Goal: Transaction & Acquisition: Obtain resource

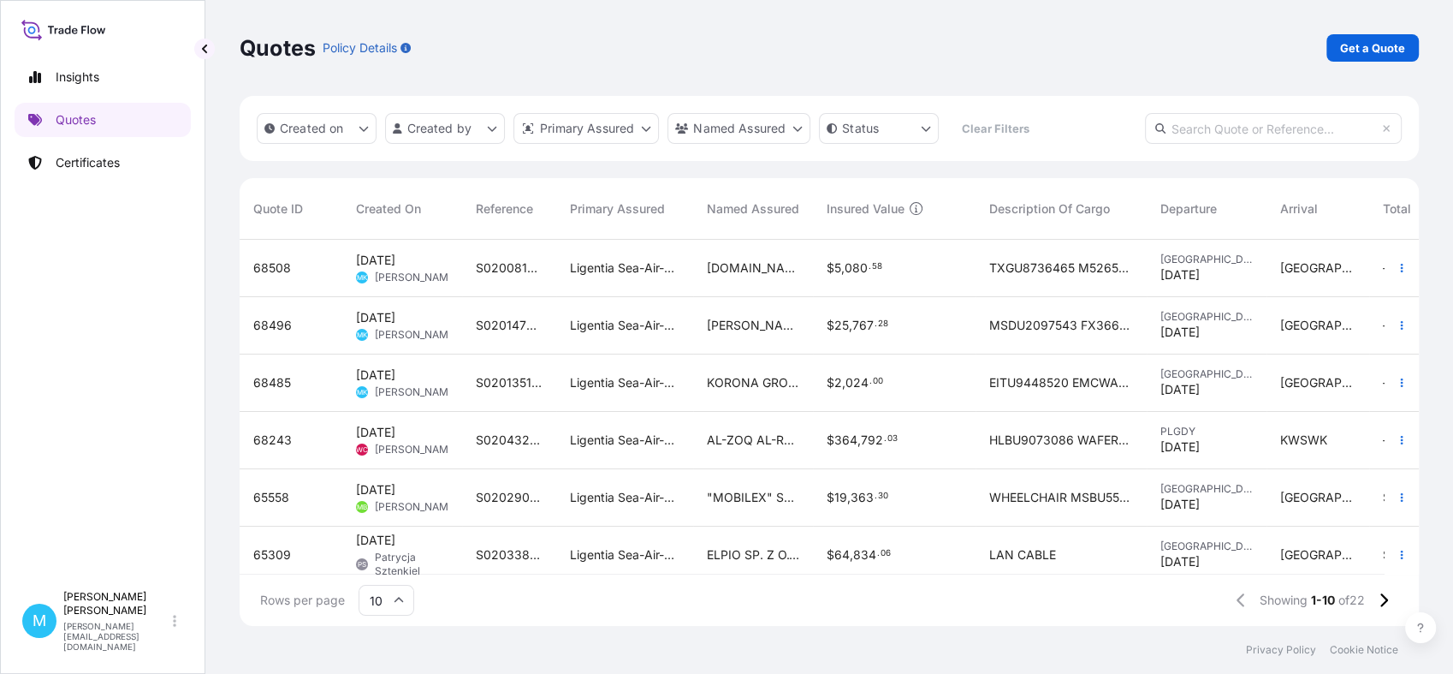
scroll to position [380, 1164]
click at [1369, 39] on p "Get a Quote" at bounding box center [1372, 47] width 65 height 17
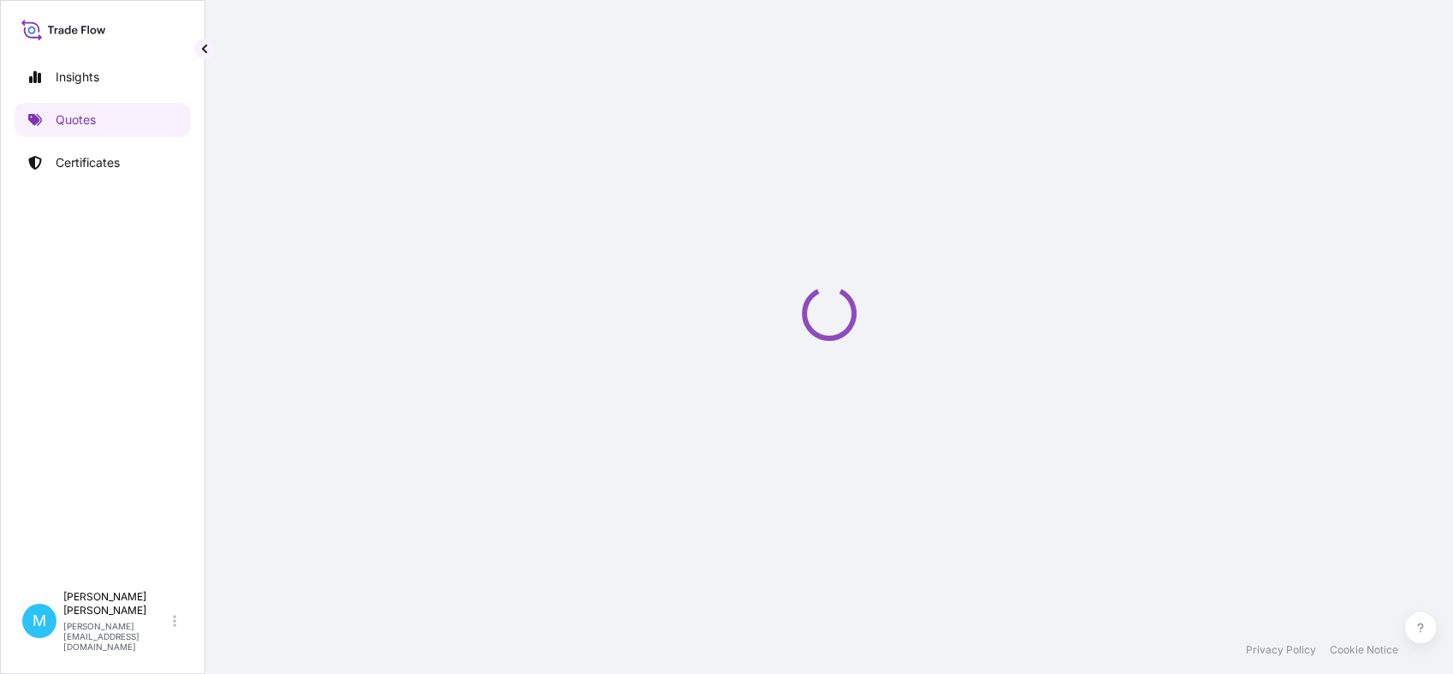
scroll to position [27, 0]
select select "Sea"
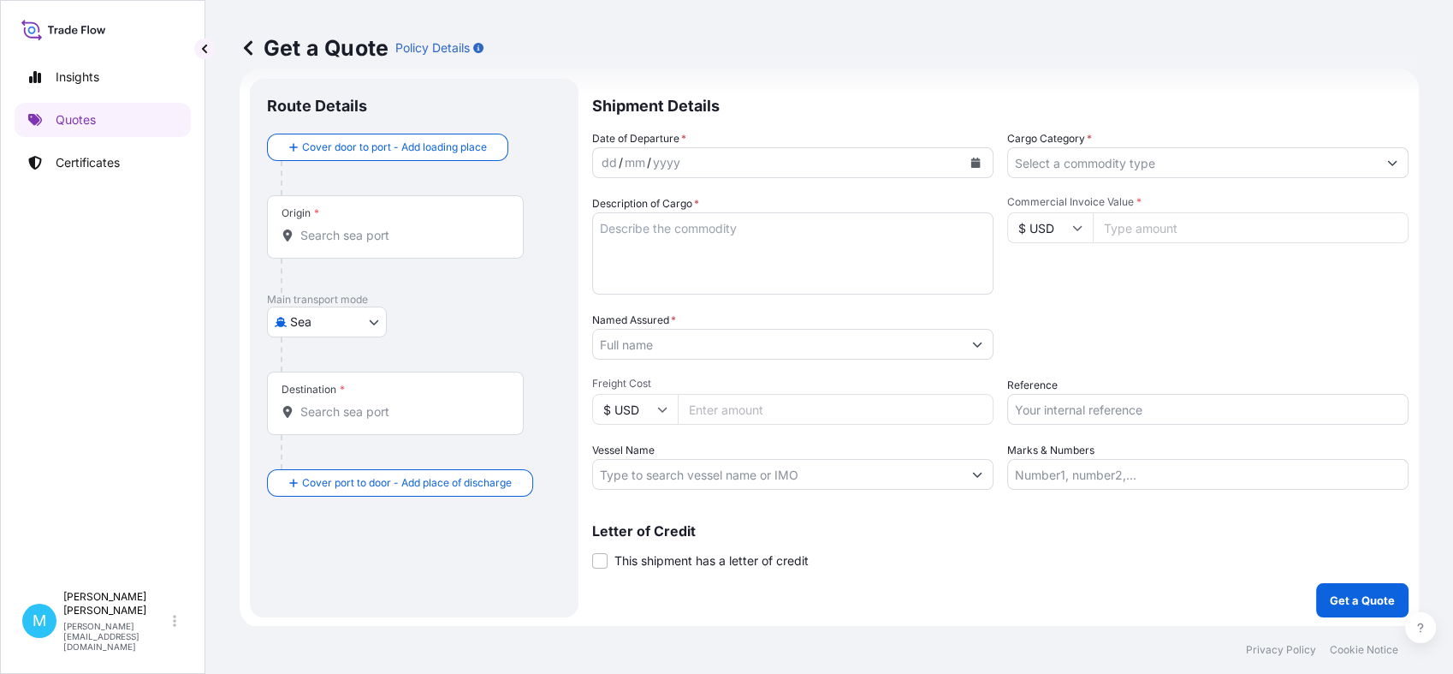
click at [410, 240] on input "Origin *" at bounding box center [401, 235] width 202 height 17
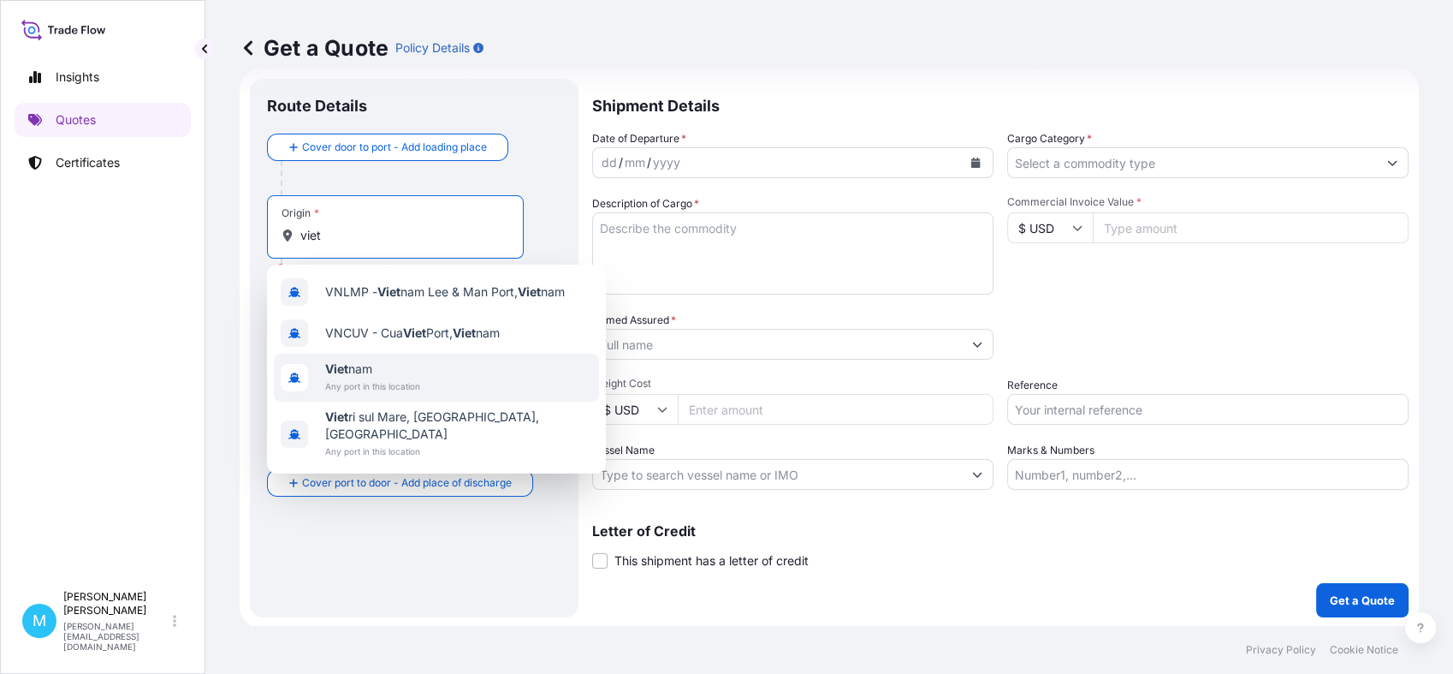
click at [397, 369] on span "Viet nam" at bounding box center [372, 368] width 95 height 17
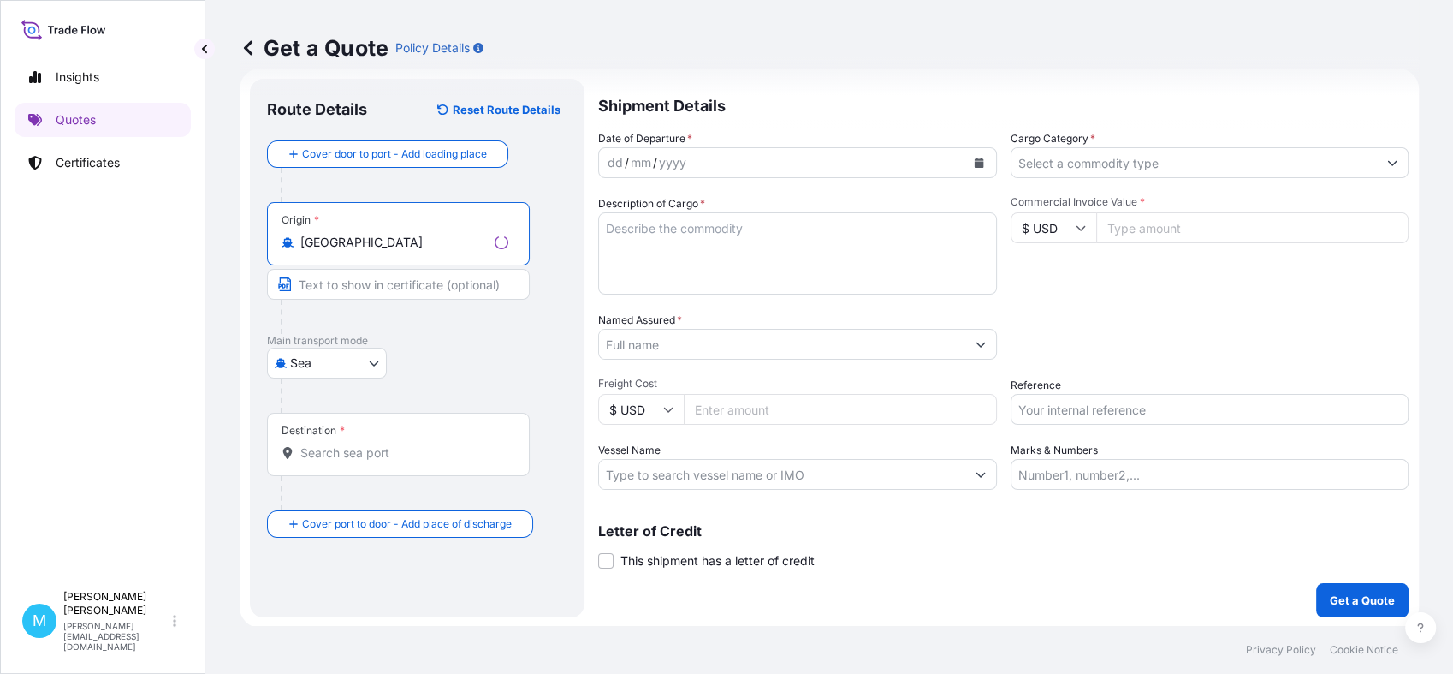
type input "[GEOGRAPHIC_DATA]"
click at [335, 445] on input "Destination *" at bounding box center [404, 452] width 208 height 17
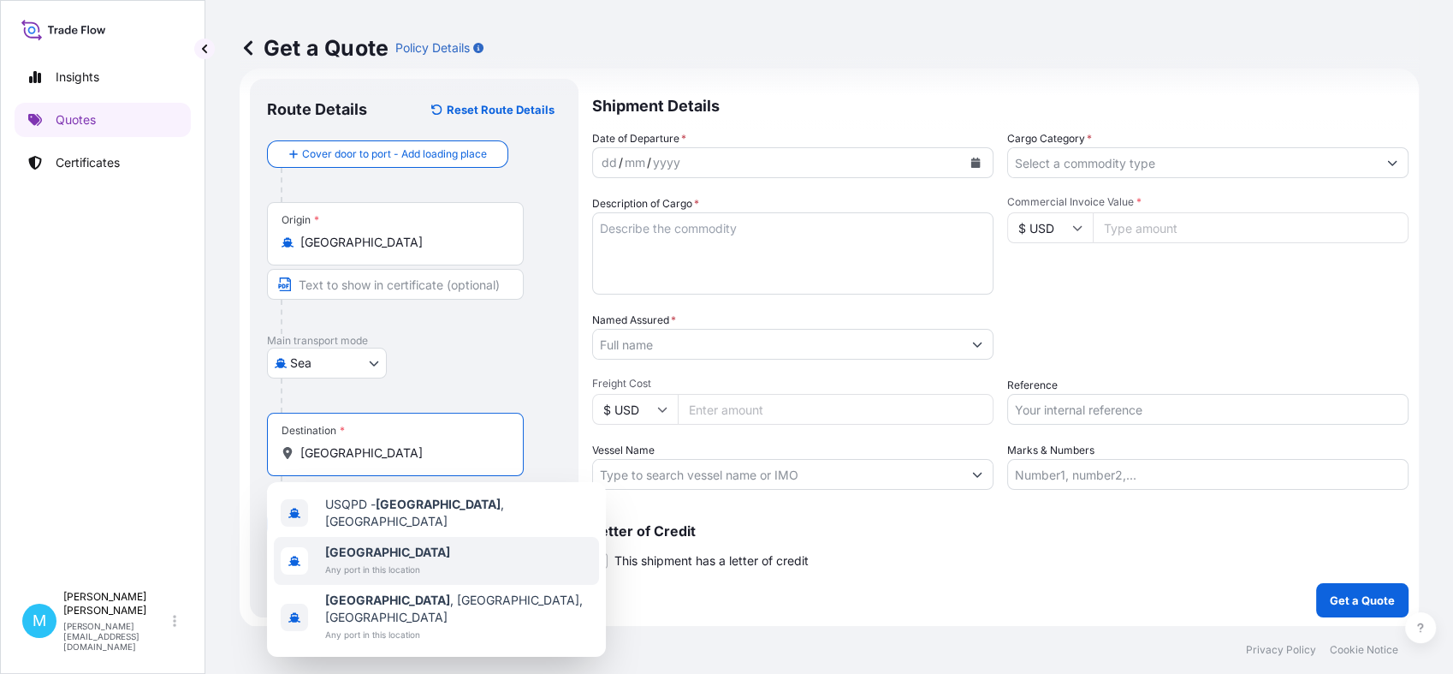
click at [360, 544] on b "[GEOGRAPHIC_DATA]" at bounding box center [387, 551] width 125 height 15
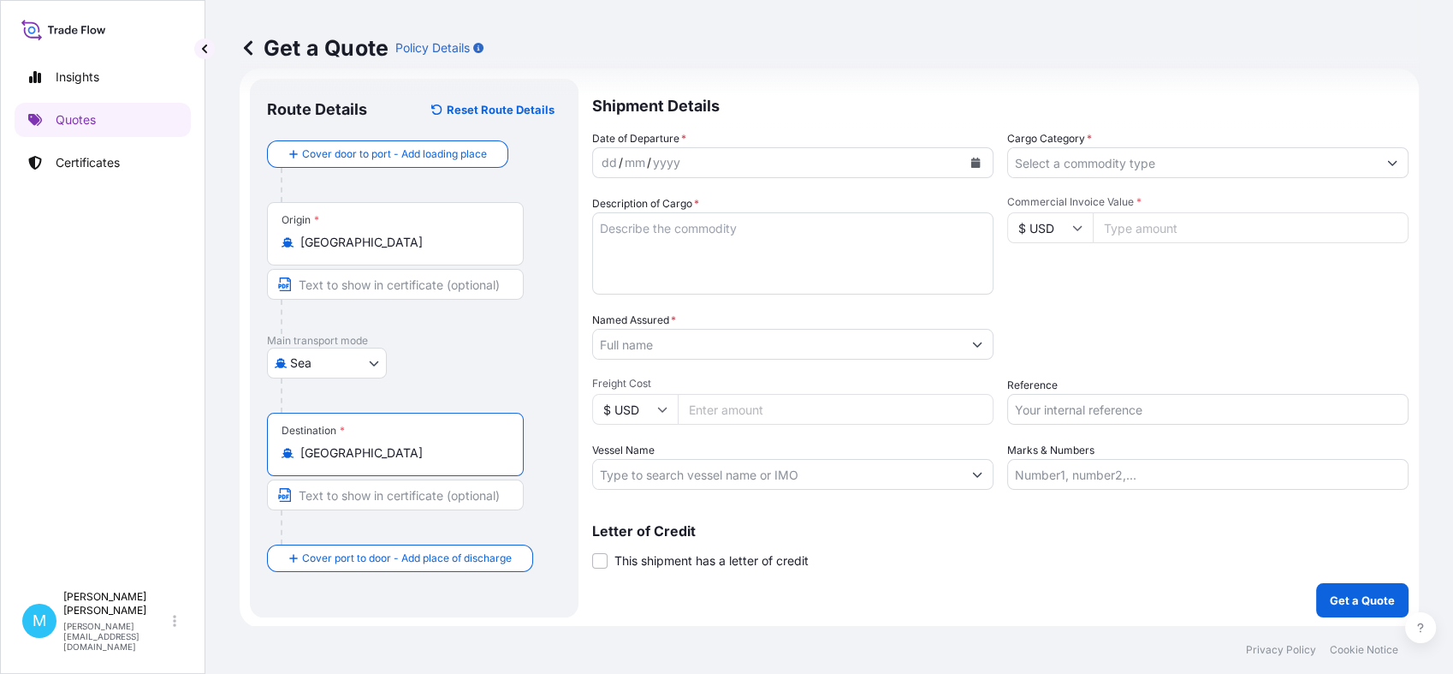
type input "[GEOGRAPHIC_DATA]"
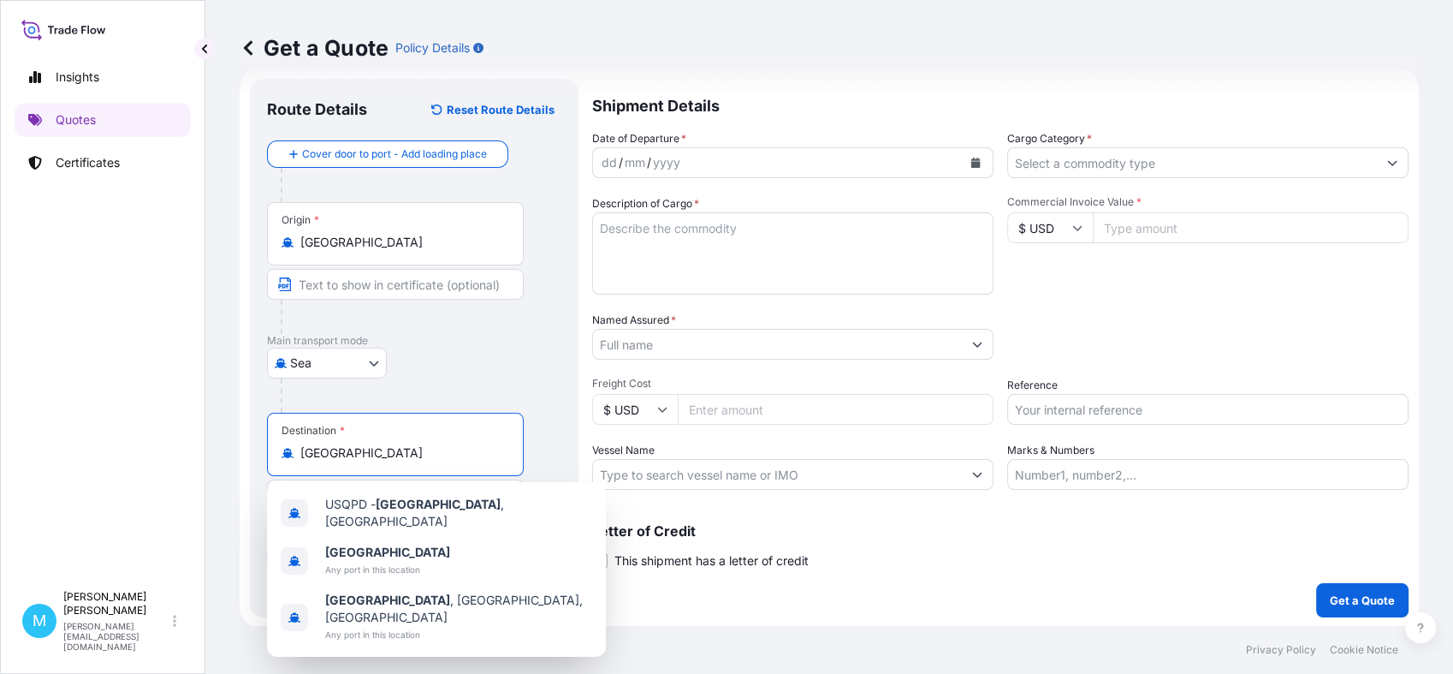
click at [972, 158] on icon "Calendar" at bounding box center [976, 163] width 10 height 10
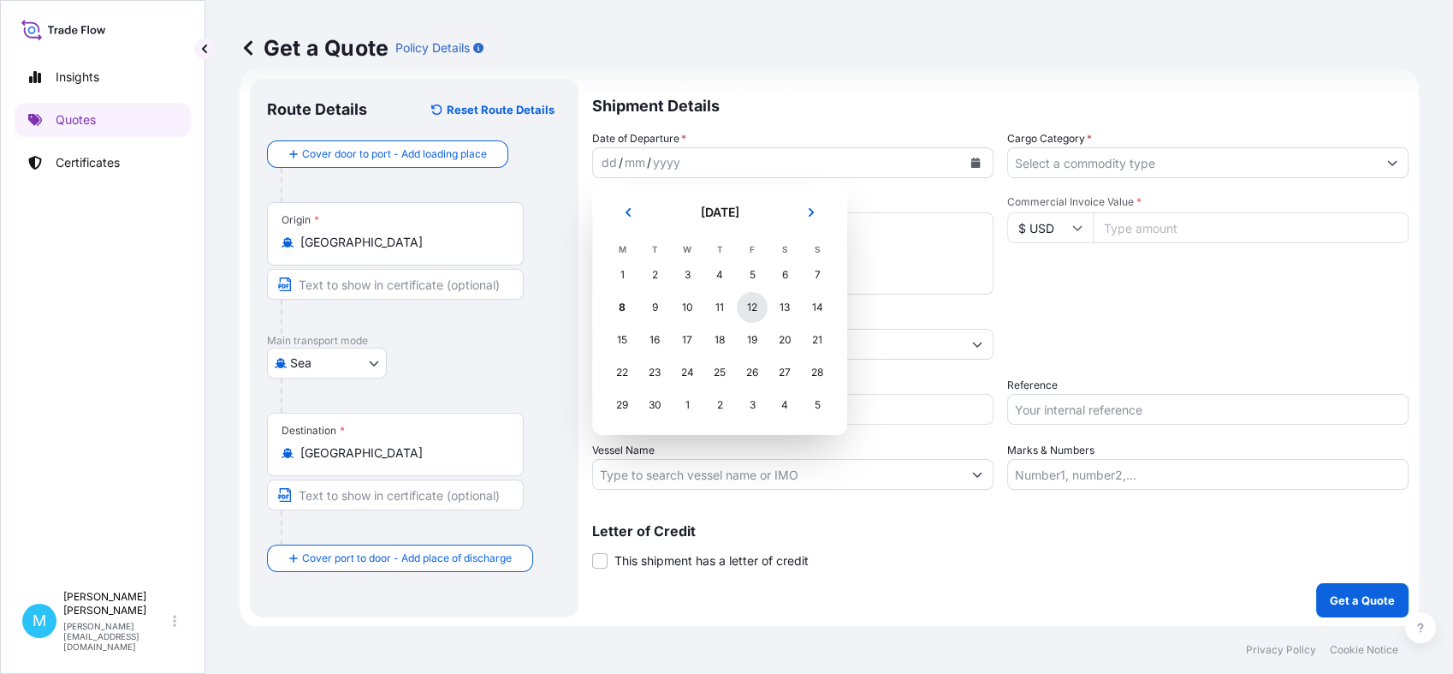
click at [748, 311] on div "12" at bounding box center [752, 307] width 31 height 31
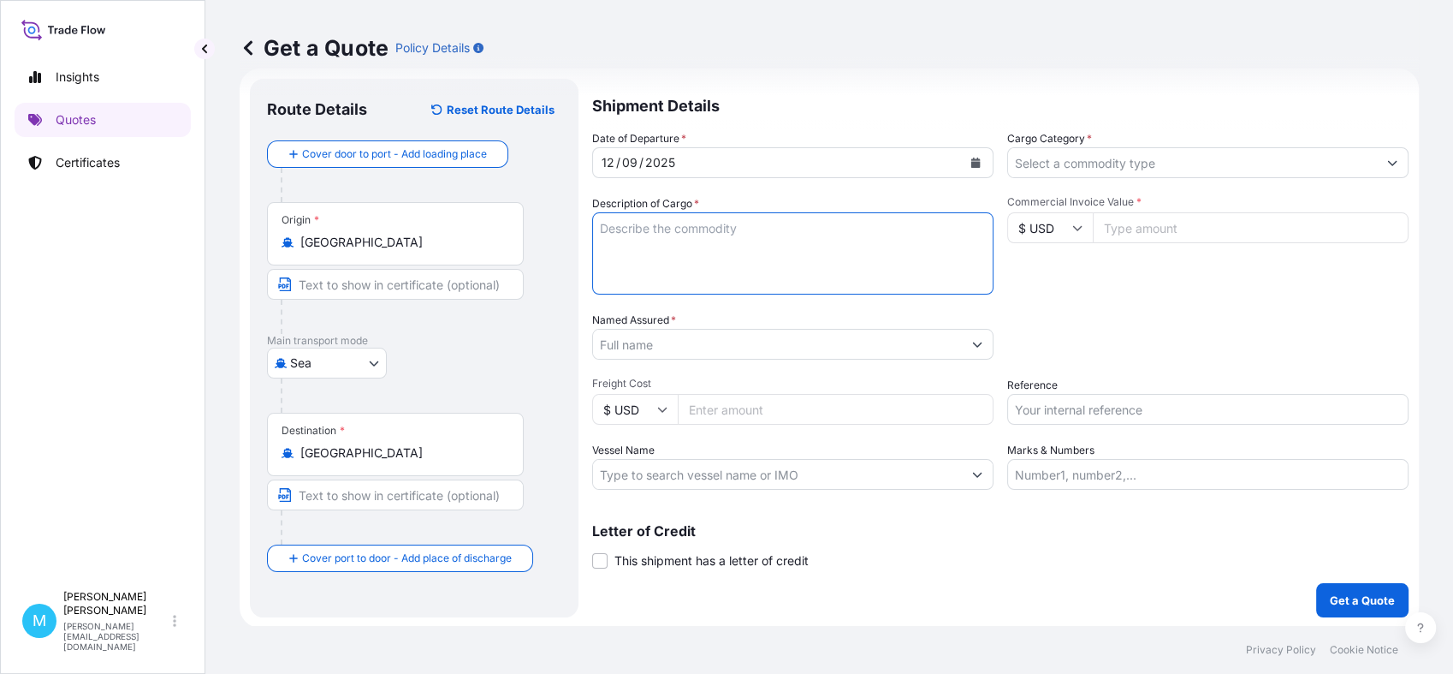
click at [673, 242] on textarea "Description of Cargo *" at bounding box center [792, 253] width 401 height 82
paste textarea "MSMU1592889 FX38815156 20GP 19405.20 KG 30.00 M3 792 PKG"
paste textarea "COCONUT MILK"
paste textarea "FAT CONTENT: 16-19%,"
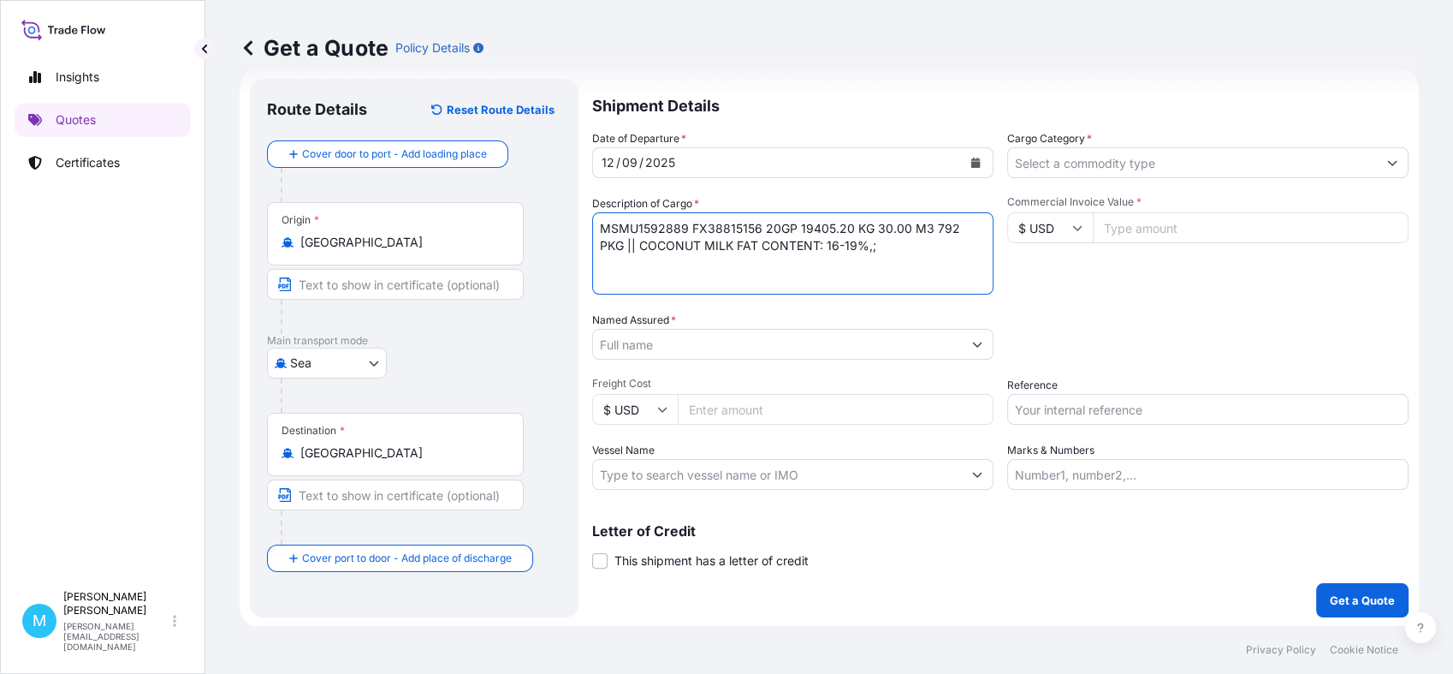
paste textarea "COCONUT CREAM"
paste textarea "22-25% FAT"
type textarea "MSMU1592889 FX38815156 20GP 19405.20 KG 30.00 M3 792 PKG || COCONUT MILK FAT CO…"
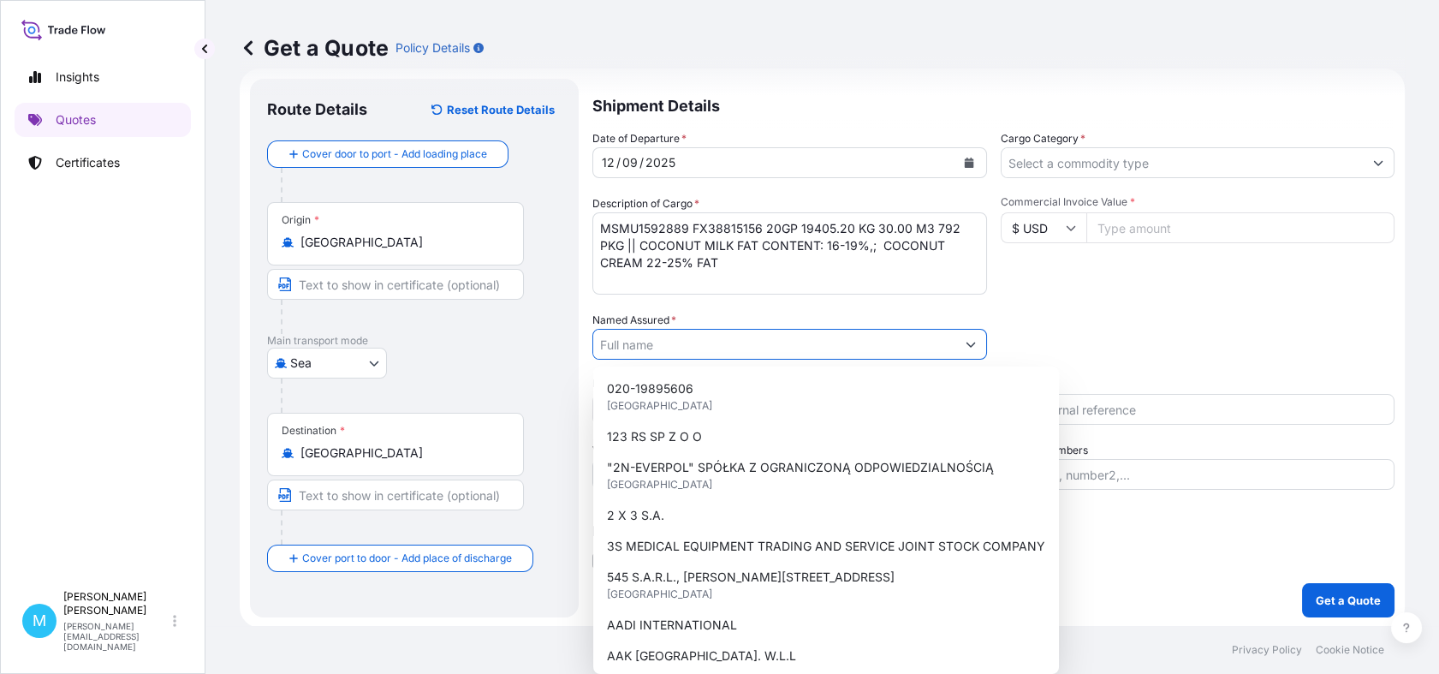
click at [707, 353] on input "Named Assured *" at bounding box center [774, 344] width 362 height 31
paste input "FOODPORT SPOLKA"
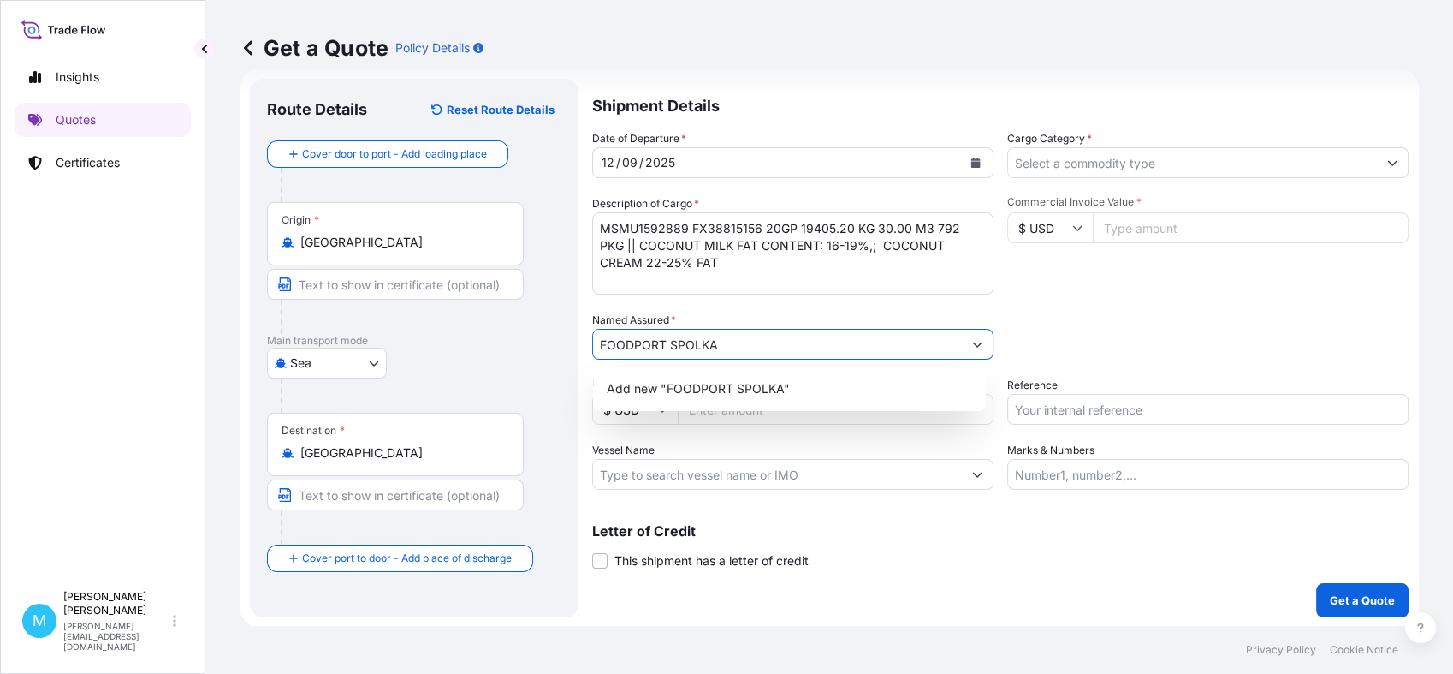
drag, startPoint x: 776, startPoint y: 341, endPoint x: 431, endPoint y: 344, distance: 345.0
click at [431, 344] on form "Route Details Reset Route Details Cover door to port - Add loading place Place …" at bounding box center [830, 347] width 1180 height 559
paste input "Z OGRANICZONA ODPOWIEDZIALNOSCIA"
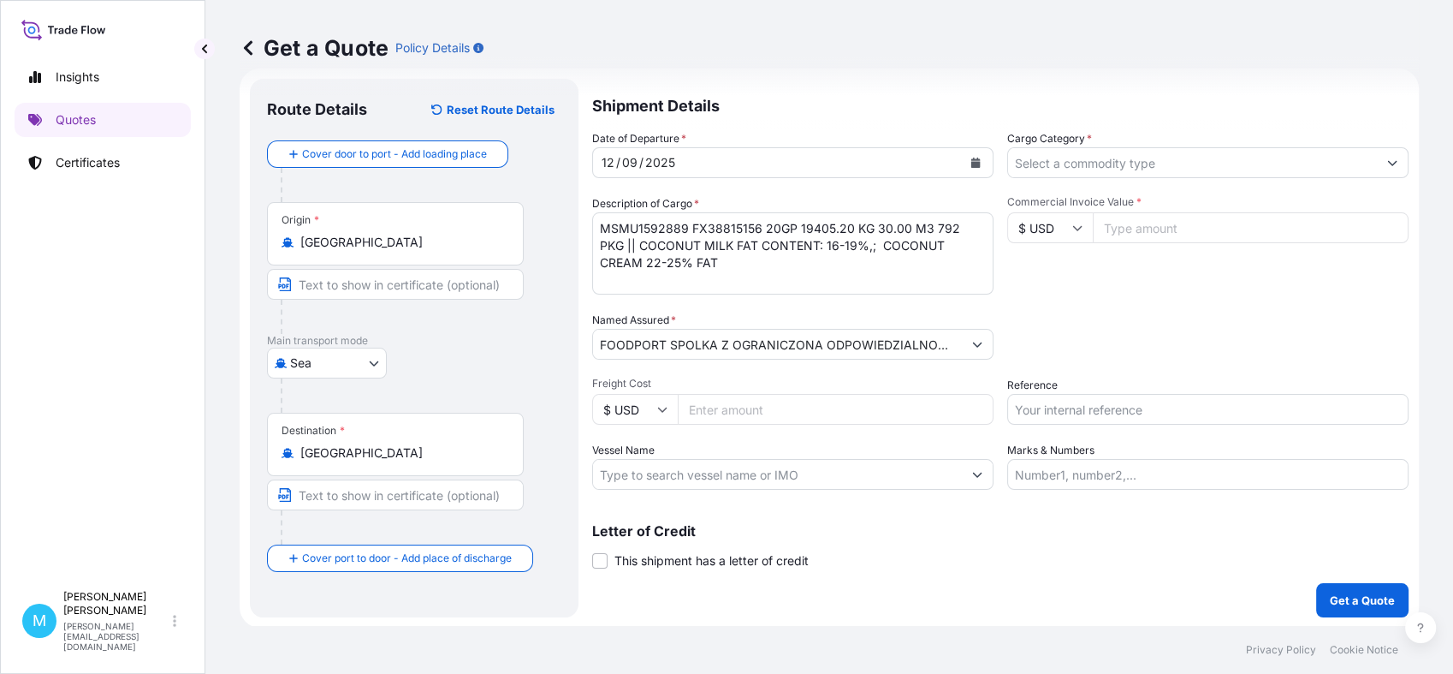
click at [425, 342] on p "Main transport mode" at bounding box center [414, 341] width 294 height 14
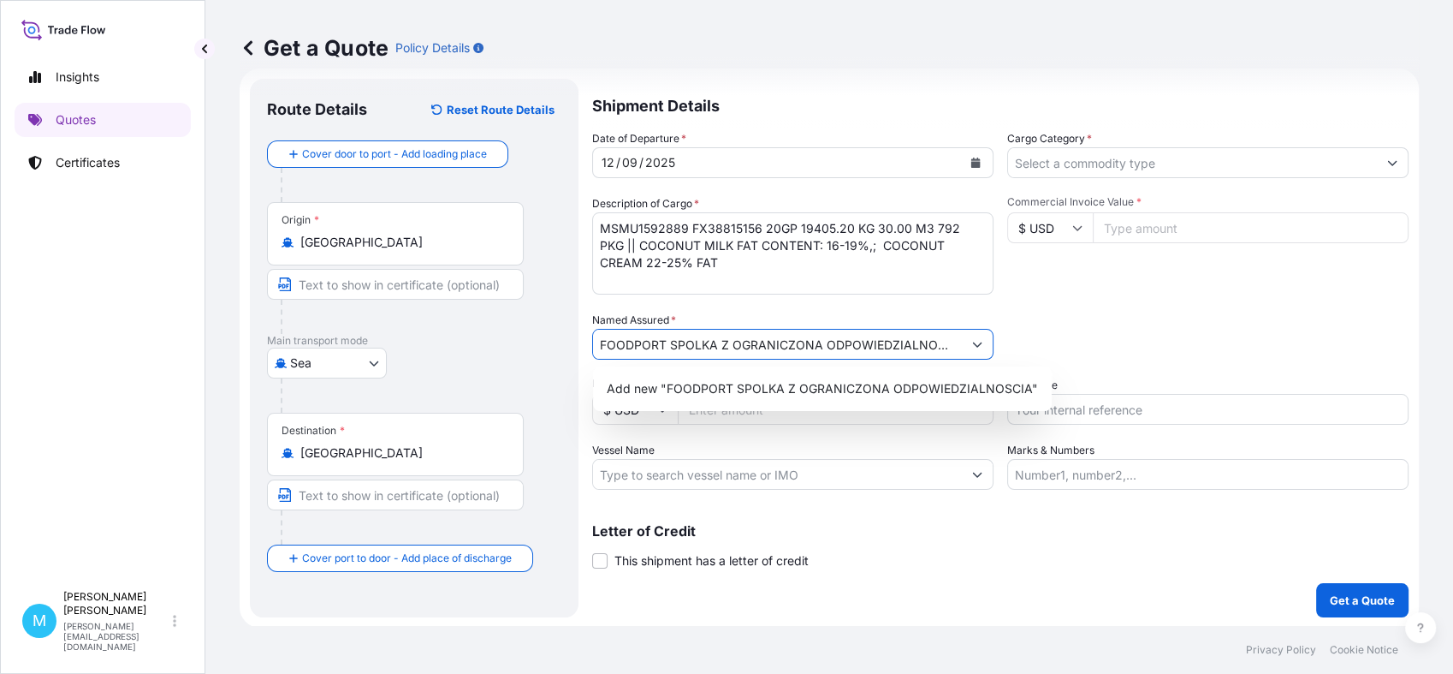
scroll to position [0, 13]
drag, startPoint x: 688, startPoint y: 342, endPoint x: 959, endPoint y: 342, distance: 270.5
click at [959, 342] on div "FOODPORT SPOLKA Z OGRANICZONA ODPOWIEDZIALNOSCIA" at bounding box center [792, 344] width 401 height 31
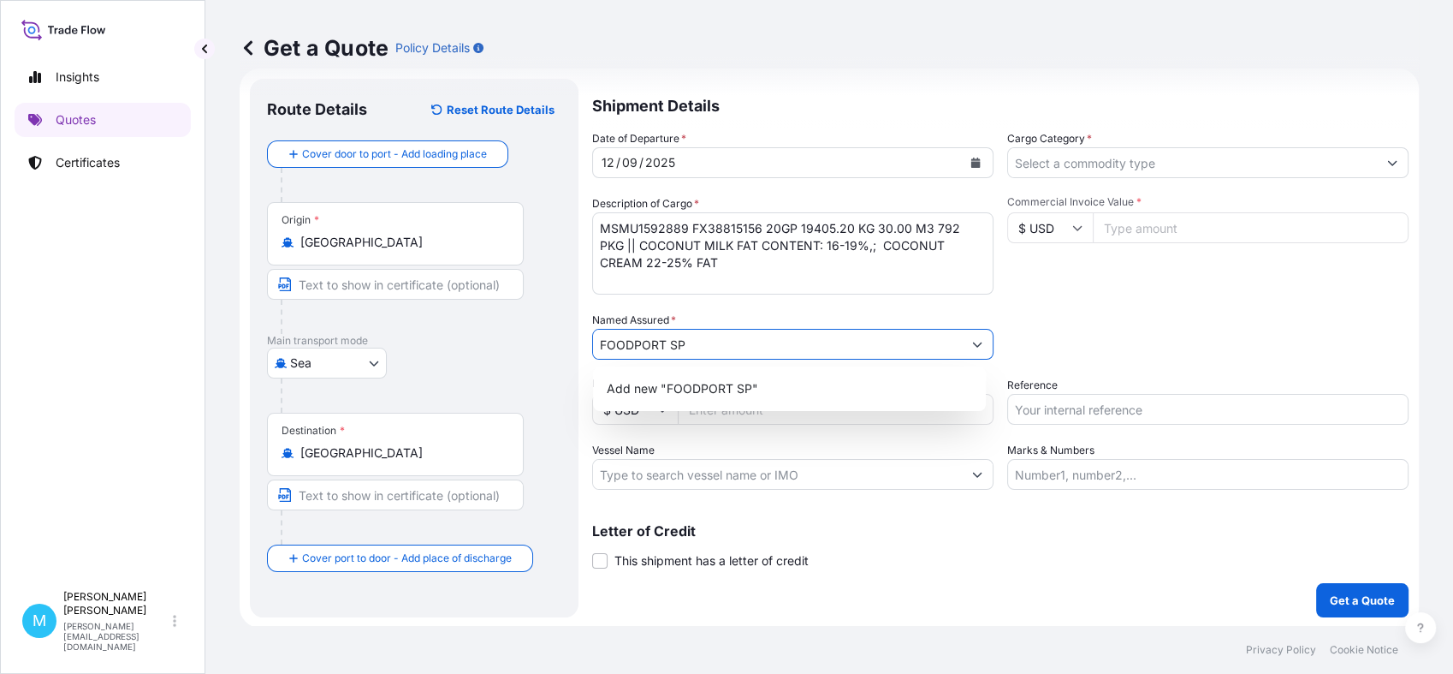
scroll to position [0, 0]
click at [728, 394] on span "Add new "FOODPORT SP. Z O.O."" at bounding box center [703, 388] width 192 height 17
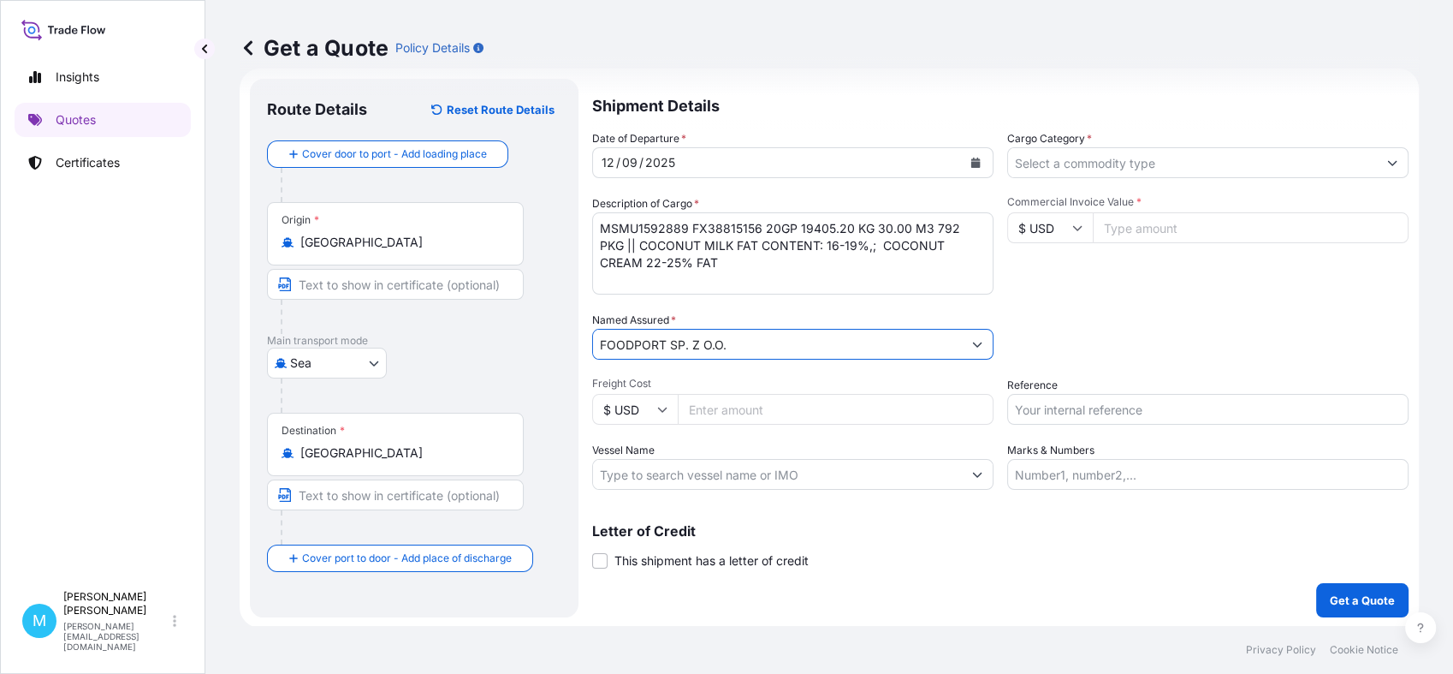
type input "FOODPORT SP. Z O.O."
click at [713, 417] on input "Freight Cost" at bounding box center [836, 409] width 316 height 31
paste input "1490"
type input "1490"
click at [1079, 158] on input "Cargo Category *" at bounding box center [1192, 162] width 369 height 31
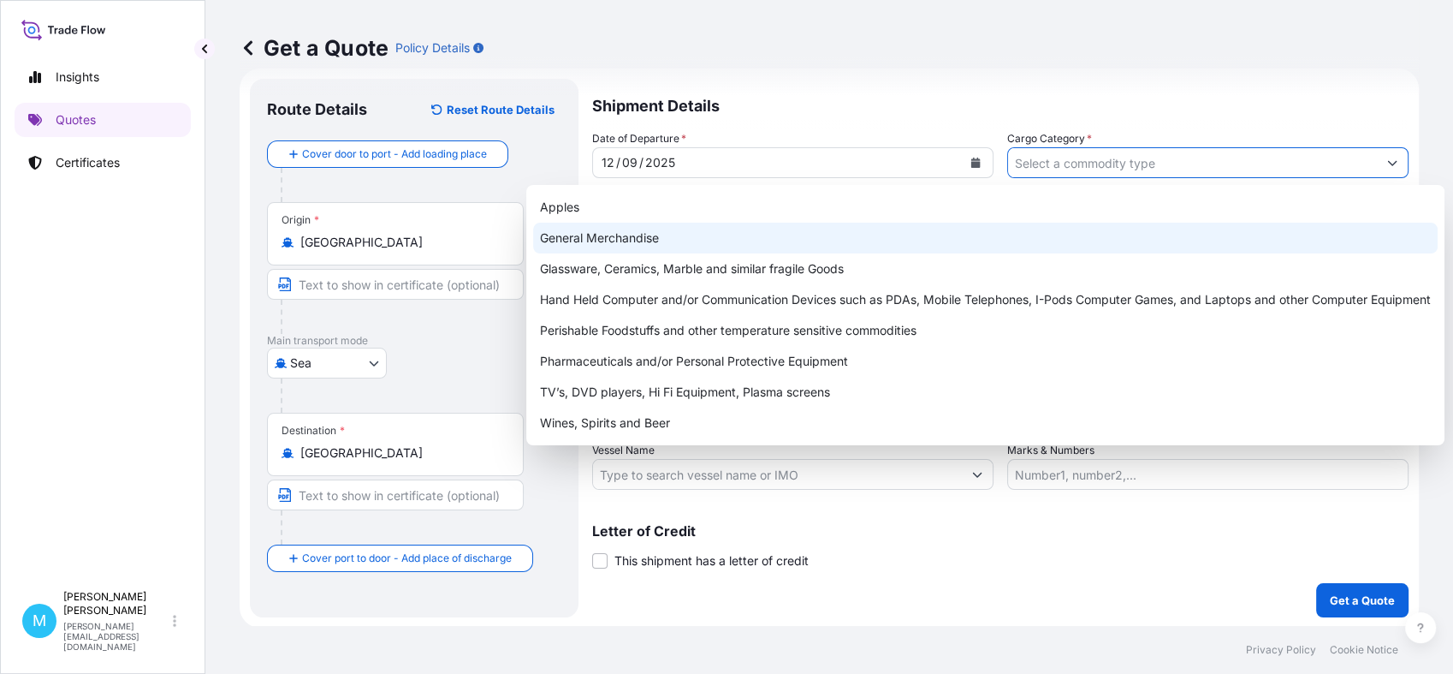
click at [612, 237] on div "General Merchandise" at bounding box center [985, 238] width 905 height 31
type input "General Merchandise"
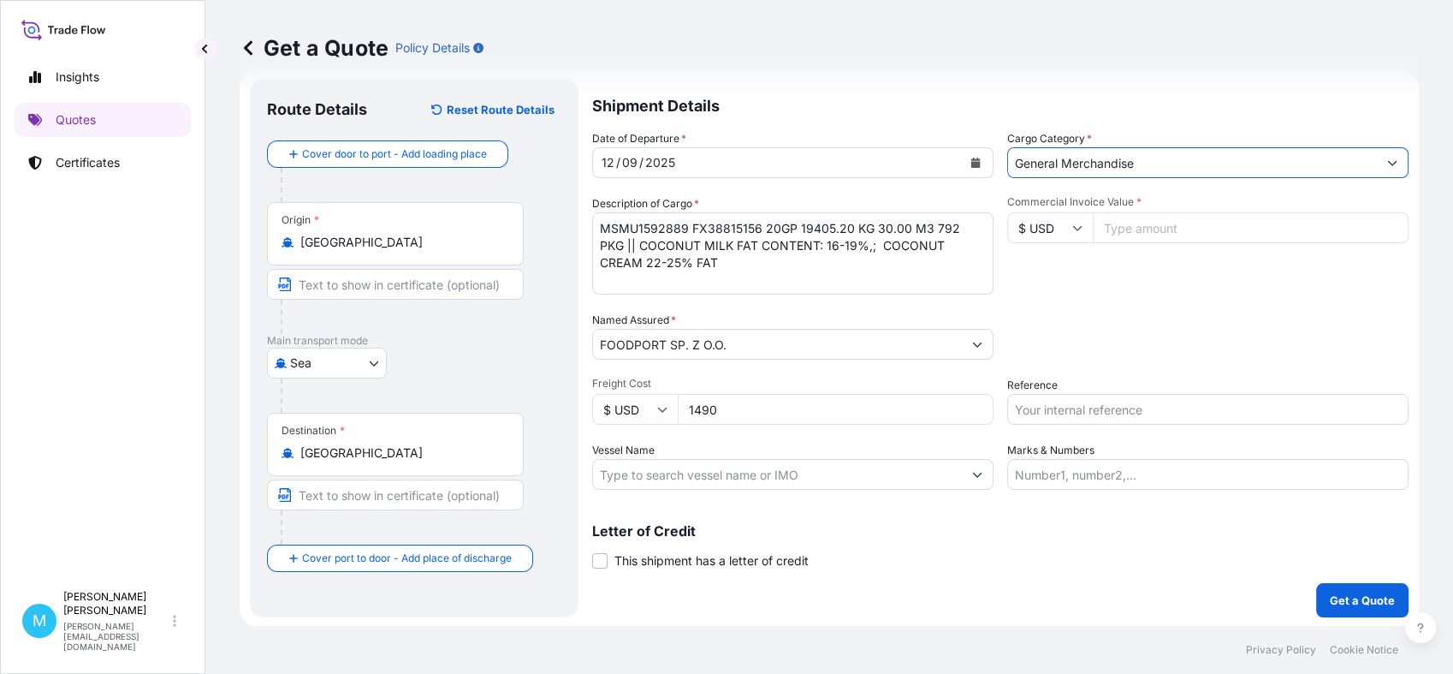
click at [1142, 231] on input "Commercial Invoice Value *" at bounding box center [1251, 227] width 316 height 31
paste input "30.000"
click at [1117, 228] on input "30.000" at bounding box center [1251, 227] width 316 height 31
click at [1157, 227] on input "30000" at bounding box center [1251, 227] width 316 height 31
type input "30000.00"
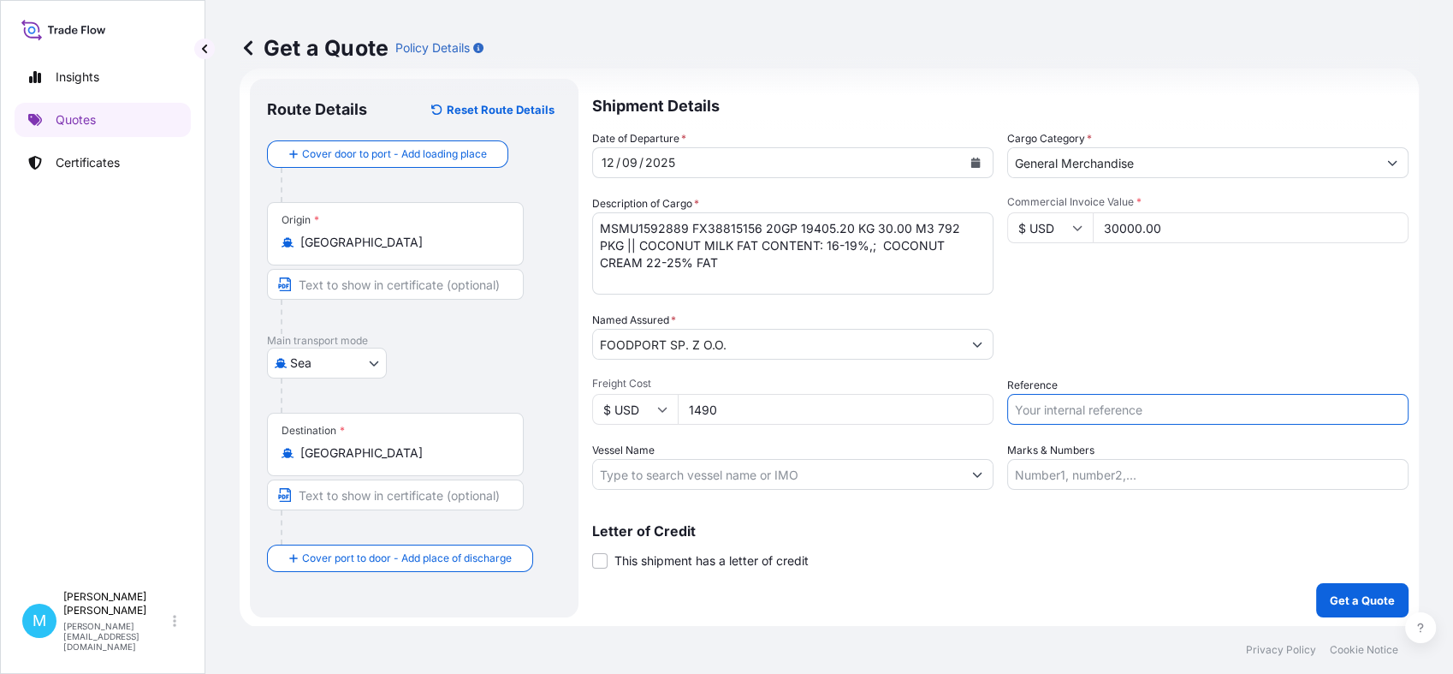
click at [1076, 418] on input "Reference" at bounding box center [1208, 409] width 401 height 31
paste input "S02045742"
type input "S02045742"
click at [1335, 598] on p "Get a Quote" at bounding box center [1362, 599] width 65 height 17
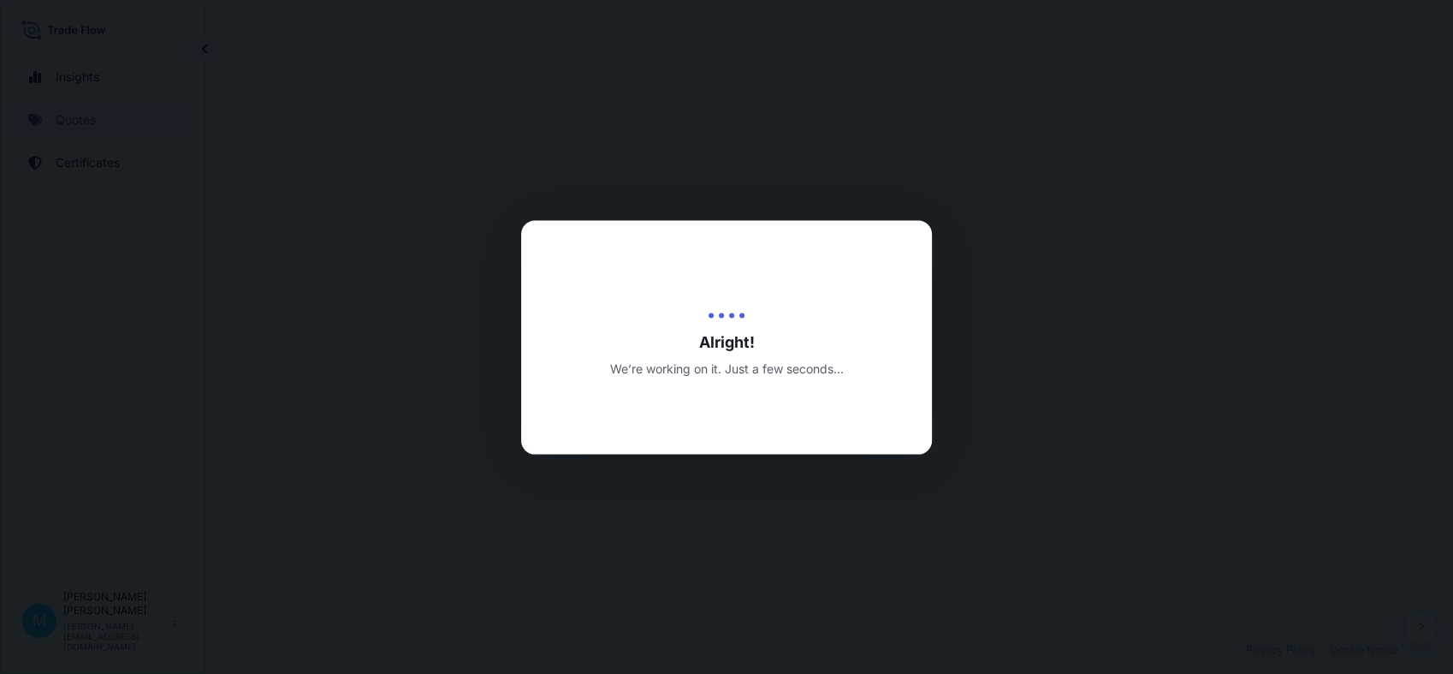
select select "Sea"
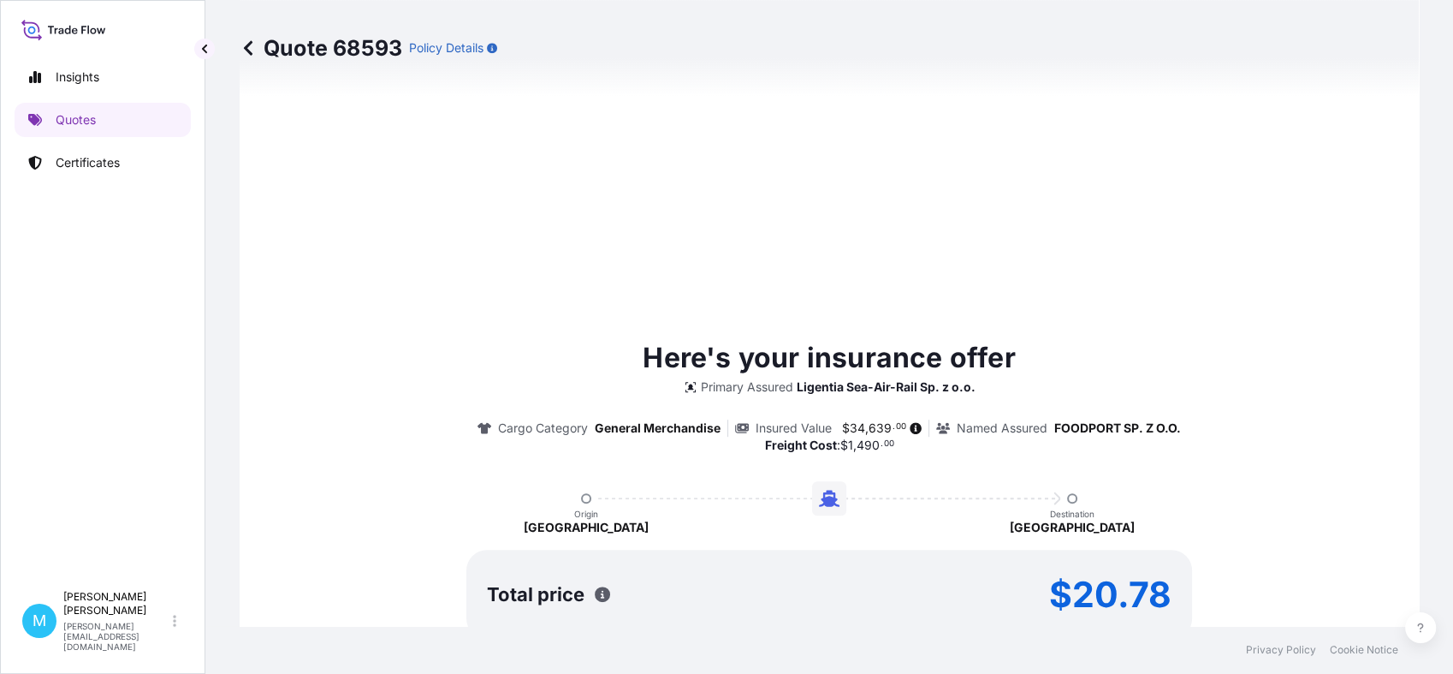
type input "[DATE]"
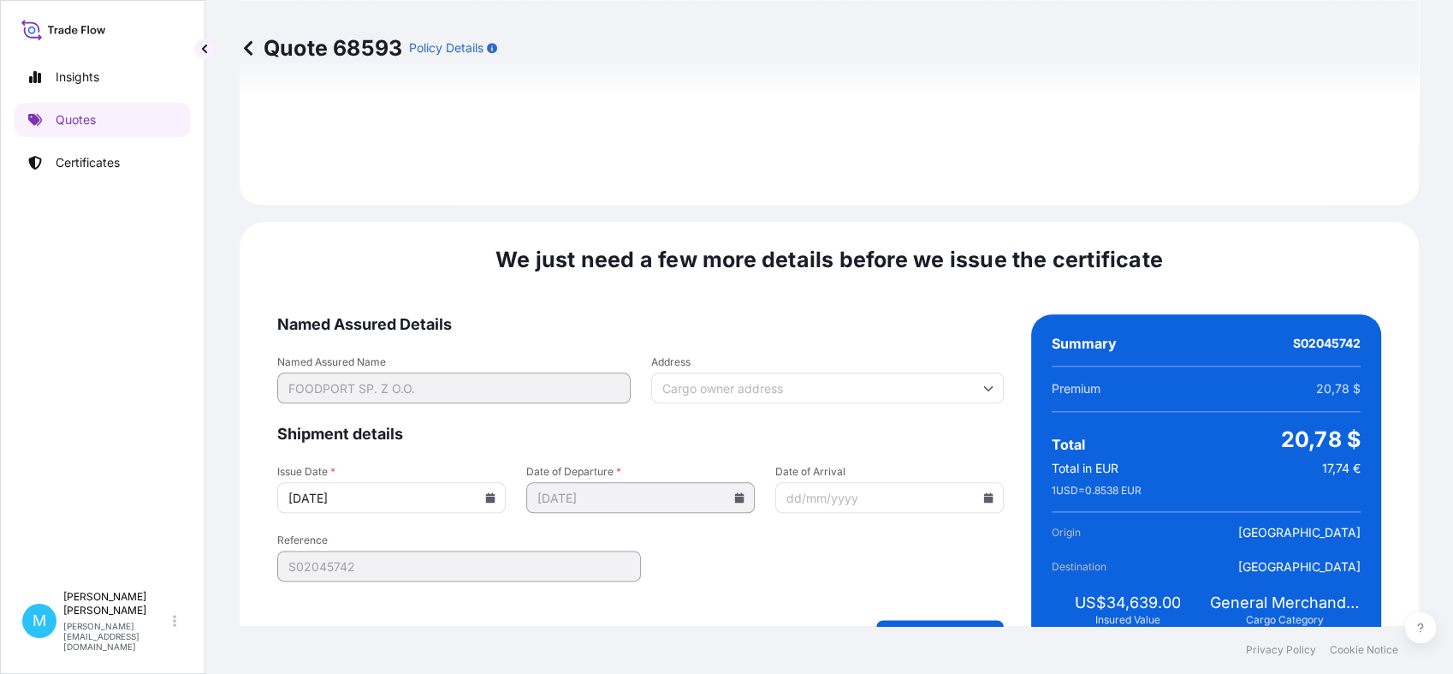
scroll to position [1955, 0]
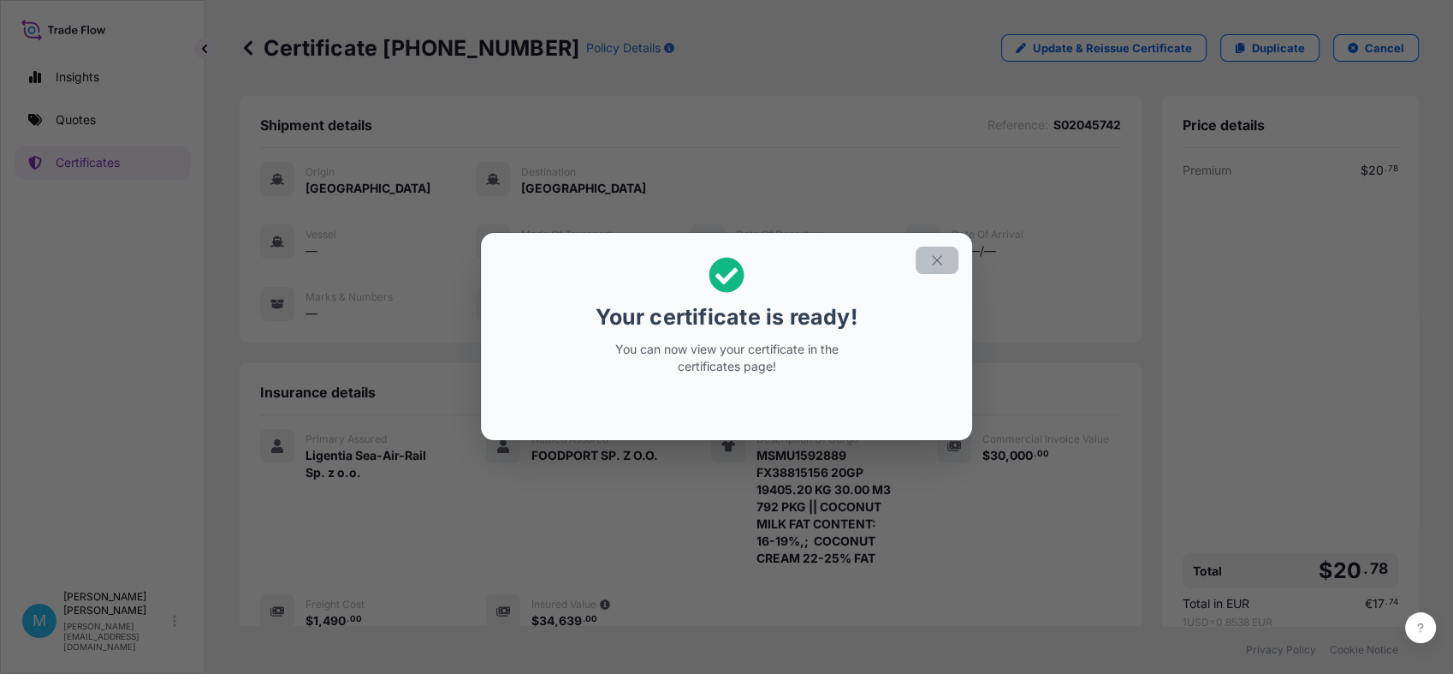
click at [925, 259] on button "button" at bounding box center [937, 260] width 43 height 27
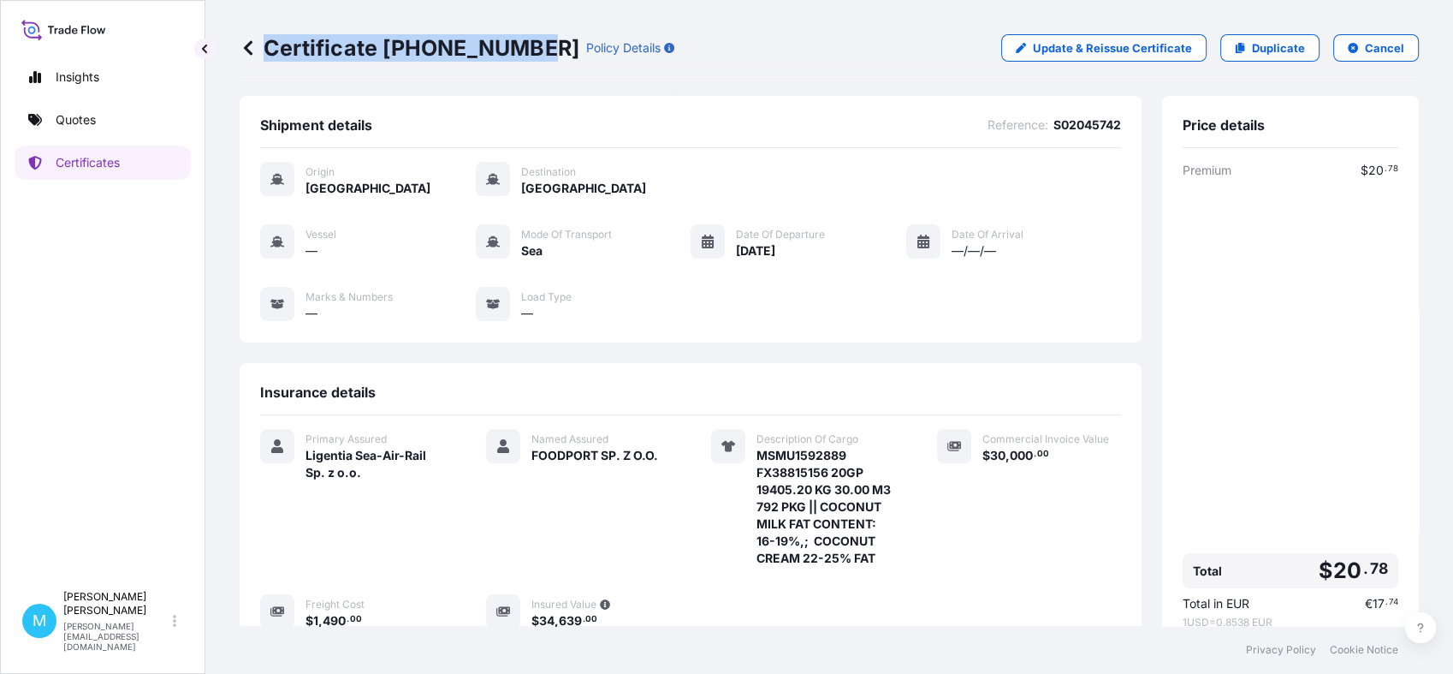
drag, startPoint x: 532, startPoint y: 48, endPoint x: 534, endPoint y: 62, distance: 13.8
click at [534, 62] on div "Certificate [PHONE_NUMBER] Policy Details Update & Reissue Certificate Duplicat…" at bounding box center [830, 48] width 1180 height 96
copy p "Certificate [PHONE_NUMBER]"
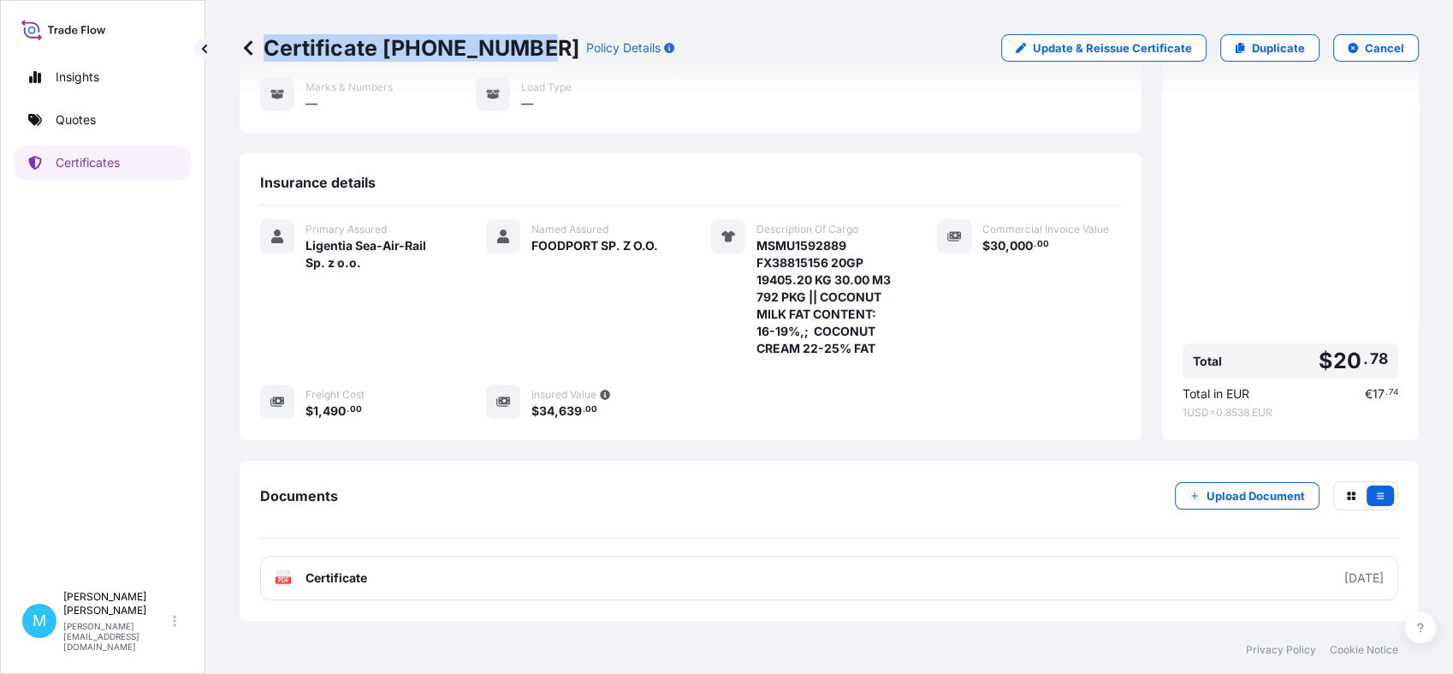
scroll to position [296, 0]
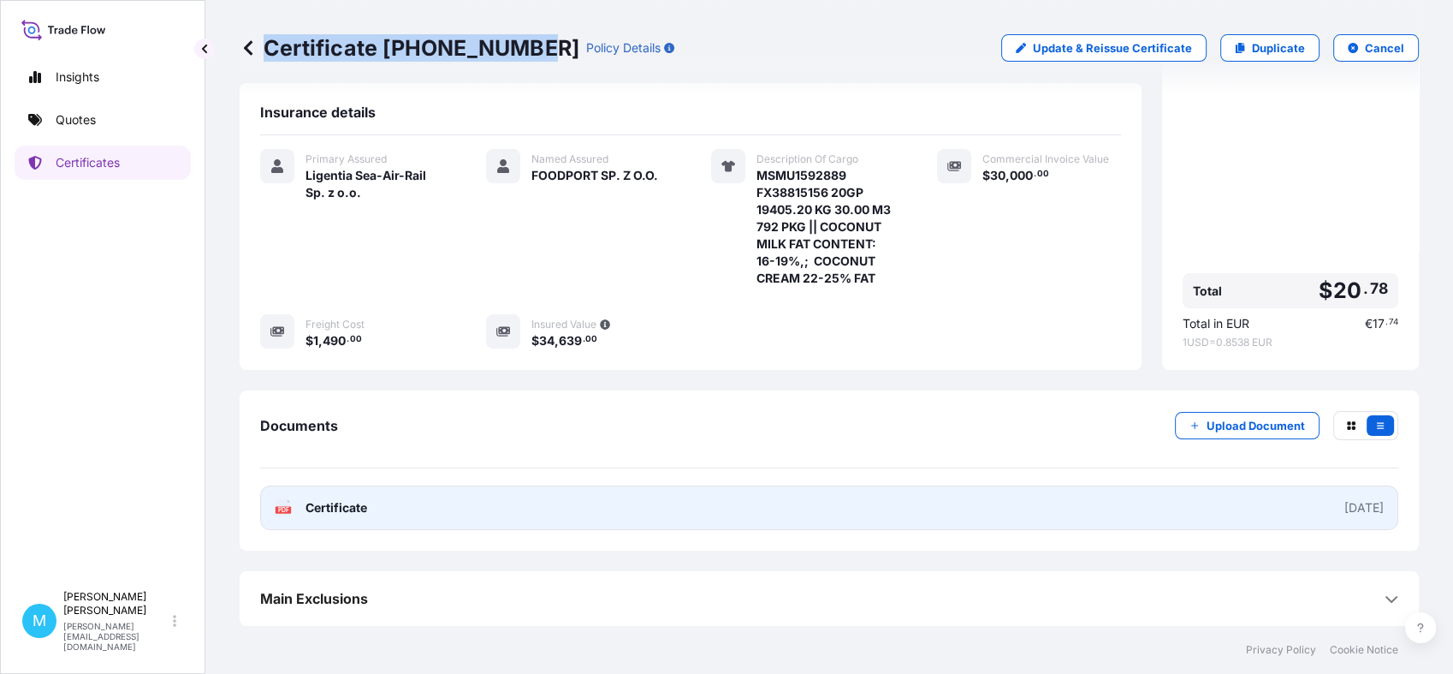
click at [773, 508] on link "PDF Certificate [DATE]" at bounding box center [829, 507] width 1138 height 45
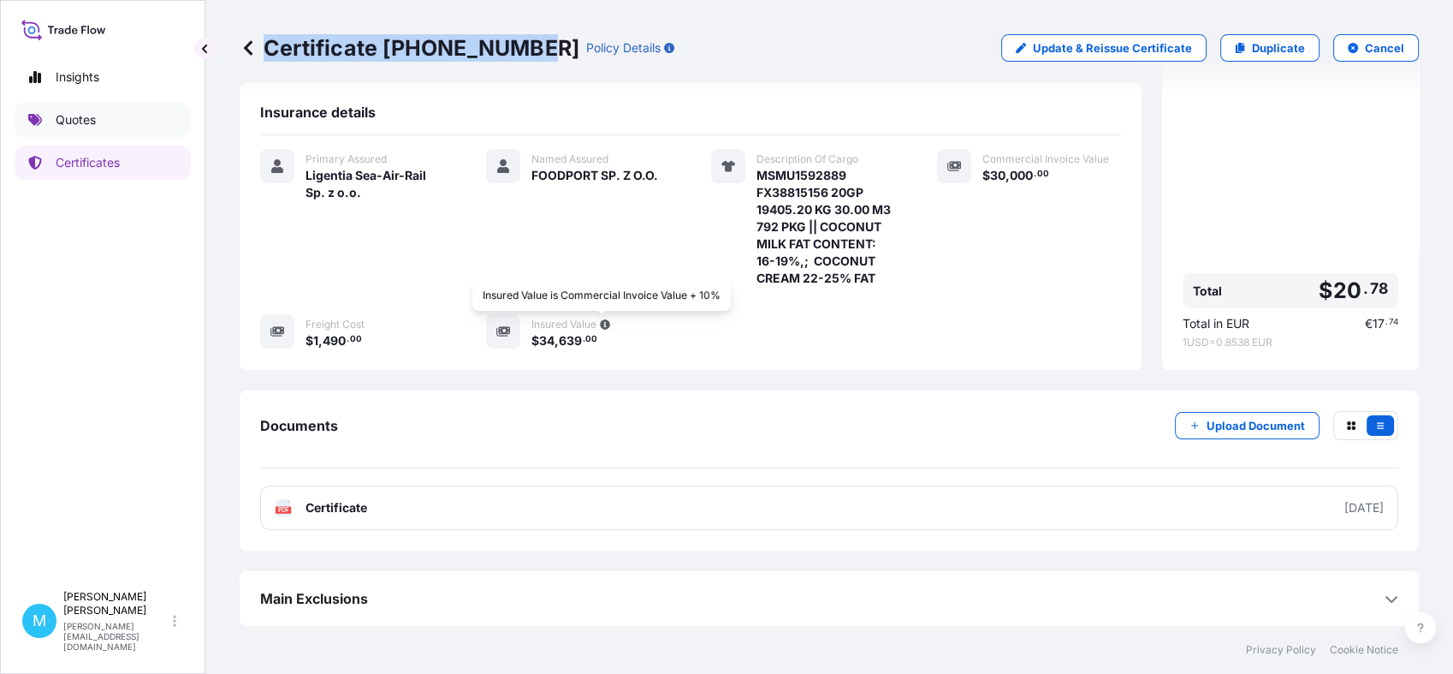
click at [116, 122] on link "Quotes" at bounding box center [103, 120] width 176 height 34
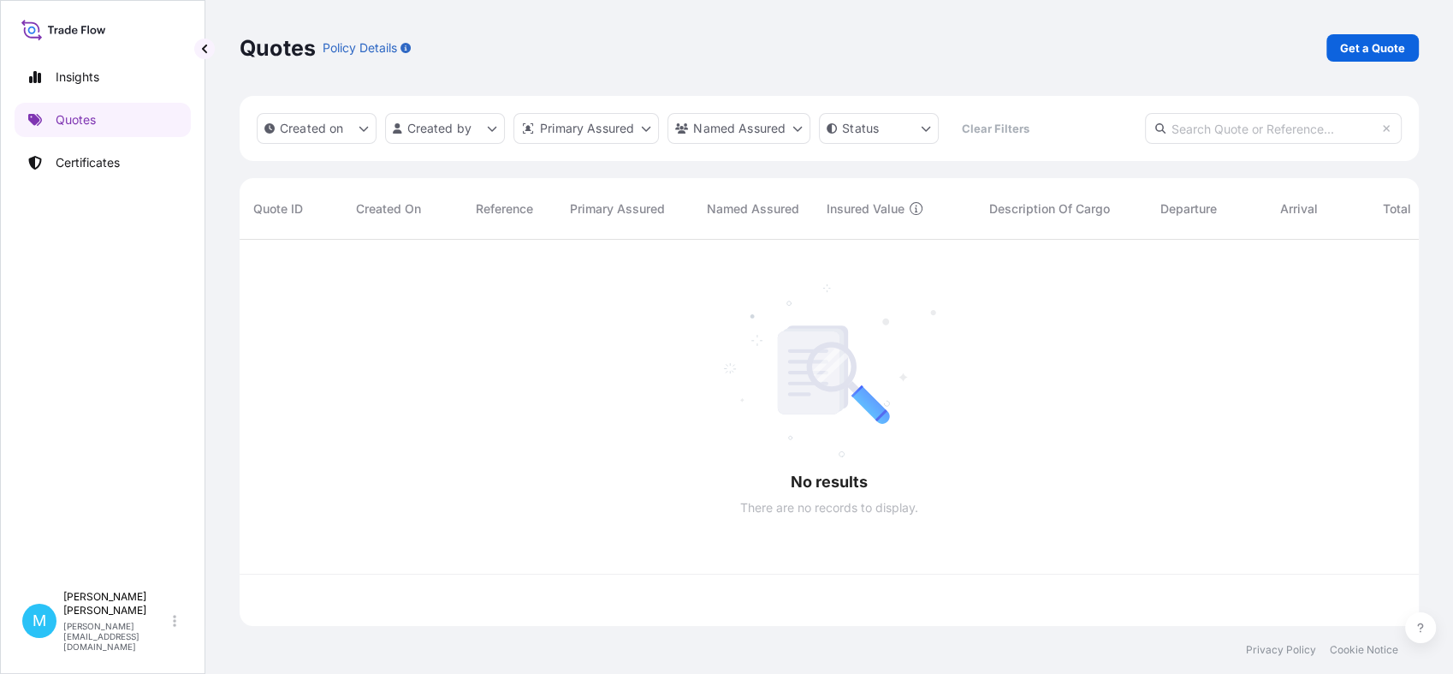
scroll to position [380, 1164]
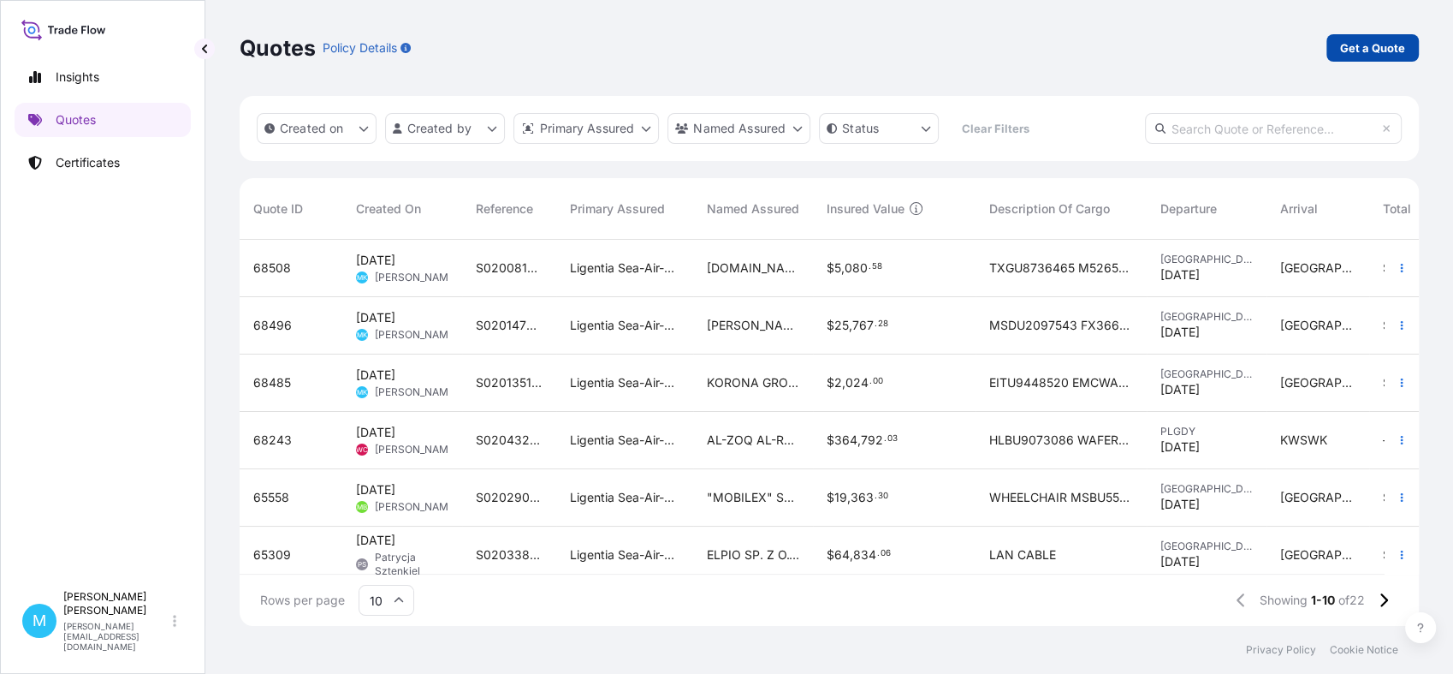
click at [1357, 51] on p "Get a Quote" at bounding box center [1372, 47] width 65 height 17
select select "Sea"
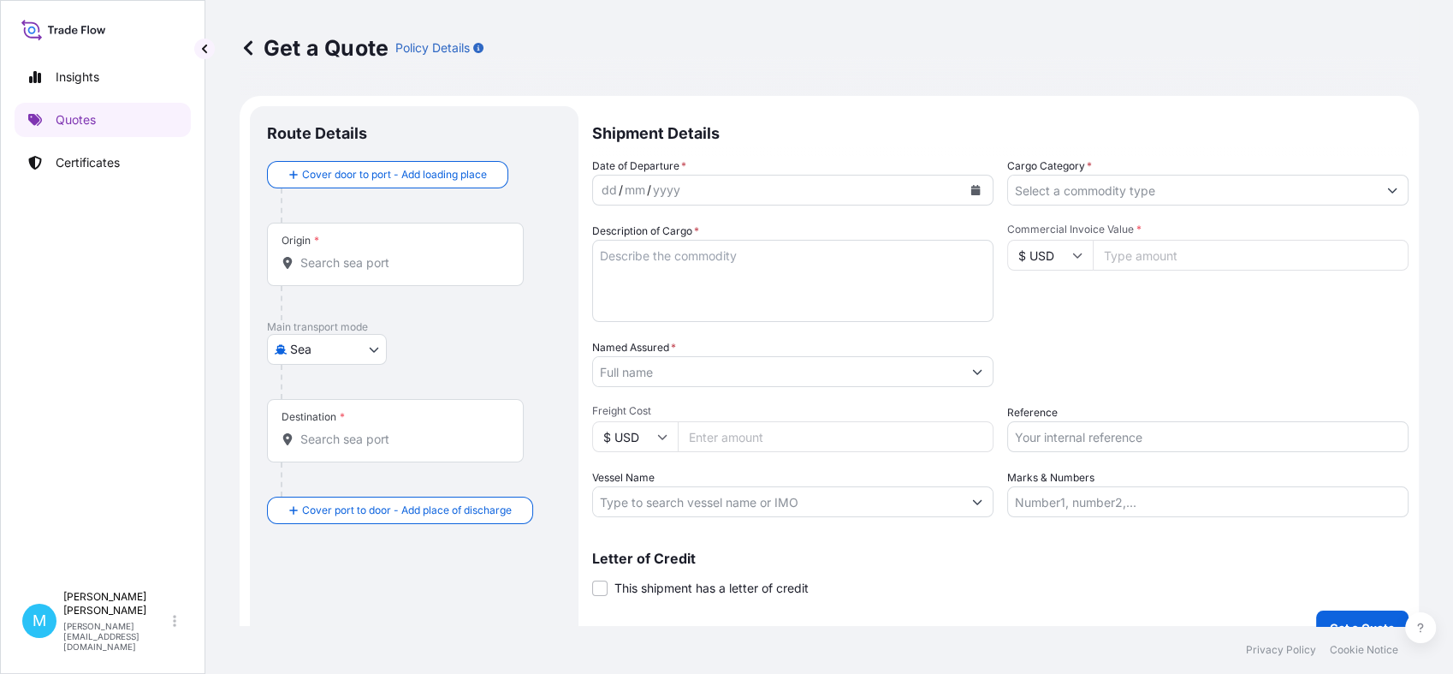
scroll to position [27, 0]
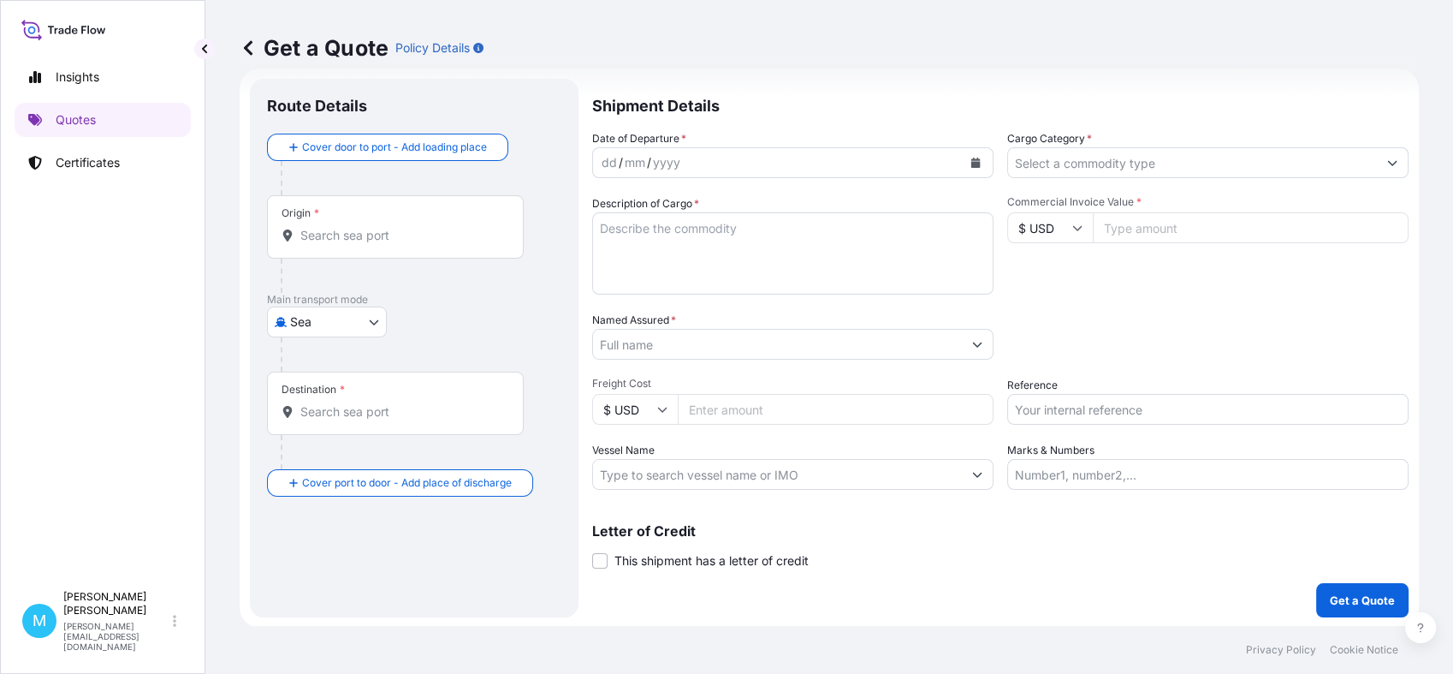
click at [329, 240] on input "Origin *" at bounding box center [401, 235] width 202 height 17
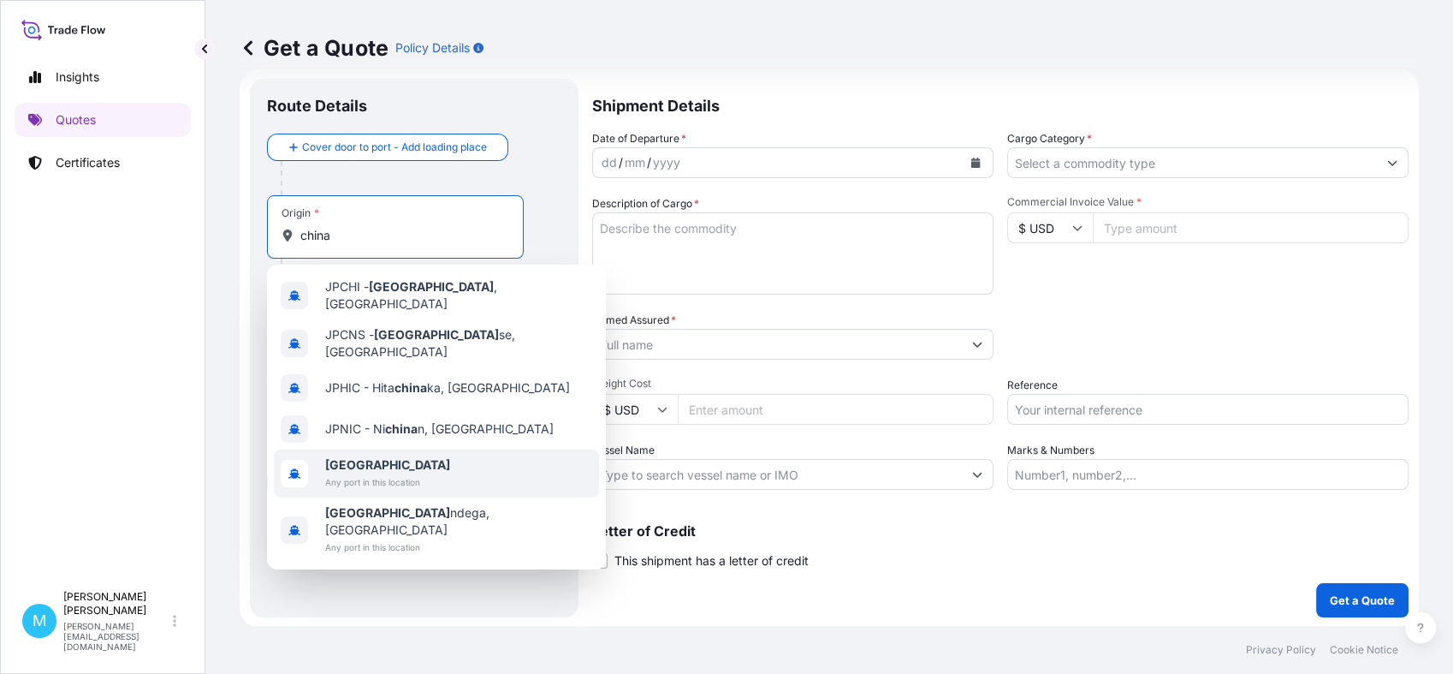
click at [363, 456] on span "[GEOGRAPHIC_DATA]" at bounding box center [387, 464] width 125 height 17
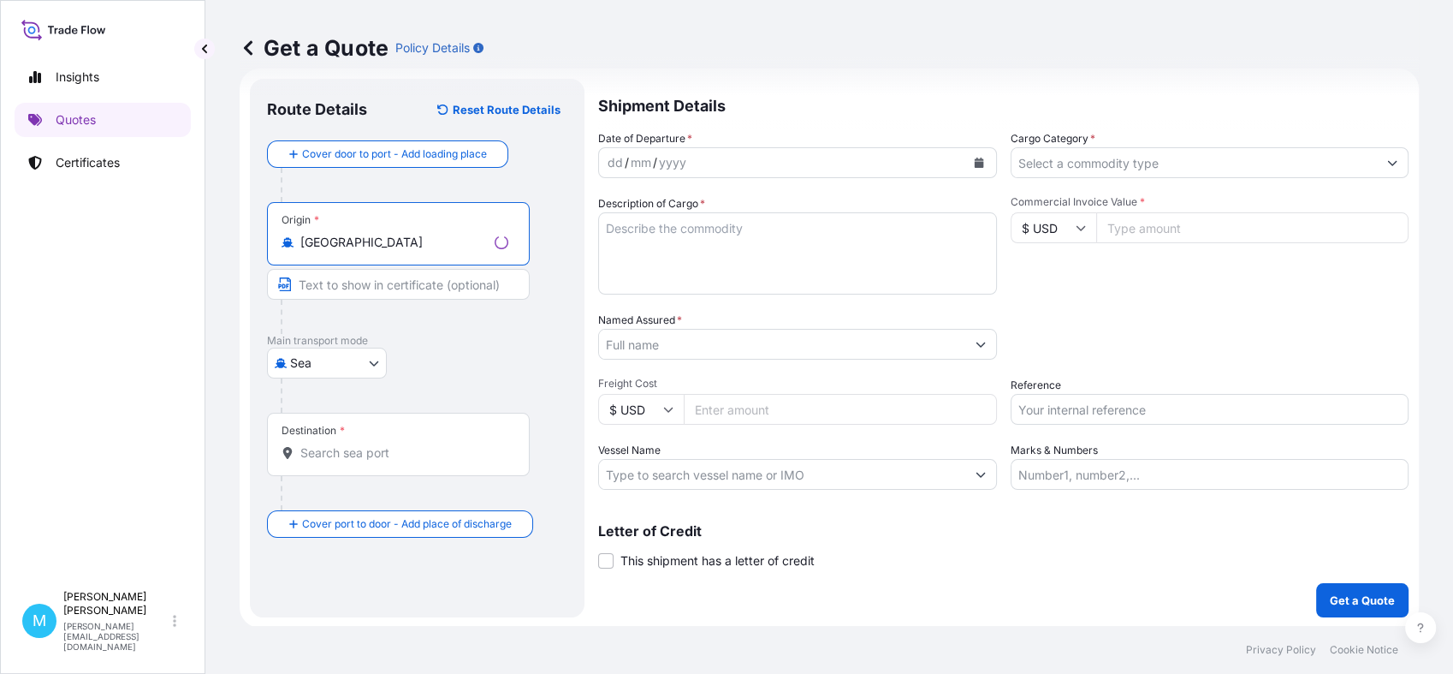
type input "[GEOGRAPHIC_DATA]"
click at [338, 453] on input "Destination *" at bounding box center [404, 452] width 208 height 17
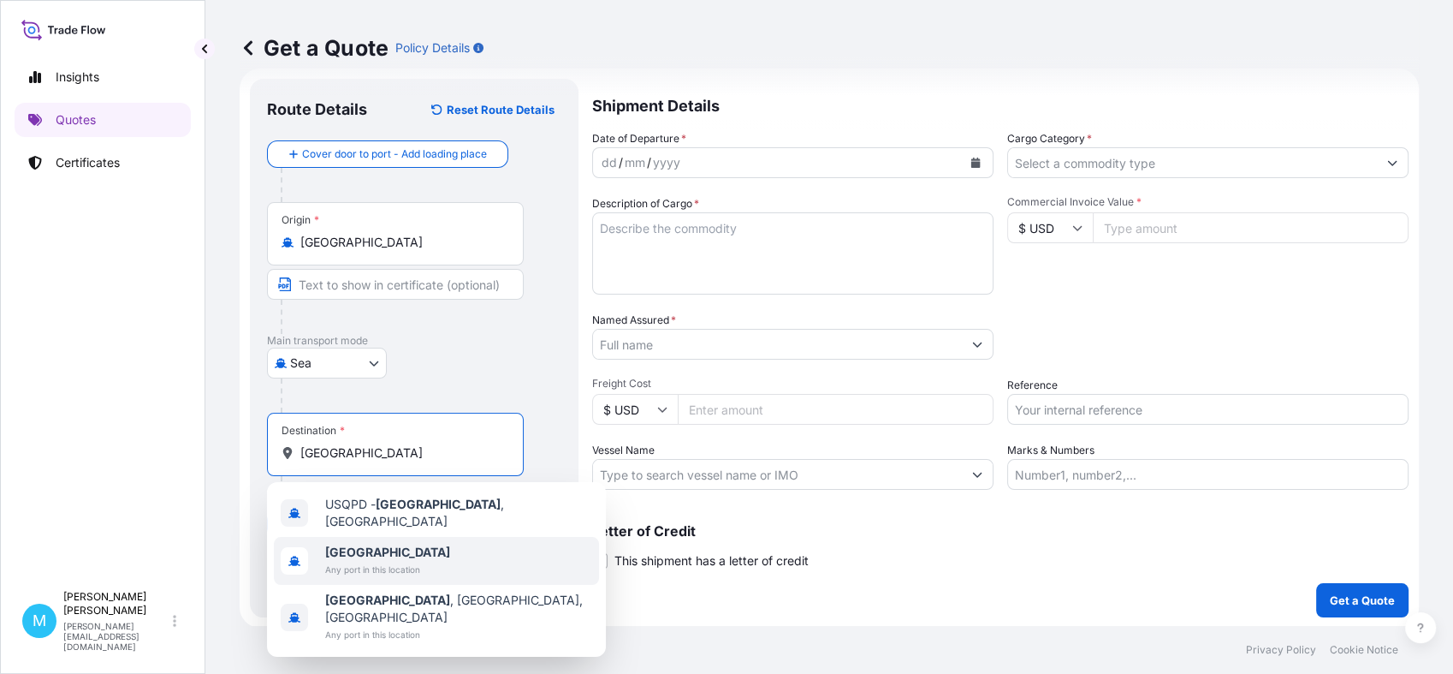
click at [350, 561] on span "Any port in this location" at bounding box center [387, 569] width 125 height 17
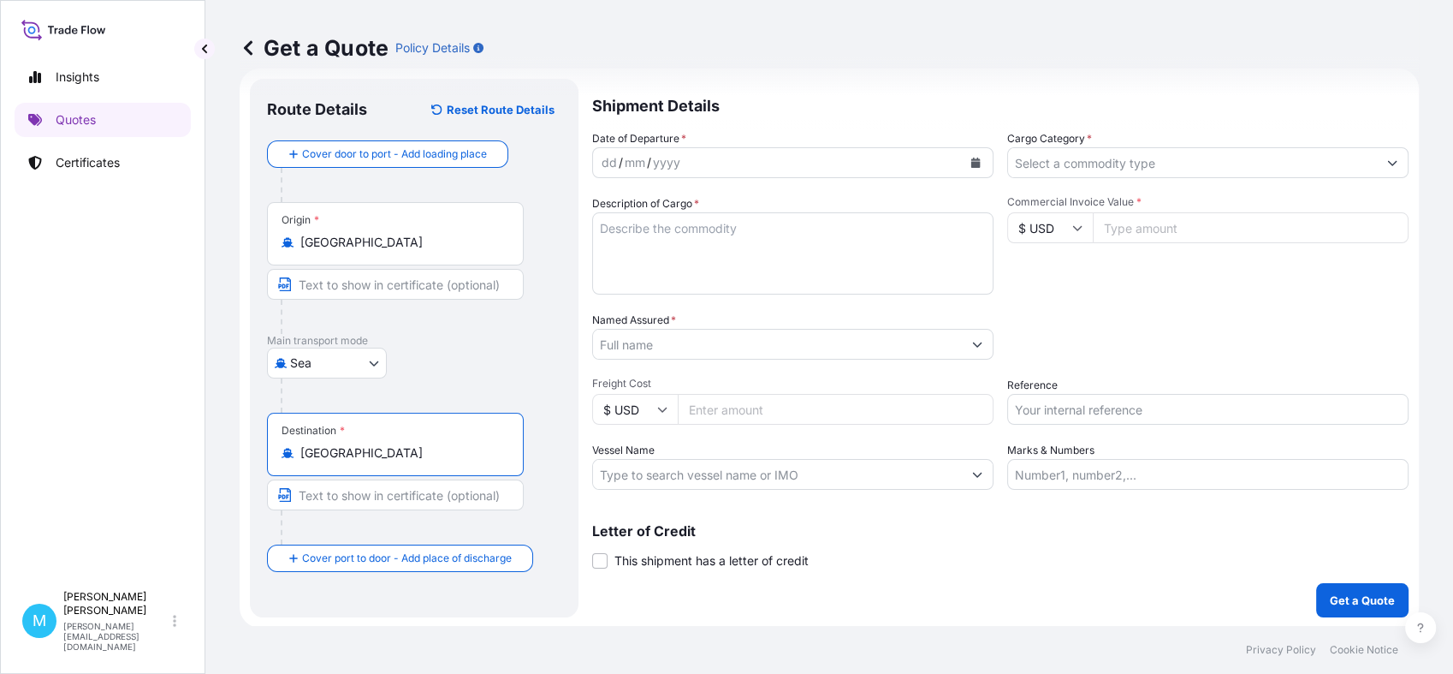
type input "[GEOGRAPHIC_DATA]"
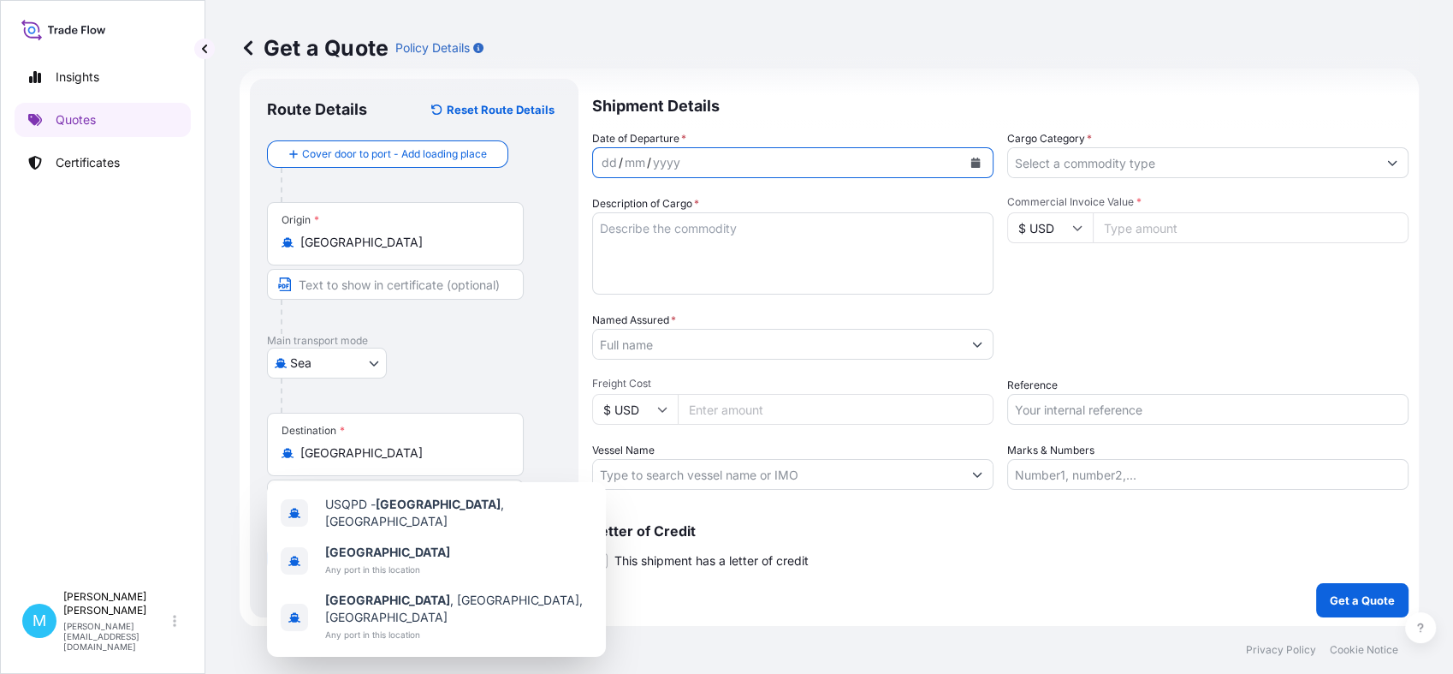
click at [972, 163] on icon "Calendar" at bounding box center [976, 163] width 9 height 10
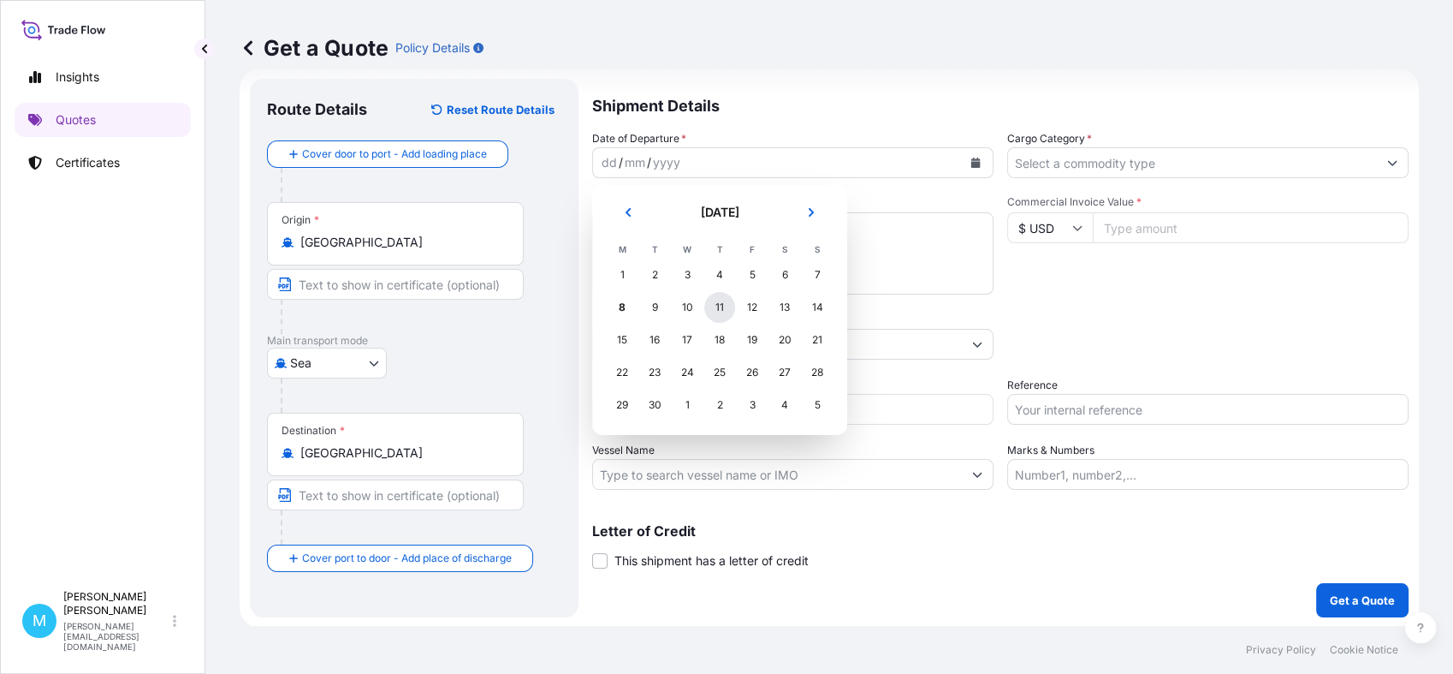
click at [716, 309] on div "11" at bounding box center [719, 307] width 31 height 31
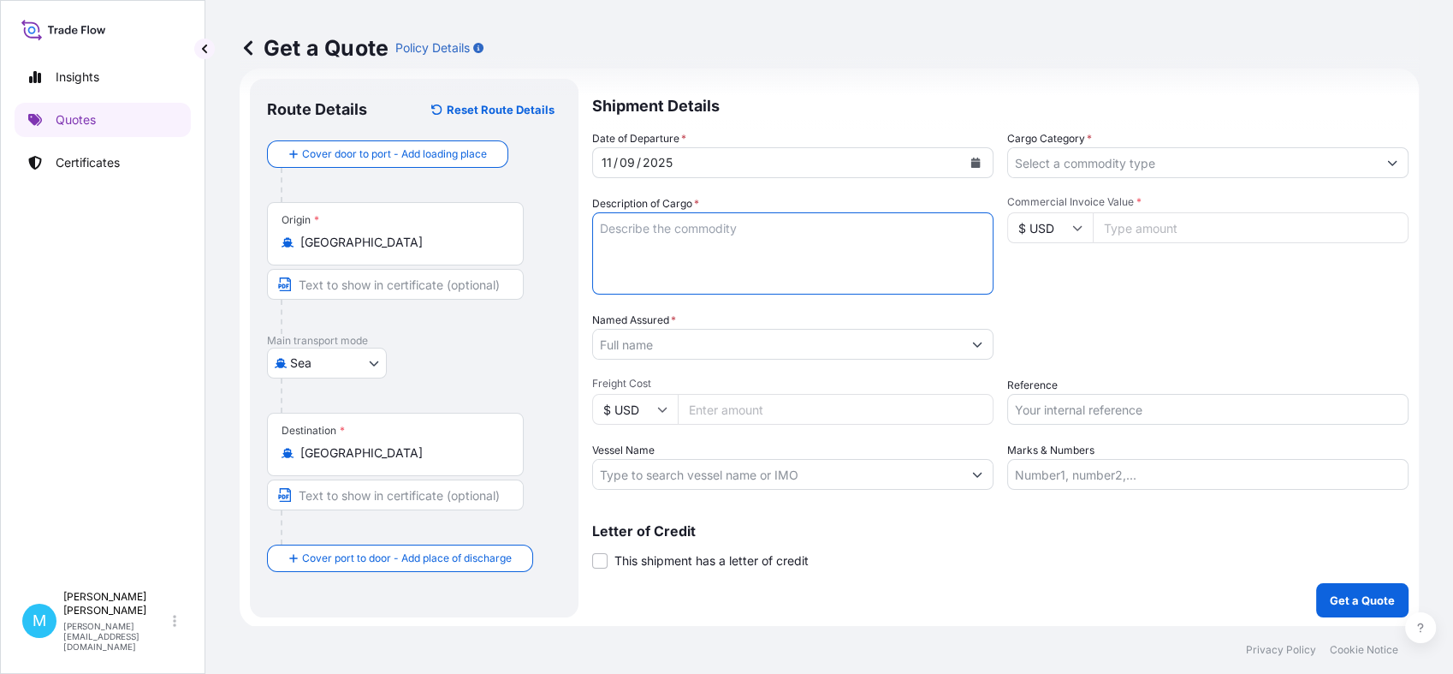
click at [657, 235] on textarea "Description of Cargo *" at bounding box center [792, 253] width 401 height 82
paste textarea "CSNU1346554 OOLJVV8031 20GP 13374.00 KG 27.40 M3 1000 PLT"
paste textarea "LAN CABLE"
type textarea "CSNU1346554 OOLJVV8031 20GP 13374.00 KG 27.40 M3 1000 PLT || LAN CABLE"
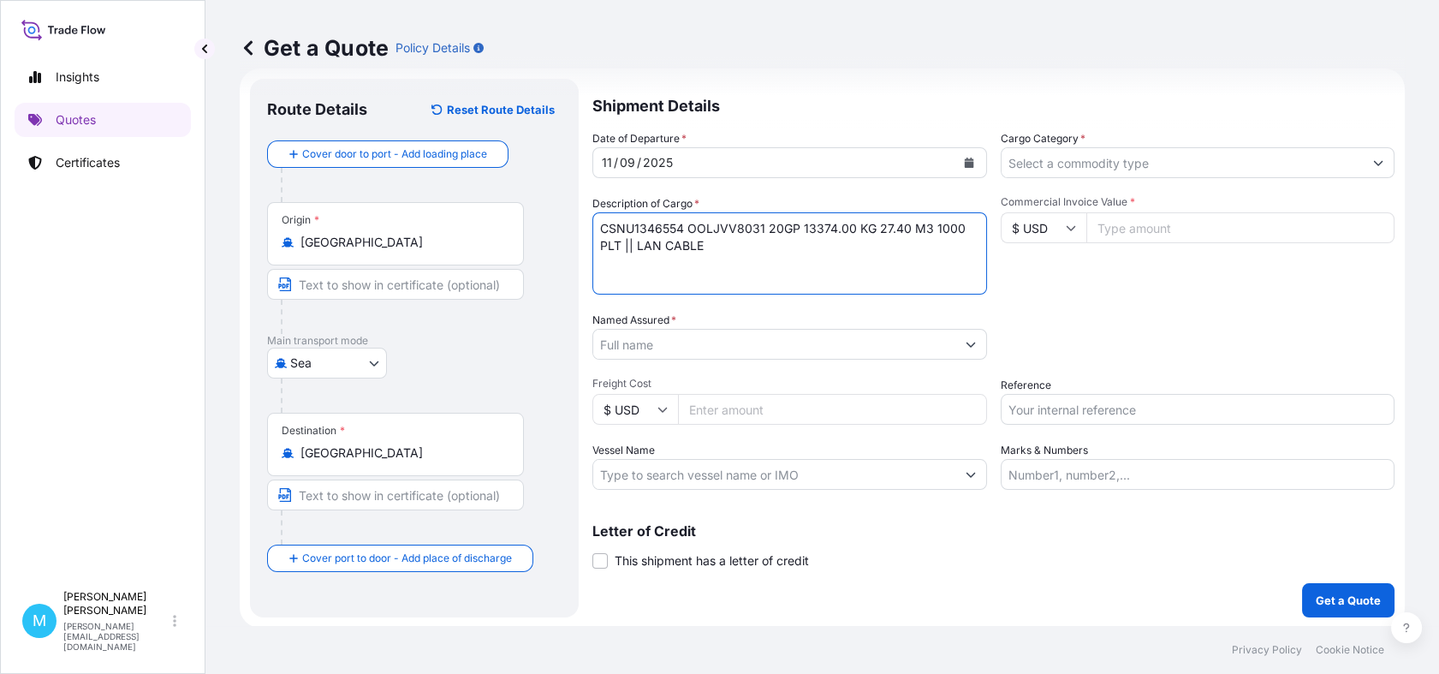
click at [660, 342] on input "Named Assured *" at bounding box center [774, 344] width 362 height 31
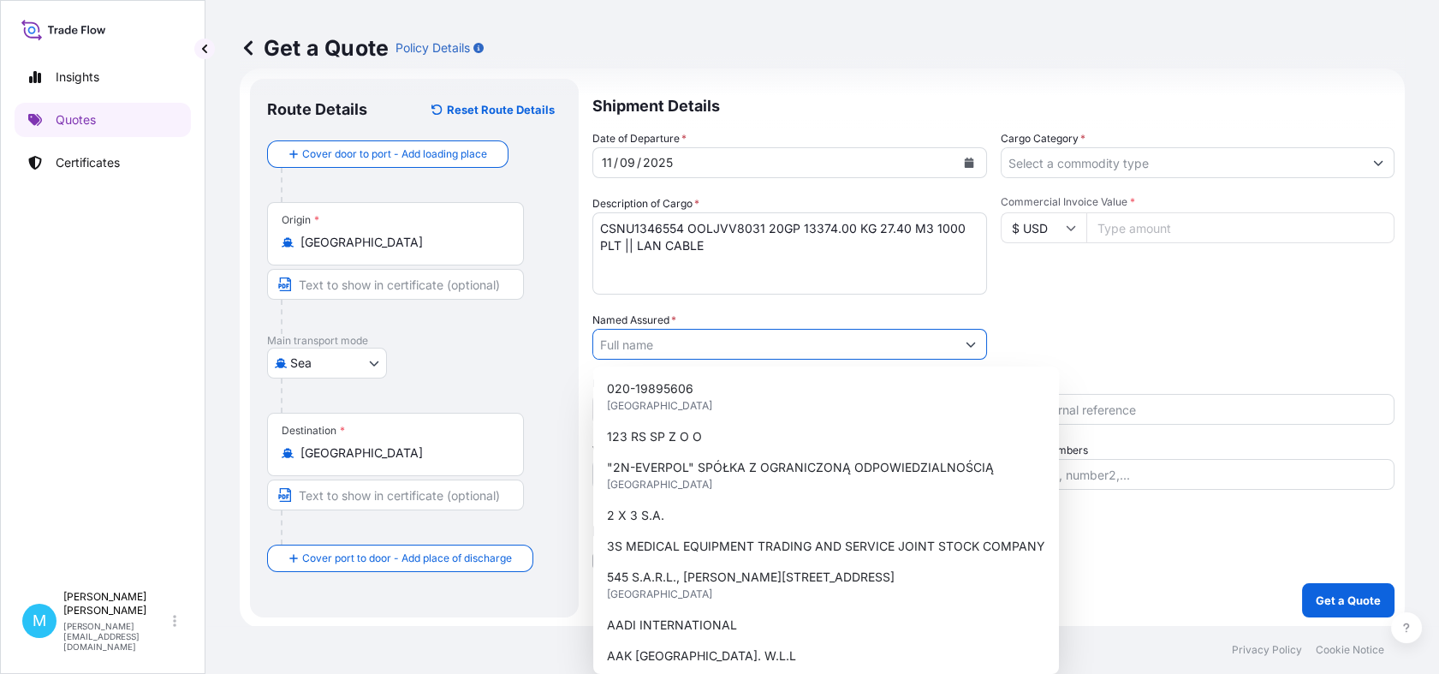
paste input "ELPIO SP. Z O.O"
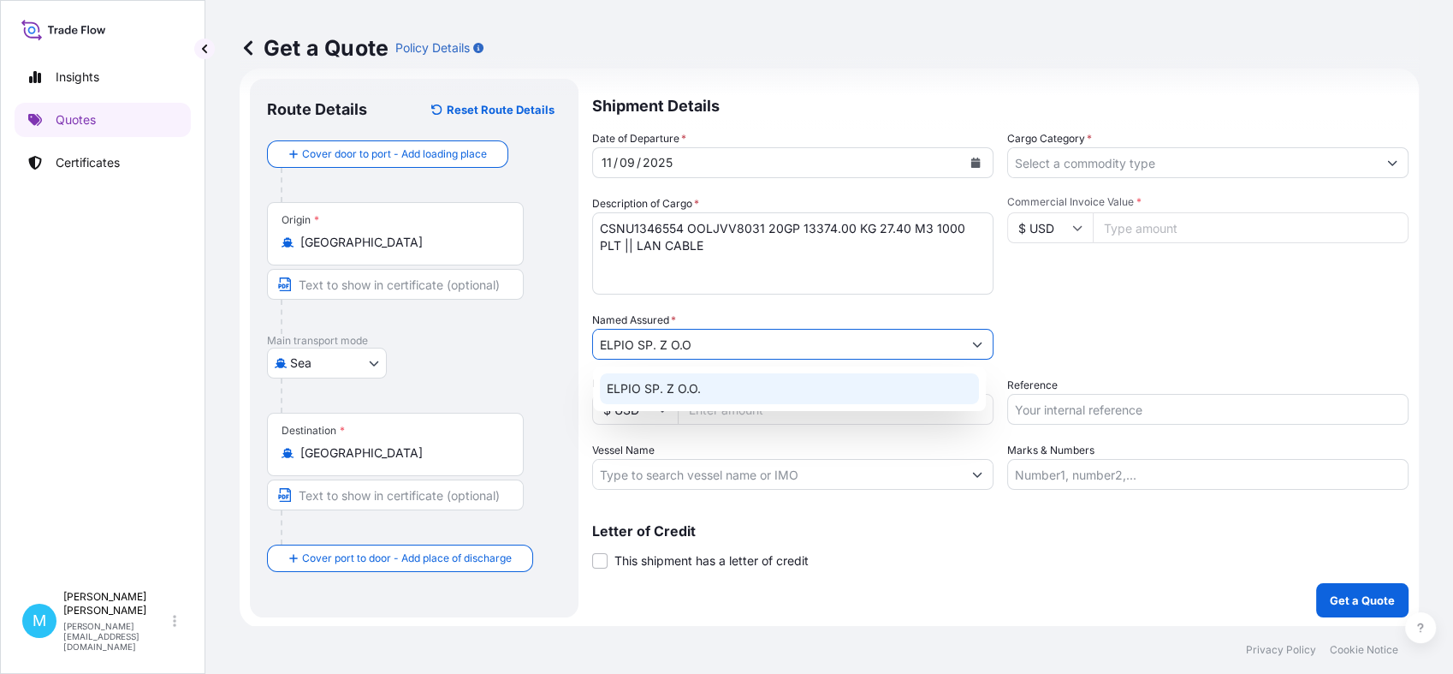
click at [722, 377] on div "ELPIO SP. Z O.O." at bounding box center [789, 388] width 379 height 31
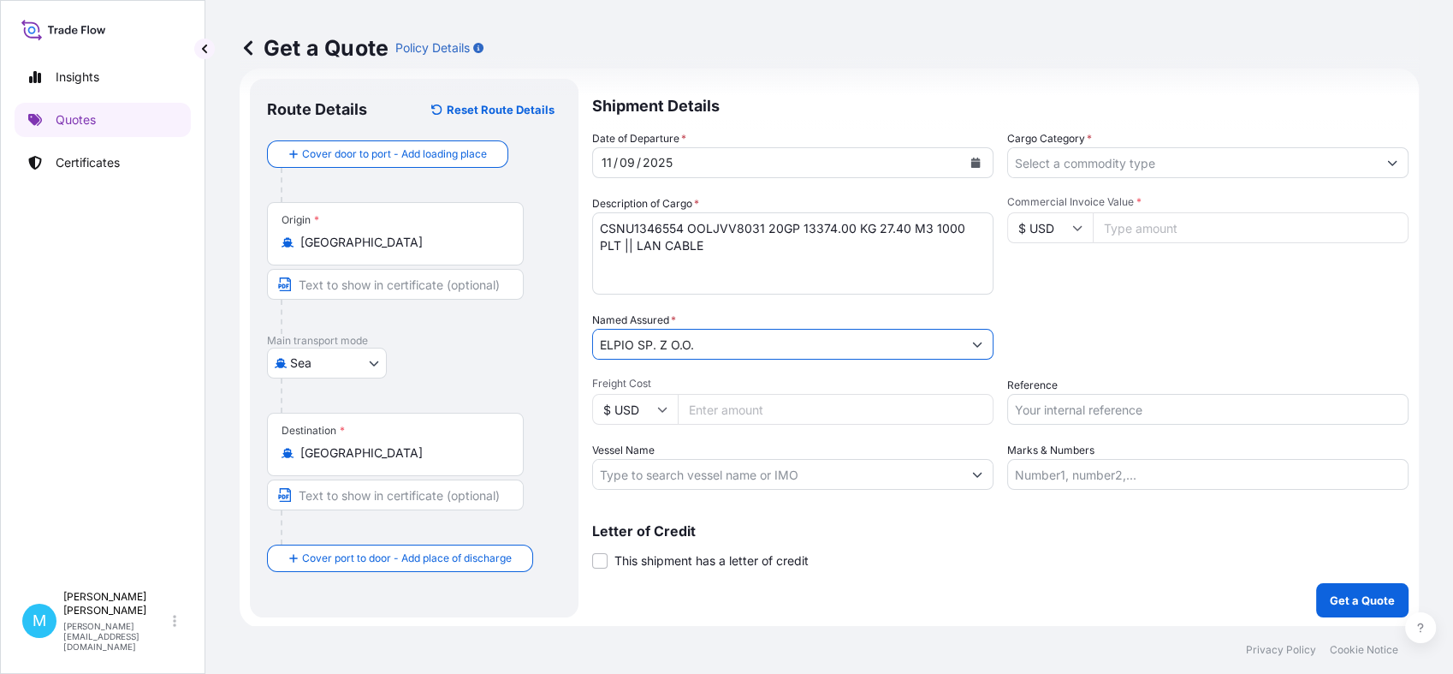
type input "ELPIO SP. Z O.O."
click at [1053, 165] on input "Cargo Category *" at bounding box center [1192, 162] width 369 height 31
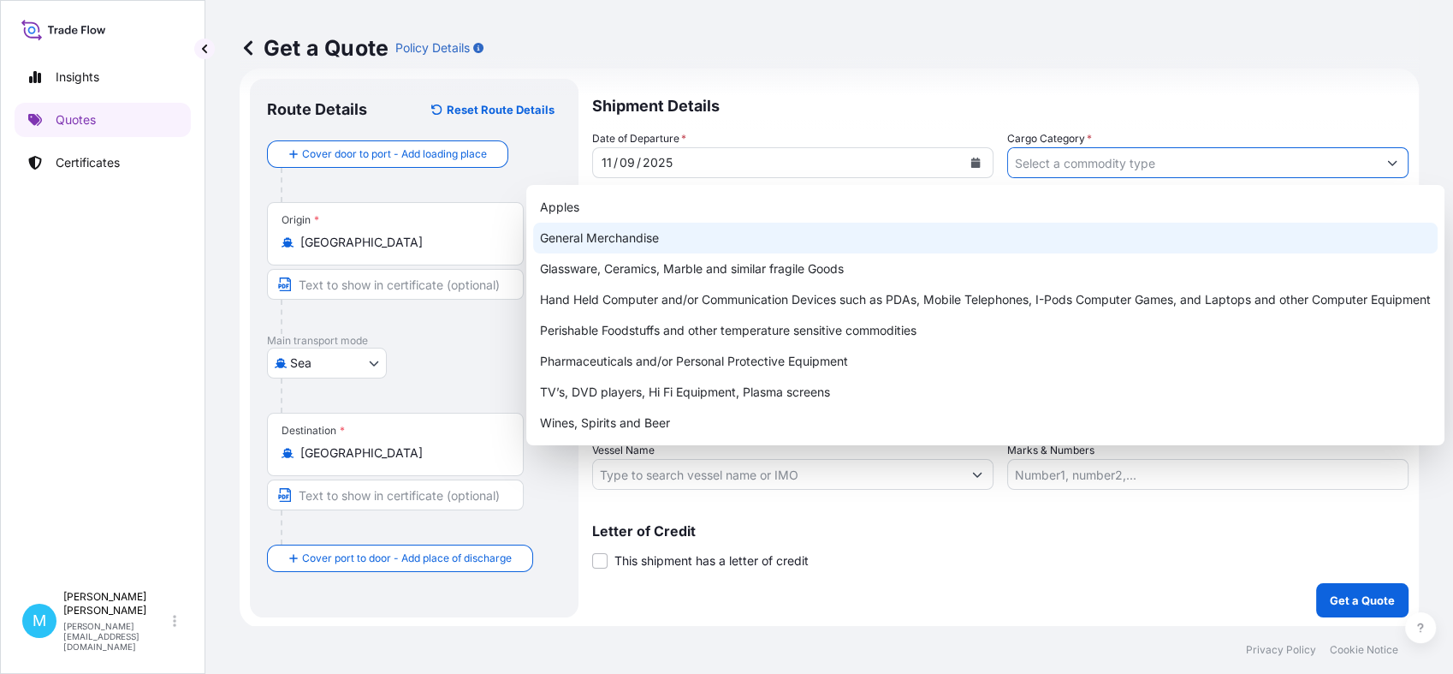
click at [656, 240] on div "General Merchandise" at bounding box center [985, 238] width 905 height 31
type input "General Merchandise"
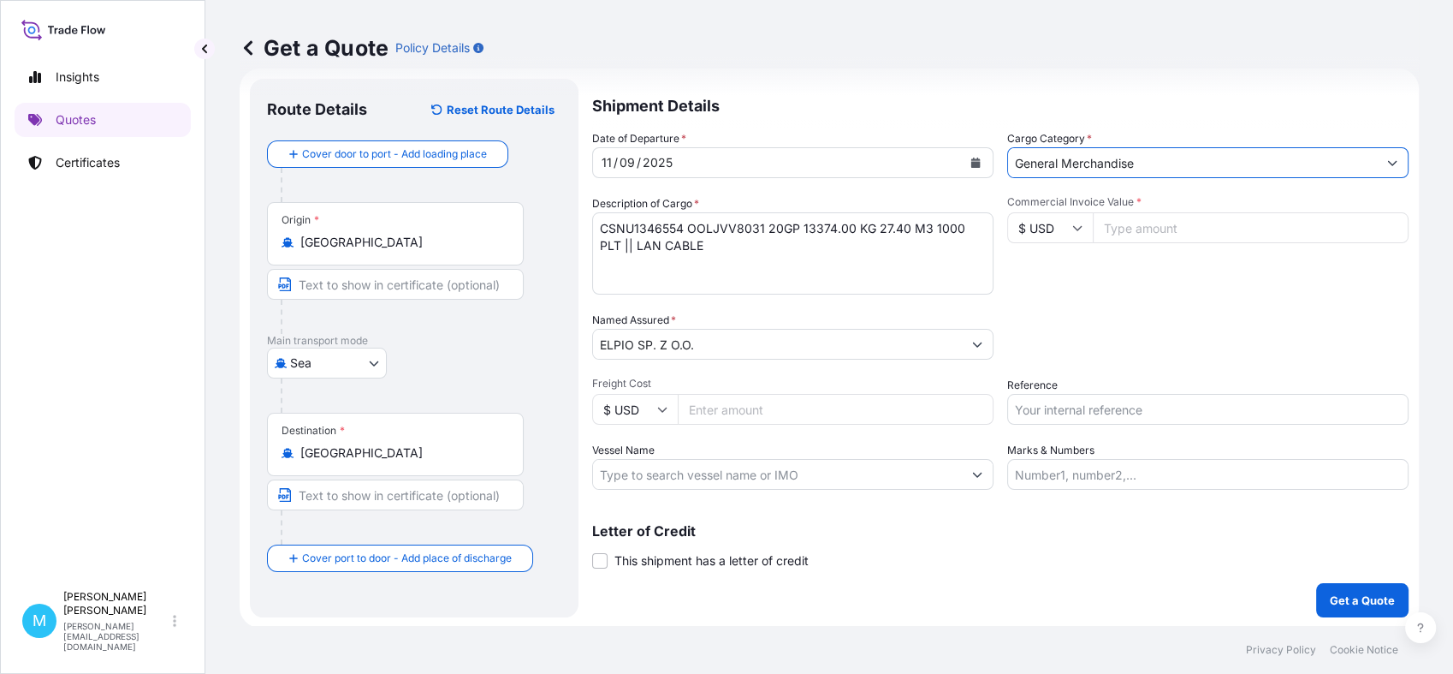
click at [1133, 235] on input "Commercial Invoice Value *" at bounding box center [1251, 227] width 316 height 31
paste input "67314.18"
type input "67314.18"
click at [1048, 413] on input "Reference" at bounding box center [1208, 409] width 401 height 31
click at [1055, 400] on input "Reference" at bounding box center [1208, 409] width 401 height 31
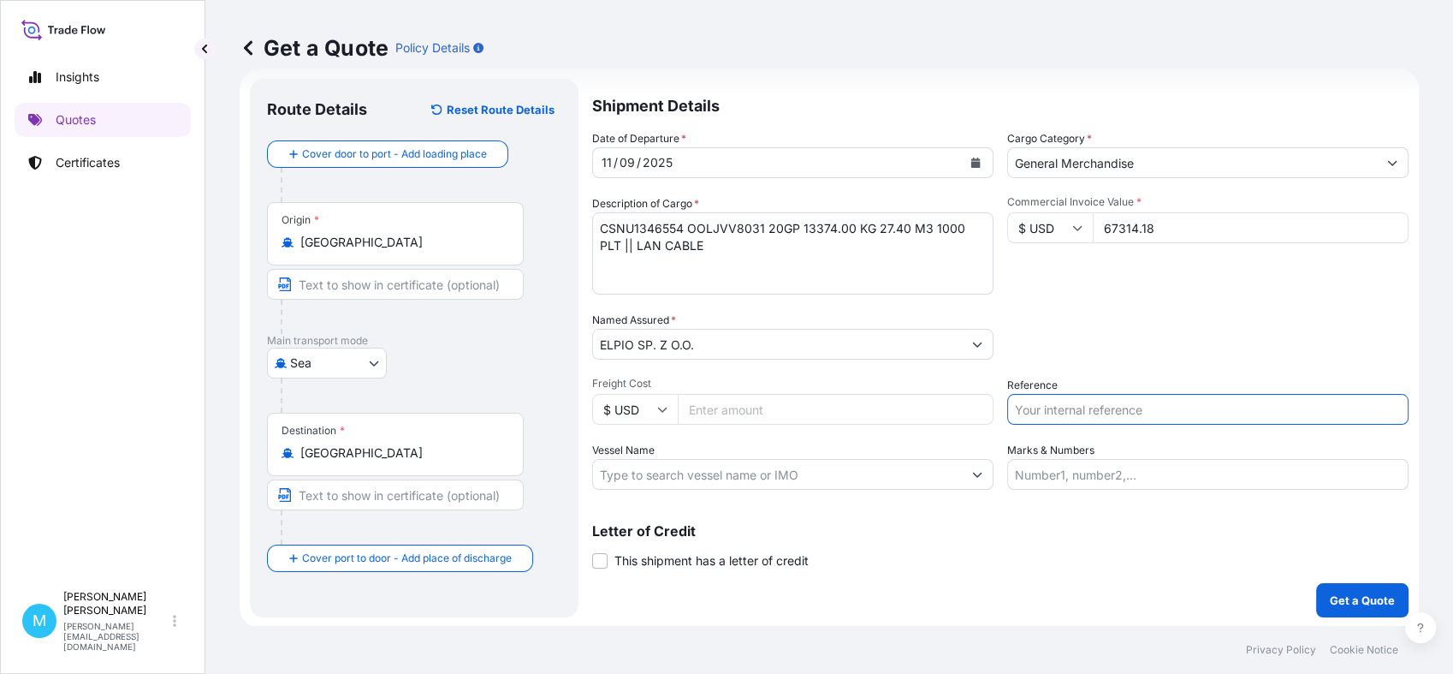
paste input "S02033865"
click at [1043, 413] on input "S02033865" at bounding box center [1208, 409] width 401 height 31
click at [1145, 405] on input "S02033865" at bounding box center [1208, 409] width 401 height 31
type input "S02033865"
click at [1352, 608] on button "Get a Quote" at bounding box center [1363, 600] width 92 height 34
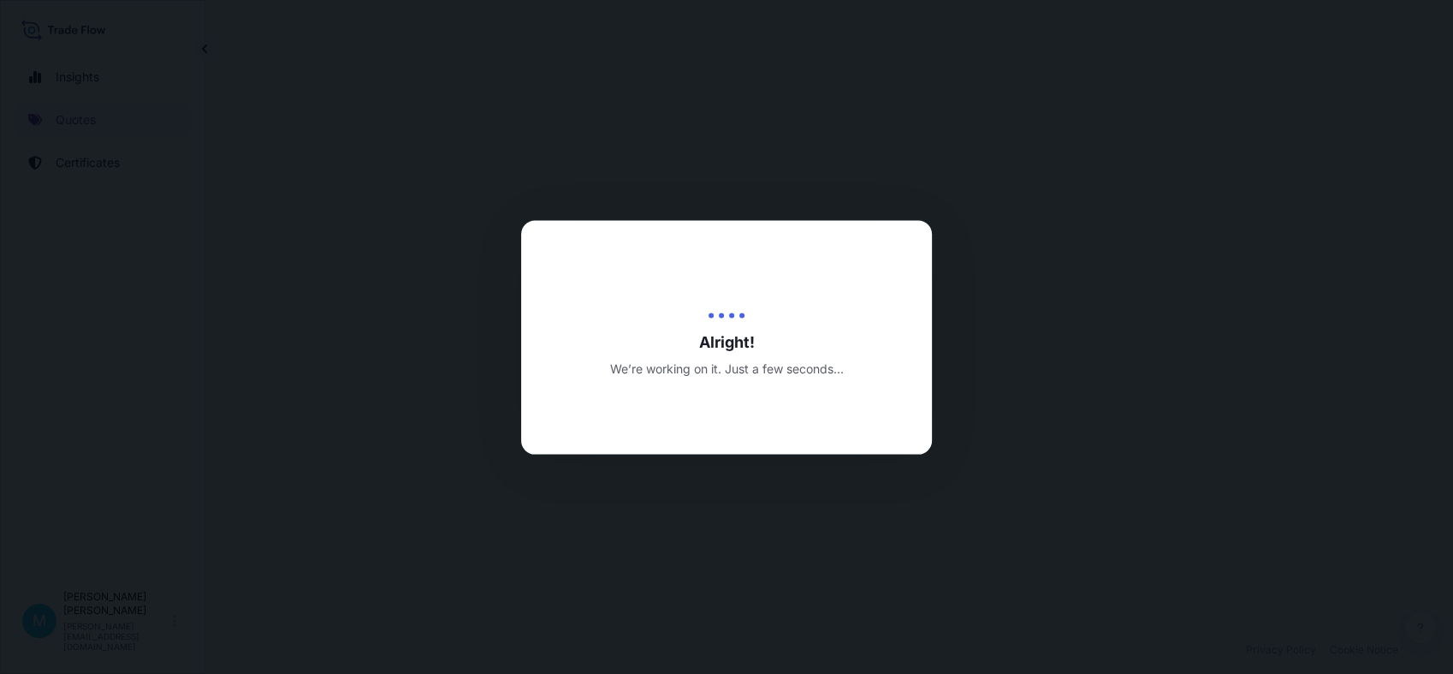
select select "Sea"
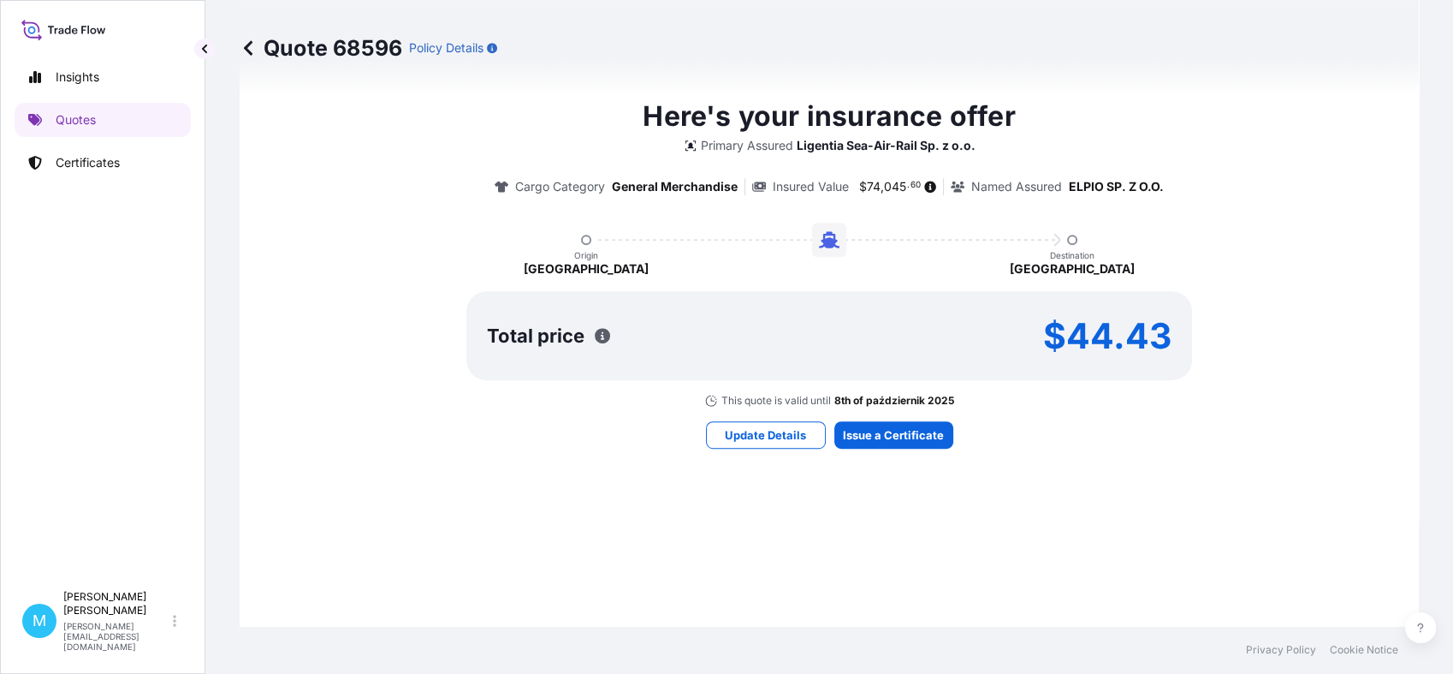
scroll to position [1006, 0]
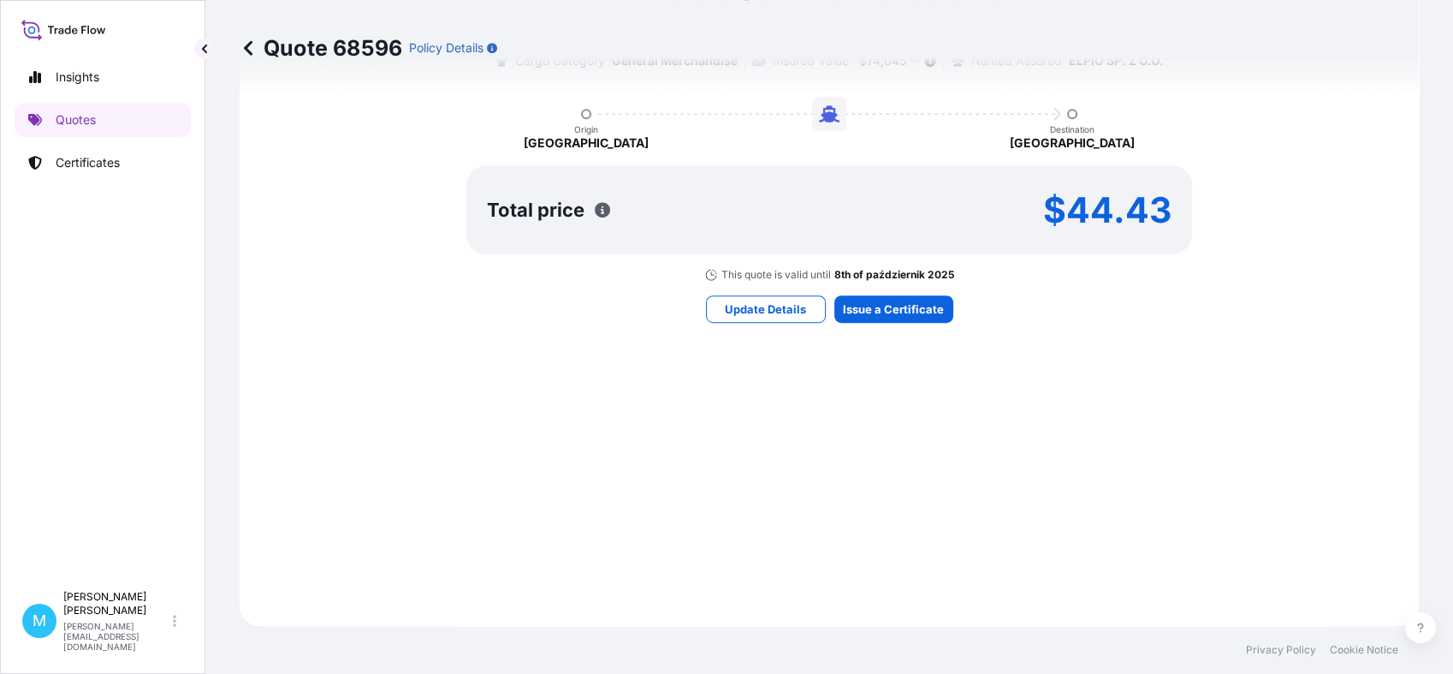
click at [871, 282] on div "Here's your insurance offer Primary Assured Ligentia Sea-Air-Rail Sp. z o.o. Ca…" at bounding box center [830, 146] width 1132 height 912
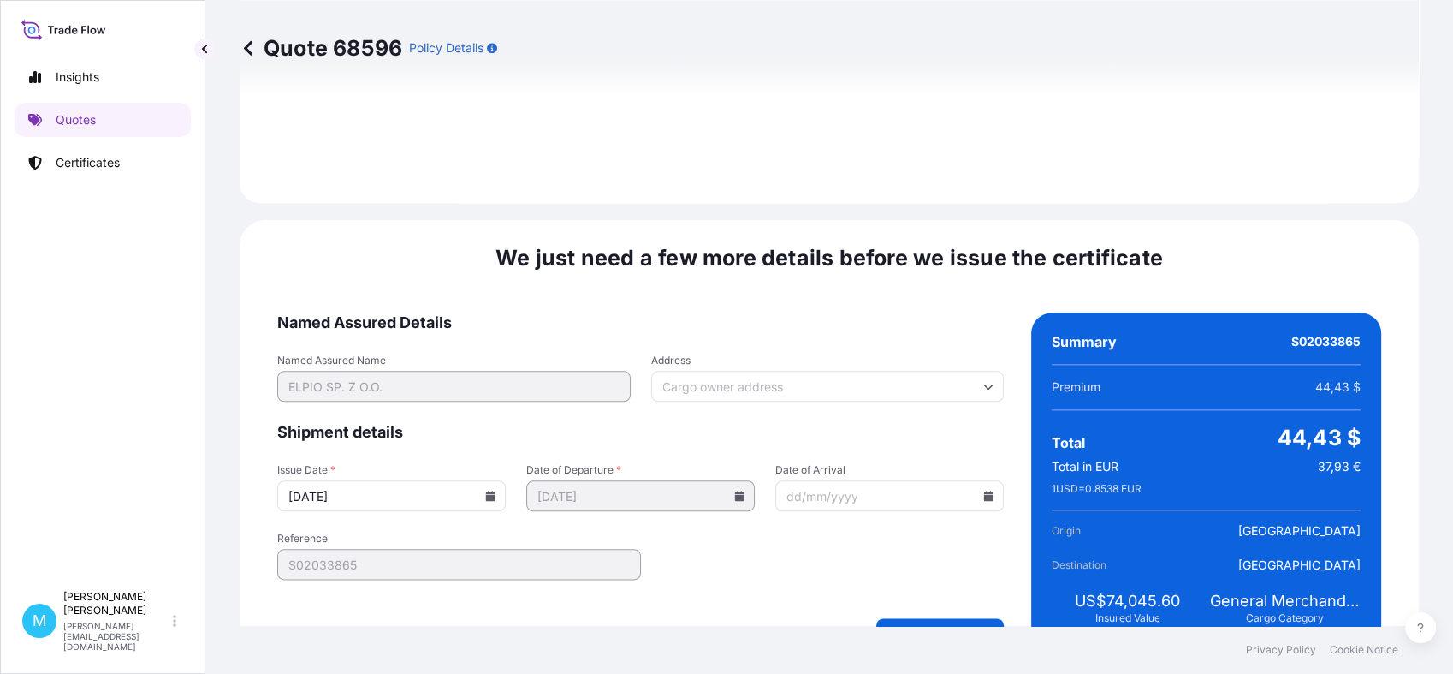
scroll to position [1938, 0]
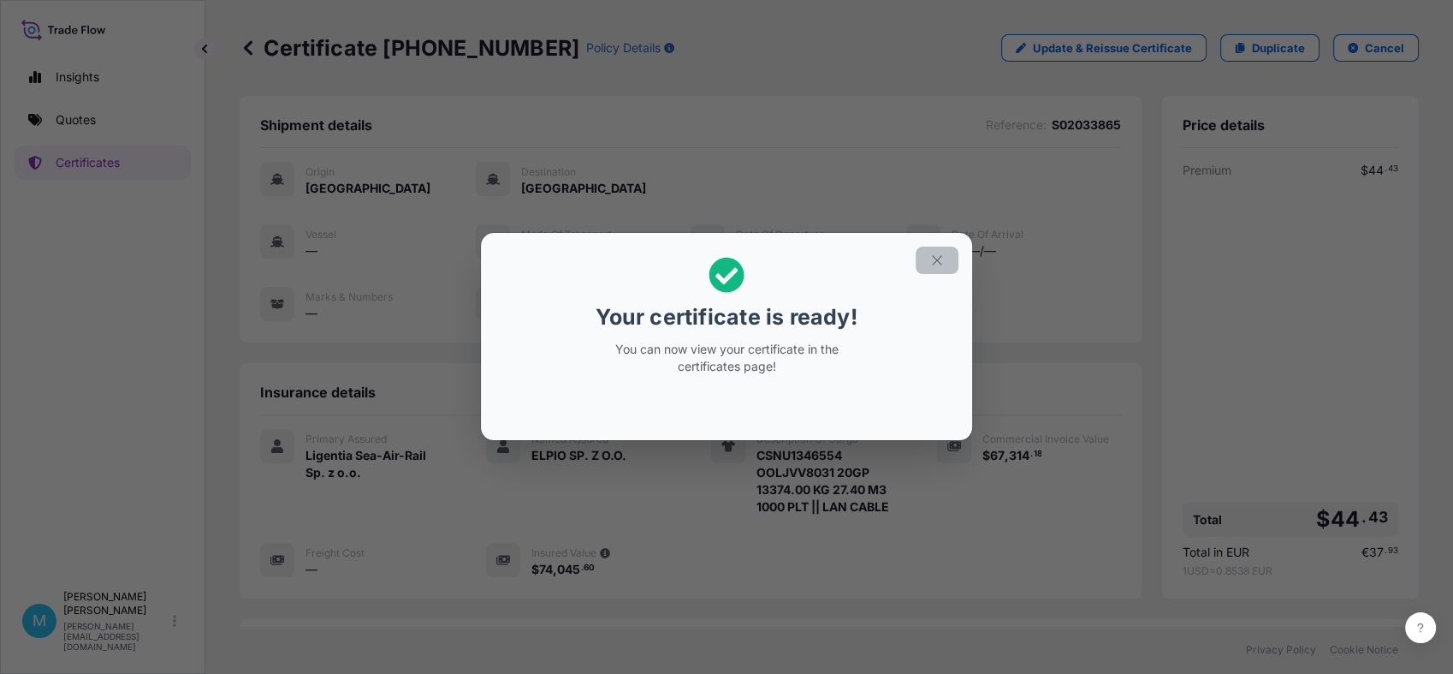
click at [936, 263] on icon "button" at bounding box center [937, 260] width 15 height 15
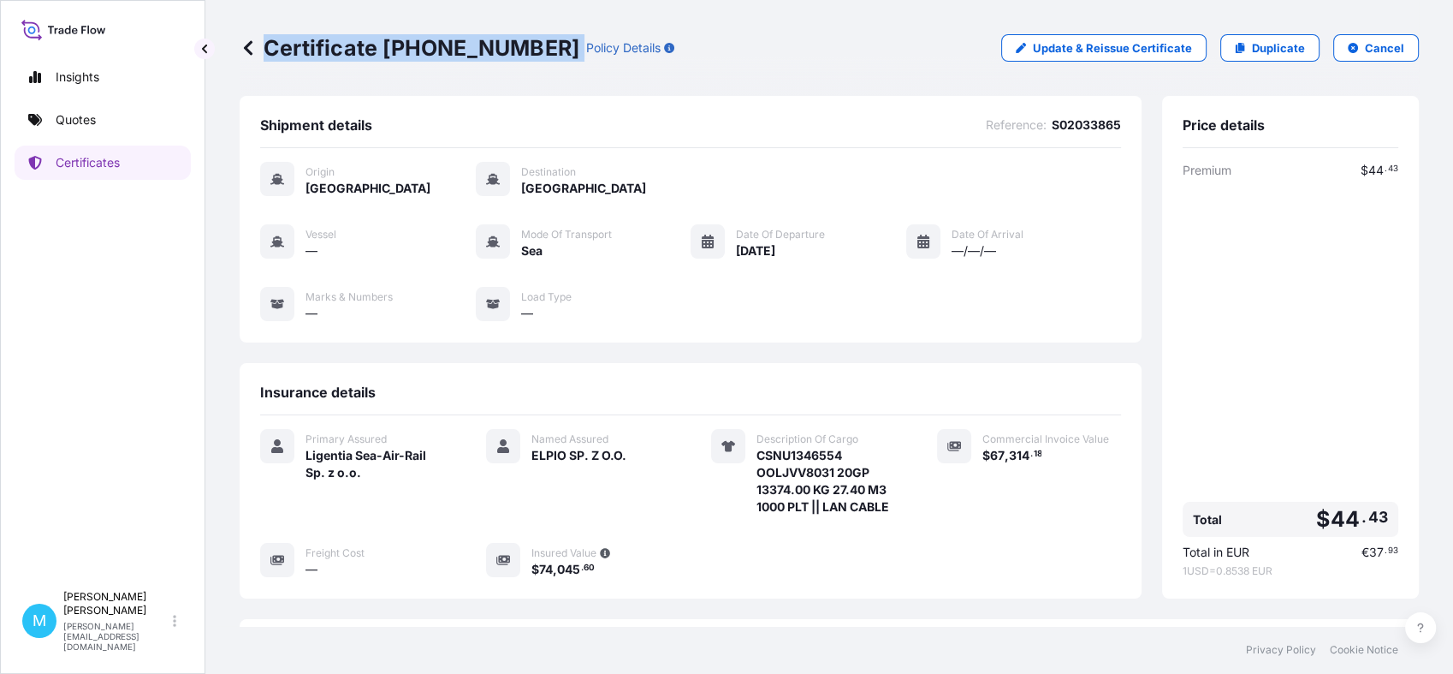
drag, startPoint x: 534, startPoint y: 45, endPoint x: 265, endPoint y: 40, distance: 268.8
click at [265, 40] on div "Certificate [PHONE_NUMBER] Policy Details" at bounding box center [457, 47] width 435 height 27
copy p "Certificate [PHONE_NUMBER]"
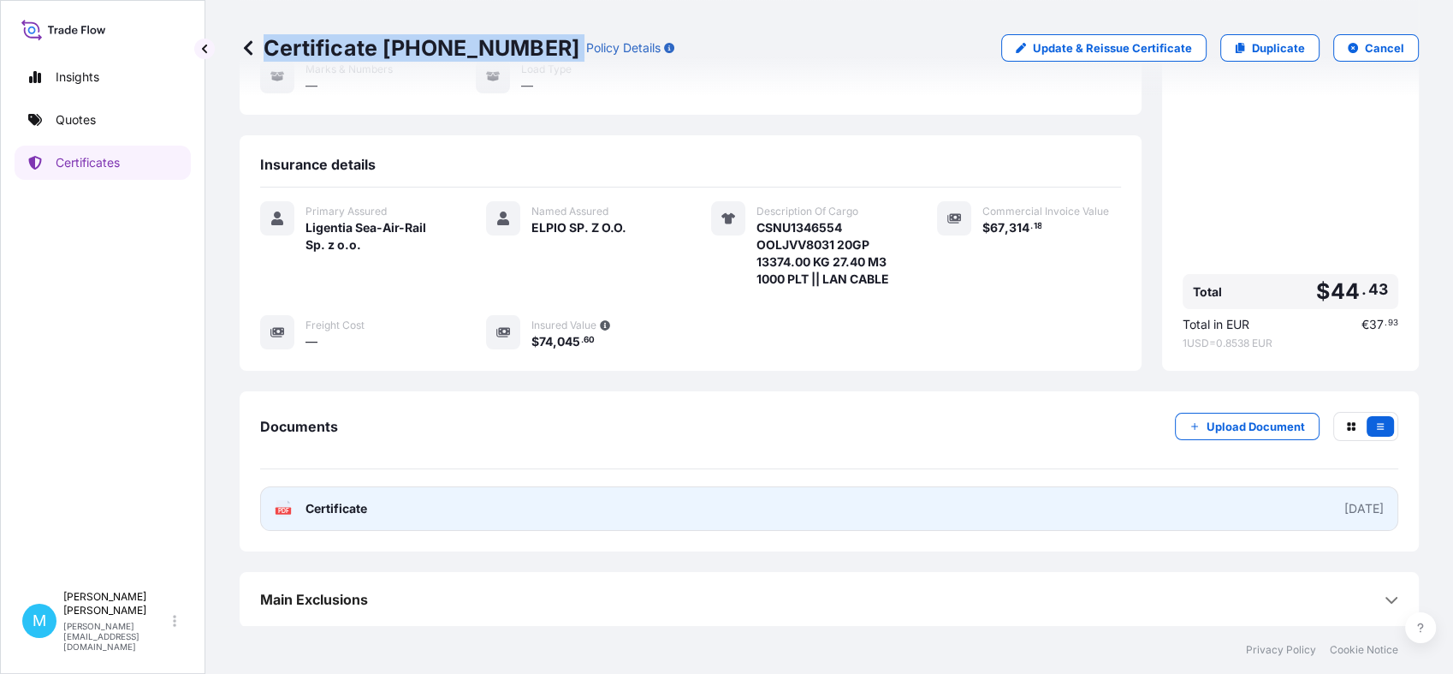
click at [794, 508] on link "PDF Certificate [DATE]" at bounding box center [829, 508] width 1138 height 45
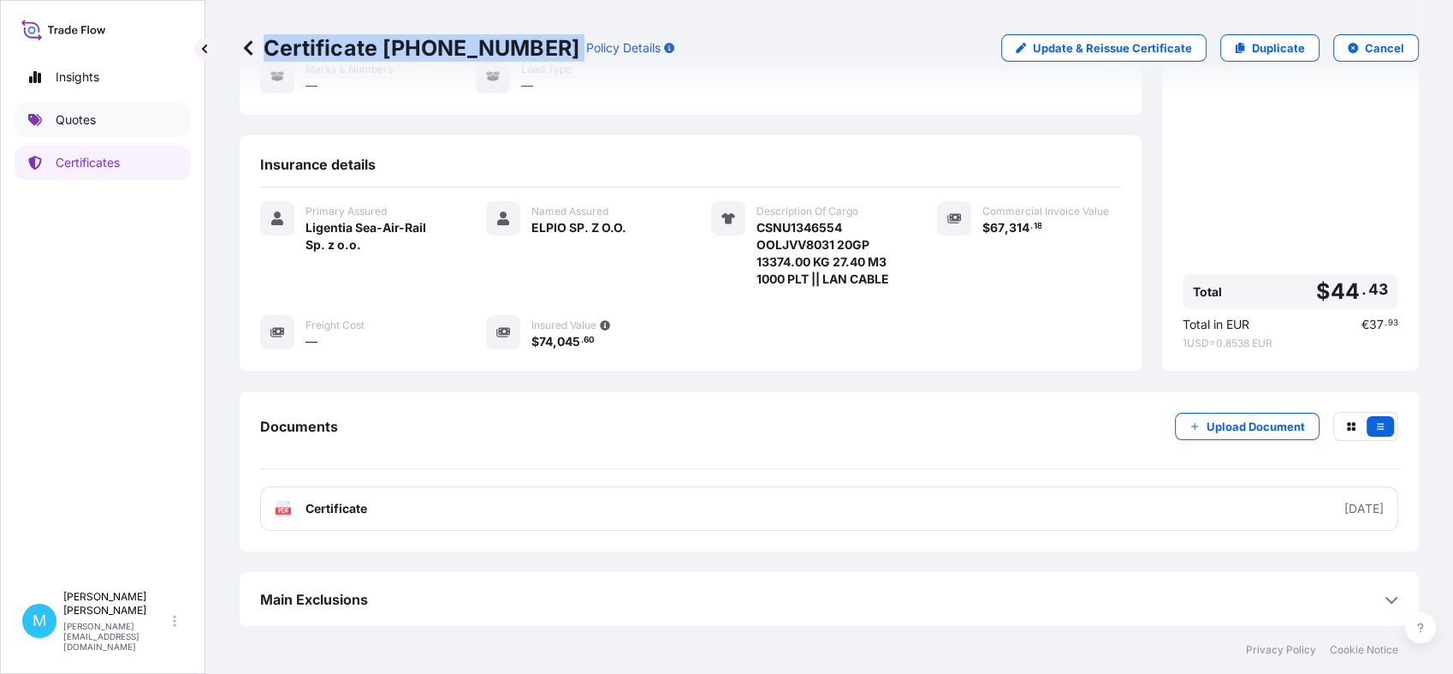
click at [114, 130] on link "Quotes" at bounding box center [103, 120] width 176 height 34
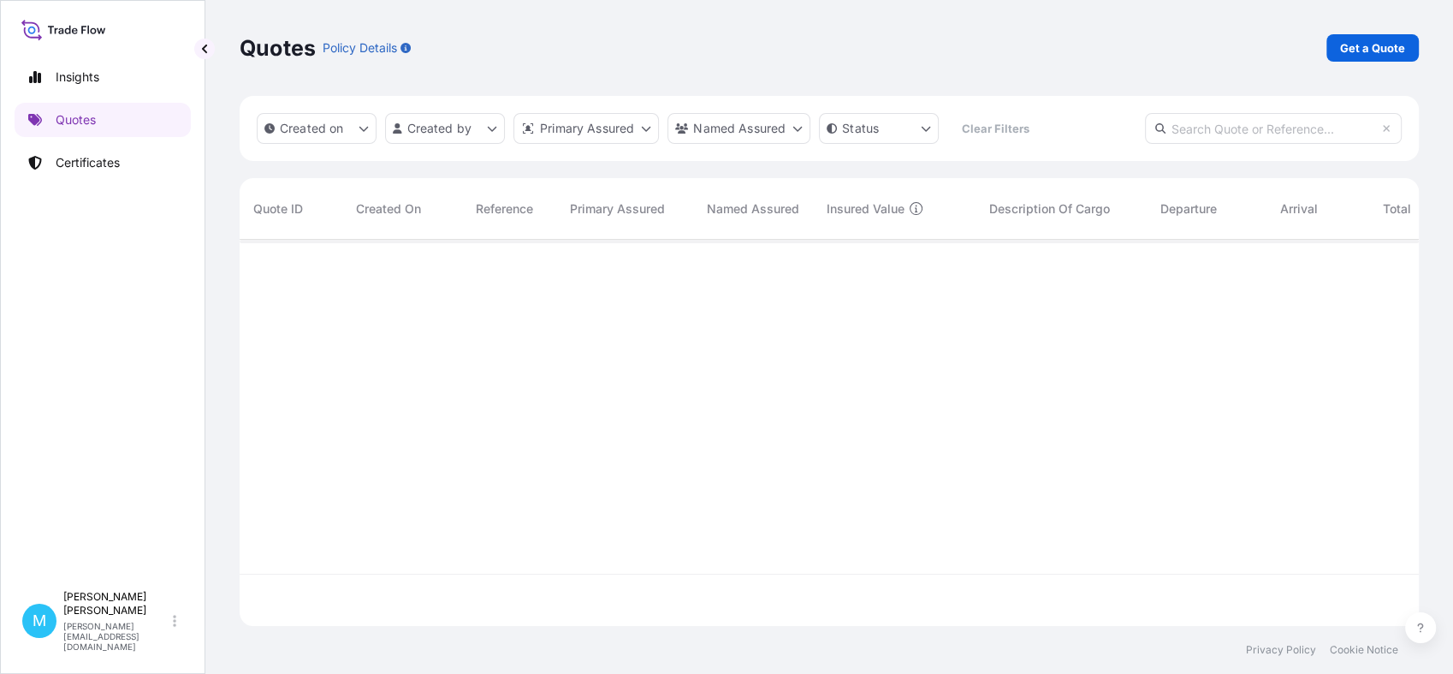
scroll to position [380, 1164]
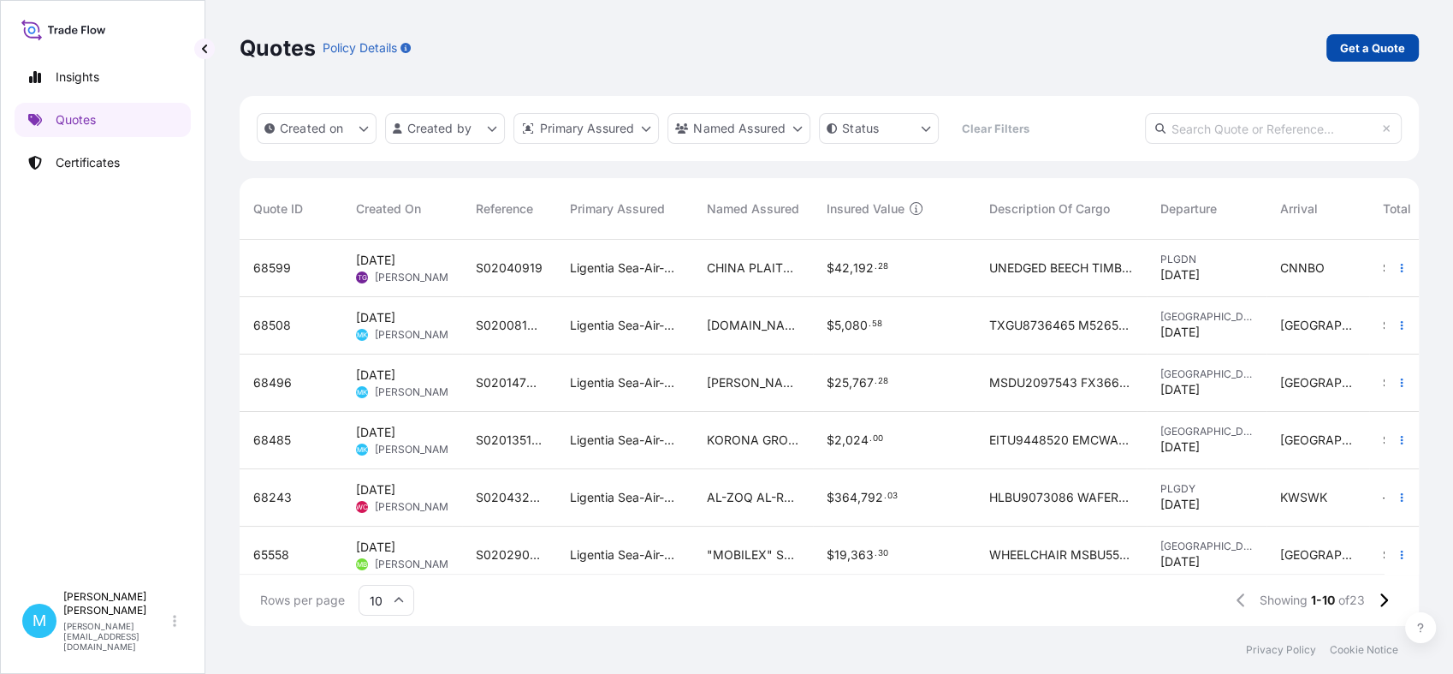
click at [1366, 41] on p "Get a Quote" at bounding box center [1372, 47] width 65 height 17
select select "Sea"
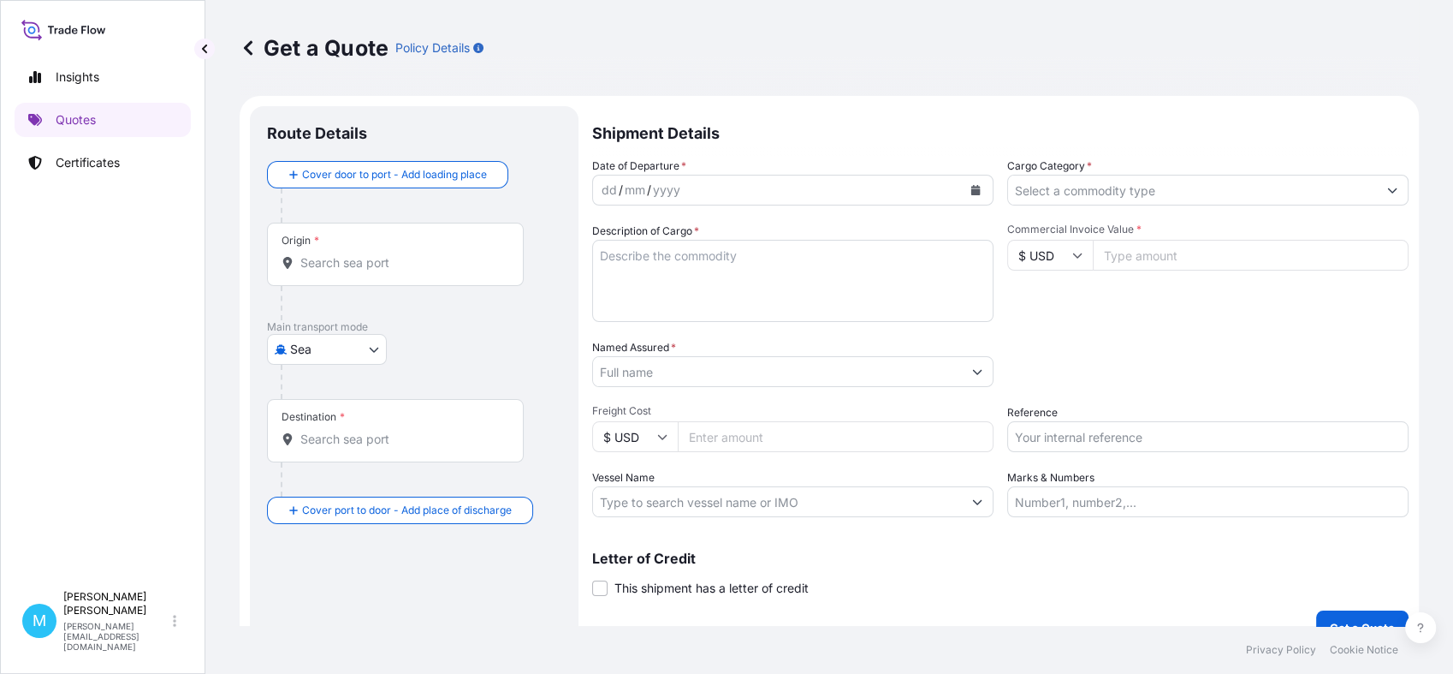
scroll to position [27, 0]
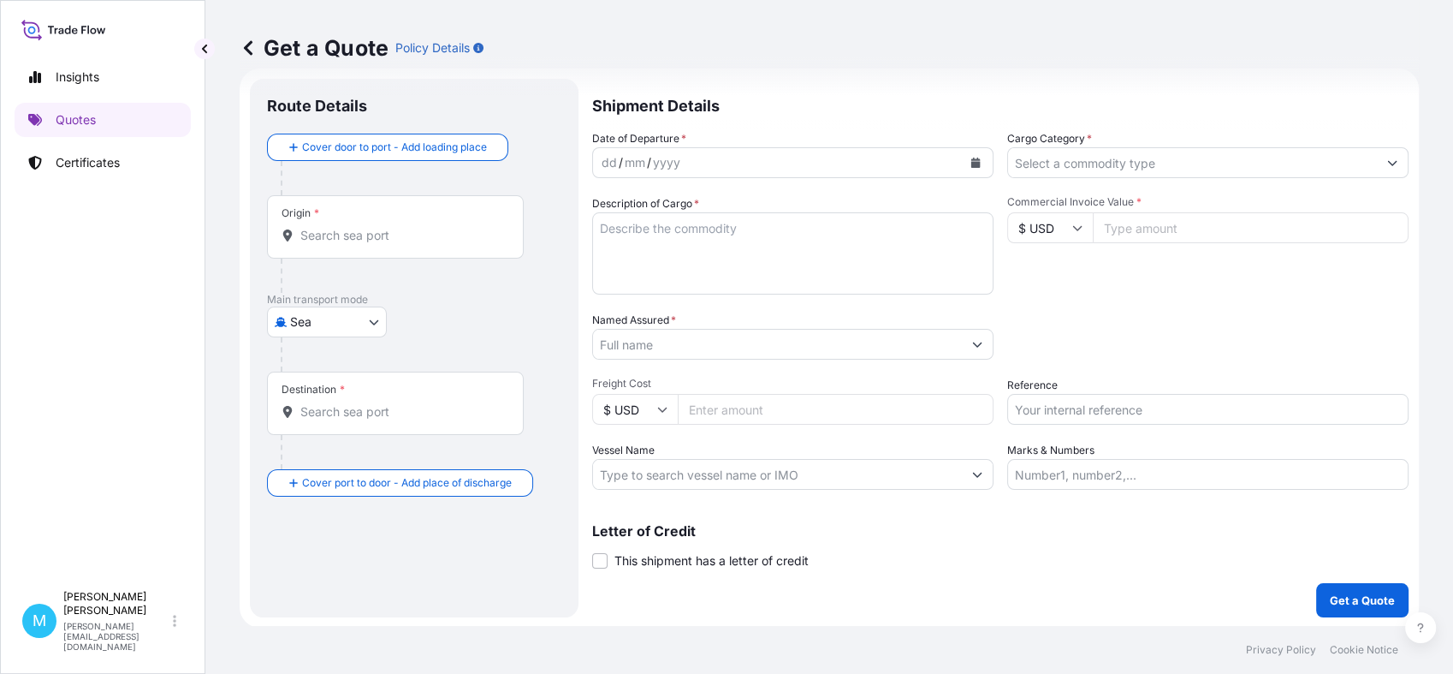
click at [372, 240] on input "Origin *" at bounding box center [401, 235] width 202 height 17
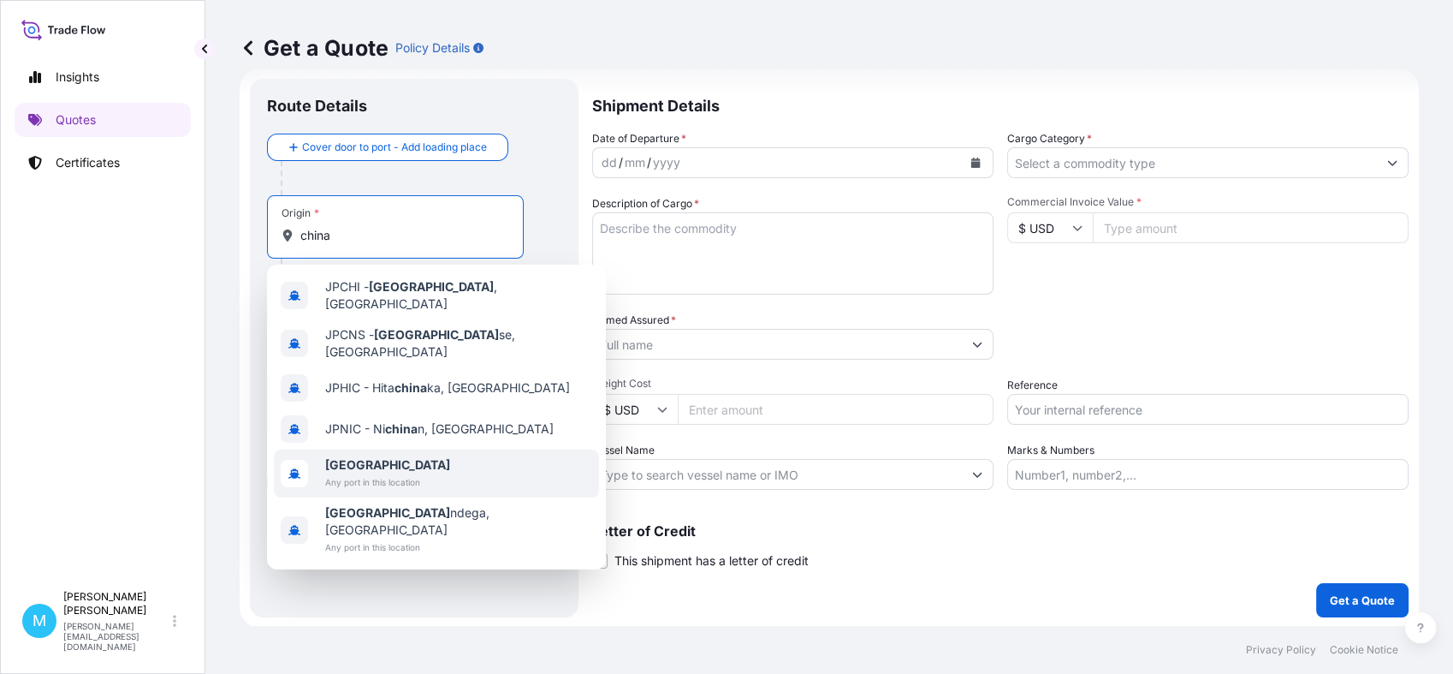
click at [366, 457] on span "[GEOGRAPHIC_DATA]" at bounding box center [387, 464] width 125 height 17
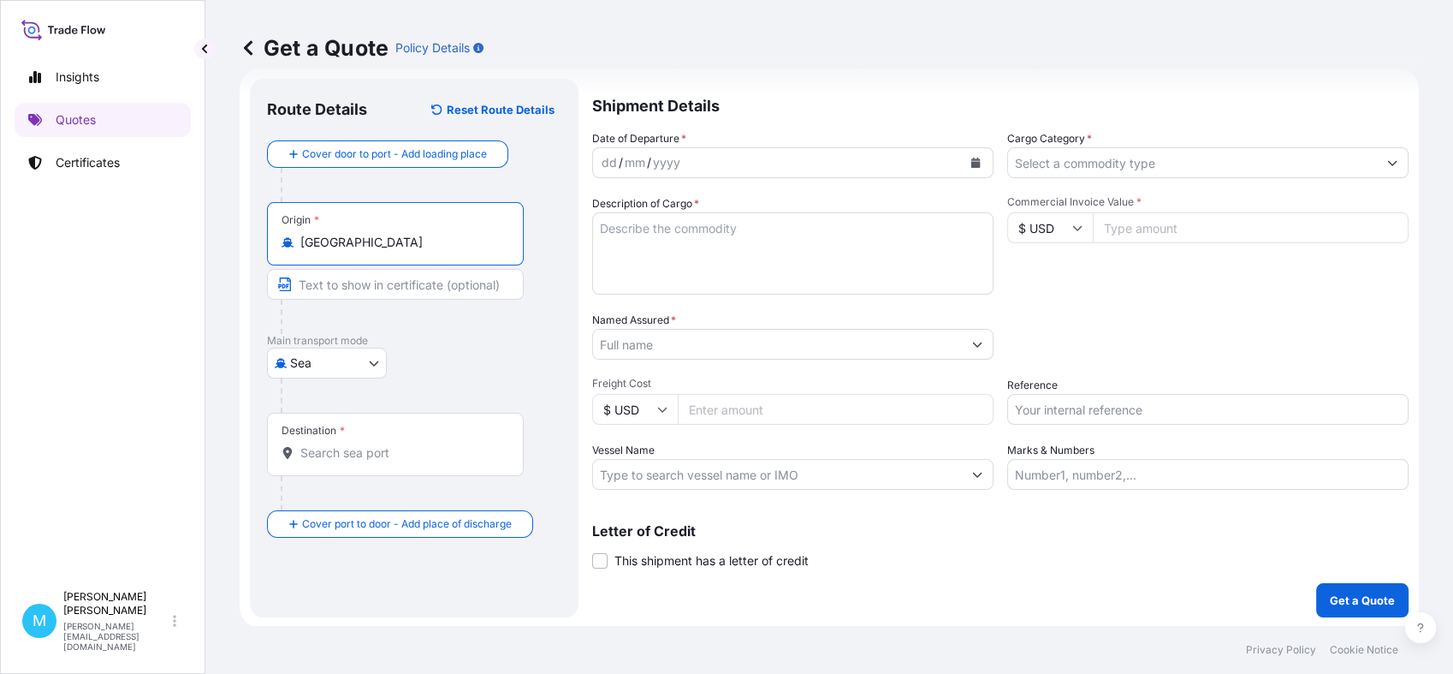
type input "[GEOGRAPHIC_DATA]"
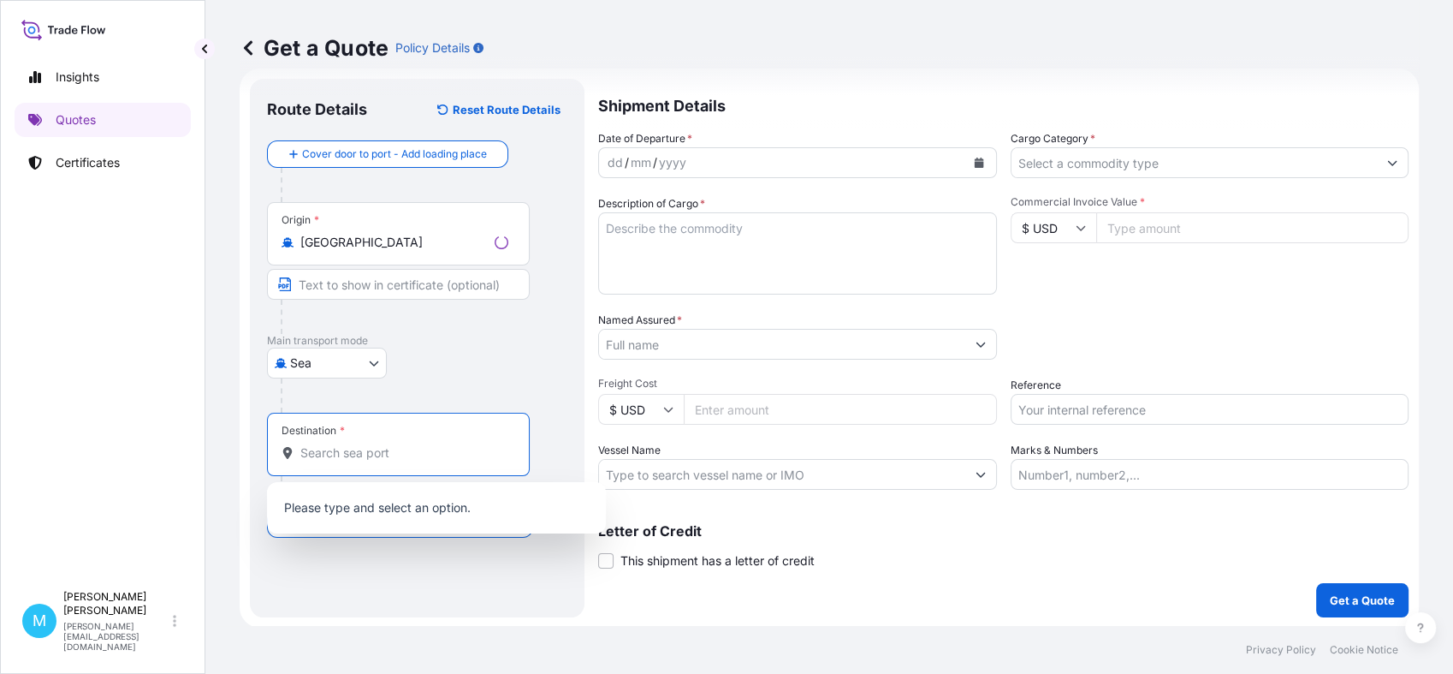
click at [330, 445] on input "Destination *" at bounding box center [404, 452] width 208 height 17
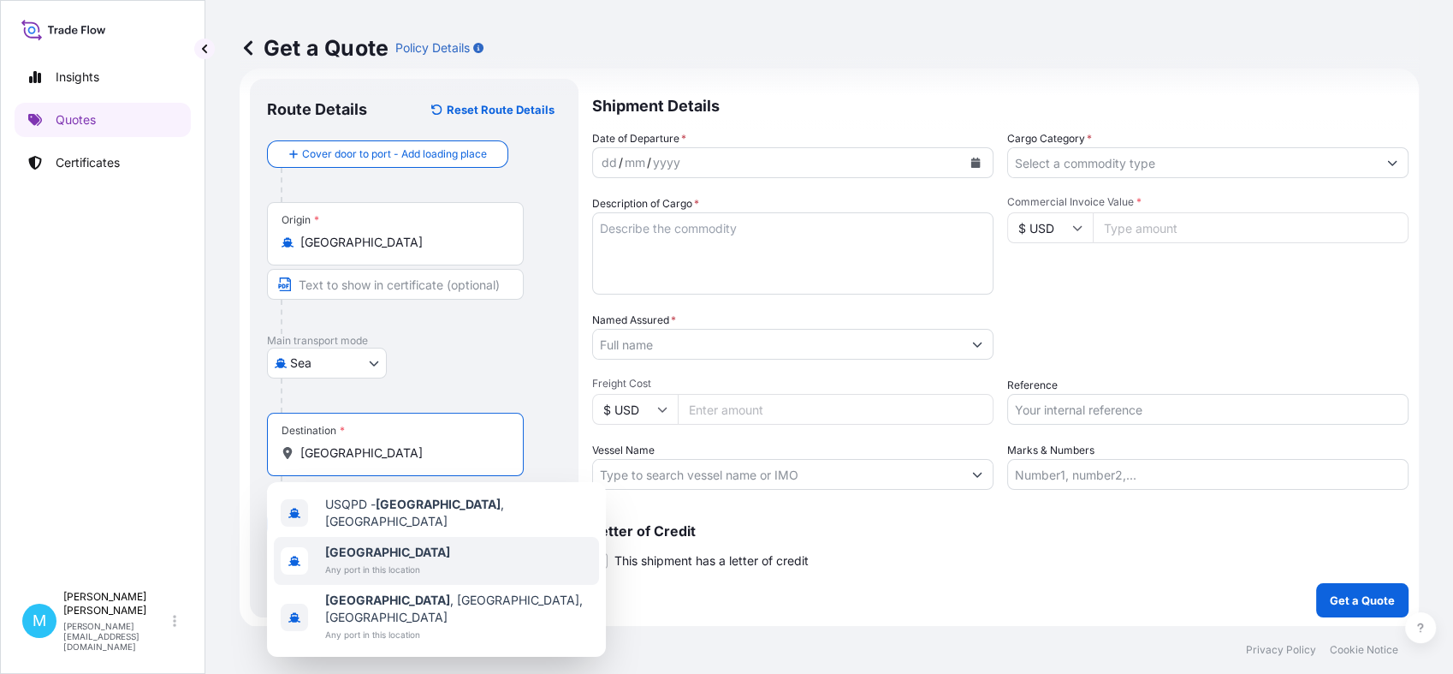
click at [326, 544] on b "[GEOGRAPHIC_DATA]" at bounding box center [387, 551] width 125 height 15
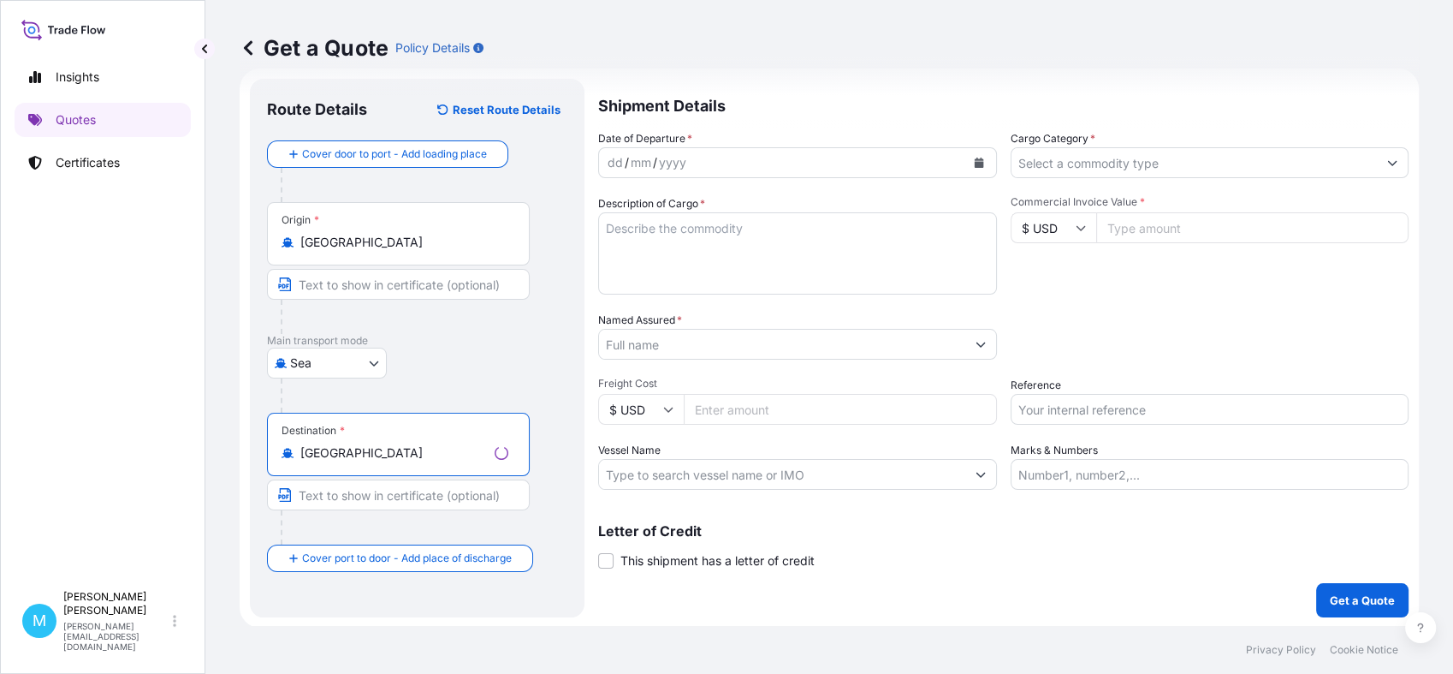
type input "[GEOGRAPHIC_DATA]"
click at [718, 161] on div "dd / mm / yyyy" at bounding box center [782, 162] width 366 height 31
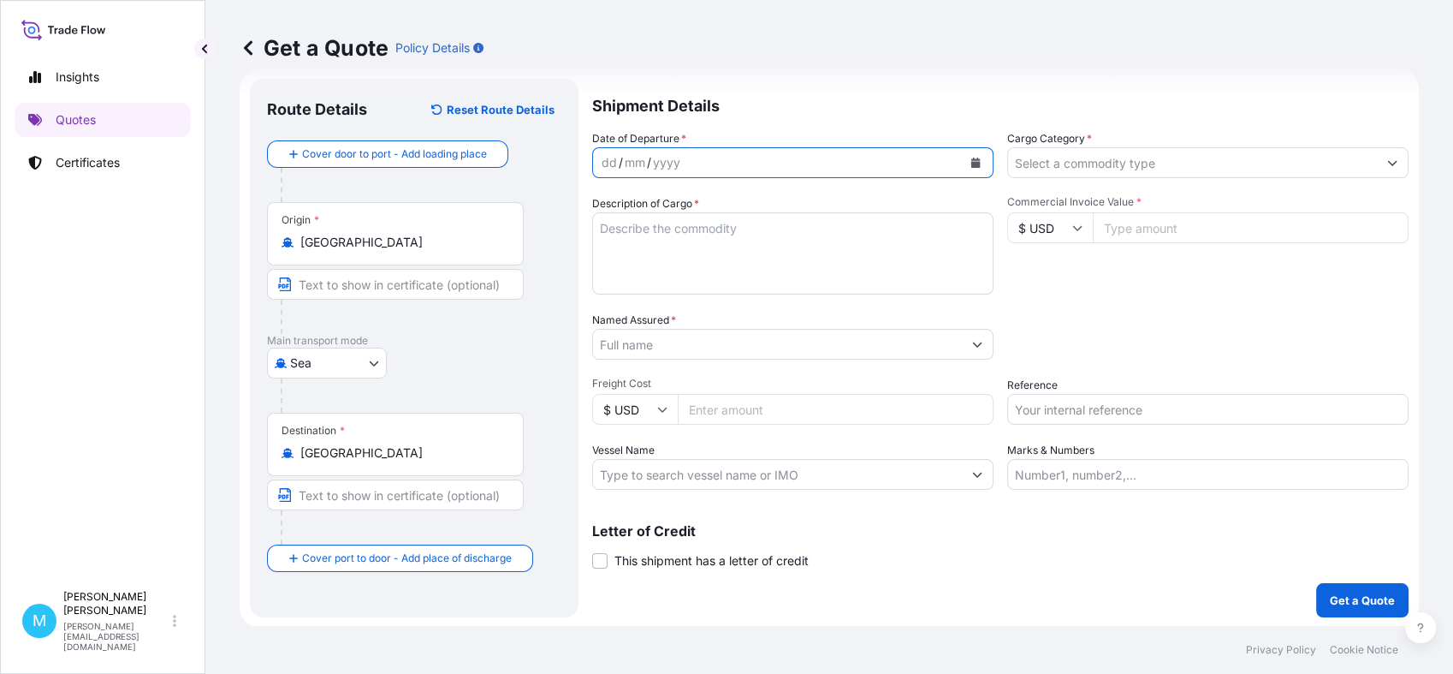
click at [972, 163] on icon "Calendar" at bounding box center [976, 163] width 9 height 10
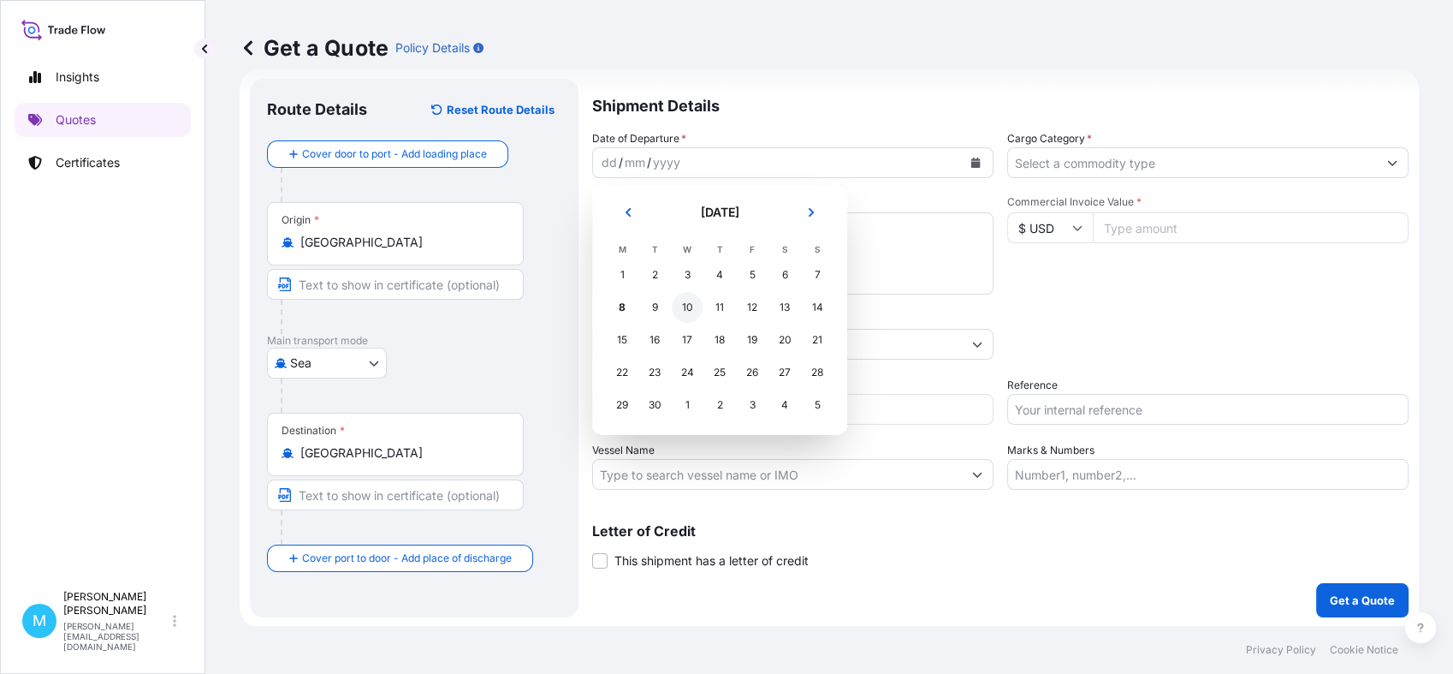
click at [683, 315] on div "10" at bounding box center [687, 307] width 31 height 31
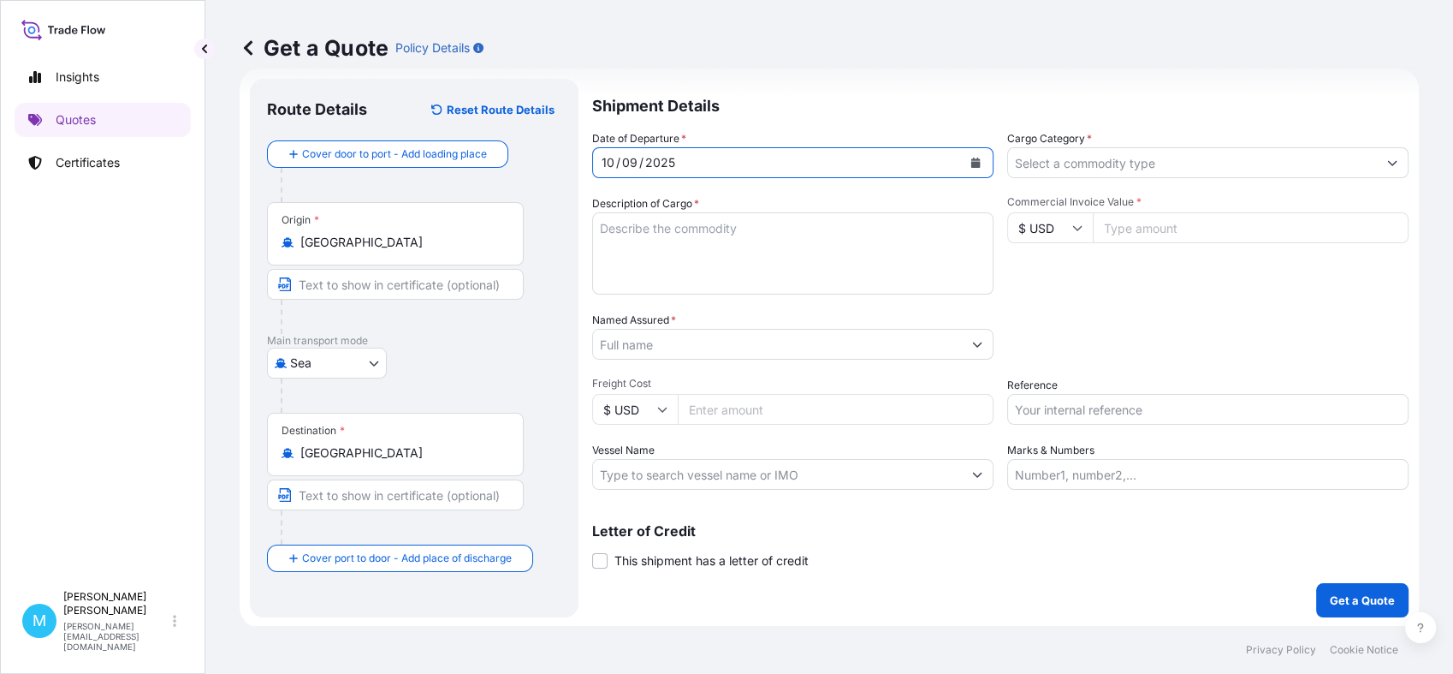
click at [632, 241] on textarea "Description of Cargo *" at bounding box center [792, 253] width 401 height 82
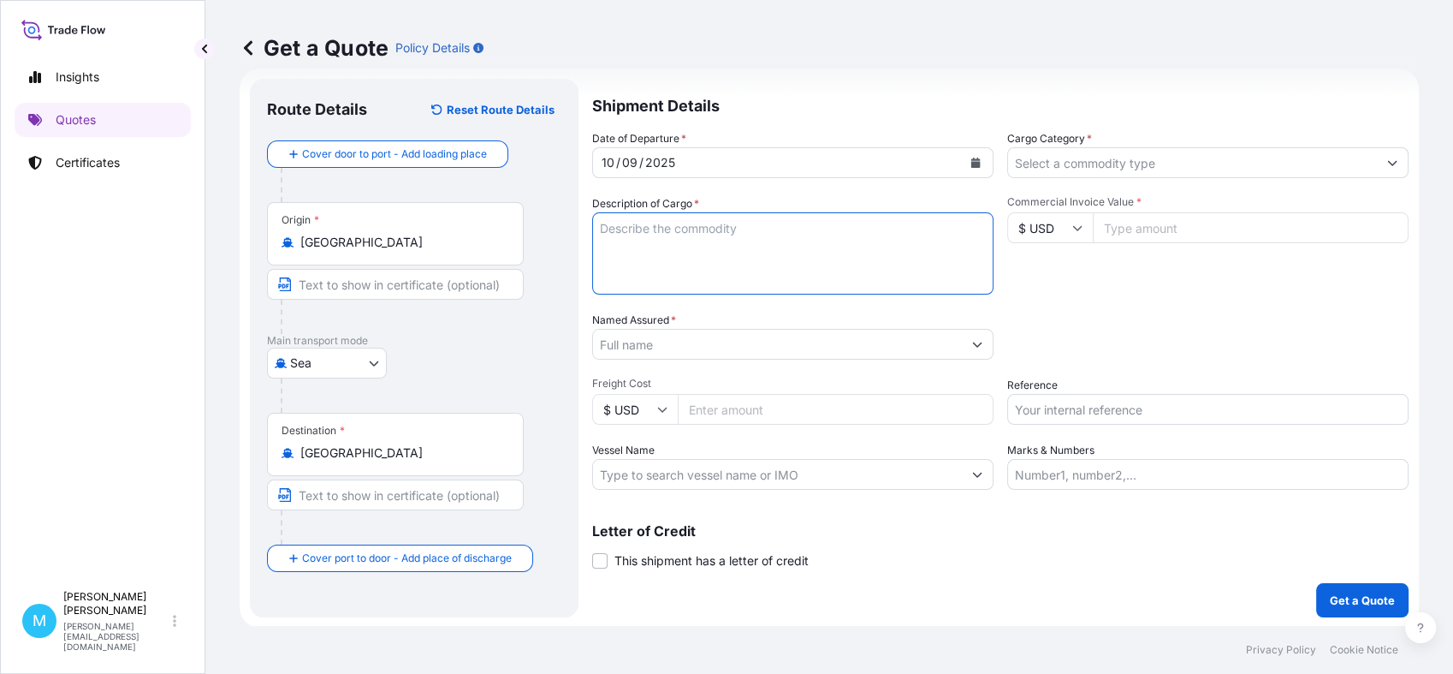
paste textarea "OOLU1792316 OOLJPL7470 20GP 12519.00 KG 27.46 M3 765 CTN"
paste textarea "COAXIAL CABLE"
paste textarea "OPTICAL FIBER CABLE"
type textarea "OOLU1792316 OOLJPL7470 20GP 12519.00 KG 27.46 M3 765 CTN || COAXIAL CABLE; OPTI…"
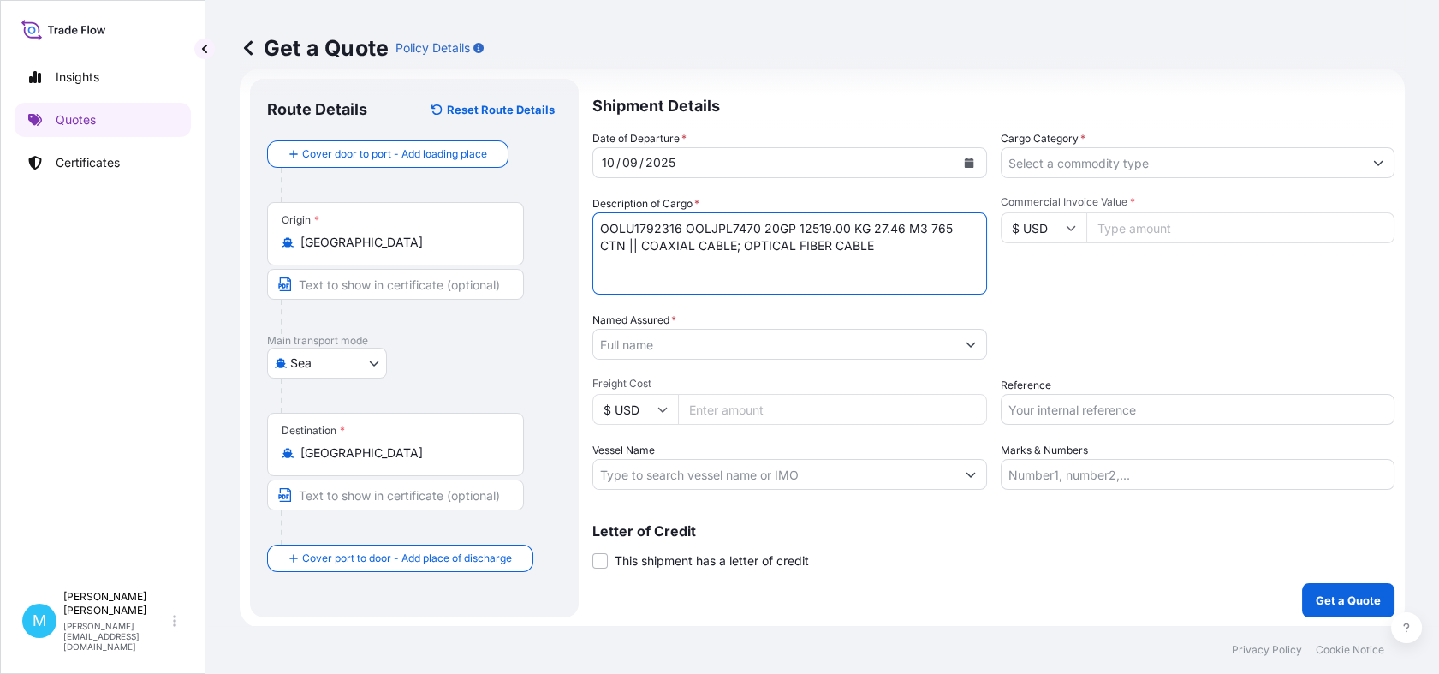
click at [714, 347] on input "Named Assured *" at bounding box center [774, 344] width 362 height 31
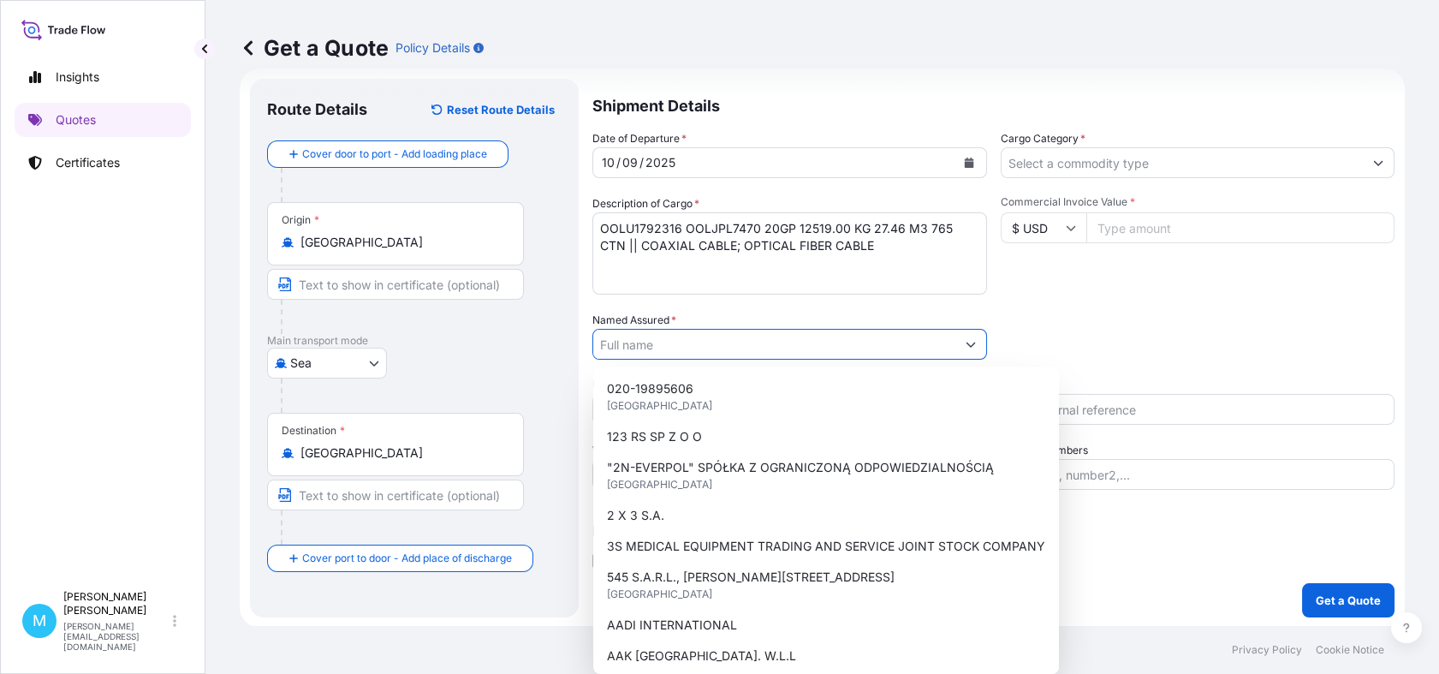
paste input "ELPIO SP. Z O. O."
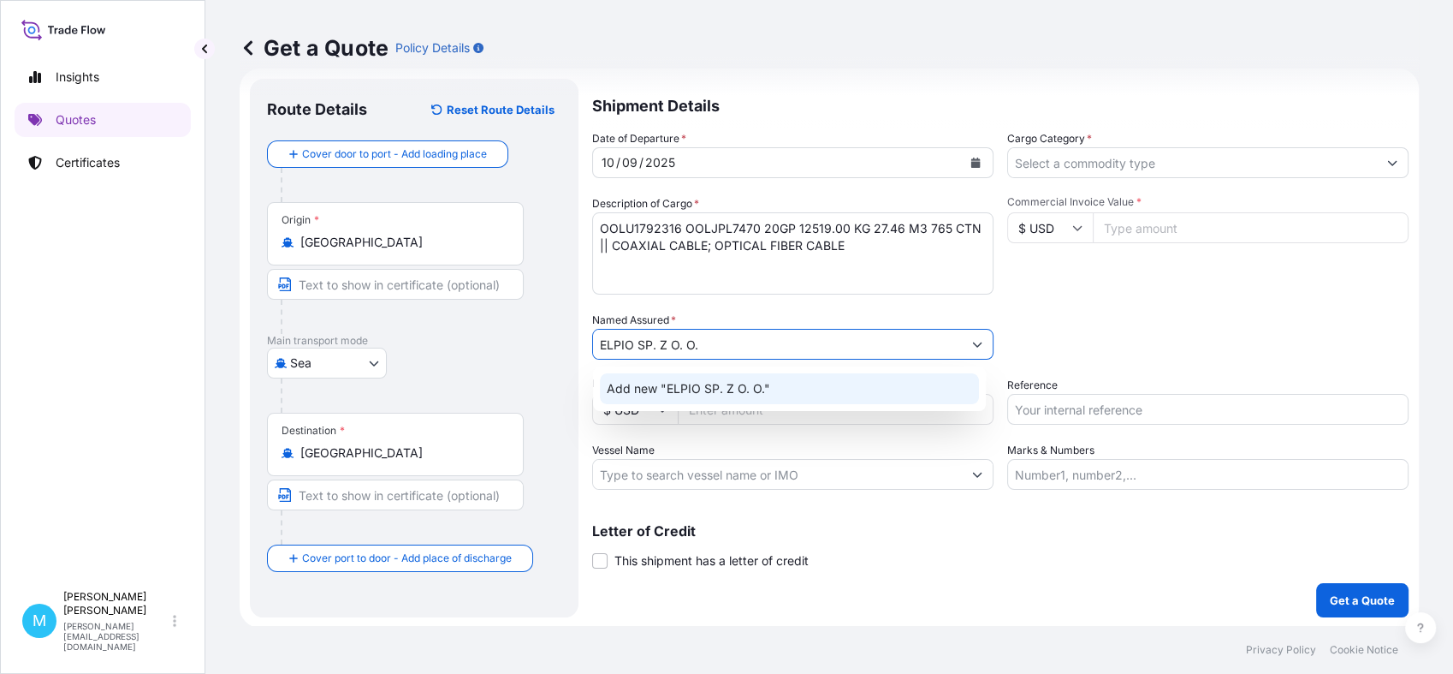
click at [794, 396] on div "Add new "ELPIO SP. Z O. O."" at bounding box center [789, 388] width 379 height 31
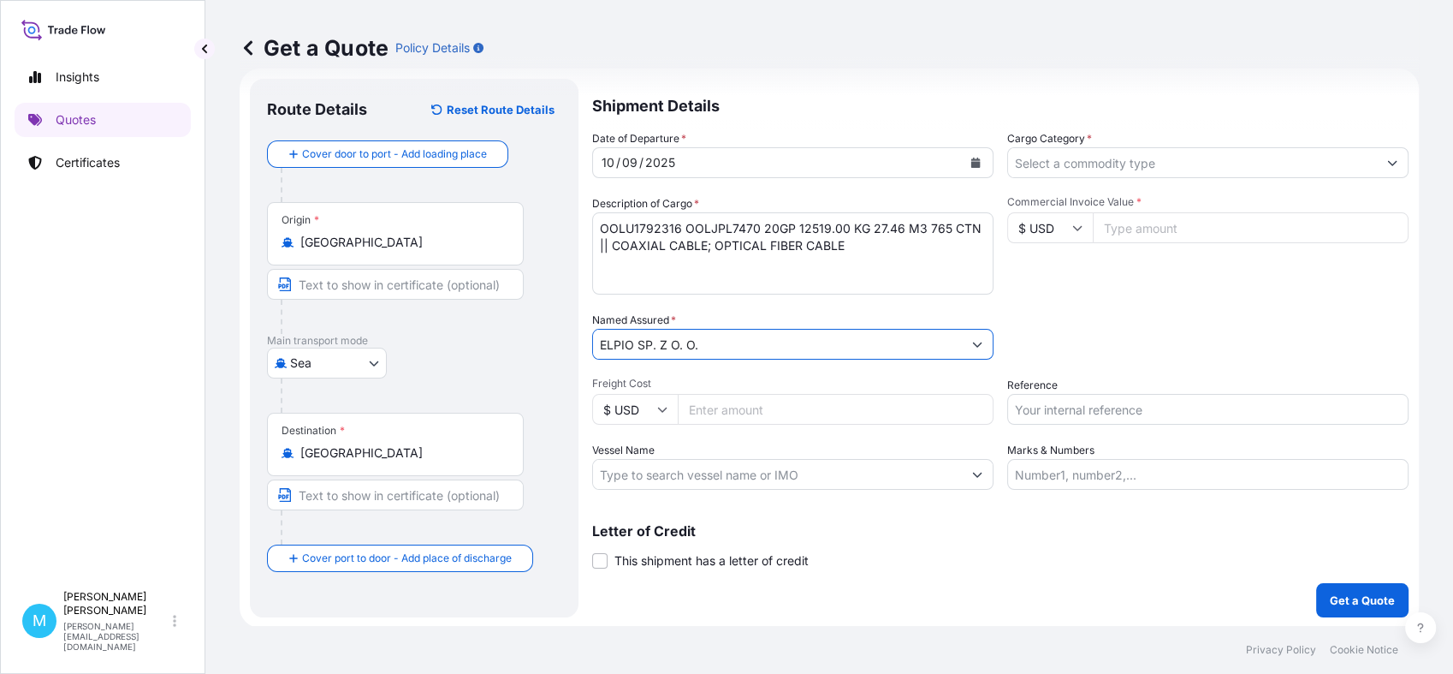
scroll to position [29, 0]
type input "ELPIO SP. Z O. O."
click at [1096, 155] on input "Cargo Category *" at bounding box center [1192, 161] width 369 height 31
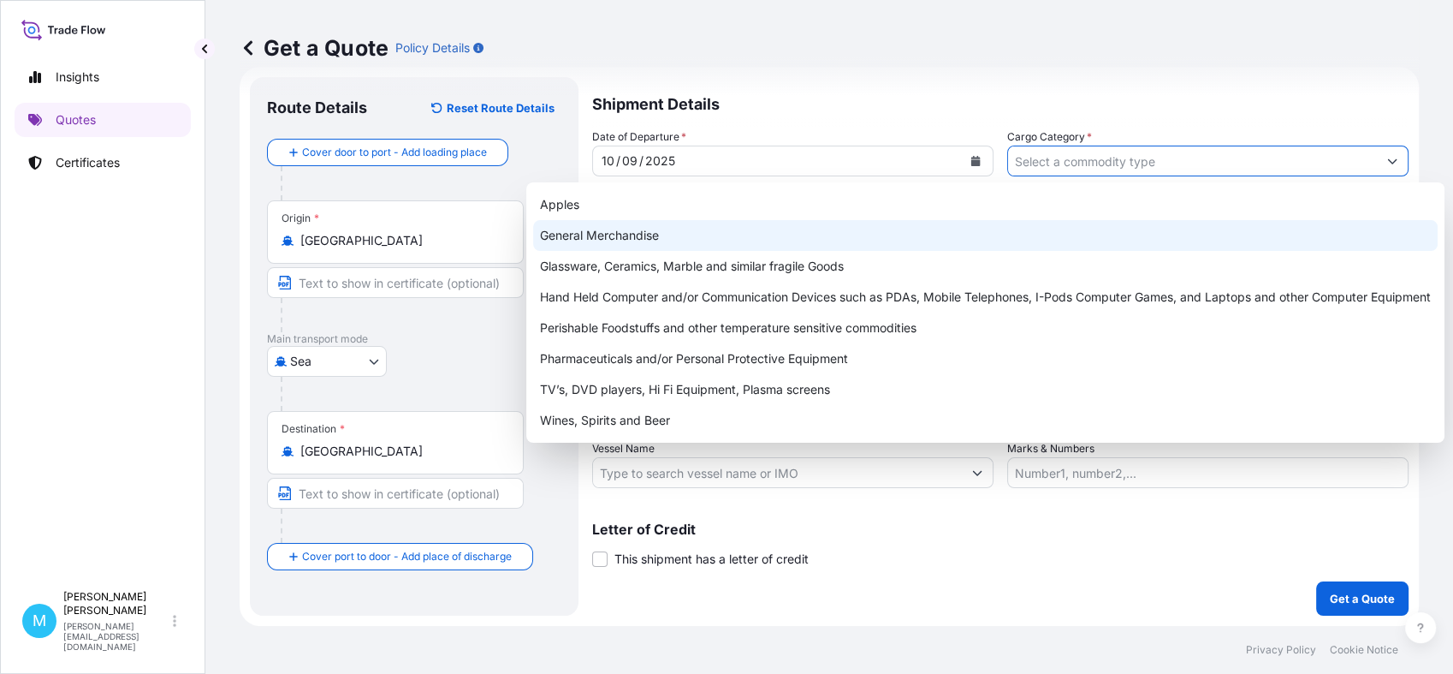
click at [648, 244] on div "General Merchandise" at bounding box center [985, 235] width 905 height 31
type input "General Merchandise"
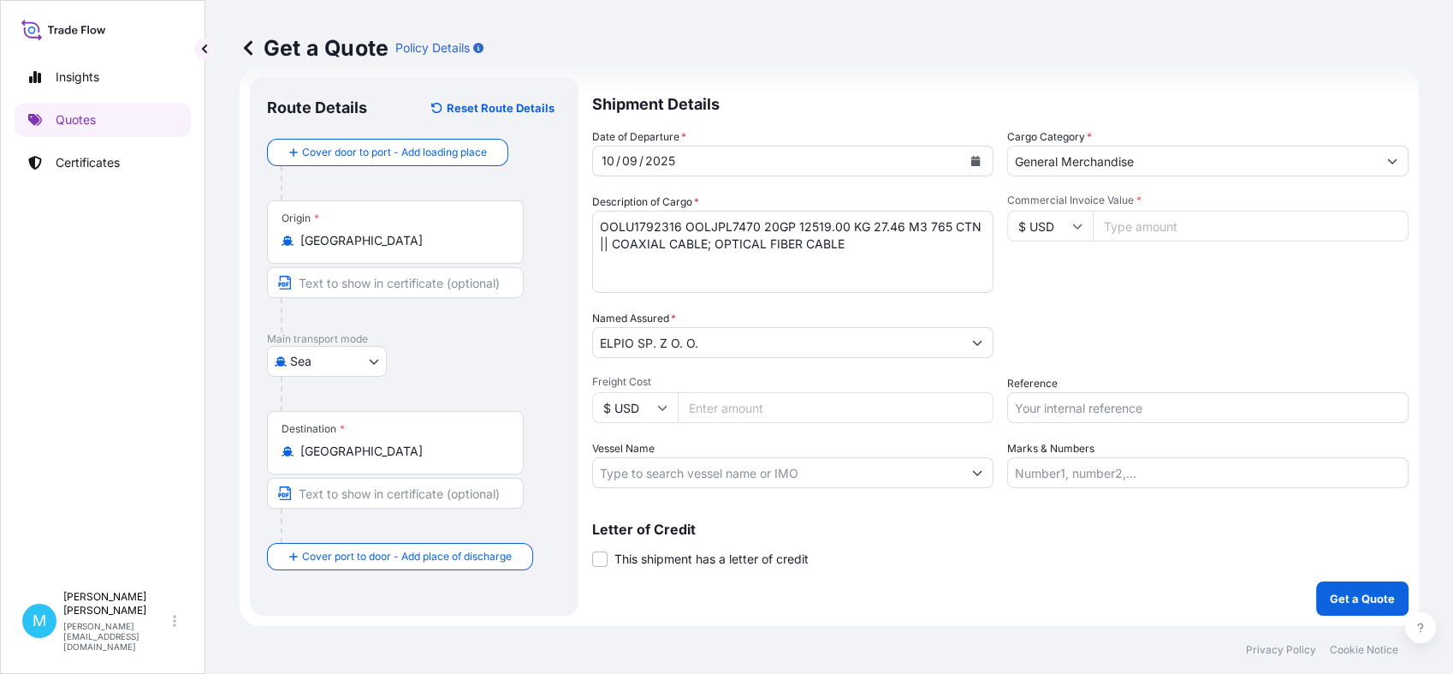
click at [1185, 236] on input "Commercial Invoice Value *" at bounding box center [1251, 226] width 316 height 31
click at [1190, 213] on input "Commercial Invoice Value *" at bounding box center [1251, 226] width 316 height 31
paste input "35107.92"
type input "35107.92"
click at [1088, 415] on input "Reference" at bounding box center [1208, 407] width 401 height 31
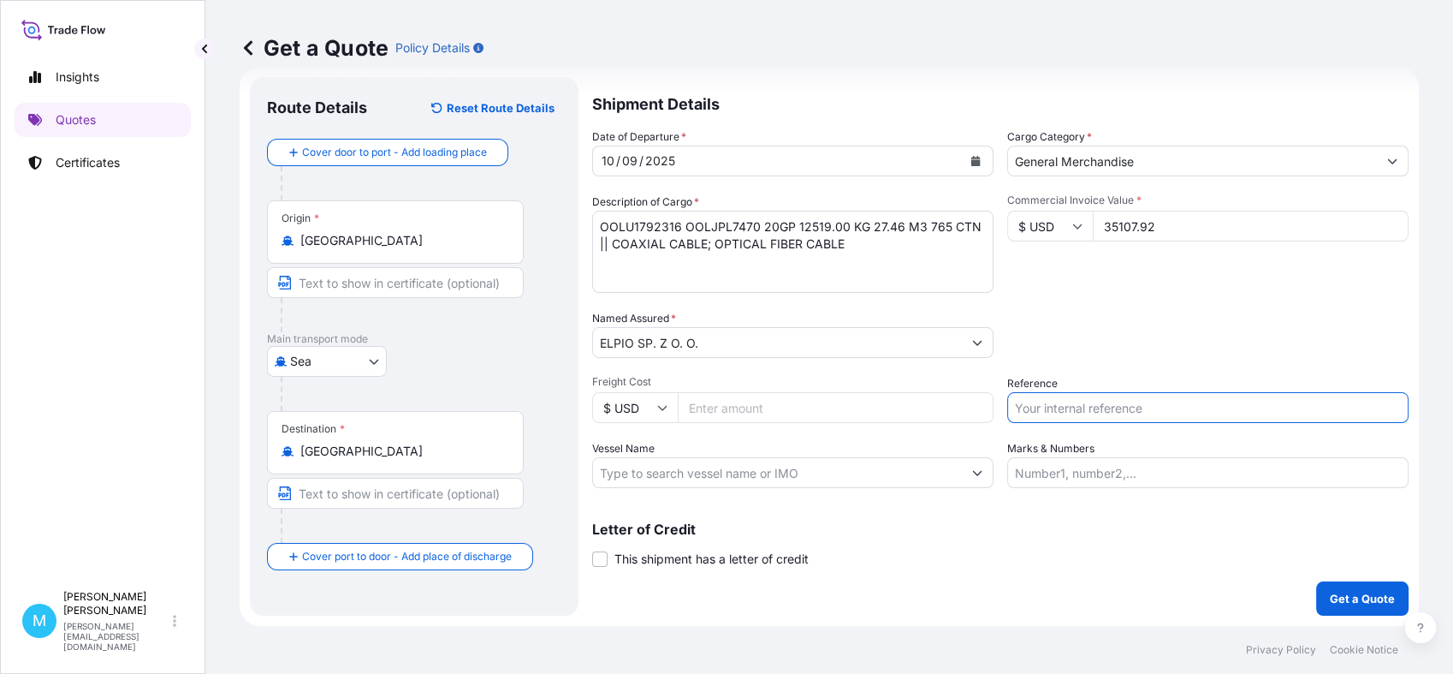
paste input "S02031900"
type input "S02031900"
click at [1355, 596] on p "Get a Quote" at bounding box center [1362, 598] width 65 height 17
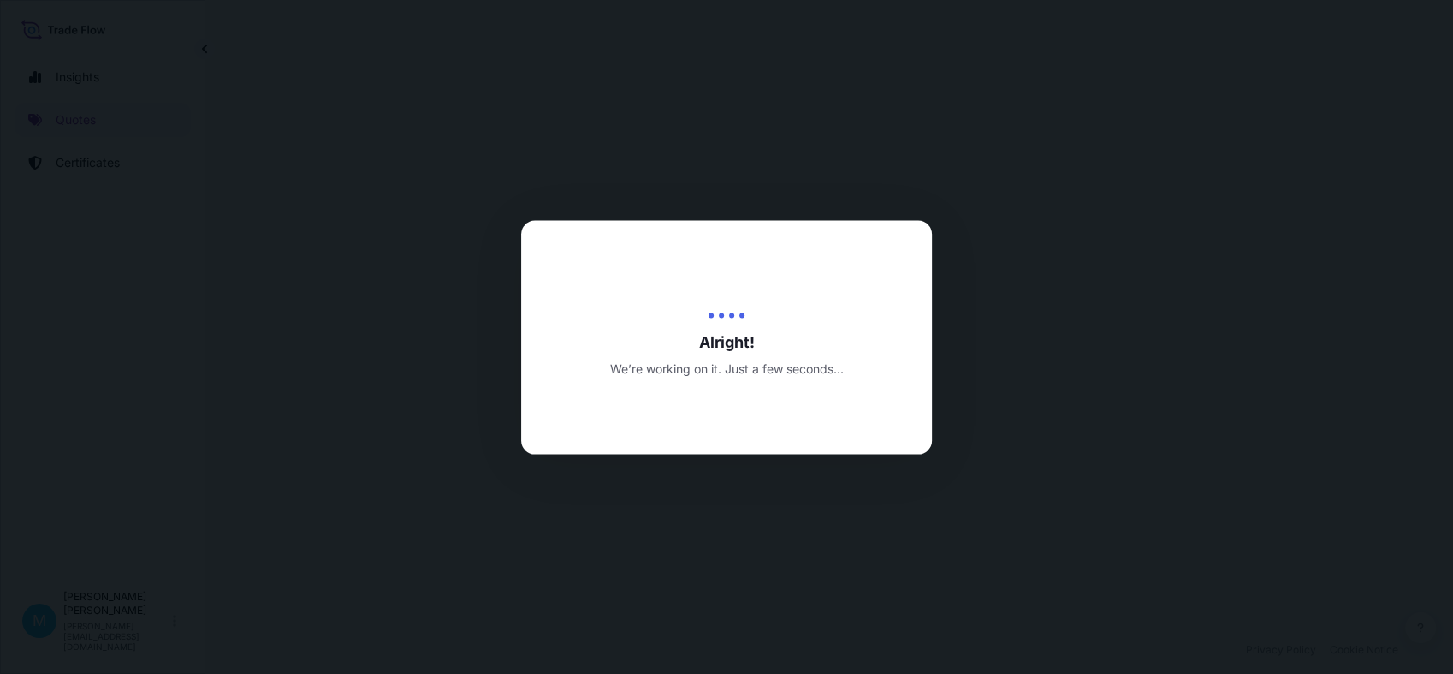
select select "Sea"
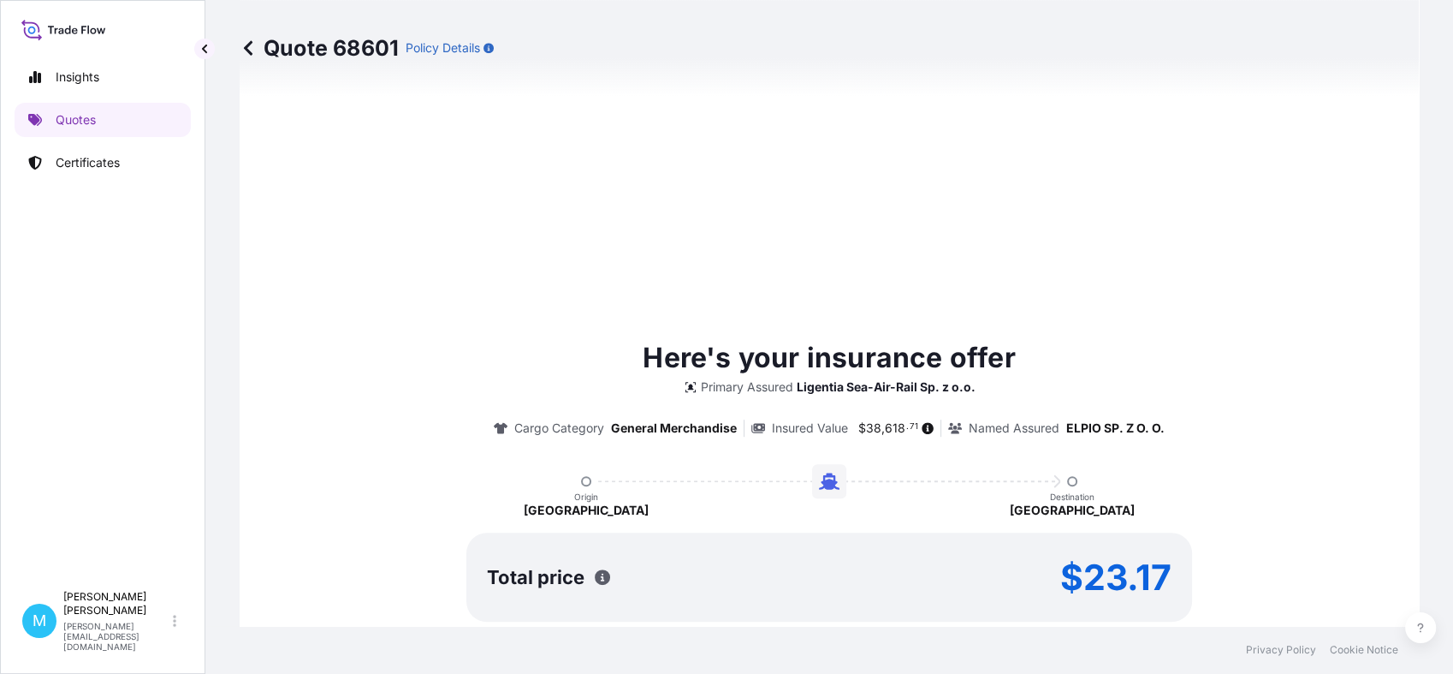
type input "[DATE]"
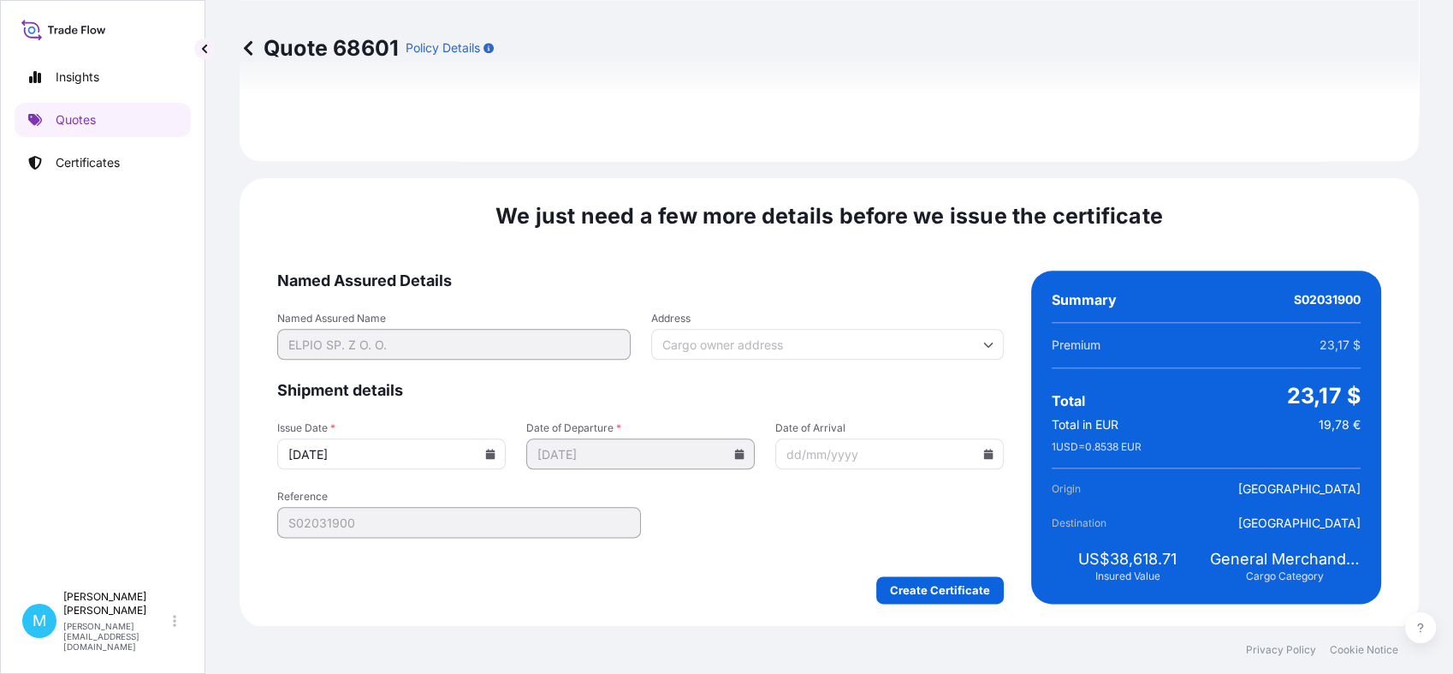
scroll to position [1938, 0]
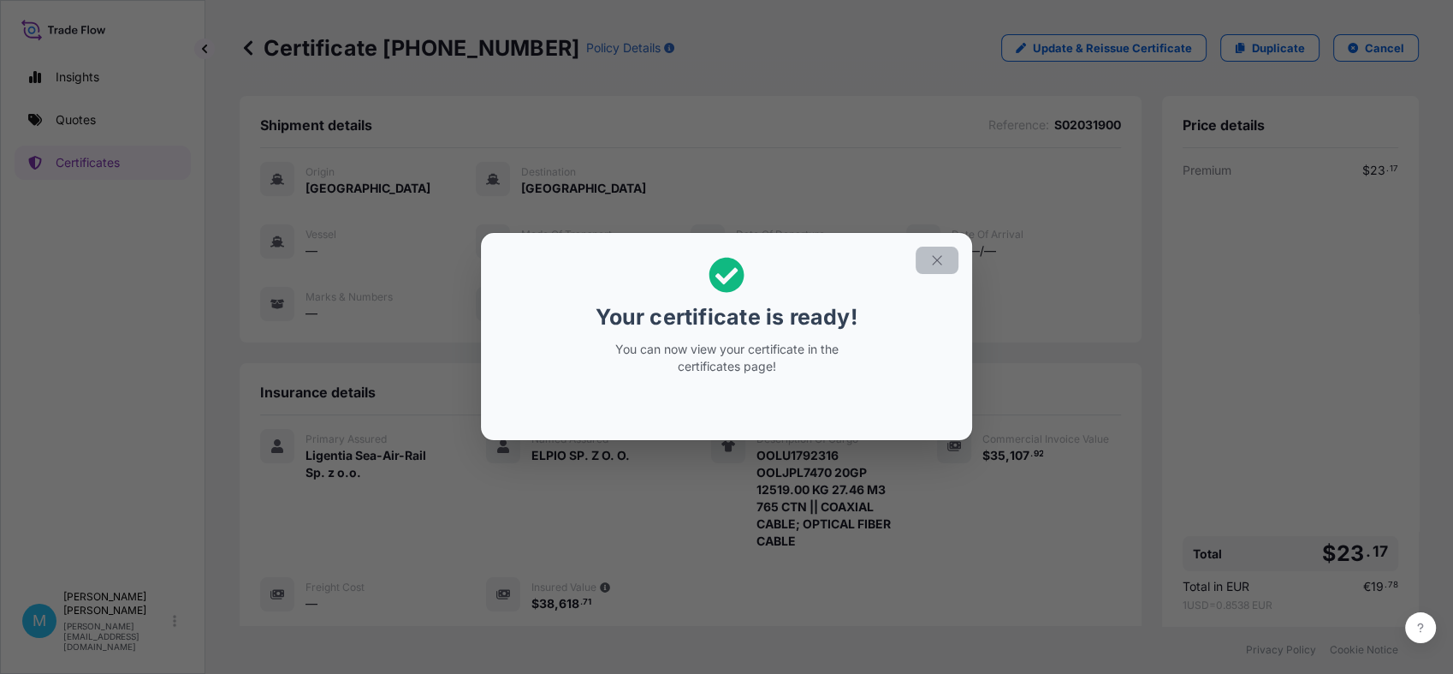
click at [936, 263] on icon "button" at bounding box center [937, 260] width 15 height 15
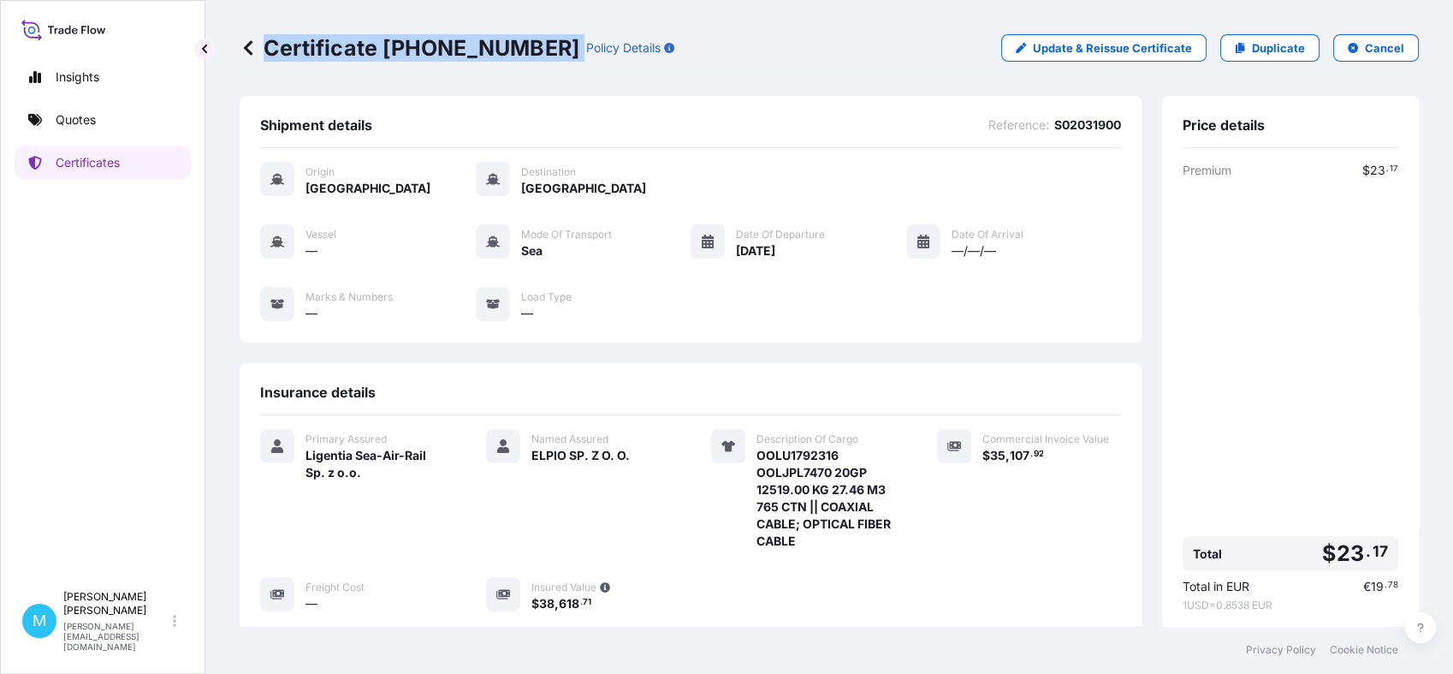
drag, startPoint x: 533, startPoint y: 46, endPoint x: 270, endPoint y: 50, distance: 263.7
click at [270, 50] on div "Certificate [PHONE_NUMBER] Policy Details" at bounding box center [457, 47] width 435 height 27
drag, startPoint x: 270, startPoint y: 50, endPoint x: 757, endPoint y: 86, distance: 488.5
click at [829, 89] on div "Certificate [PHONE_NUMBER] Policy Details Update & Reissue Certificate Duplicat…" at bounding box center [830, 48] width 1180 height 96
click at [527, 50] on div "Certificate [PHONE_NUMBER] Policy Details" at bounding box center [457, 47] width 435 height 27
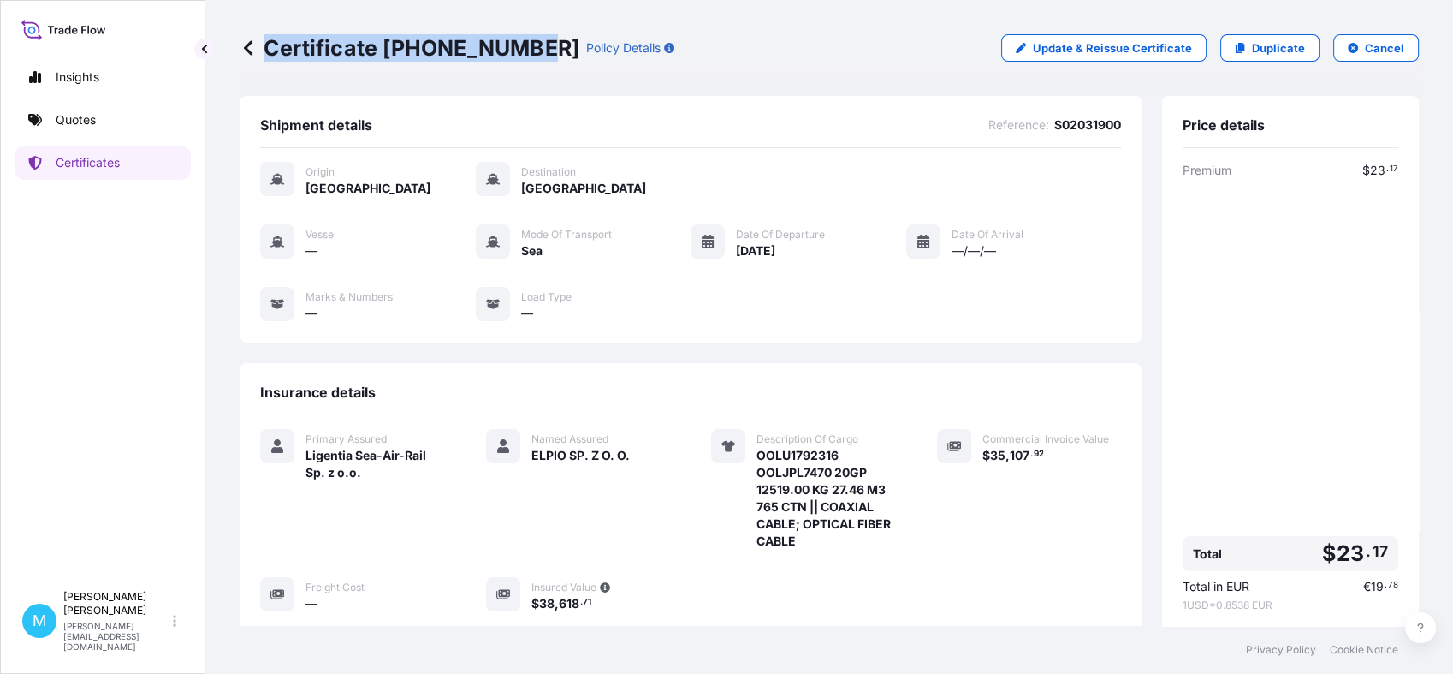
copy p "Certificate [PHONE_NUMBER]"
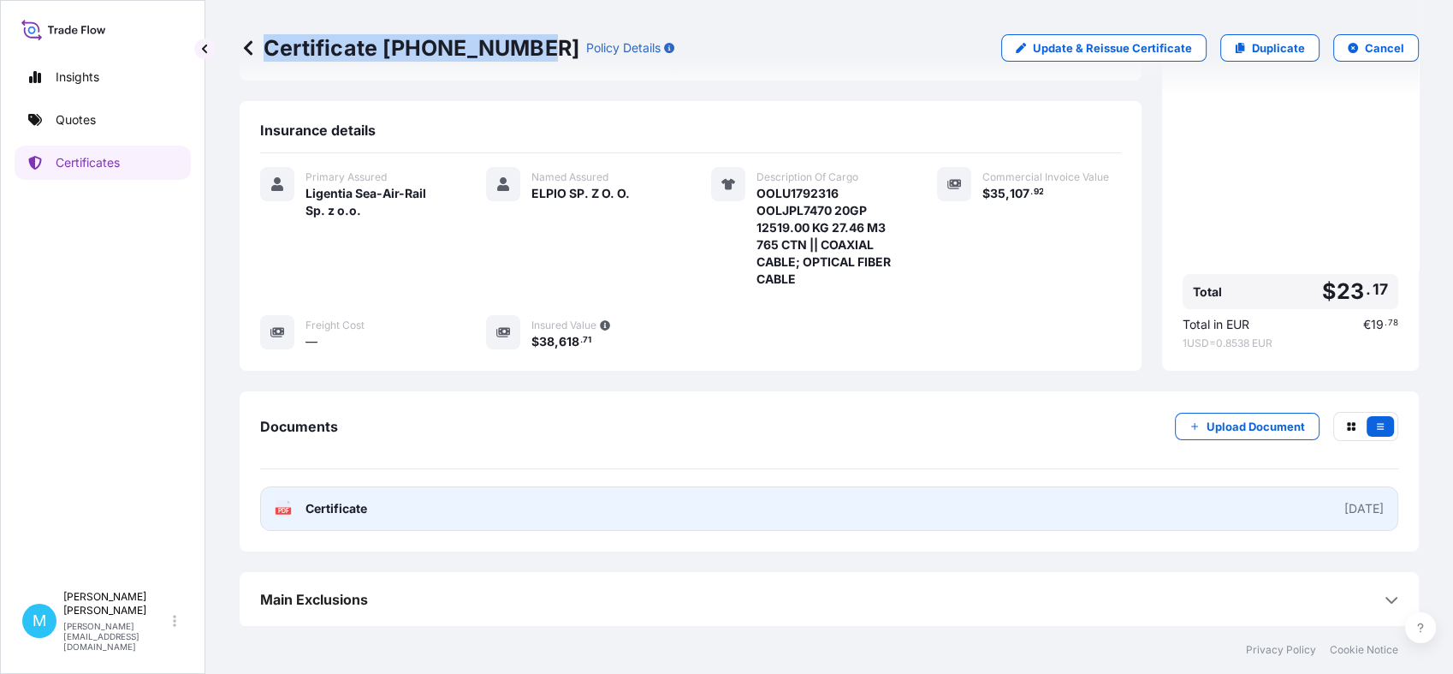
click at [726, 501] on link "PDF Certificate [DATE]" at bounding box center [829, 508] width 1138 height 45
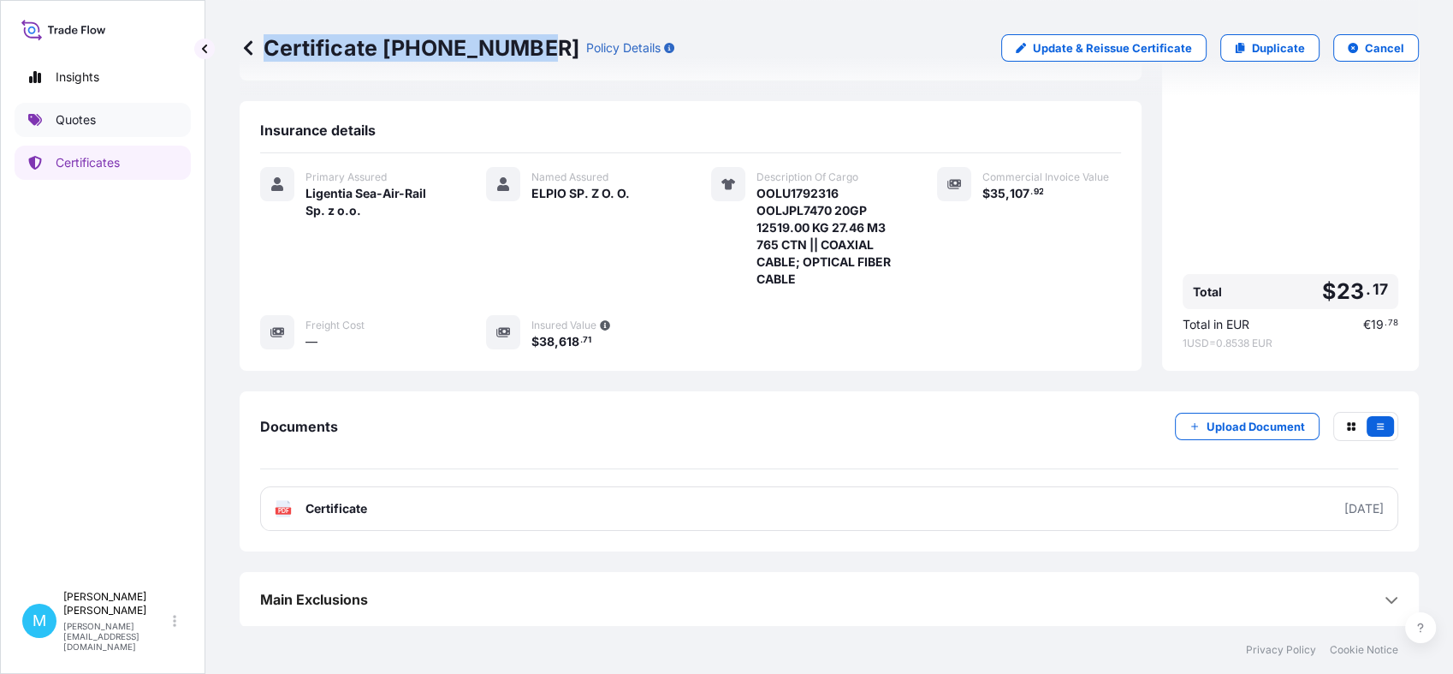
click at [105, 118] on link "Quotes" at bounding box center [103, 120] width 176 height 34
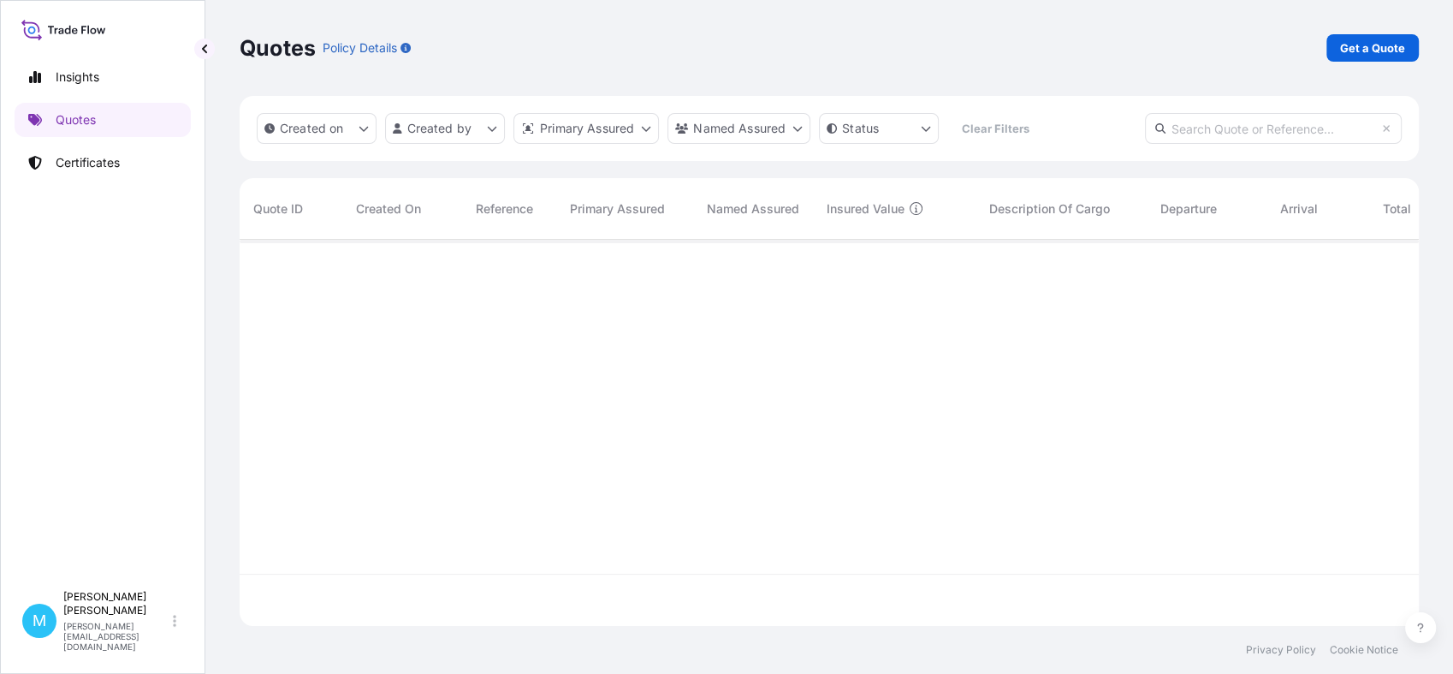
scroll to position [380, 1164]
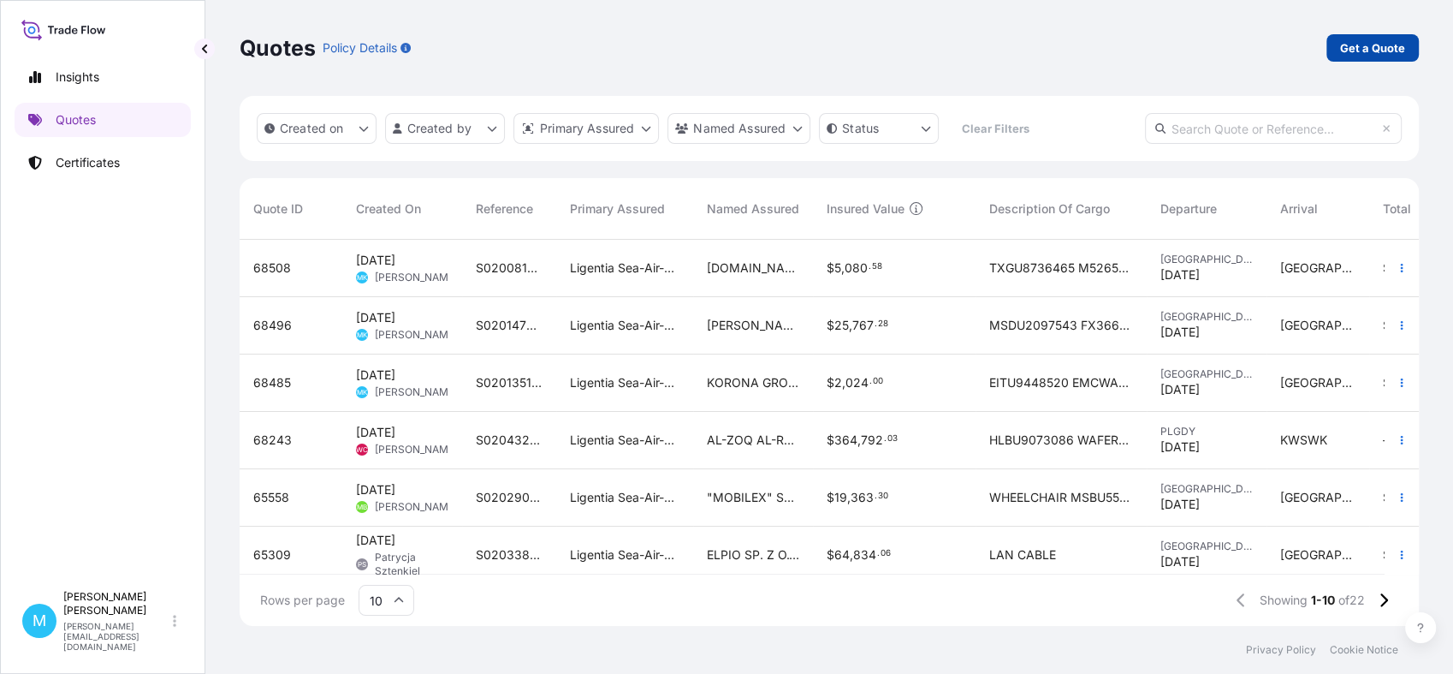
click at [1350, 45] on p "Get a Quote" at bounding box center [1372, 47] width 65 height 17
select select "Sea"
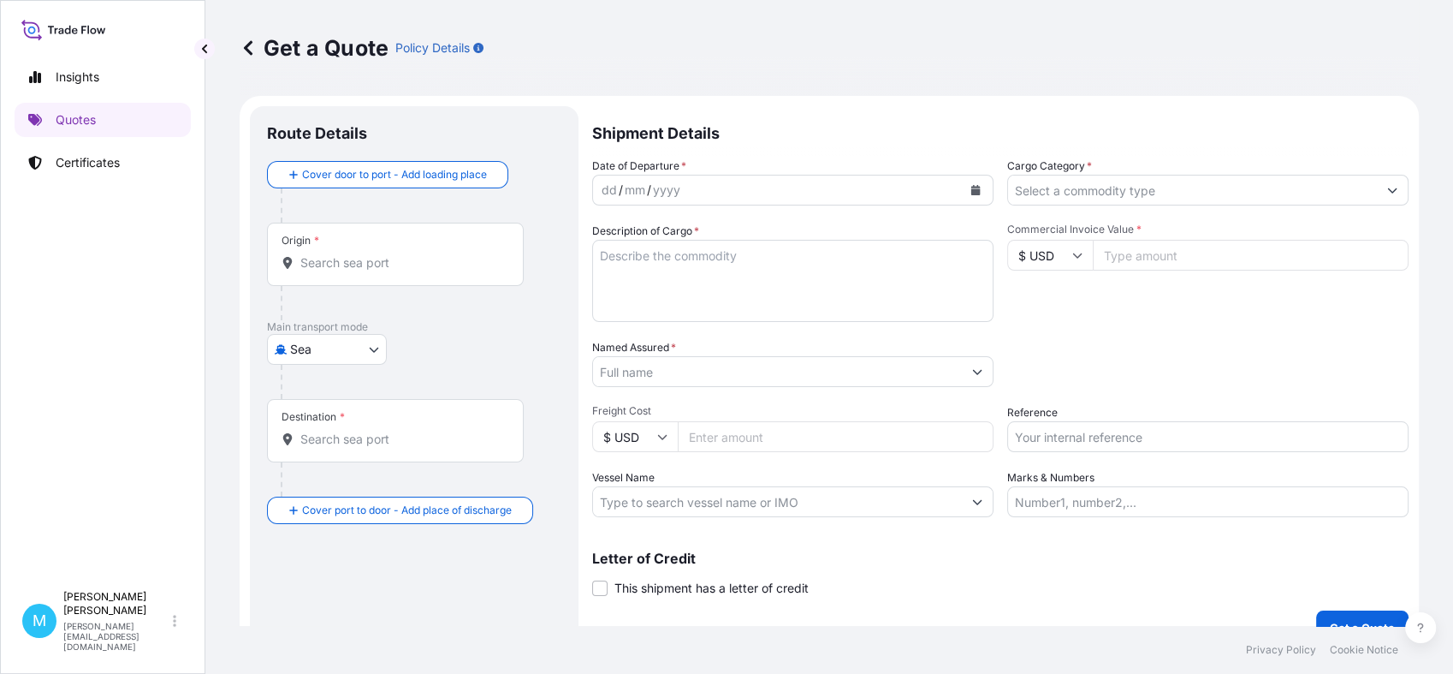
scroll to position [27, 0]
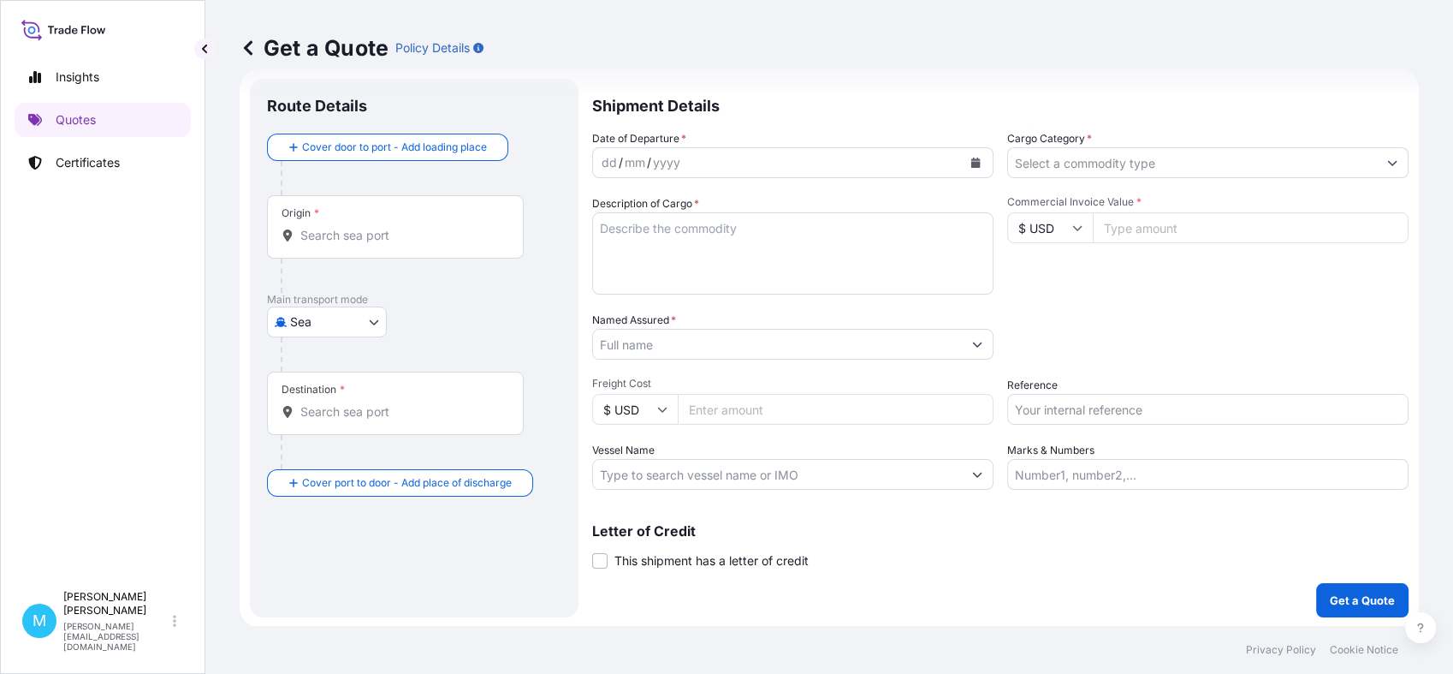
click at [382, 229] on input "Origin *" at bounding box center [401, 235] width 202 height 17
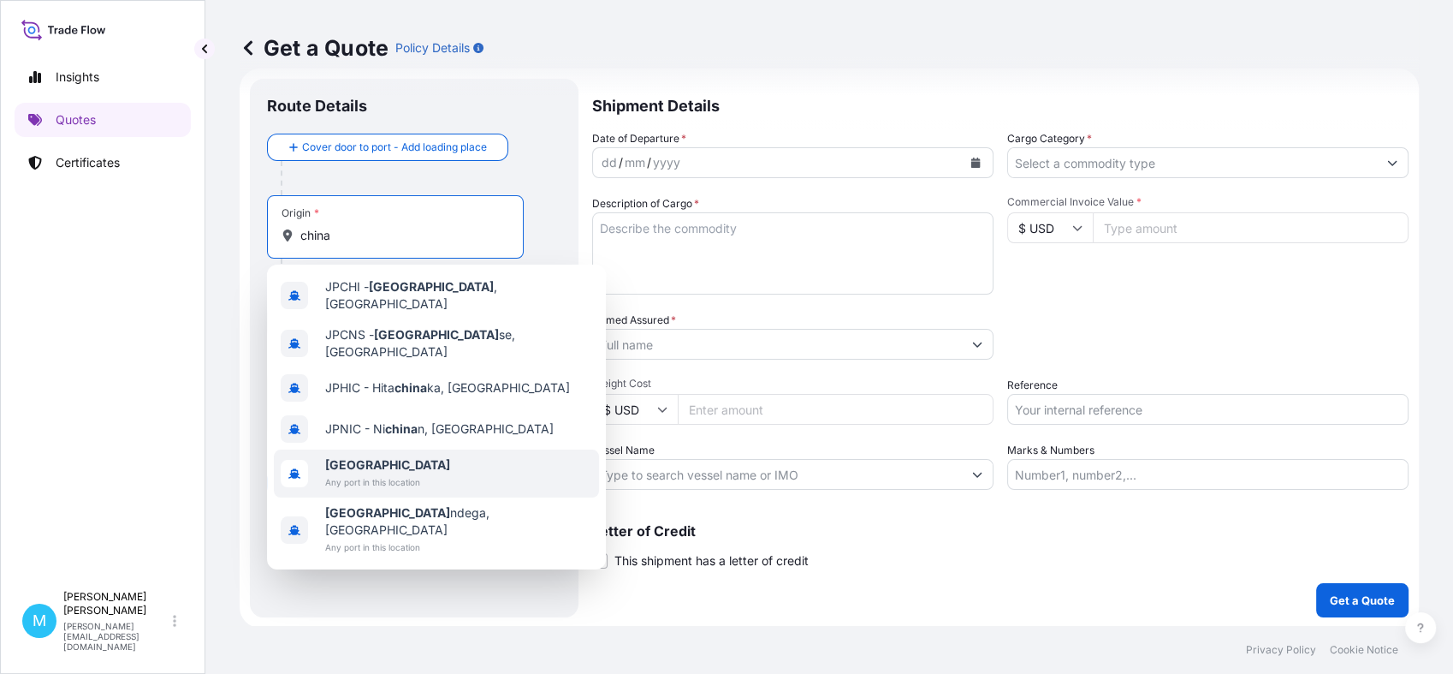
click at [377, 473] on span "Any port in this location" at bounding box center [387, 481] width 125 height 17
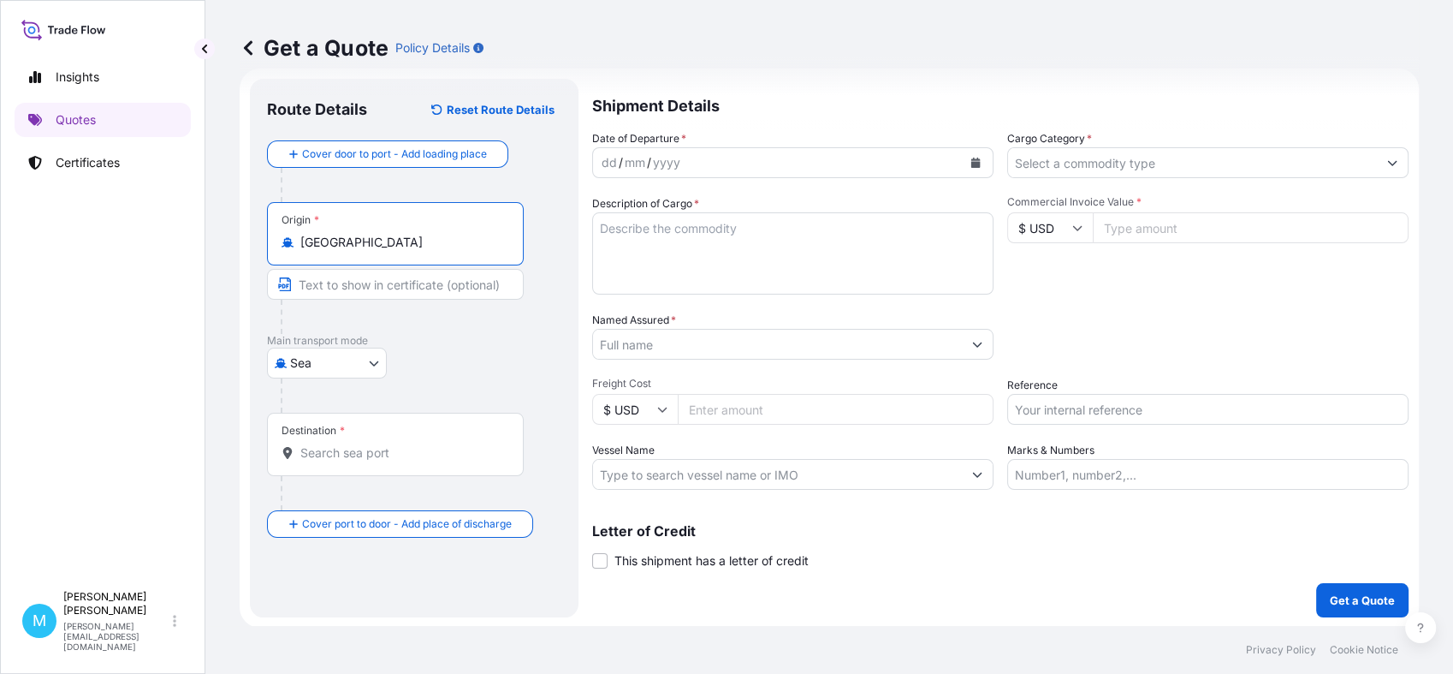
type input "[GEOGRAPHIC_DATA]"
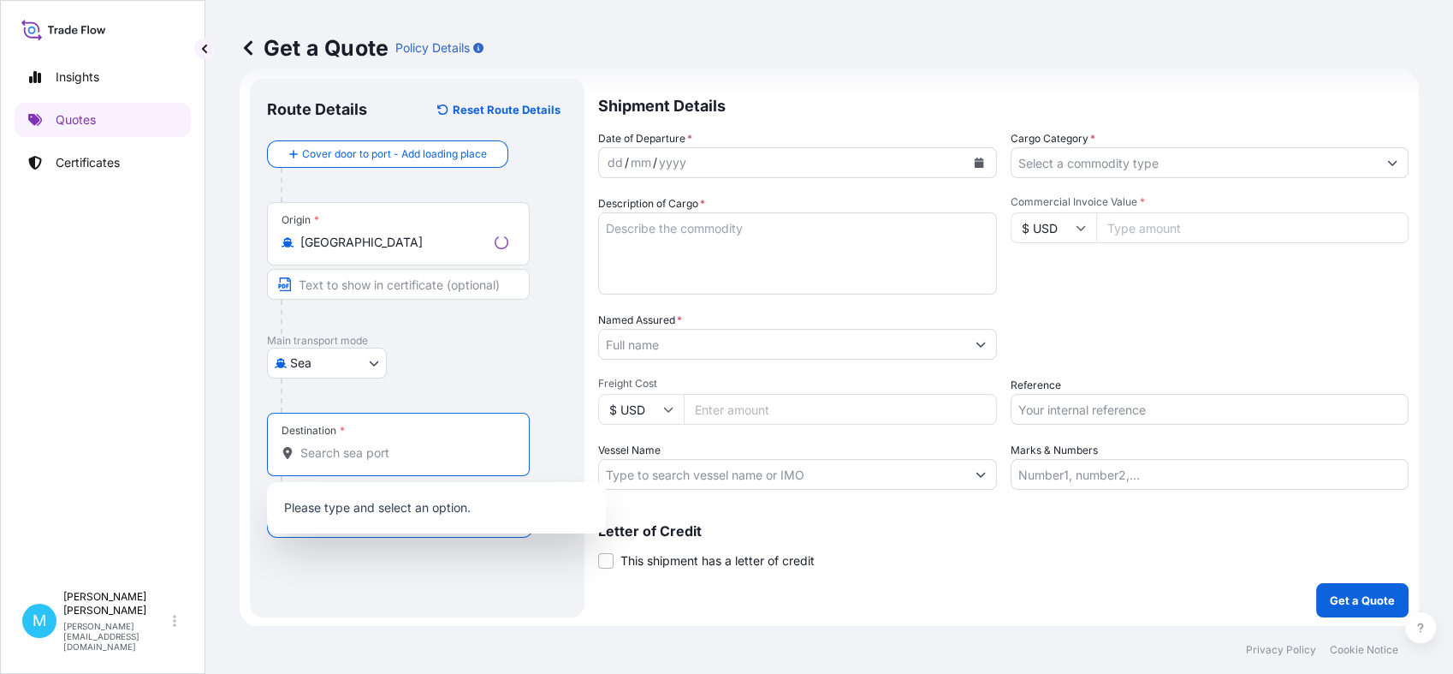
click at [324, 452] on input "Destination *" at bounding box center [404, 452] width 208 height 17
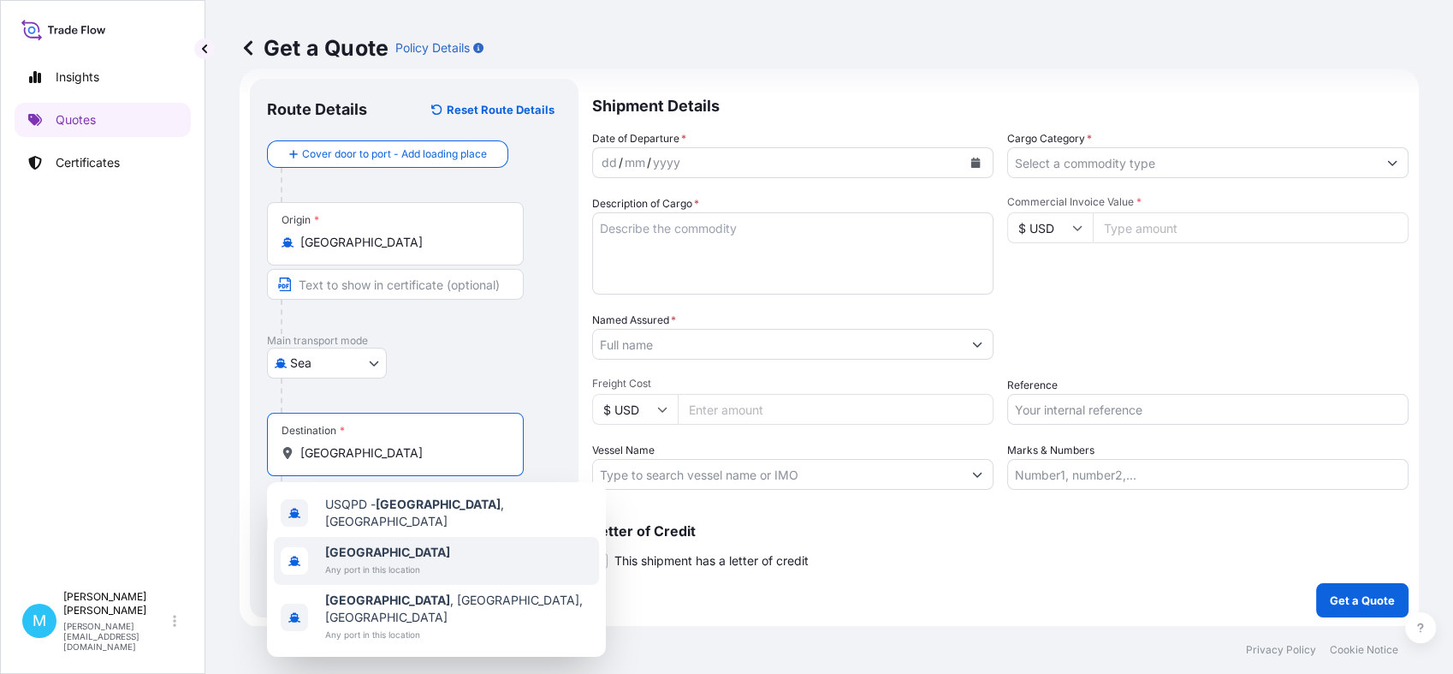
click at [357, 544] on b "[GEOGRAPHIC_DATA]" at bounding box center [387, 551] width 125 height 15
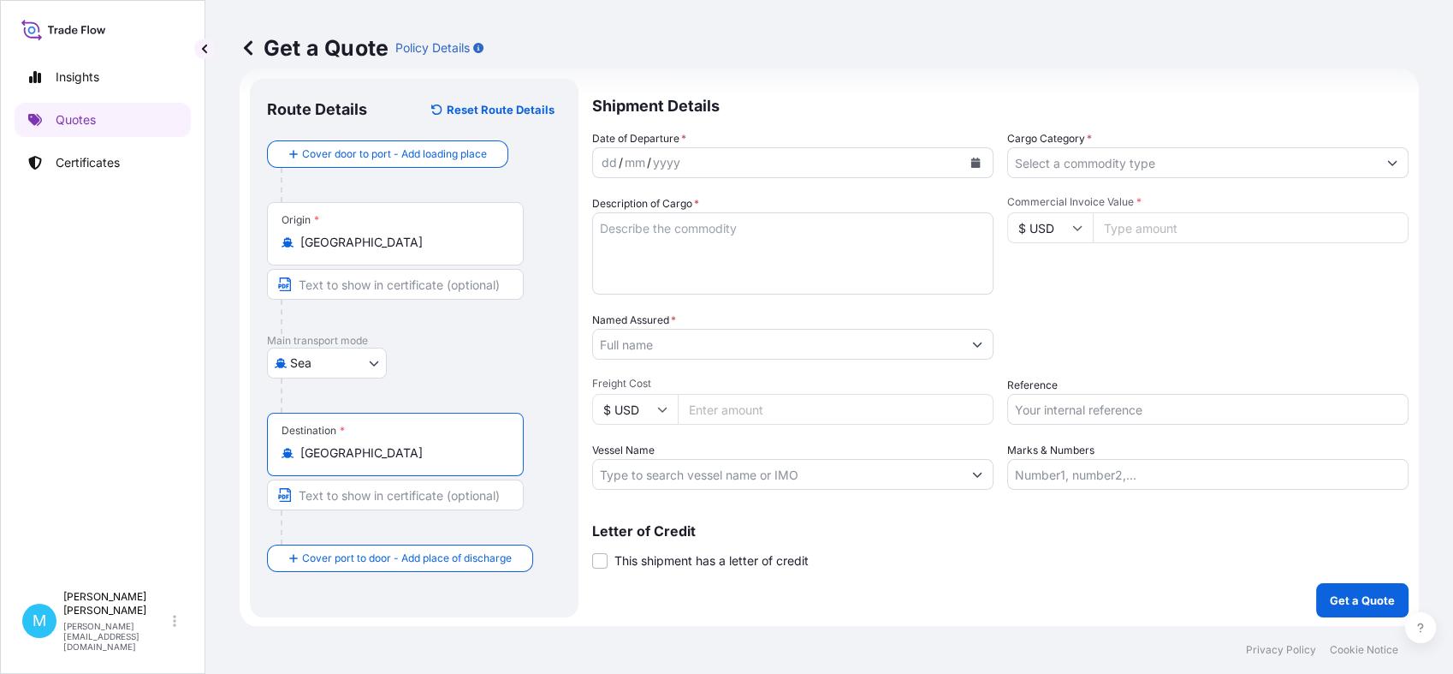
type input "[GEOGRAPHIC_DATA]"
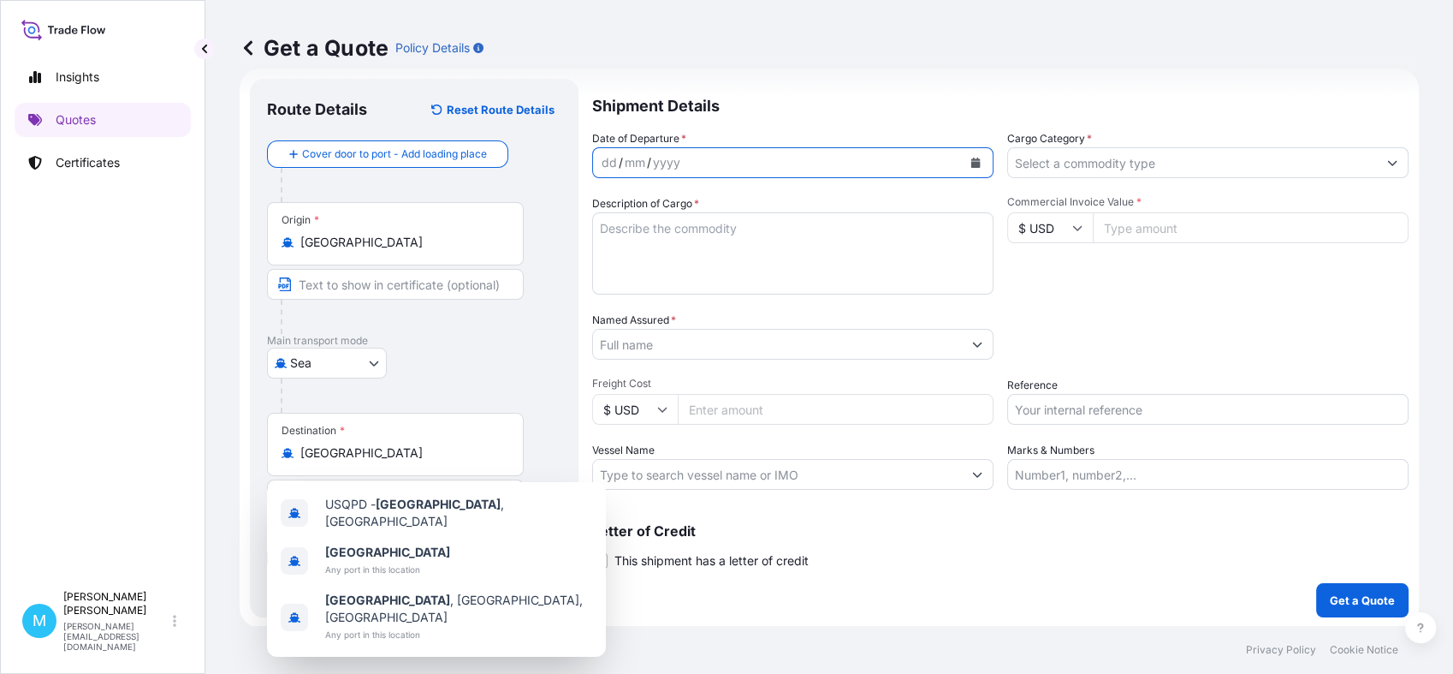
click at [972, 159] on icon "Calendar" at bounding box center [976, 163] width 9 height 10
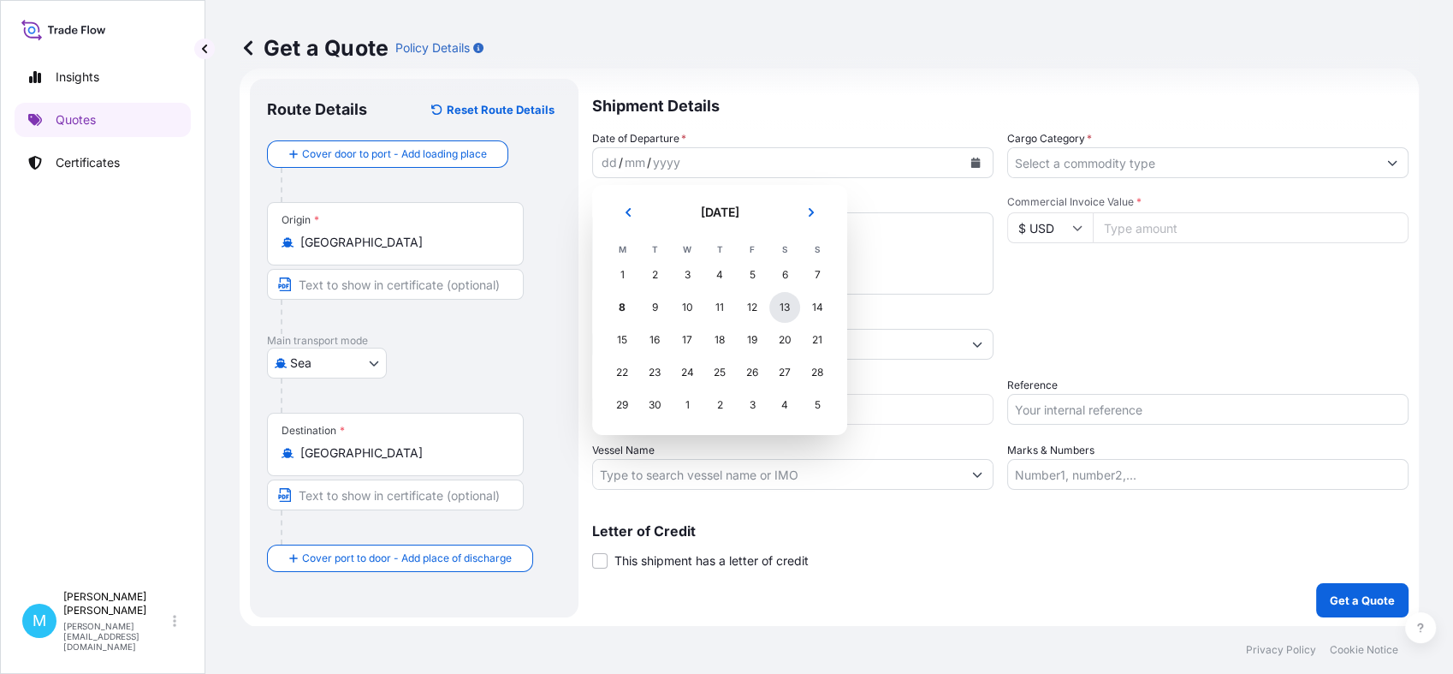
click at [787, 308] on div "13" at bounding box center [785, 307] width 31 height 31
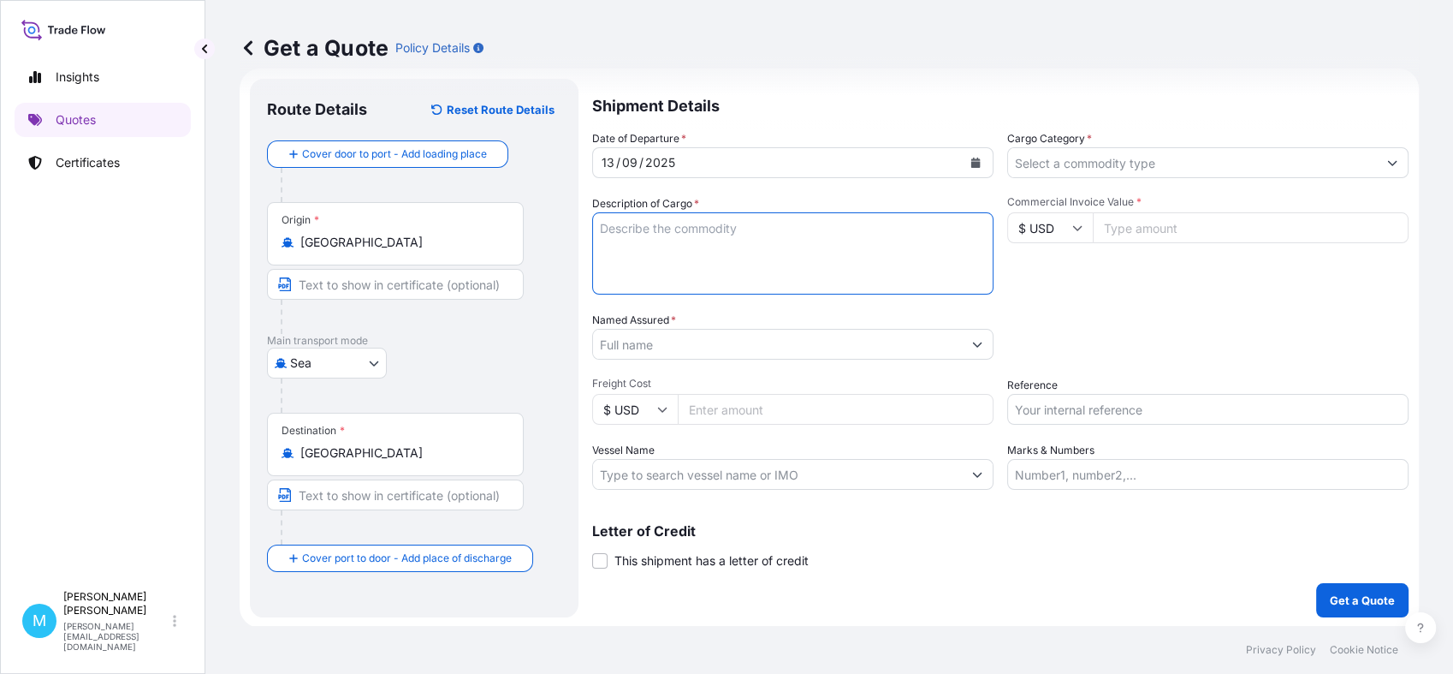
click at [703, 252] on textarea "Description of Cargo *" at bounding box center [792, 253] width 401 height 82
paste textarea "40hc TEMU7766185"
paste textarea "EVAPORATOR ASSY"
type textarea "40hc TEMU7766185 EVAPORATOR ASSY"
click at [668, 345] on input "Named Assured *" at bounding box center [774, 344] width 362 height 31
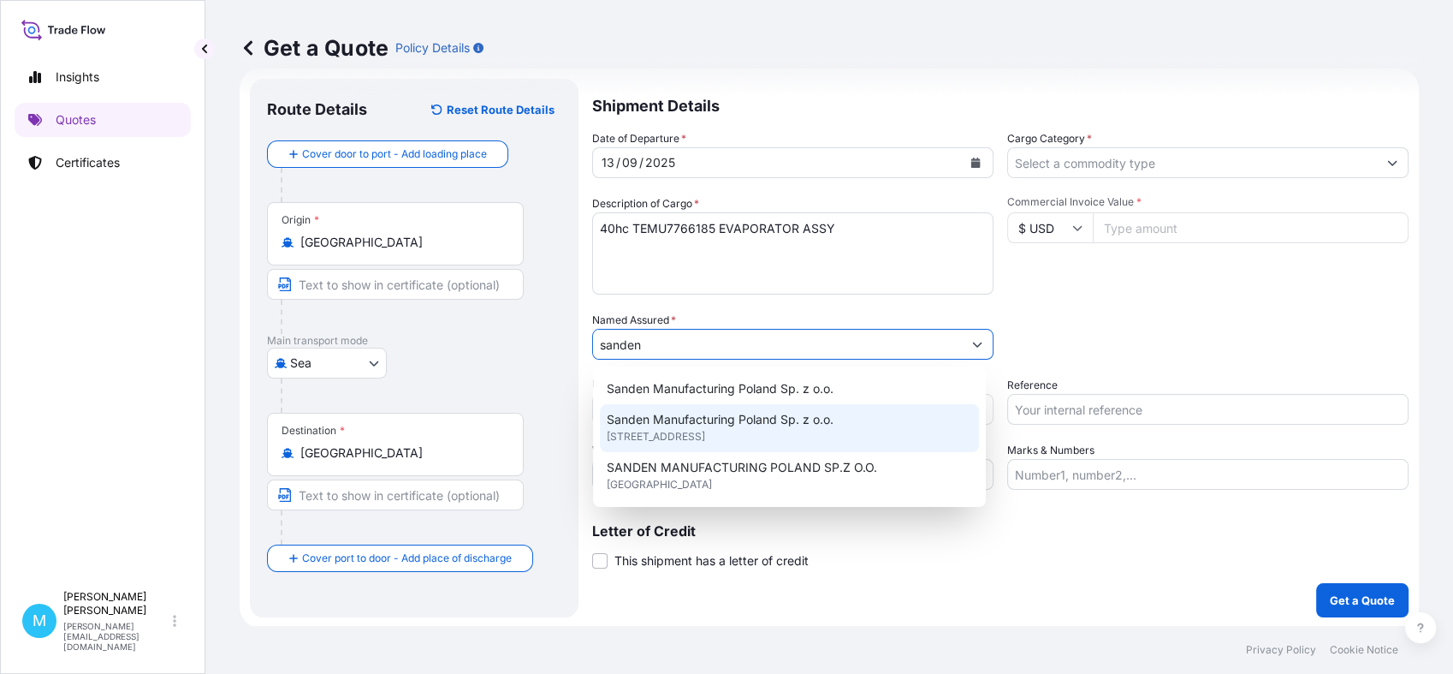
click at [705, 436] on span "[STREET_ADDRESS]" at bounding box center [656, 436] width 98 height 17
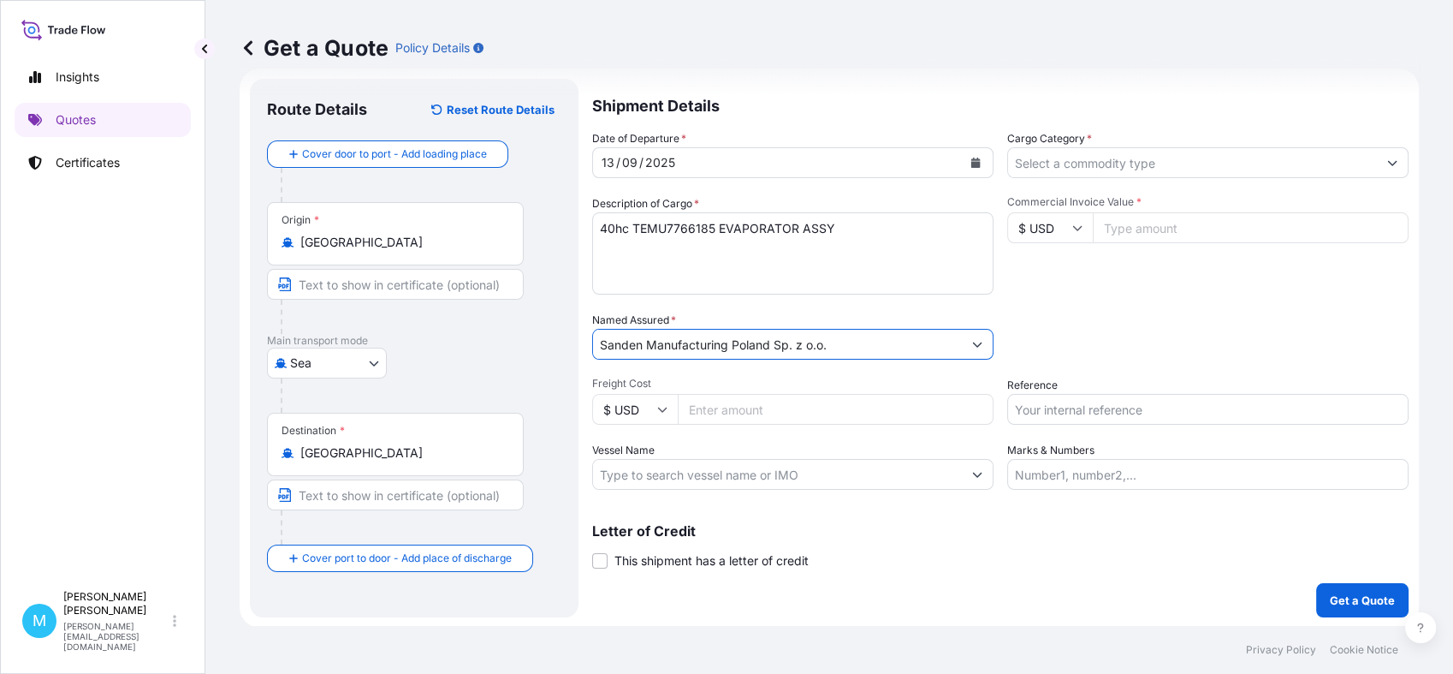
type input "Sanden Manufacturing Poland Sp. z o.o."
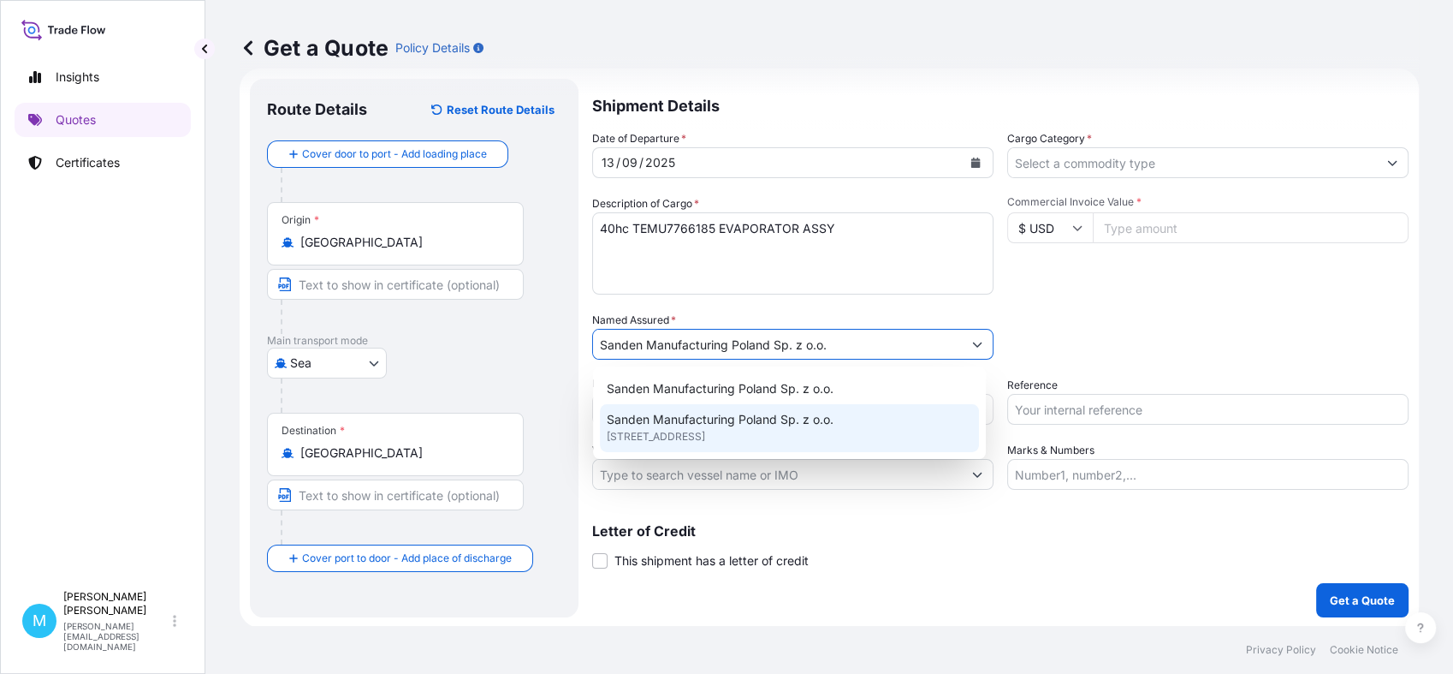
click at [1272, 298] on div "Date of Departure * [DATE] Cargo Category * Description of Cargo * 40hc TEMU776…" at bounding box center [1000, 310] width 817 height 360
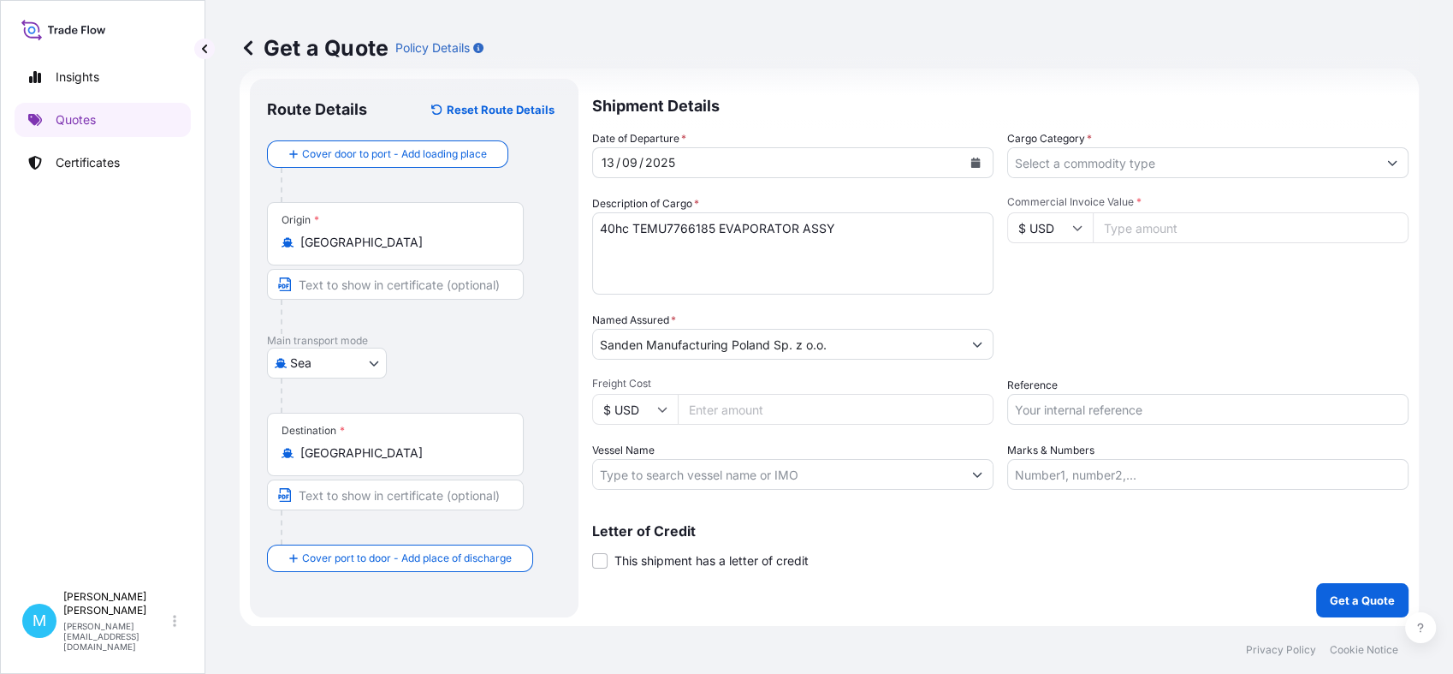
click at [1071, 236] on input "$ USD" at bounding box center [1051, 227] width 86 height 31
click at [1053, 276] on div "€ EUR" at bounding box center [1043, 275] width 72 height 33
type input "€ EUR"
click at [1135, 225] on input "Commercial Invoice Value *" at bounding box center [1251, 227] width 316 height 31
paste input "99739.20"
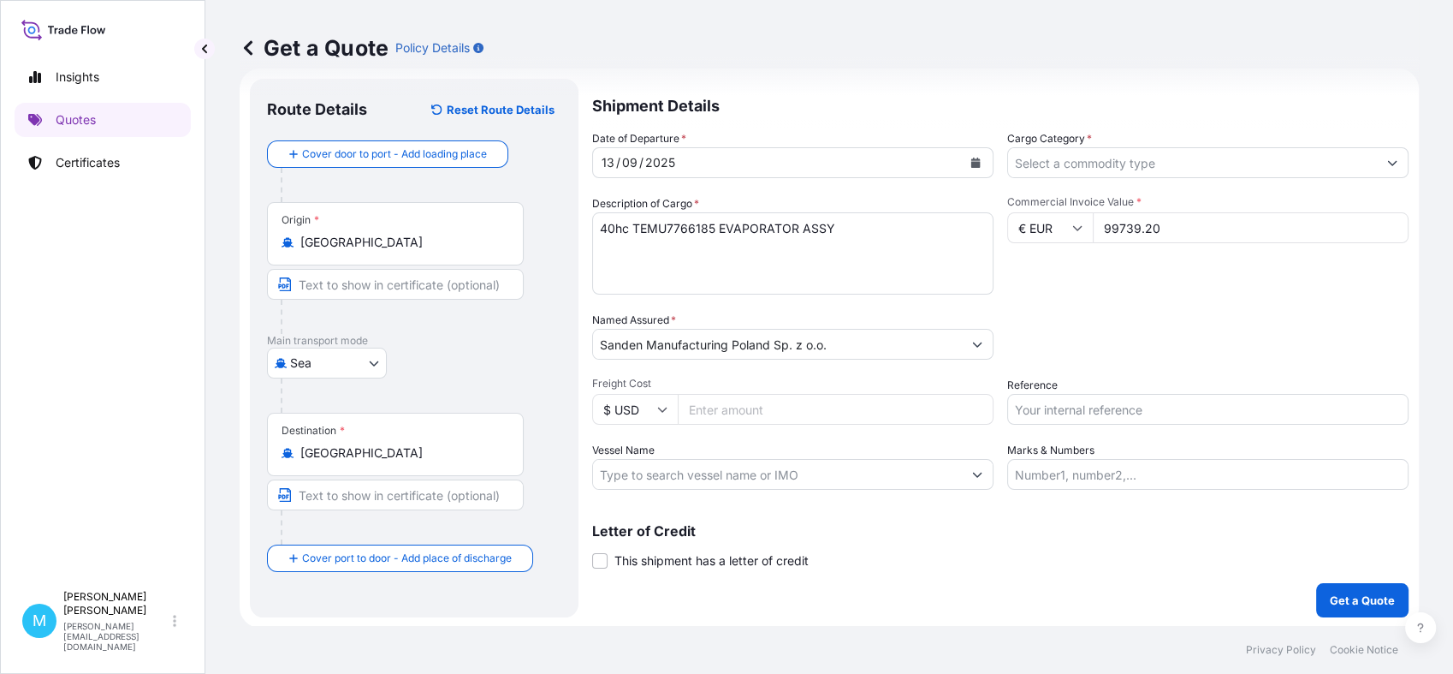
type input "99739.20"
drag, startPoint x: 1126, startPoint y: 164, endPoint x: 1085, endPoint y: 178, distance: 44.1
click at [1126, 164] on input "Cargo Category *" at bounding box center [1192, 162] width 369 height 31
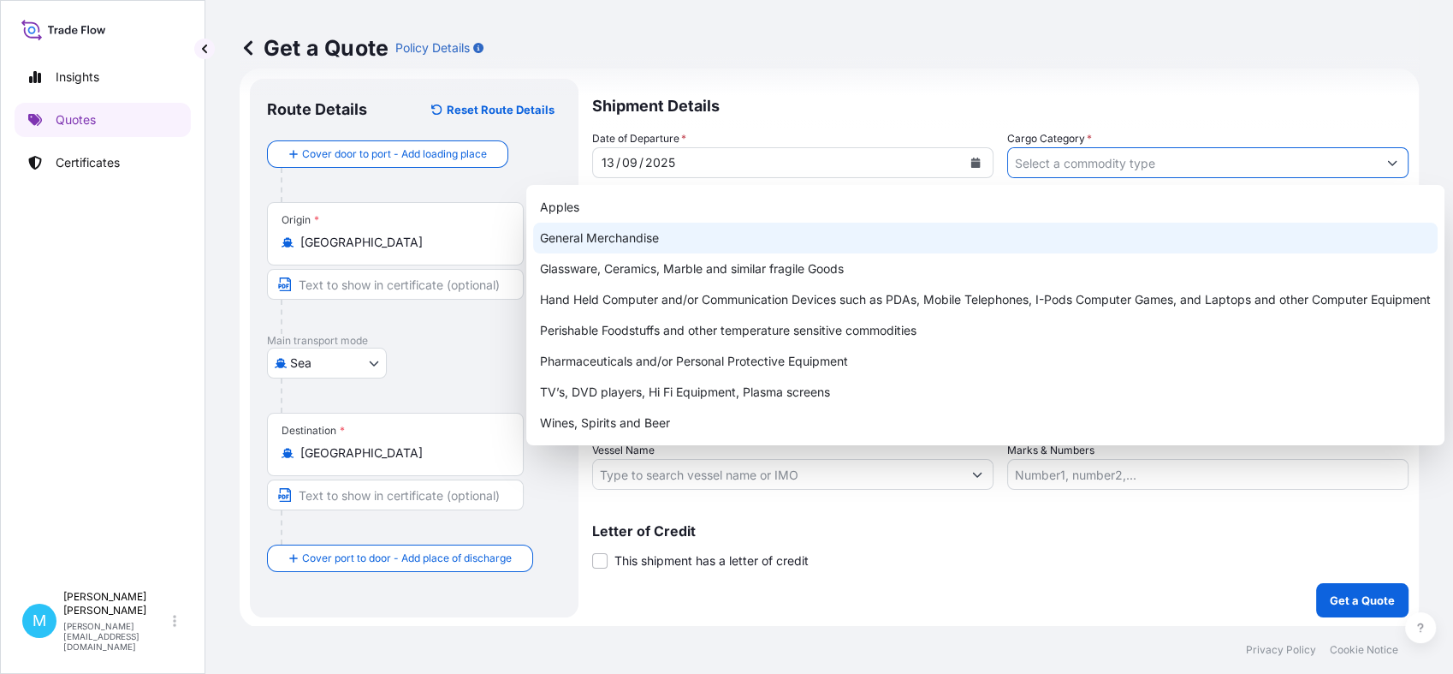
click at [722, 235] on div "General Merchandise" at bounding box center [985, 238] width 905 height 31
type input "General Merchandise"
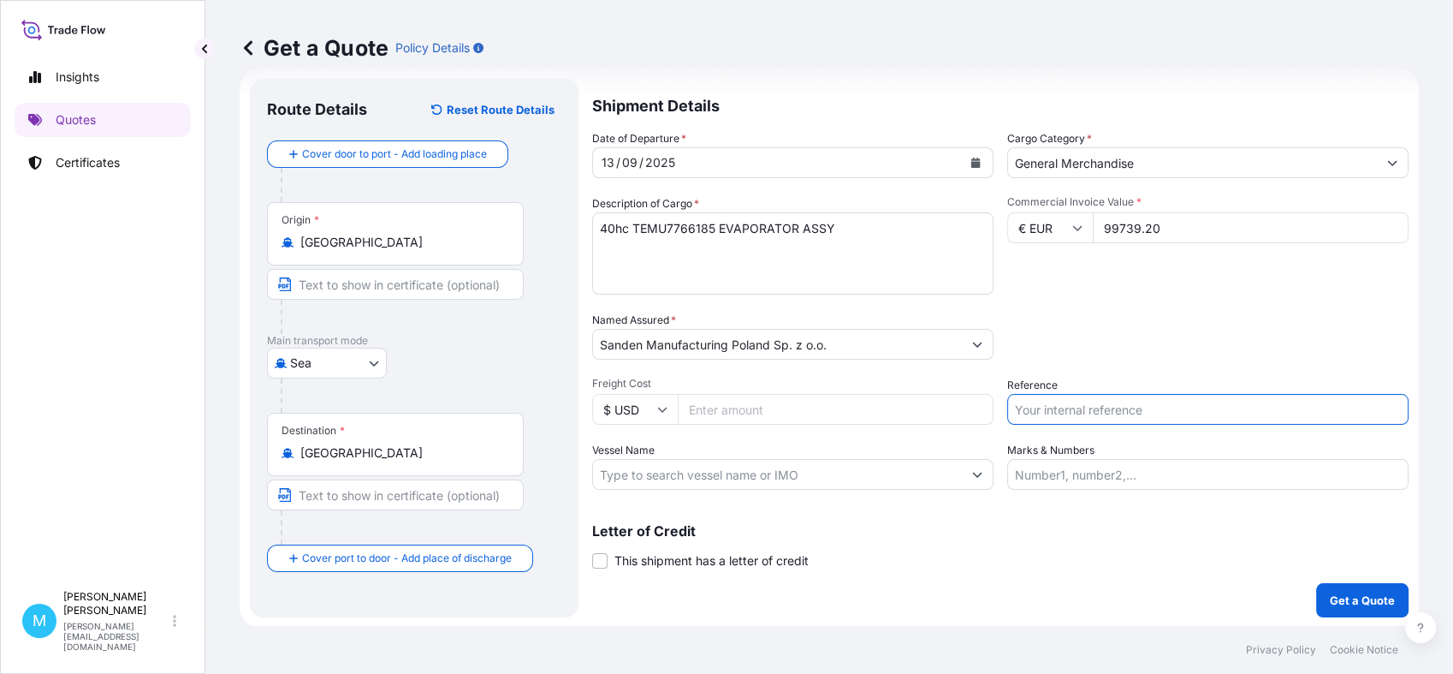
click at [1019, 400] on input "Reference" at bounding box center [1208, 409] width 401 height 31
click at [1150, 103] on p "Shipment Details" at bounding box center [1000, 104] width 817 height 51
click at [1049, 395] on input "Reference" at bounding box center [1208, 409] width 401 height 31
paste input "S02025081"
type input "S02025081"
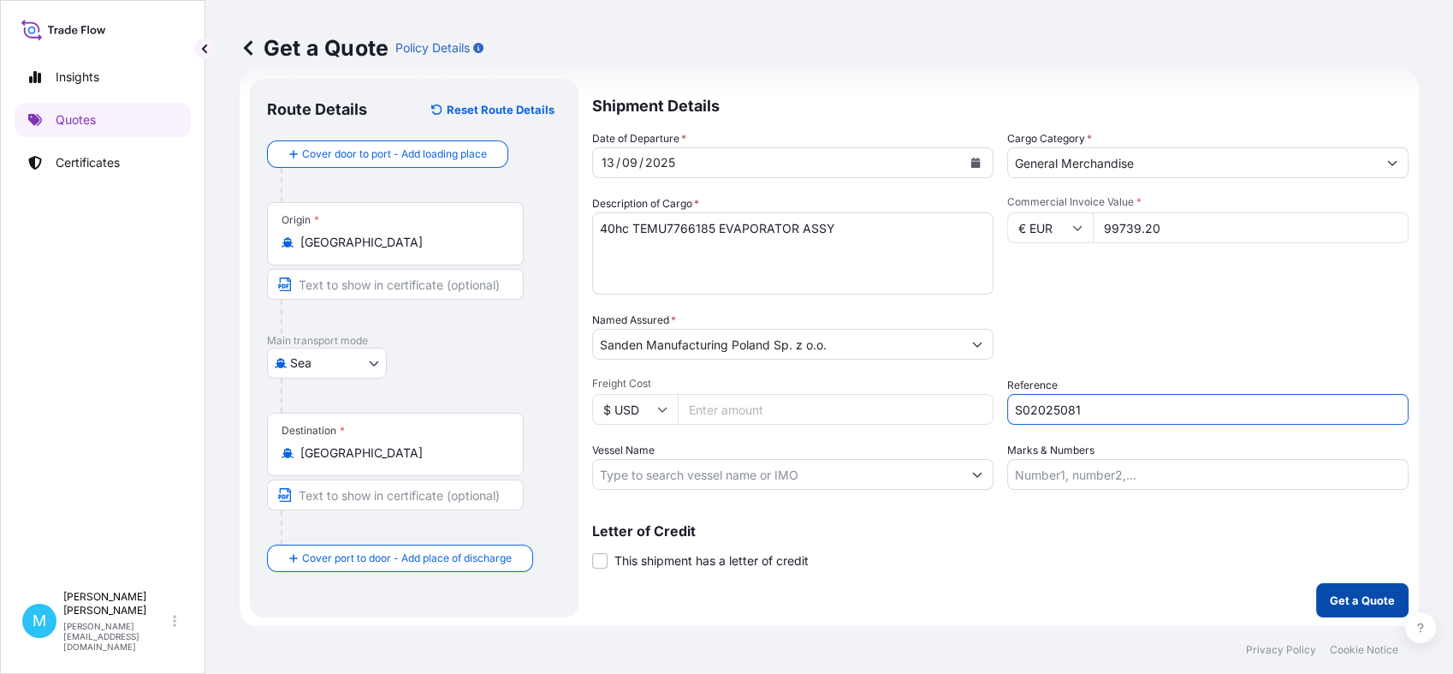
click at [1345, 599] on p "Get a Quote" at bounding box center [1362, 599] width 65 height 17
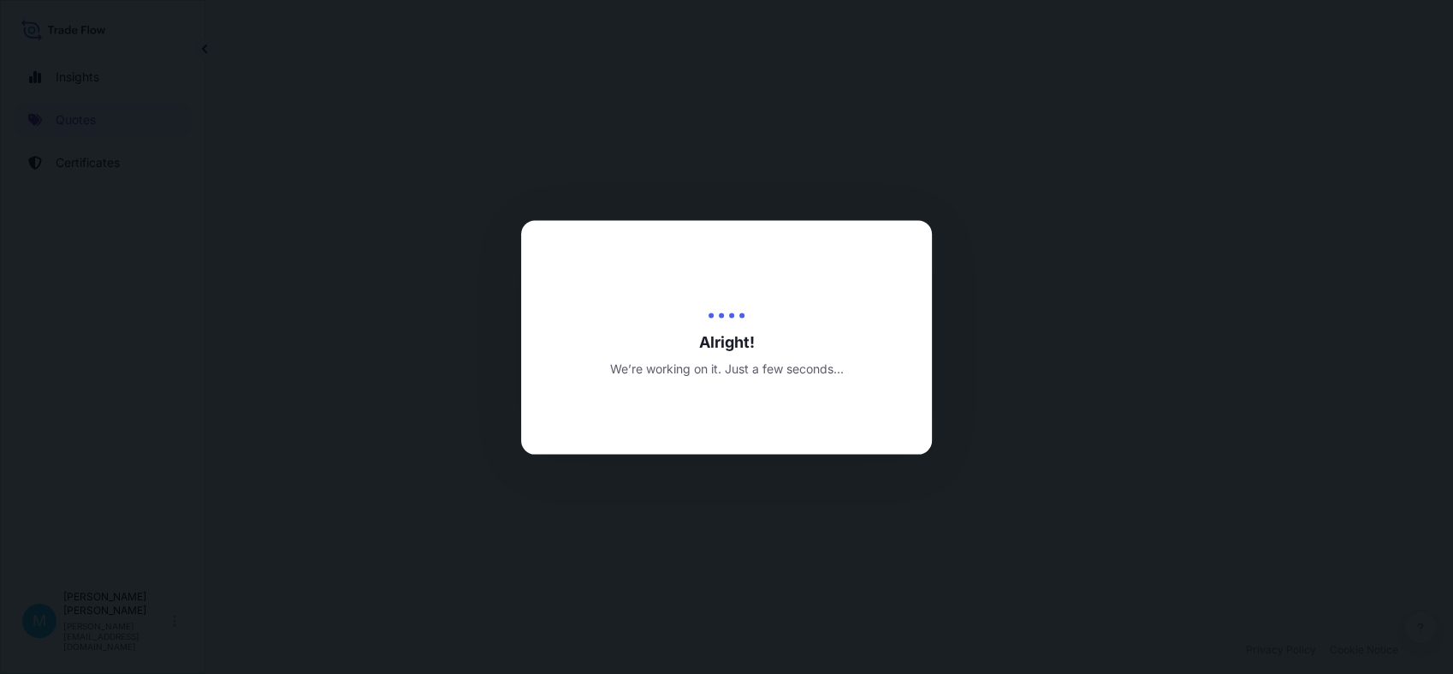
select select "Sea"
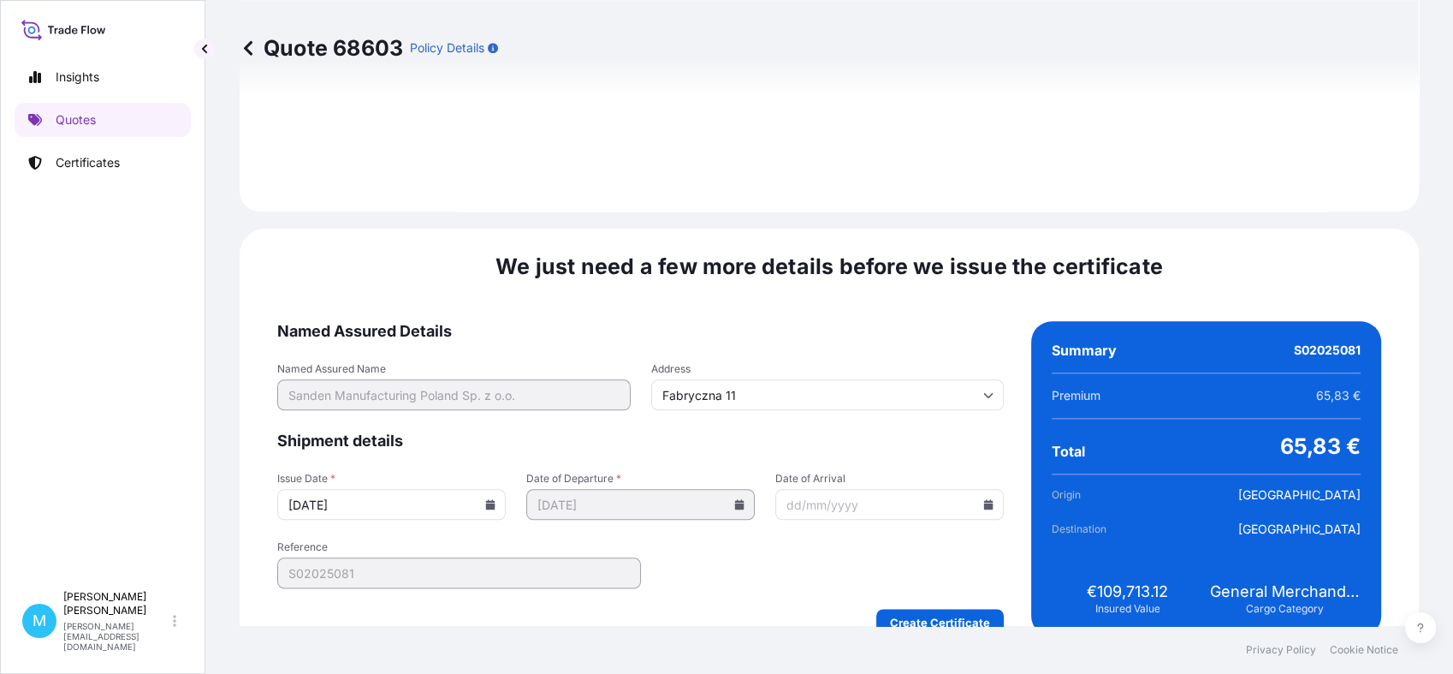
scroll to position [1903, 0]
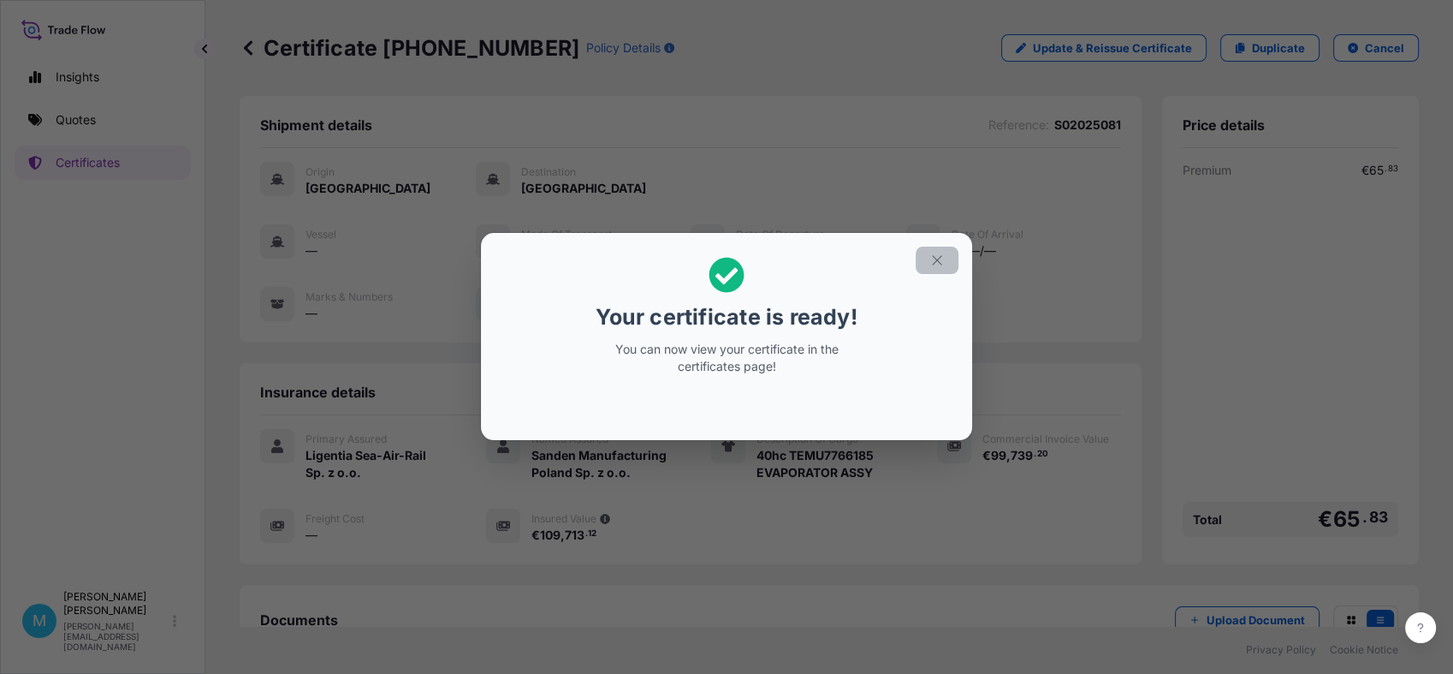
click at [938, 259] on icon "button" at bounding box center [936, 260] width 9 height 9
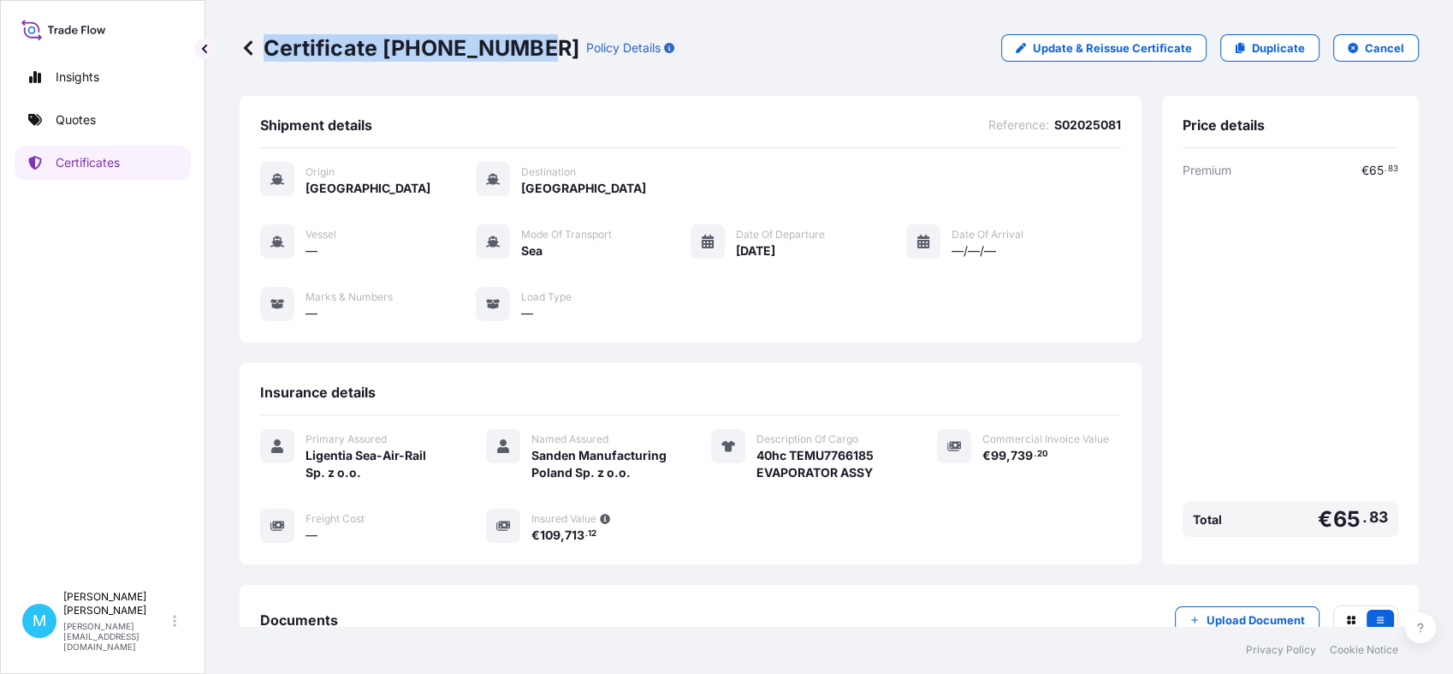
drag, startPoint x: 531, startPoint y: 38, endPoint x: 530, endPoint y: 51, distance: 12.9
click at [530, 51] on div "Certificate [PHONE_NUMBER] Policy Details" at bounding box center [457, 47] width 435 height 27
drag, startPoint x: 530, startPoint y: 51, endPoint x: 496, endPoint y: 47, distance: 34.4
copy p "Certificate [PHONE_NUMBER]"
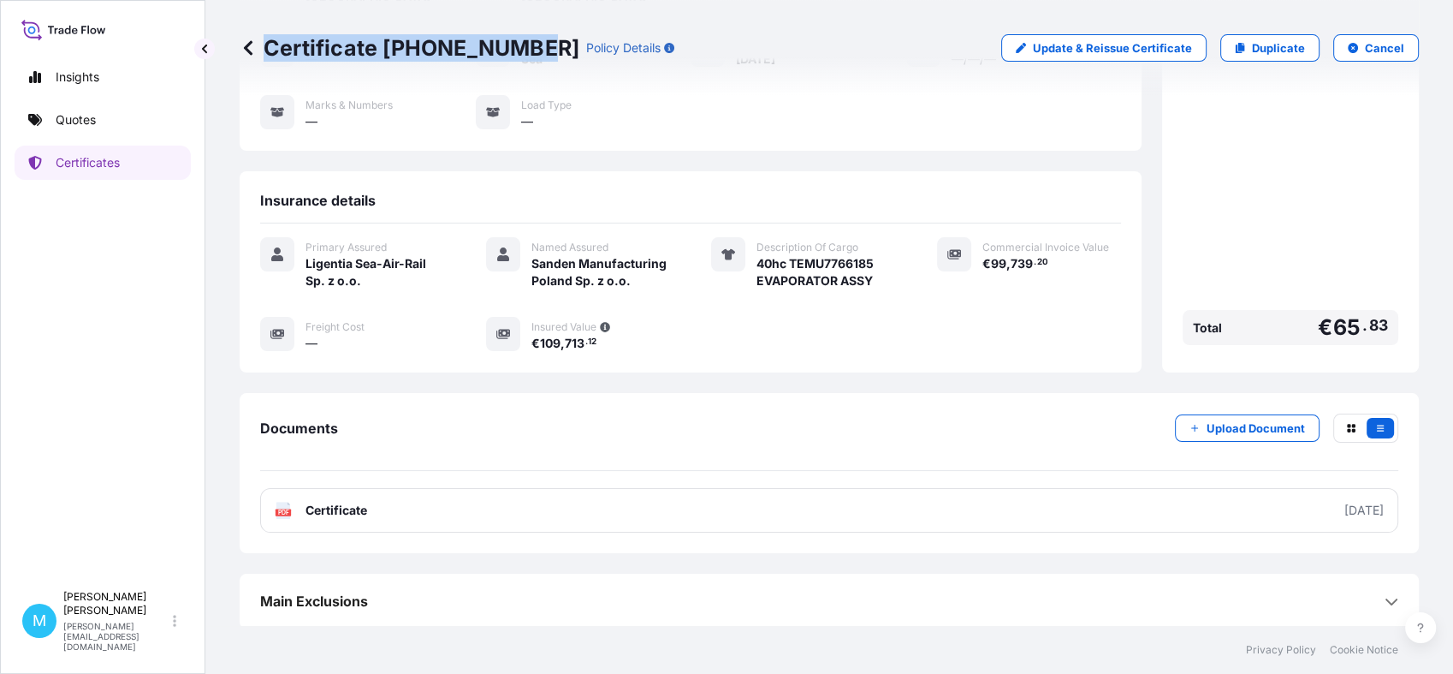
scroll to position [193, 0]
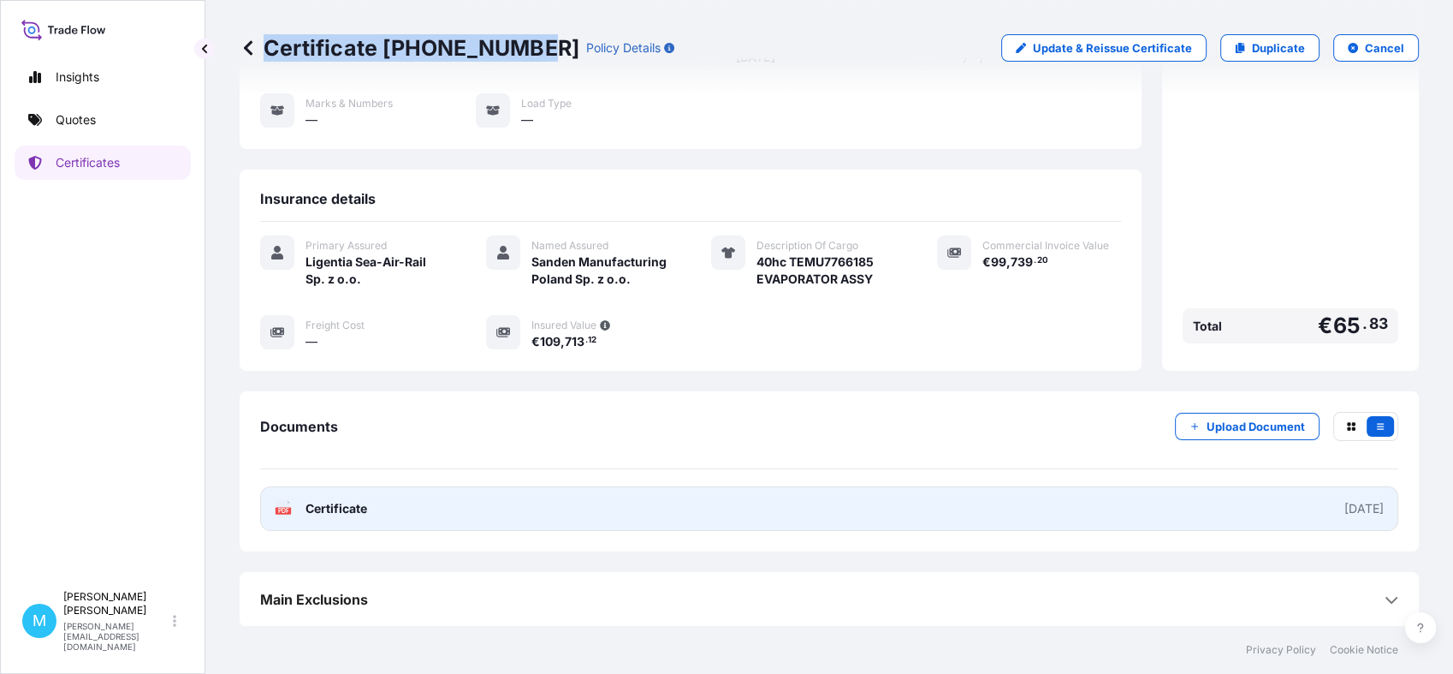
click at [829, 509] on link "PDF Certificate [DATE]" at bounding box center [829, 508] width 1138 height 45
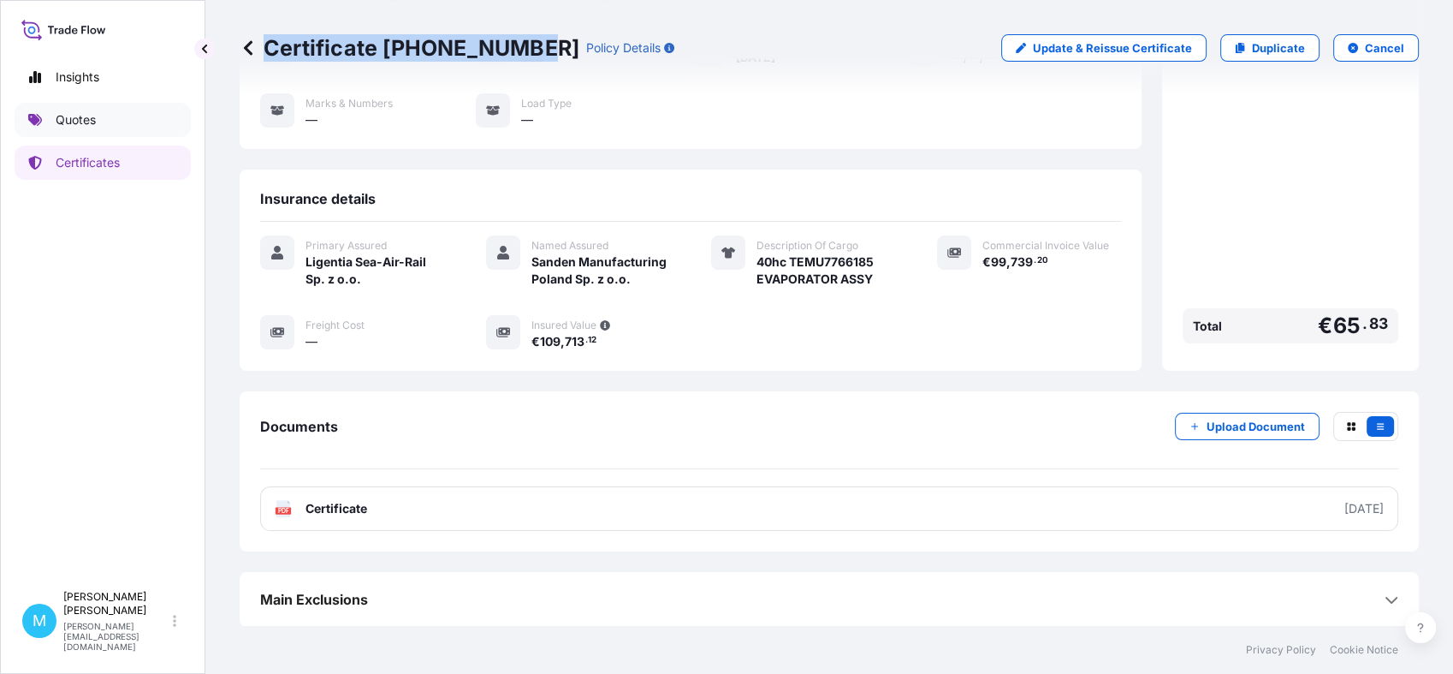
click at [125, 125] on link "Quotes" at bounding box center [103, 120] width 176 height 34
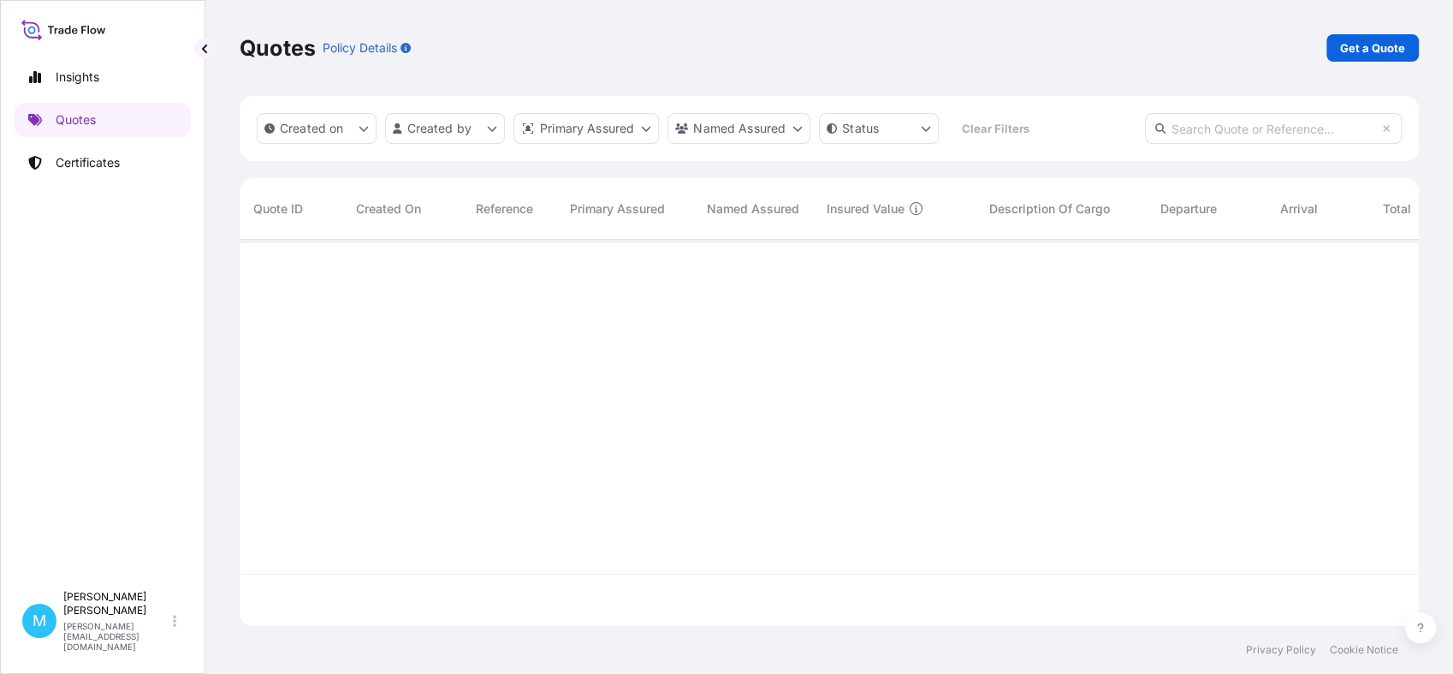
scroll to position [380, 1164]
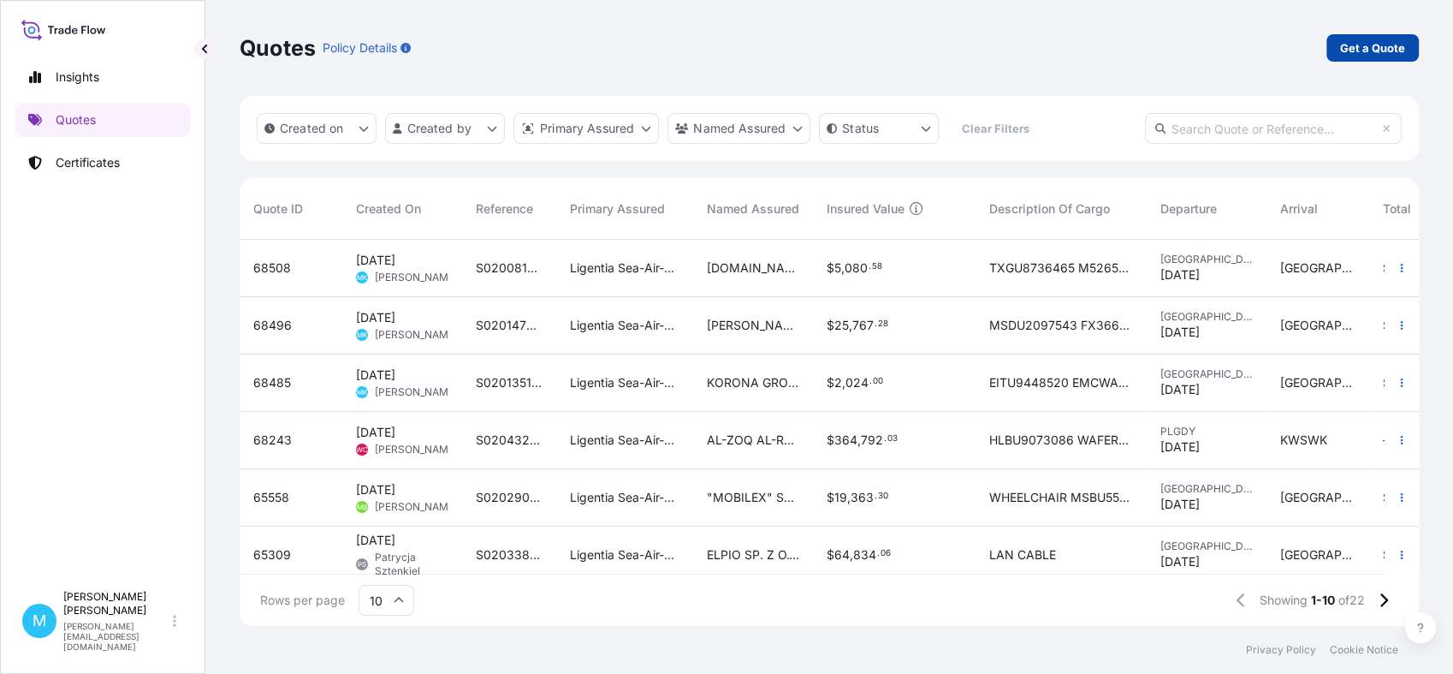
click at [1370, 51] on p "Get a Quote" at bounding box center [1372, 47] width 65 height 17
select select "Sea"
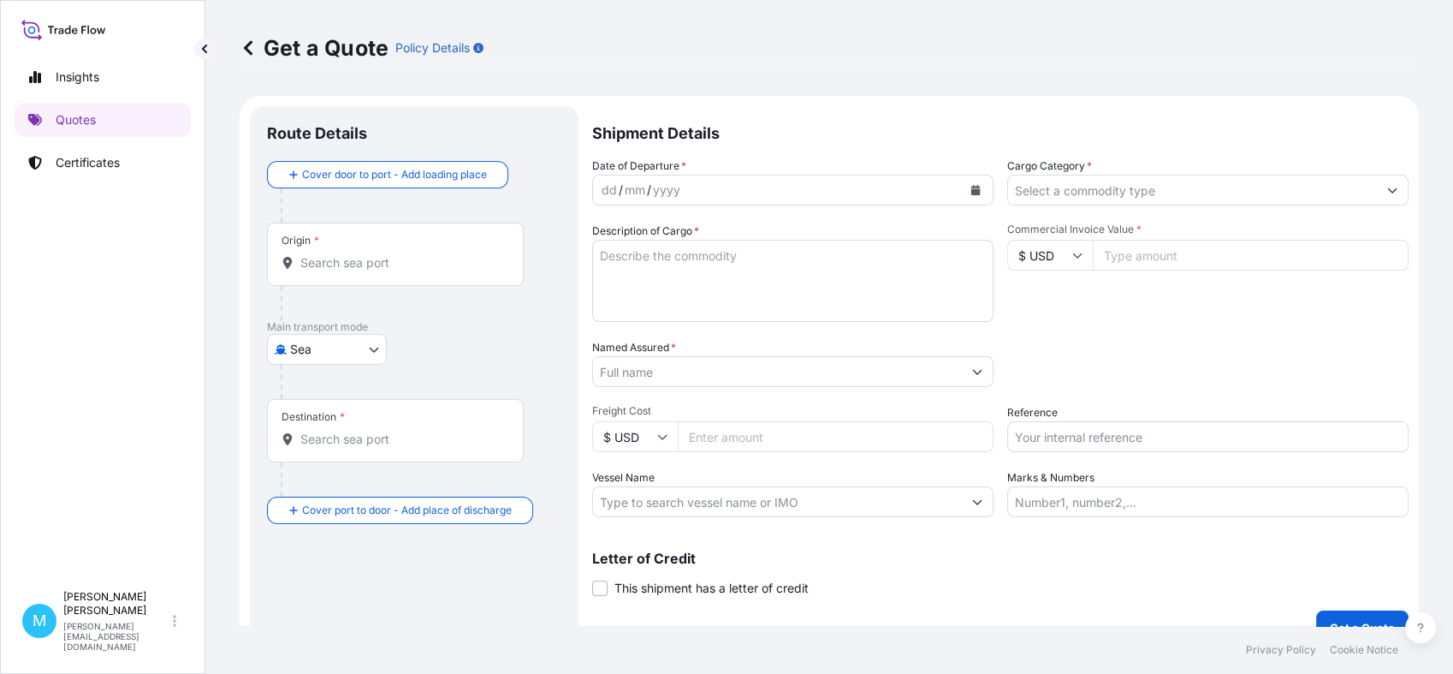
scroll to position [27, 0]
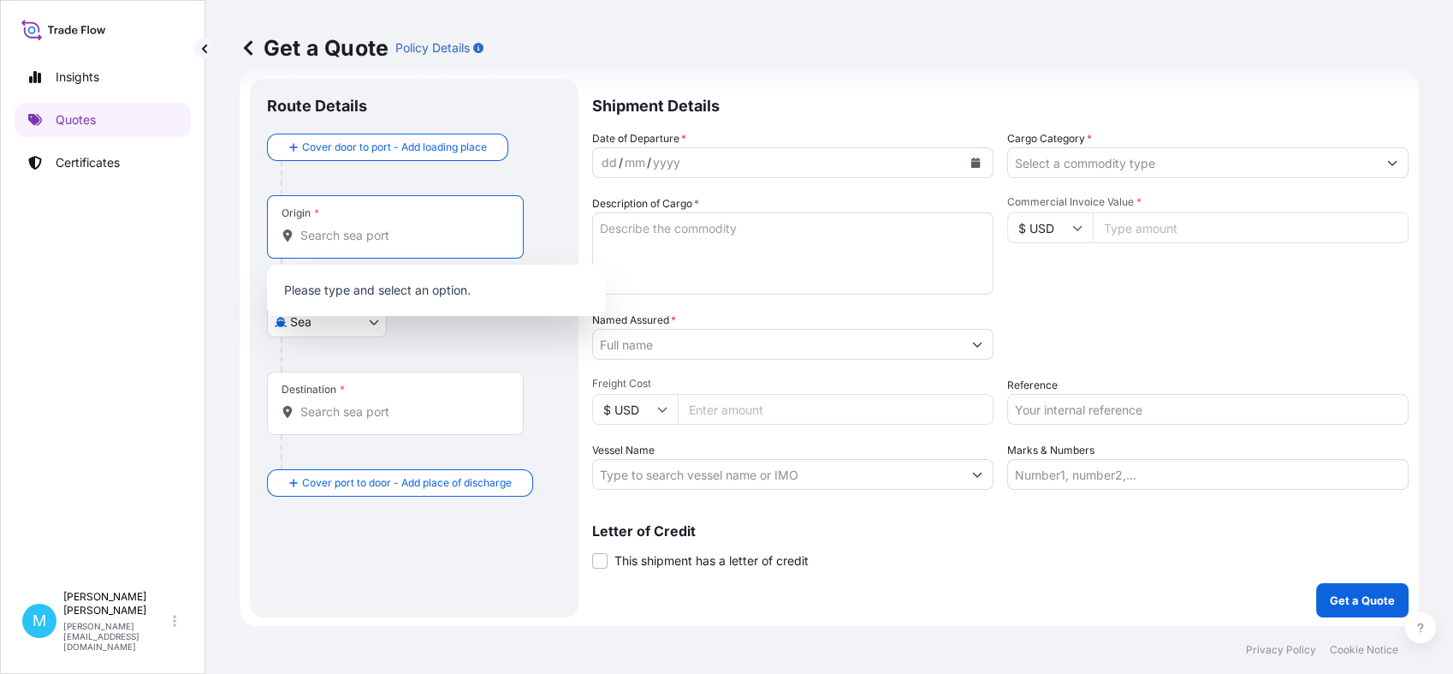
click at [377, 233] on input "Origin *" at bounding box center [401, 235] width 202 height 17
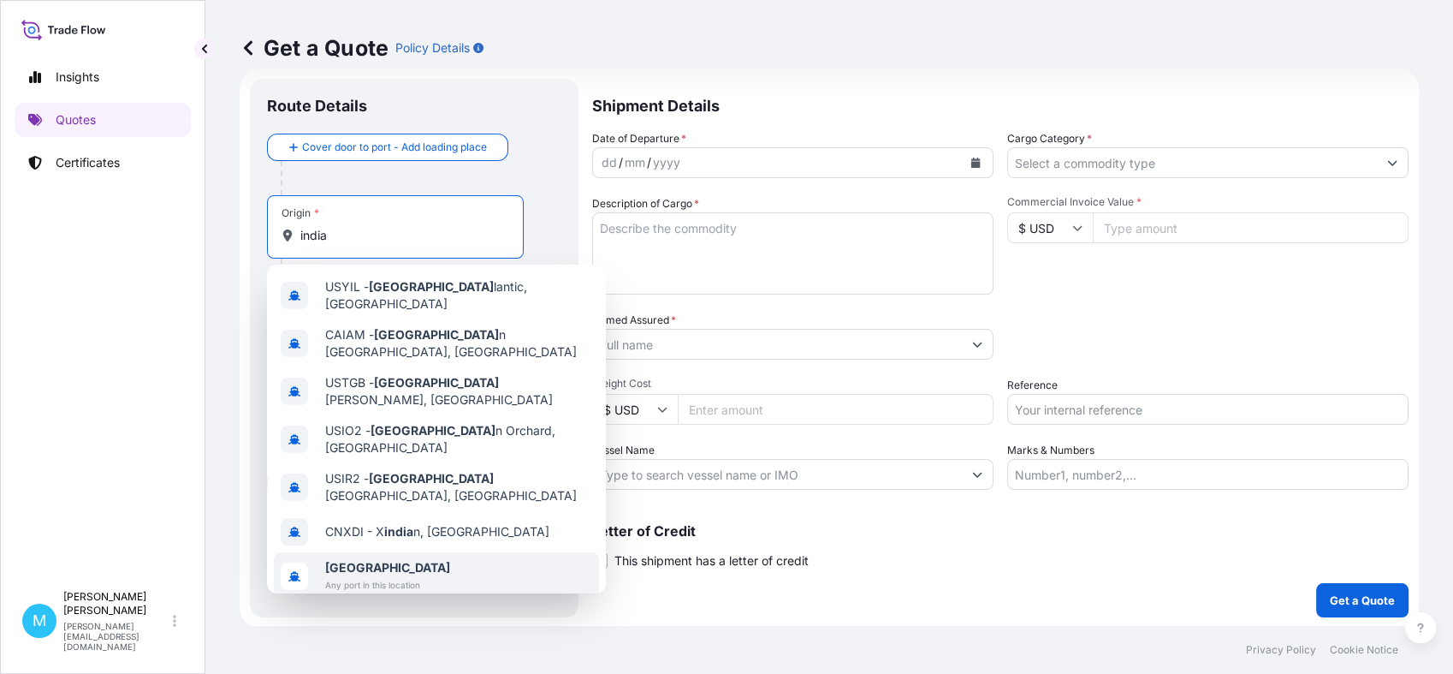
click at [384, 559] on span "[GEOGRAPHIC_DATA]" at bounding box center [387, 567] width 125 height 17
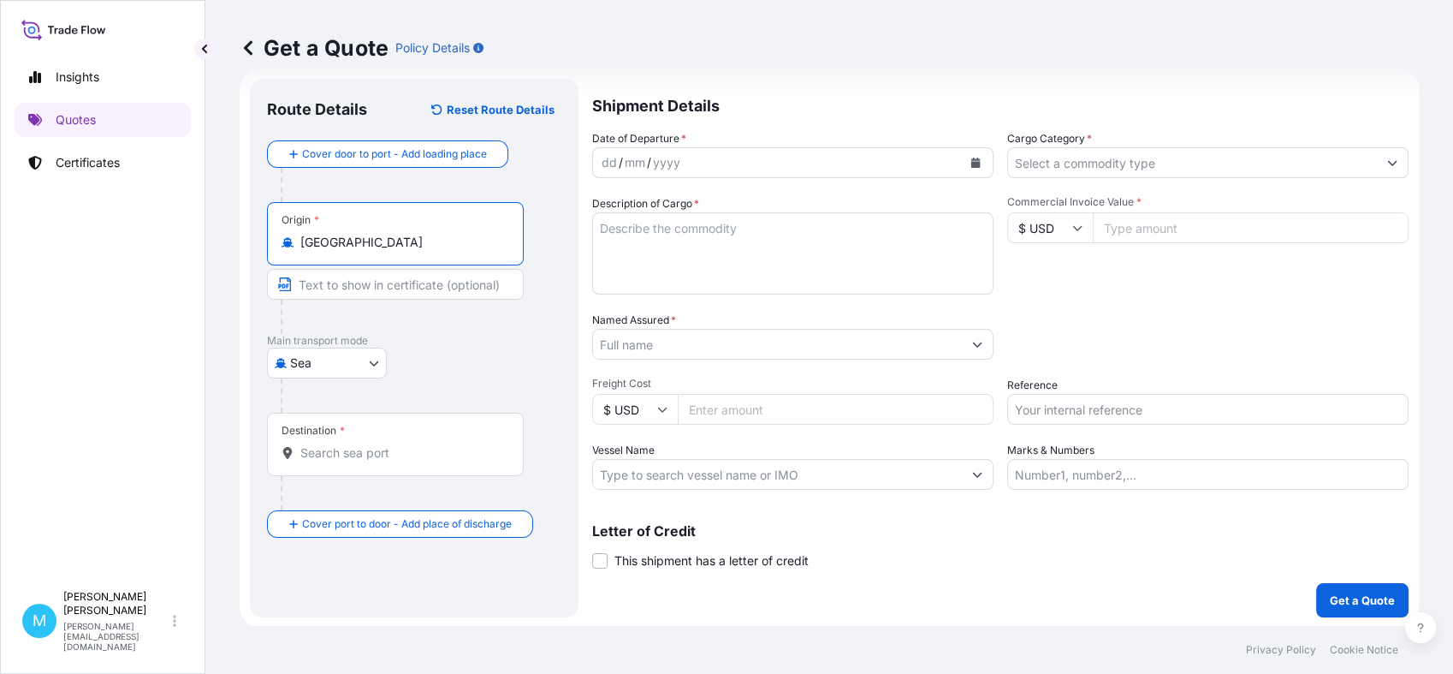
type input "[GEOGRAPHIC_DATA]"
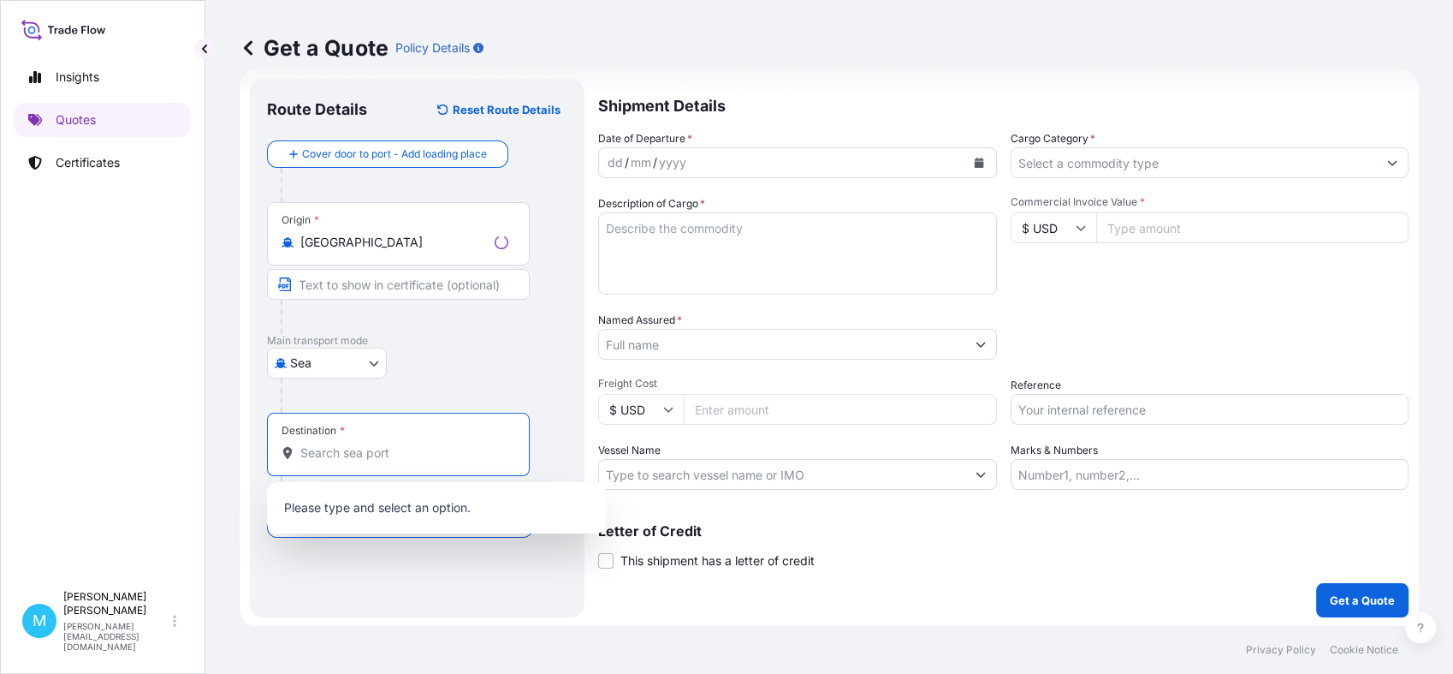
click at [336, 445] on input "Destination *" at bounding box center [404, 452] width 208 height 17
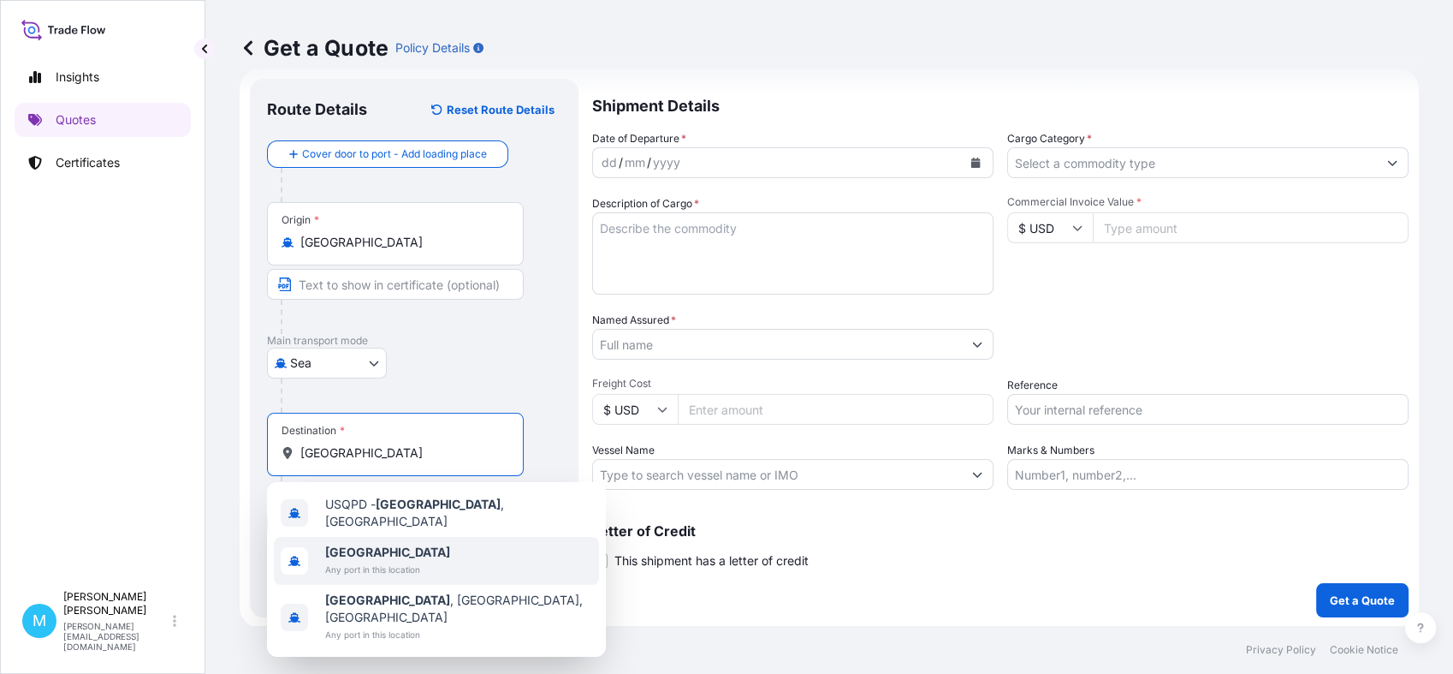
click at [365, 550] on b "[GEOGRAPHIC_DATA]" at bounding box center [387, 551] width 125 height 15
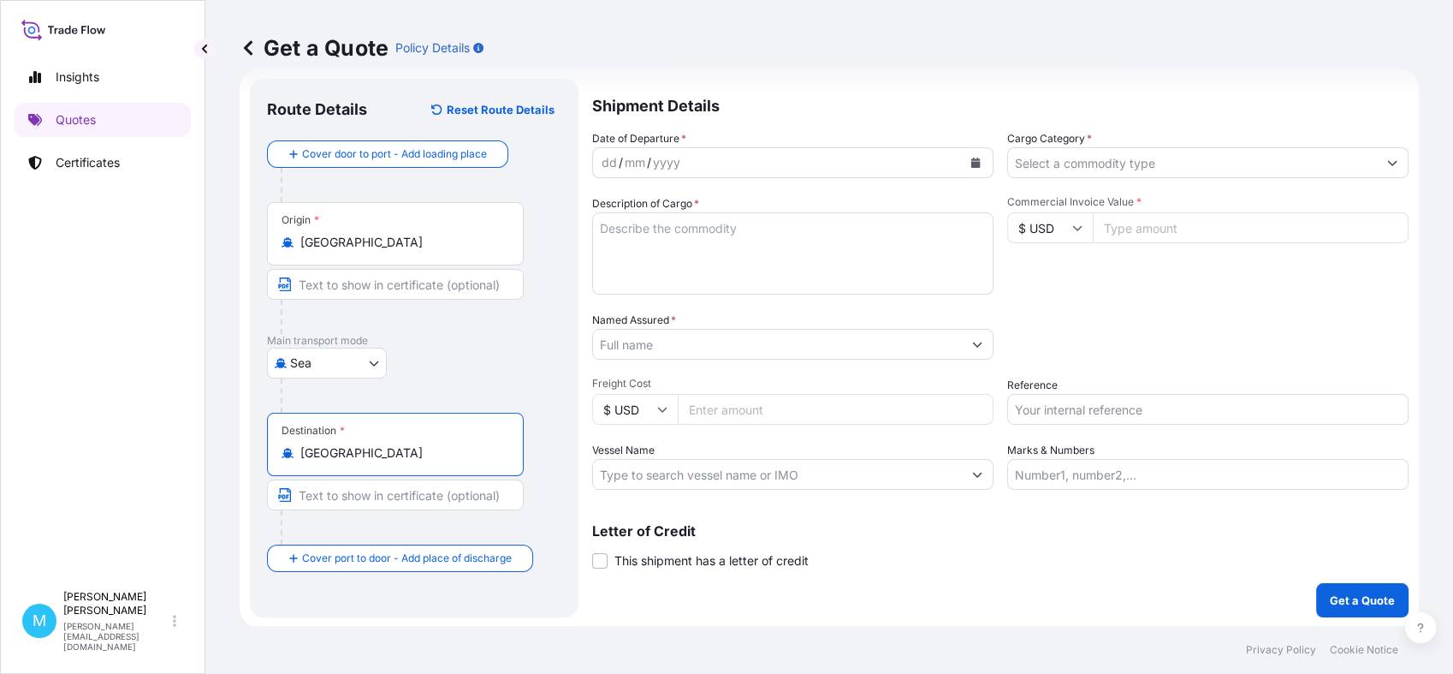
type input "[GEOGRAPHIC_DATA]"
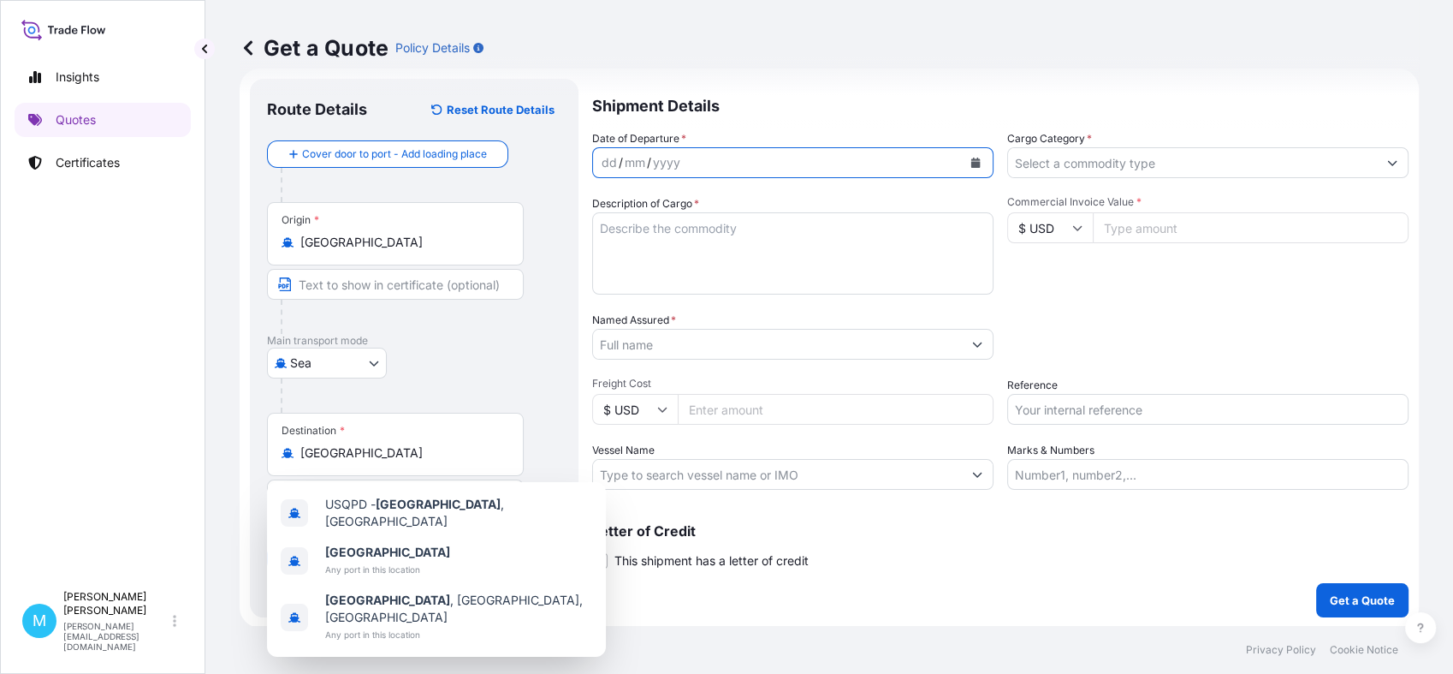
click at [968, 158] on button "Calendar" at bounding box center [975, 162] width 27 height 27
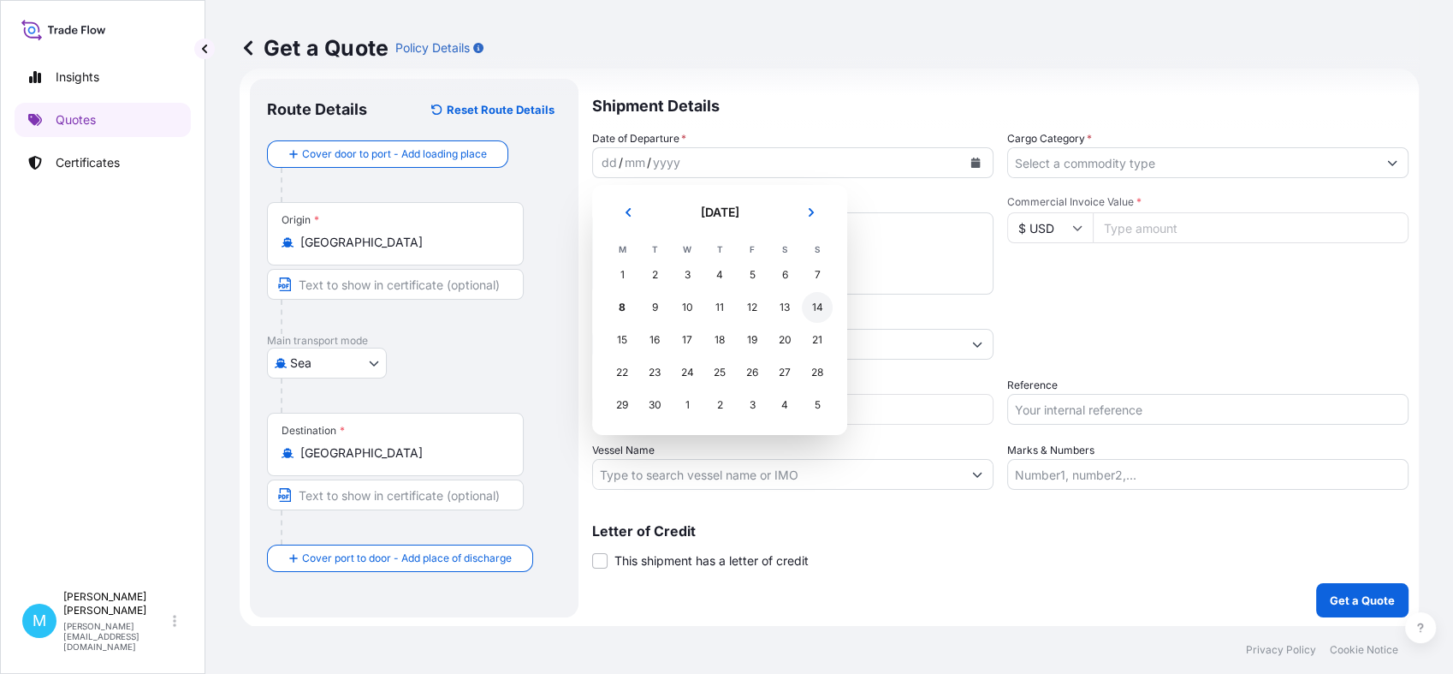
click at [809, 308] on div "14" at bounding box center [817, 307] width 31 height 31
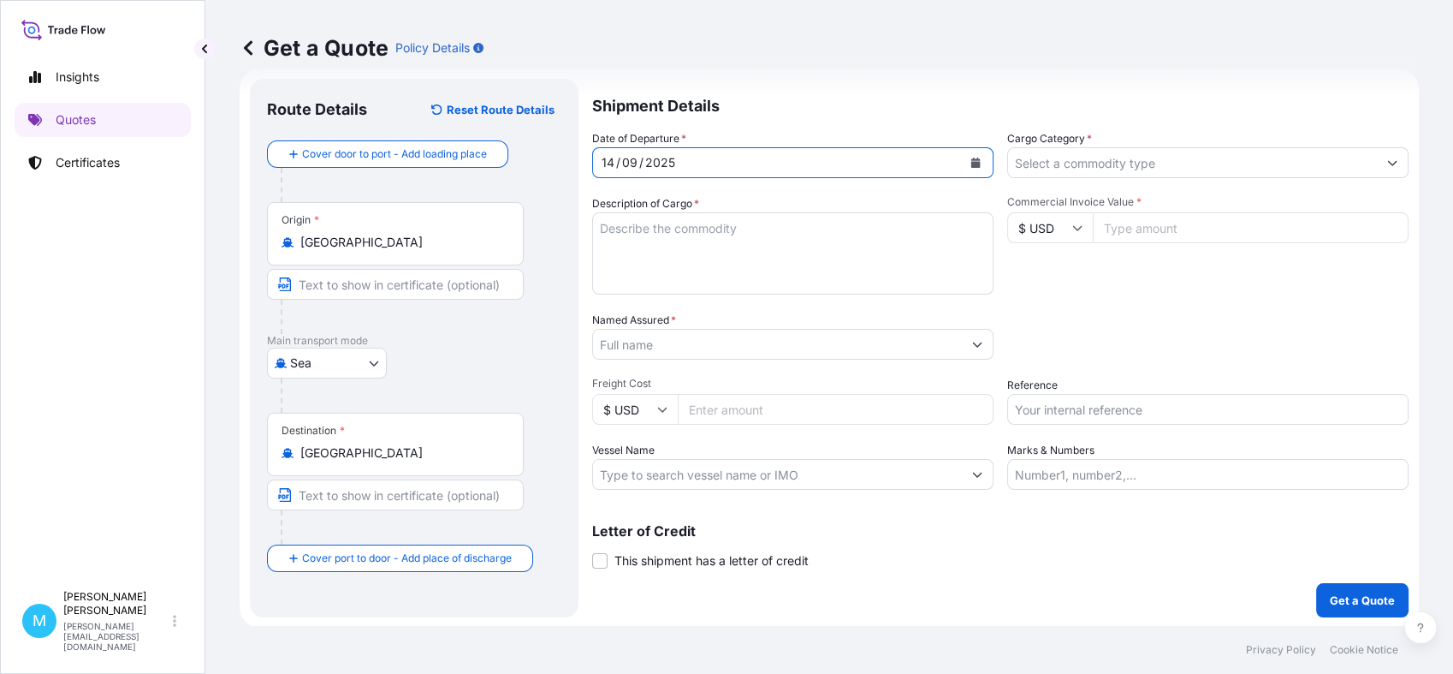
click at [669, 243] on textarea "Description of Cargo *" at bounding box center [792, 253] width 401 height 82
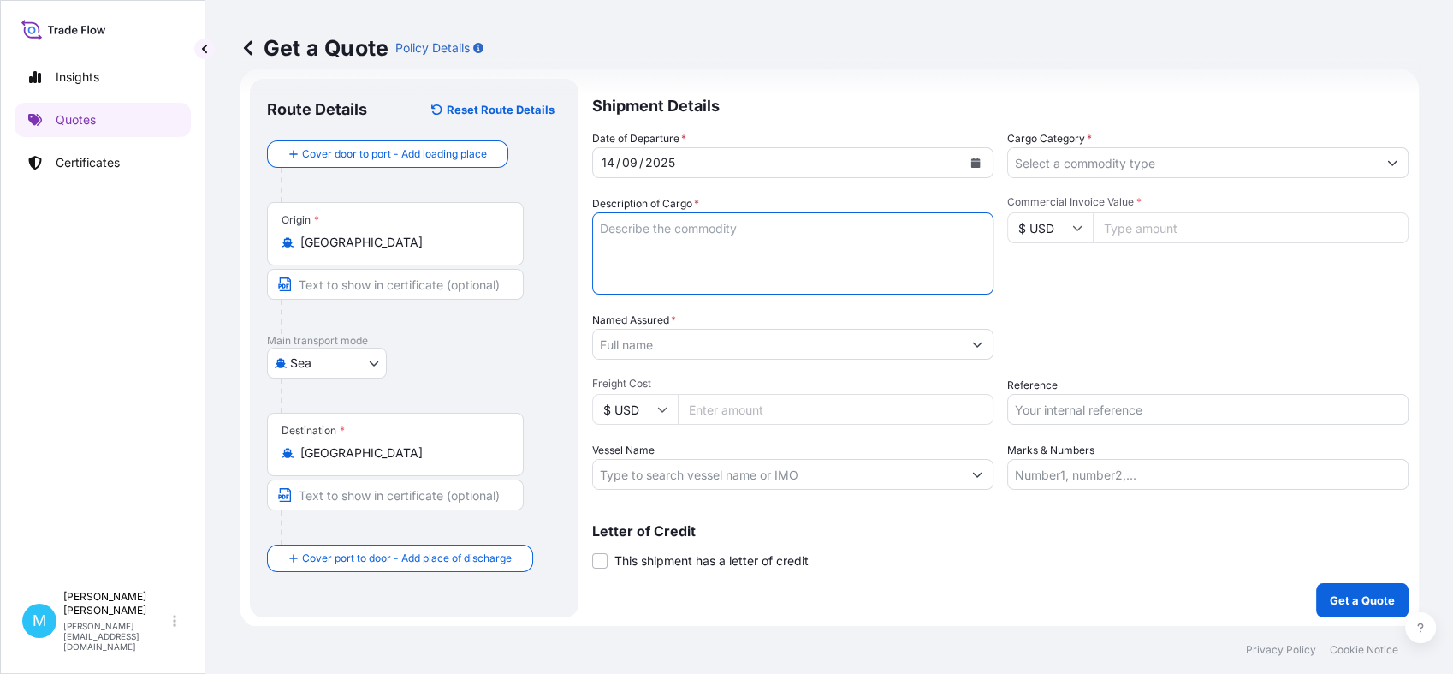
click at [669, 234] on textarea "Description of Cargo *" at bounding box center [792, 253] width 401 height 82
paste textarea "FDCU0429510"
paste textarea "Towar: Garden Tools and Hand Tools"
click at [692, 224] on textarea "FDCU0429510 Towar: Garden Tools and Hand Tools" at bounding box center [792, 253] width 401 height 82
type textarea "FDCU0429510 Towar: Garden Tools and Hand Tools"
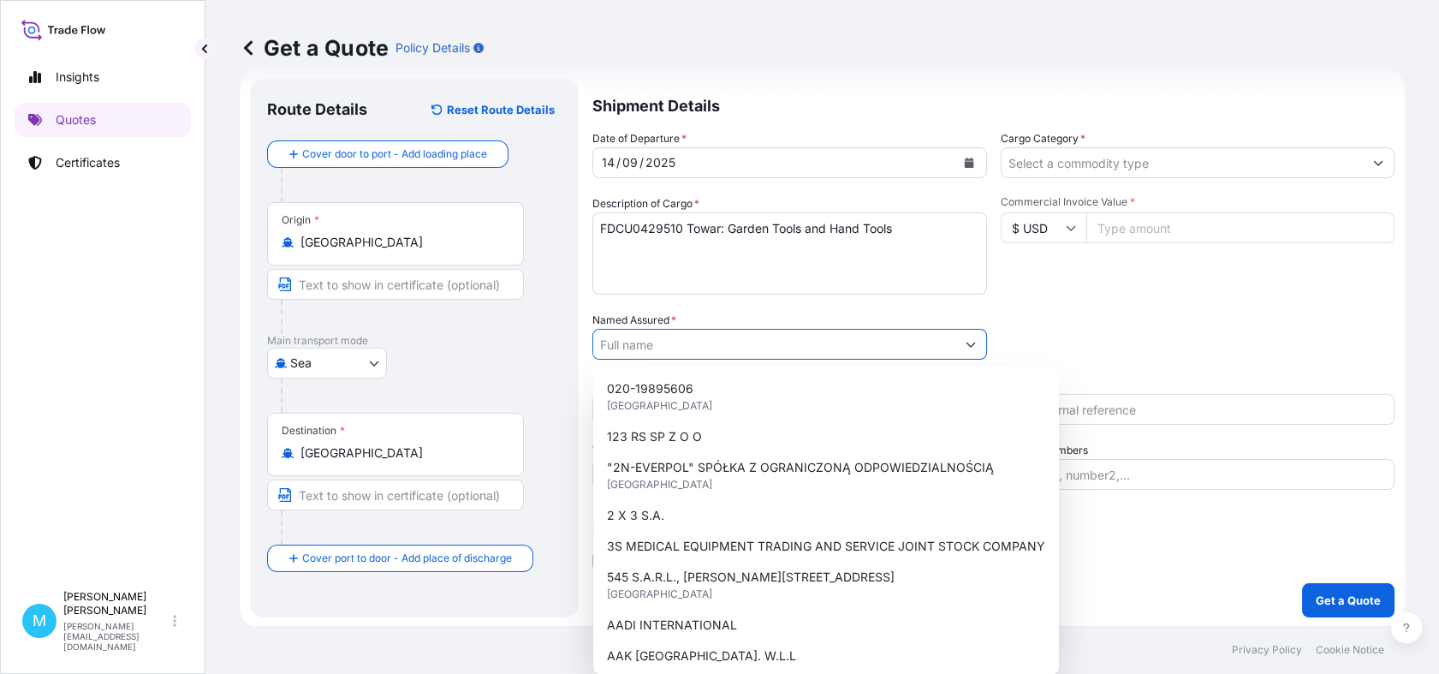
click at [682, 348] on input "Named Assured *" at bounding box center [774, 344] width 362 height 31
paste input "JUCO SP Z.O.O"
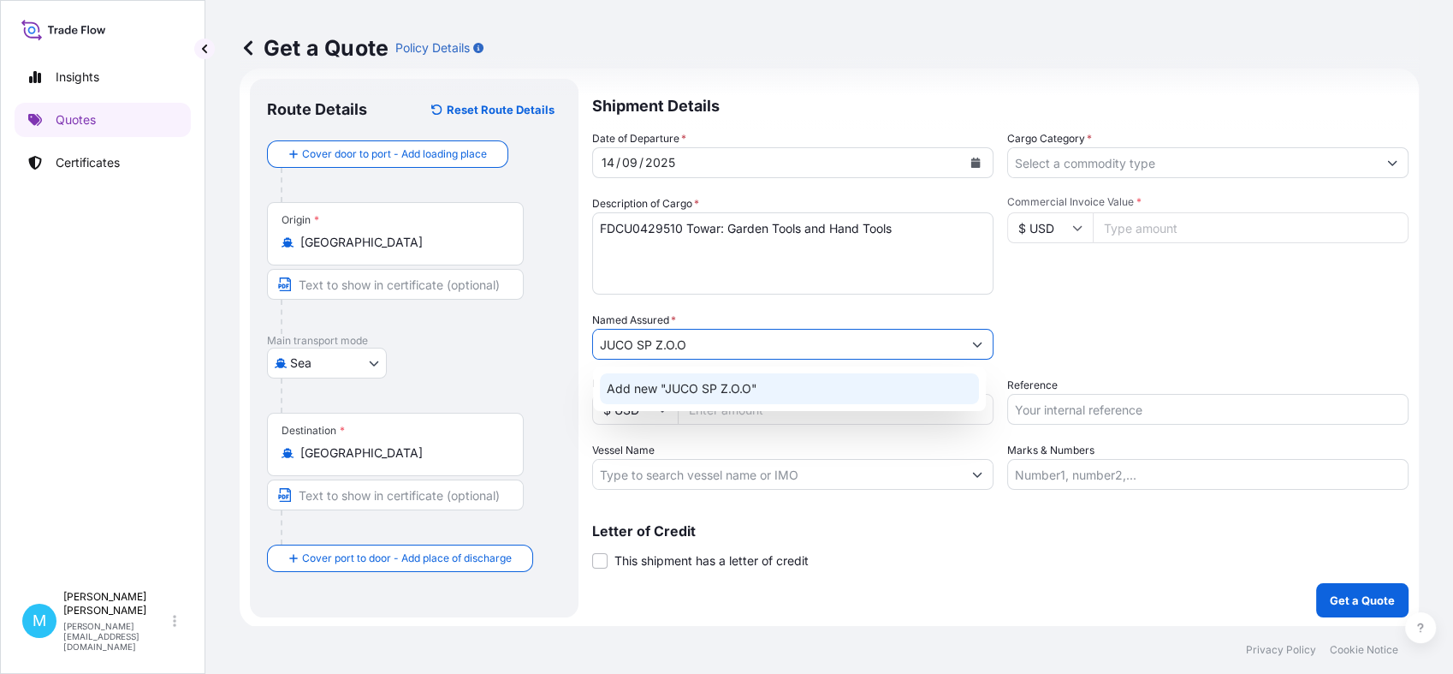
click at [669, 342] on input "JUCO SP Z.O.O" at bounding box center [777, 344] width 369 height 31
click at [645, 342] on input "JUCO SP Z O.O" at bounding box center [777, 344] width 369 height 31
drag, startPoint x: 648, startPoint y: 342, endPoint x: 673, endPoint y: 342, distance: 24.8
click at [649, 342] on input "JUCO SP Z O.O" at bounding box center [777, 344] width 369 height 31
click at [652, 341] on input "JUCO SP Z O.O" at bounding box center [777, 344] width 369 height 31
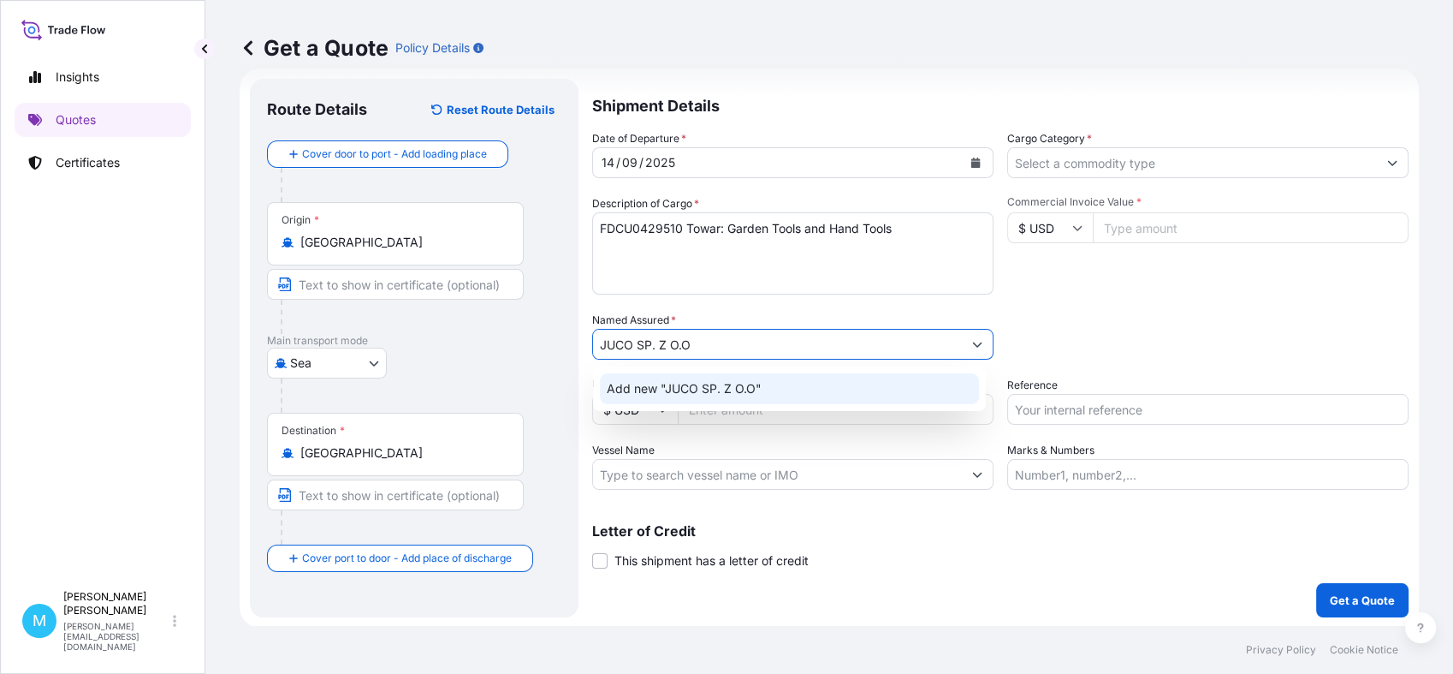
click at [724, 336] on input "JUCO SP. Z O.O" at bounding box center [777, 344] width 369 height 31
click at [808, 392] on div "Add new "JUCO SP. Z O.O"" at bounding box center [789, 388] width 379 height 31
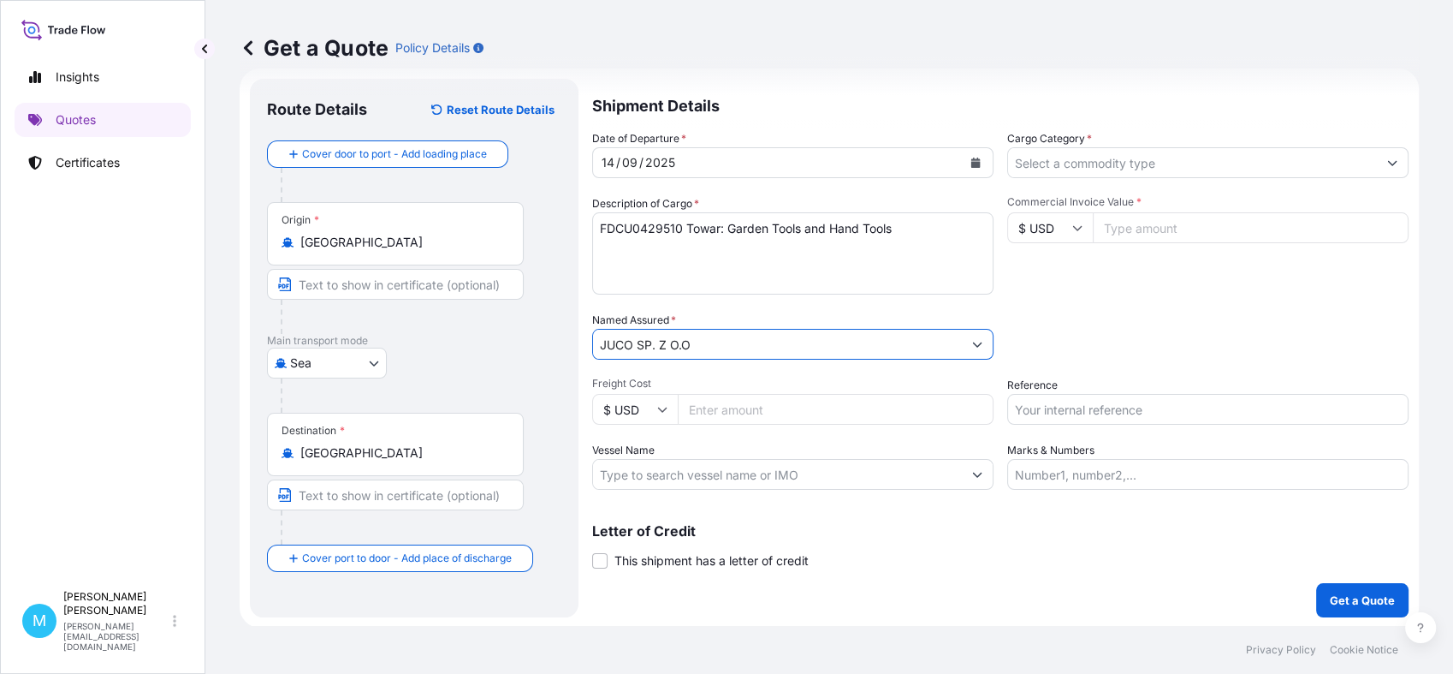
type input "JUCO SP. Z O.O"
click at [1068, 161] on input "Cargo Category *" at bounding box center [1192, 162] width 369 height 31
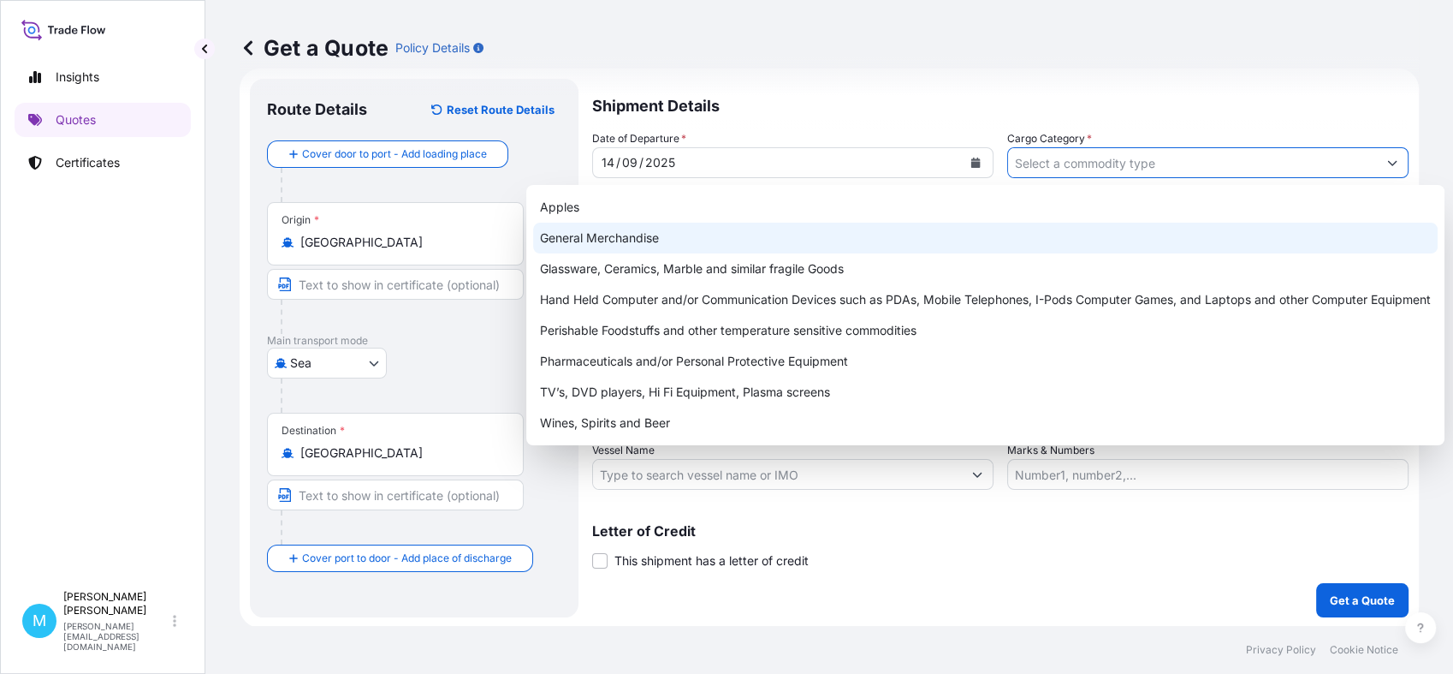
click at [643, 231] on div "General Merchandise" at bounding box center [985, 238] width 905 height 31
type input "General Merchandise"
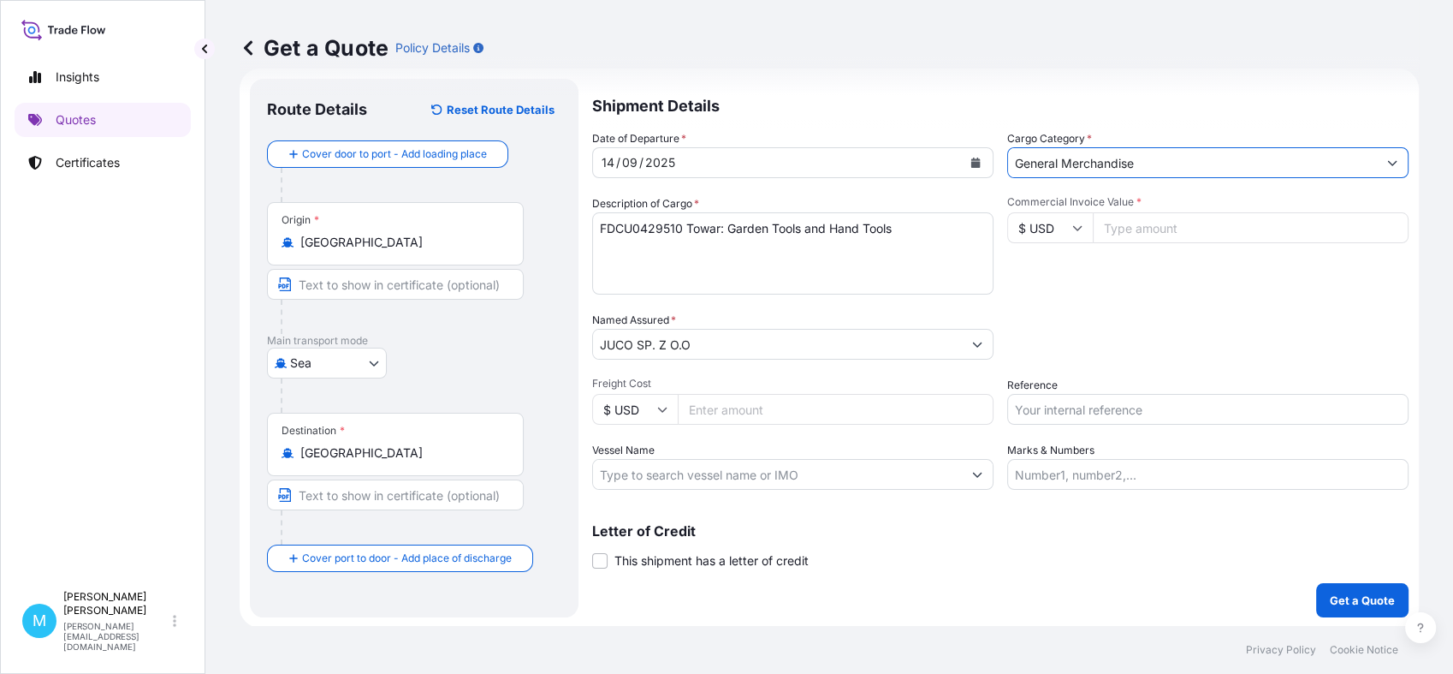
click at [1136, 226] on input "Commercial Invoice Value *" at bounding box center [1251, 227] width 316 height 31
click at [1124, 227] on input "Commercial Invoice Value *" at bounding box center [1251, 227] width 316 height 31
paste input "45240"
type input "45240"
click at [1060, 407] on input "Reference" at bounding box center [1208, 409] width 401 height 31
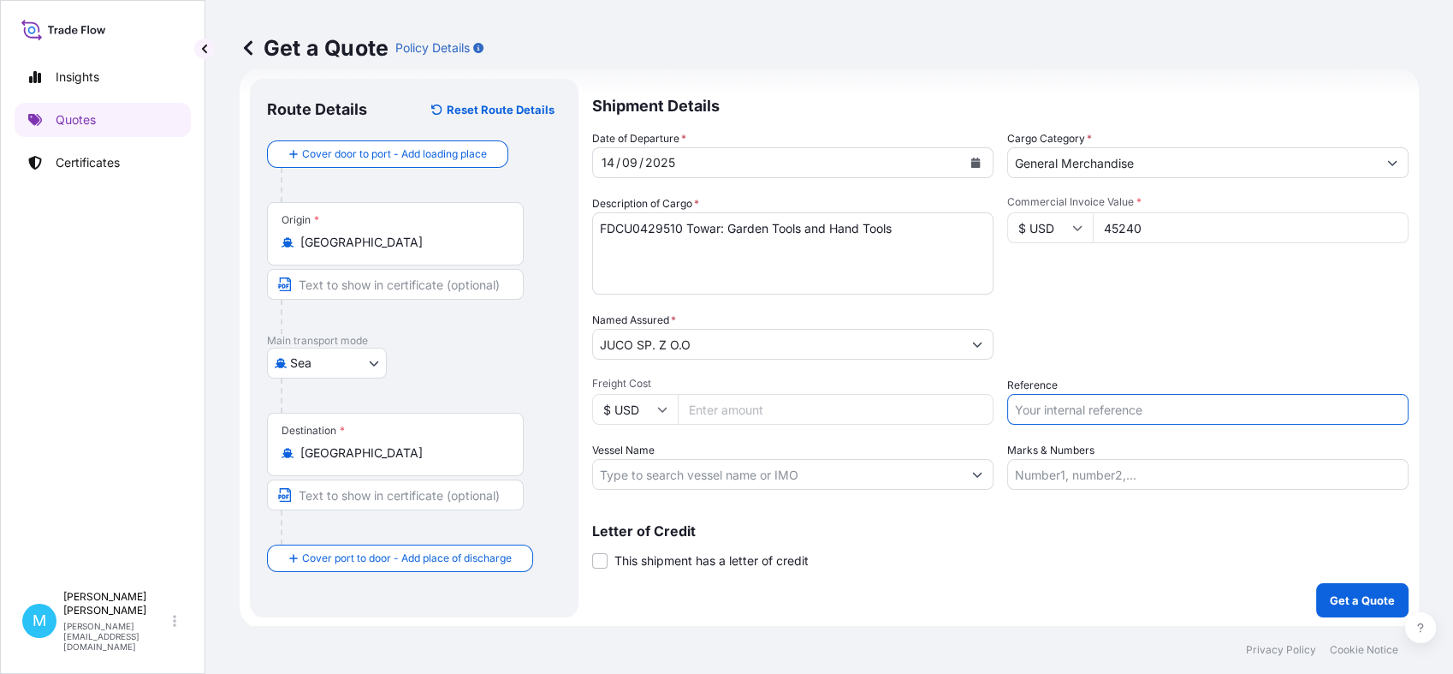
paste input "FDCU0429510"
type input "FDCU0429510"
click at [1360, 598] on p "Get a Quote" at bounding box center [1362, 599] width 65 height 17
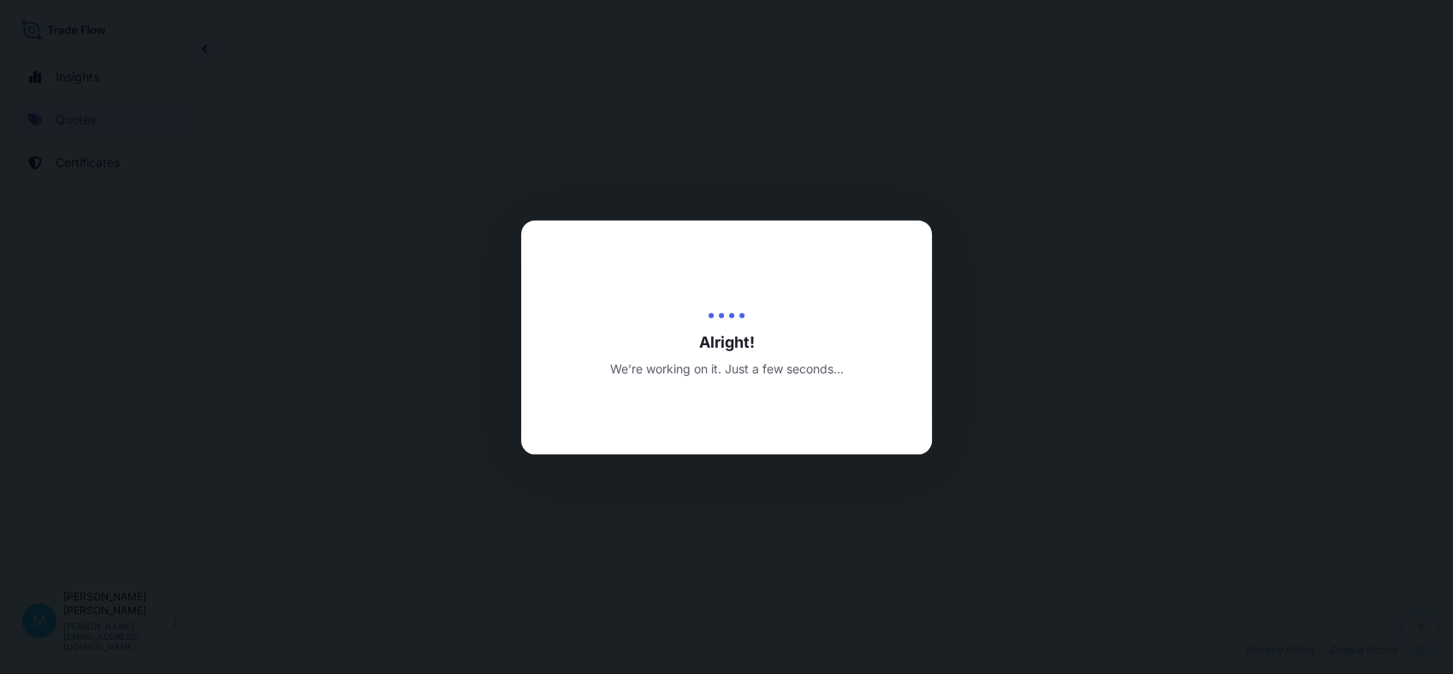
select select "Sea"
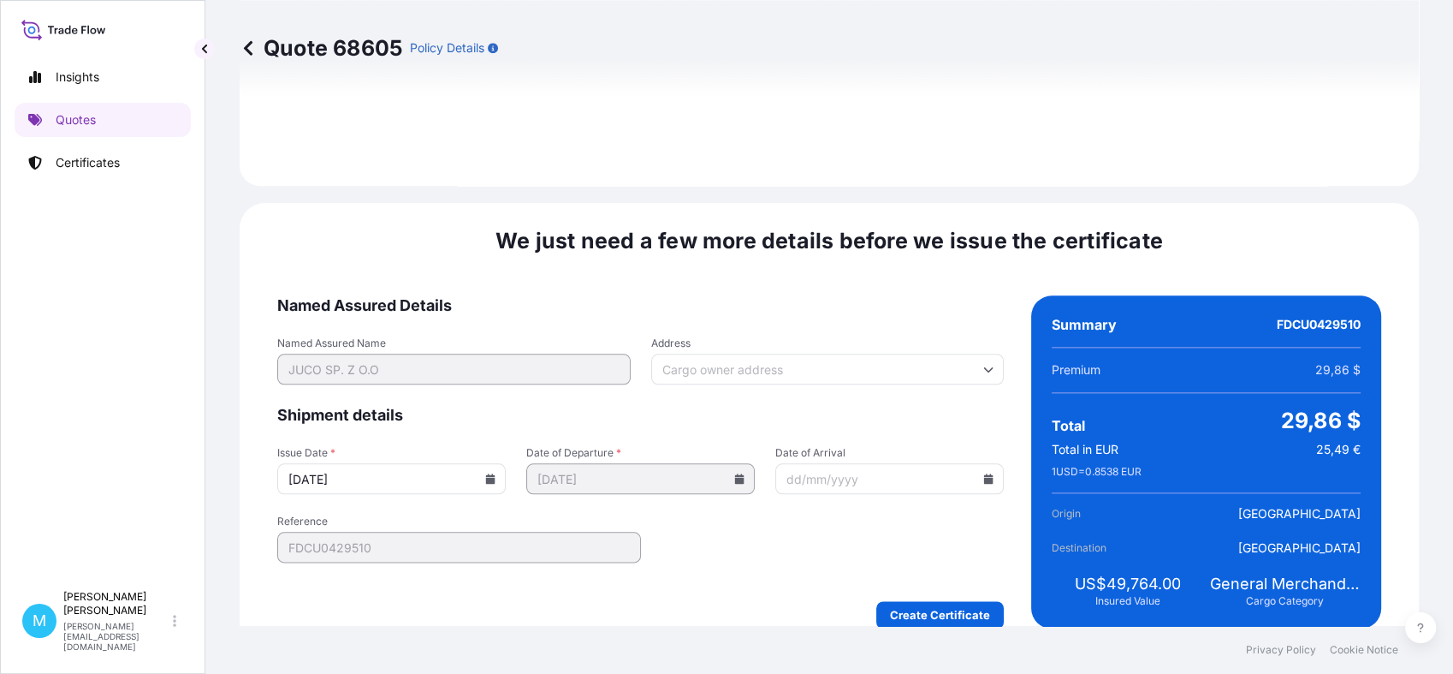
scroll to position [1938, 0]
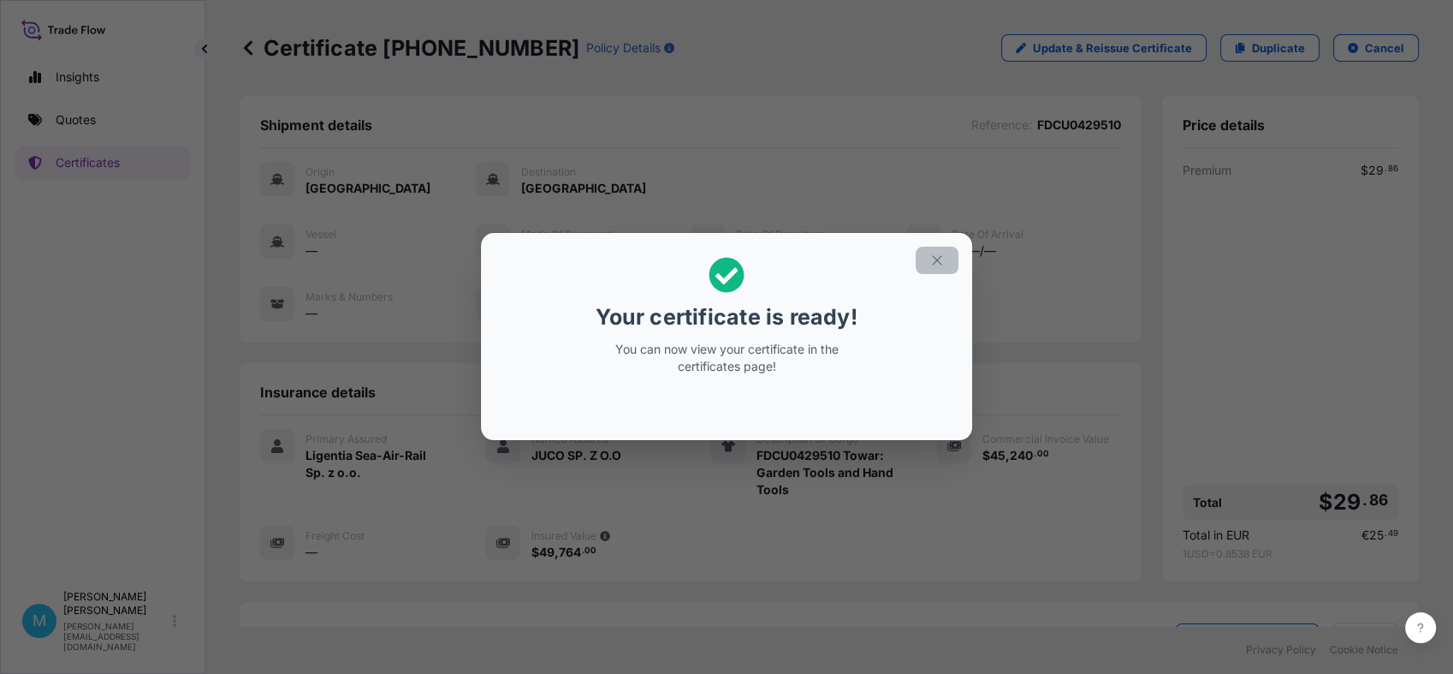
click at [942, 252] on button "button" at bounding box center [937, 260] width 43 height 27
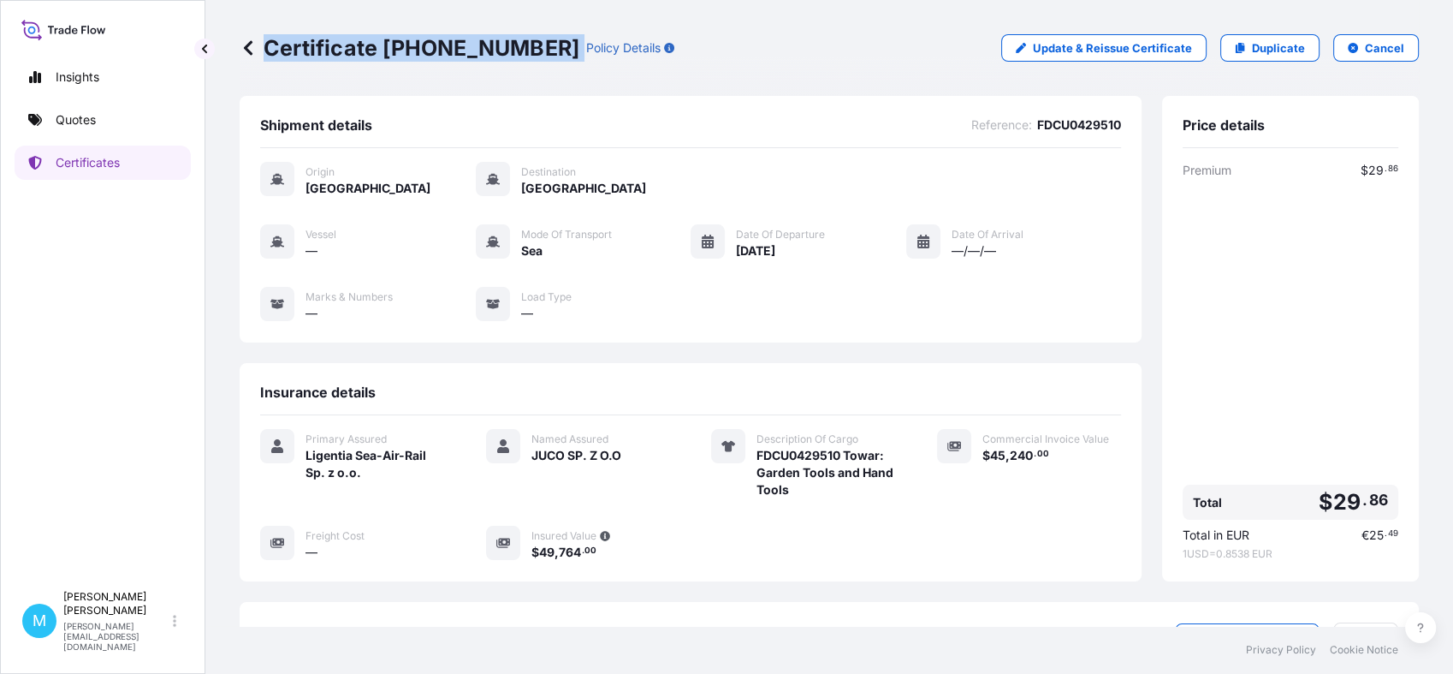
drag, startPoint x: 531, startPoint y: 45, endPoint x: 534, endPoint y: 68, distance: 24.2
click at [534, 68] on div "Certificate [PHONE_NUMBER] Policy Details Update & Reissue Certificate Duplicat…" at bounding box center [830, 48] width 1180 height 96
copy p "Certificate [PHONE_NUMBER]"
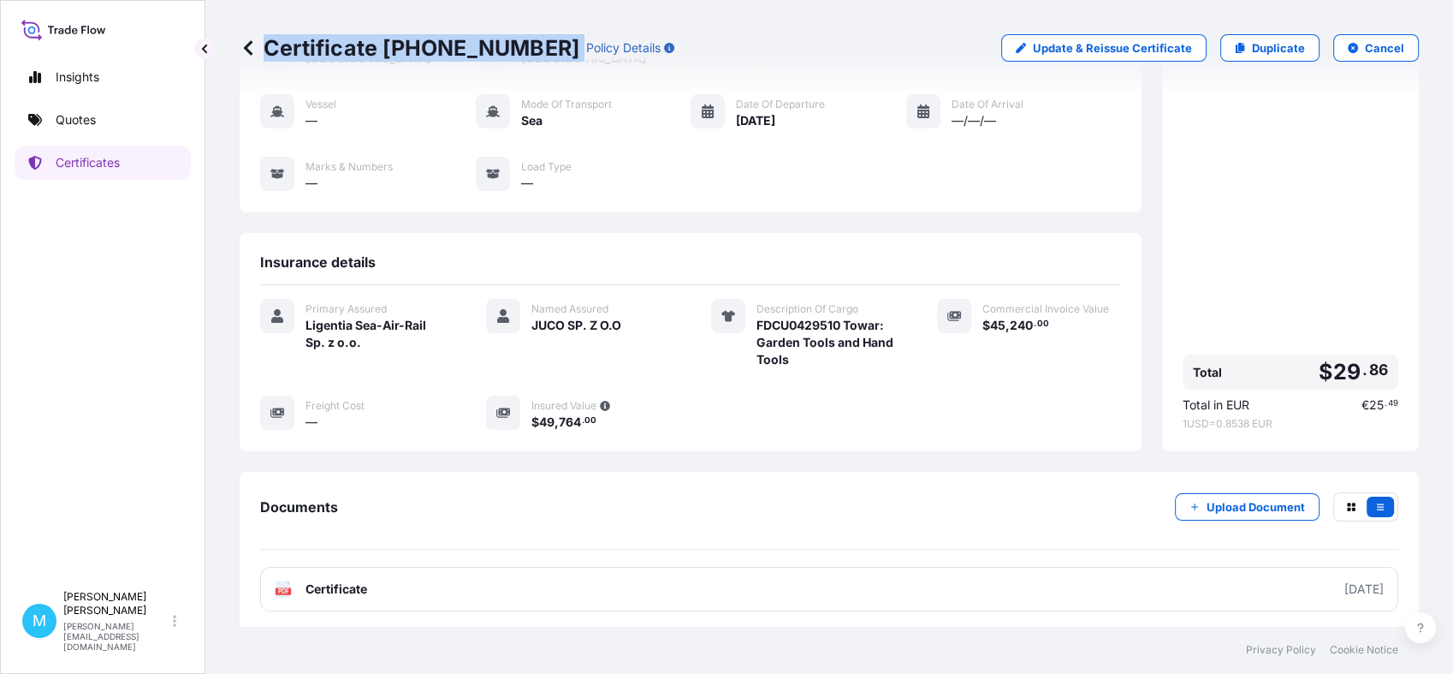
scroll to position [211, 0]
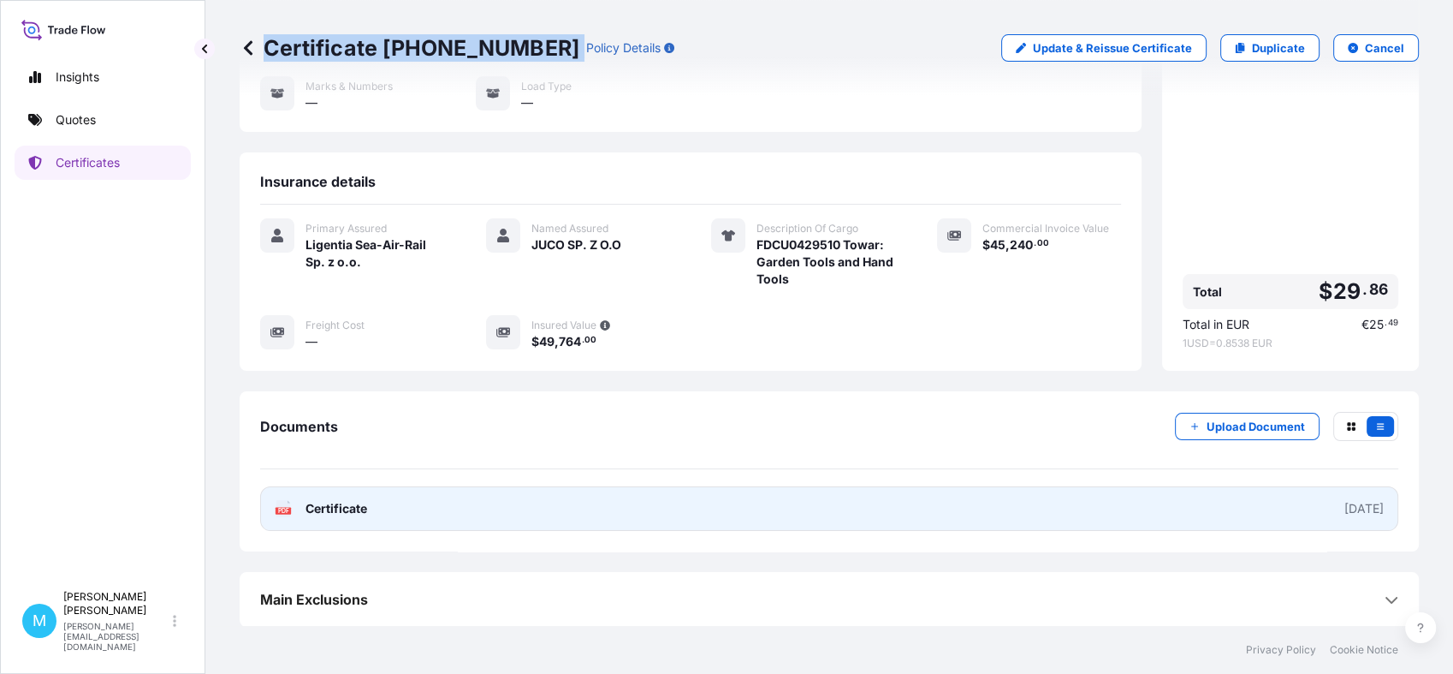
click at [854, 510] on link "PDF Certificate [DATE]" at bounding box center [829, 508] width 1138 height 45
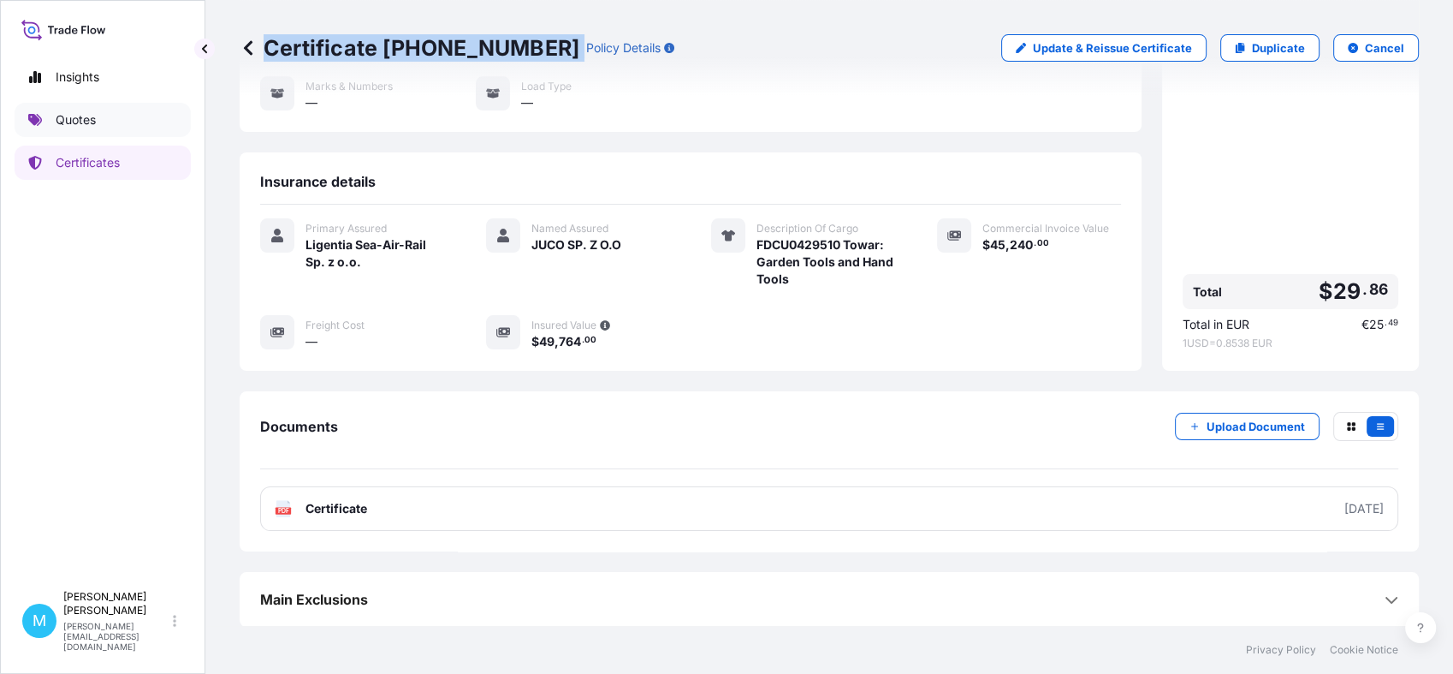
click at [96, 123] on link "Quotes" at bounding box center [103, 120] width 176 height 34
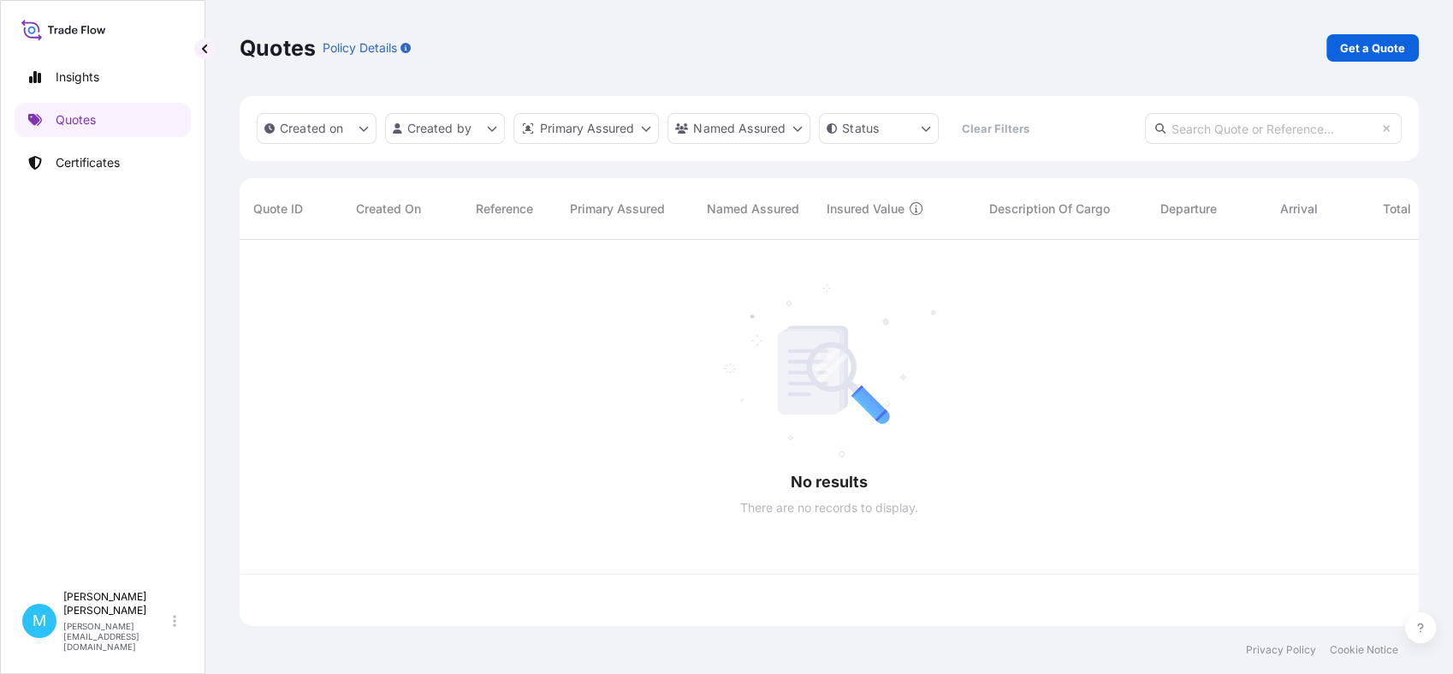
scroll to position [380, 1164]
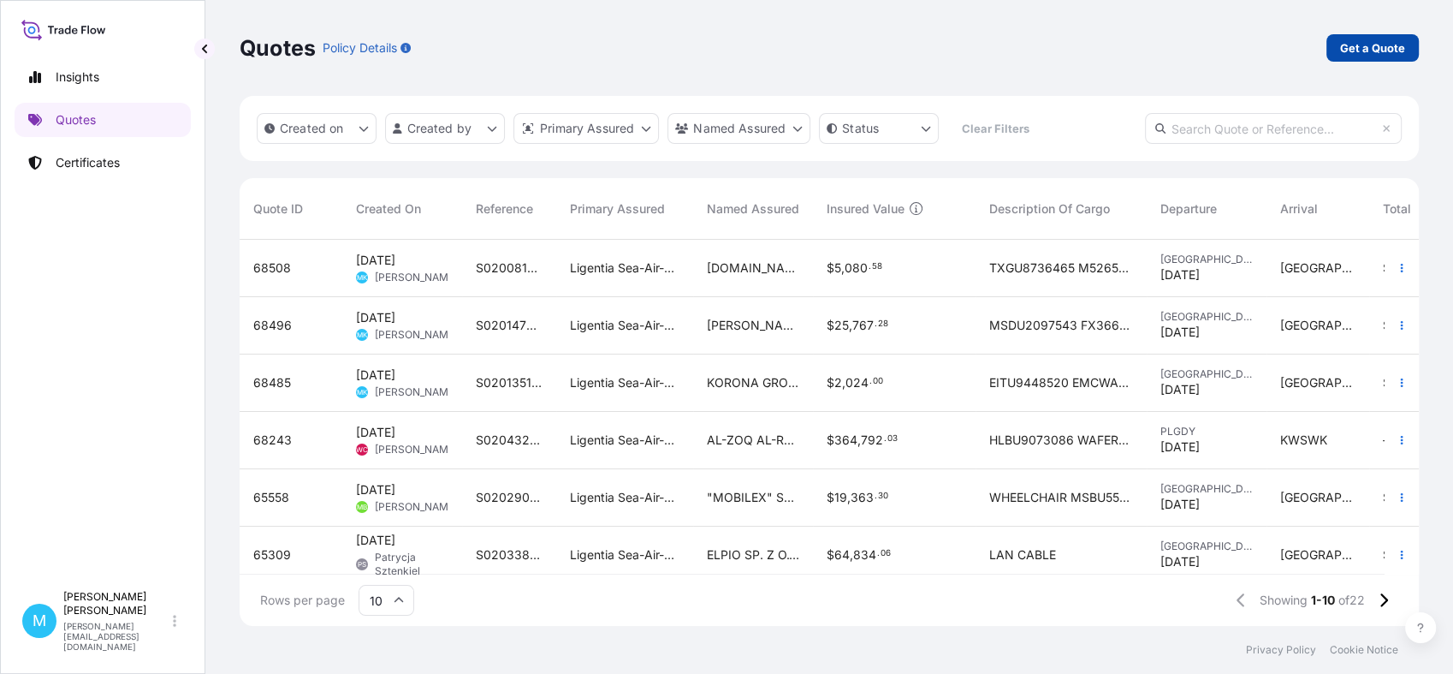
click at [1387, 48] on p "Get a Quote" at bounding box center [1372, 47] width 65 height 17
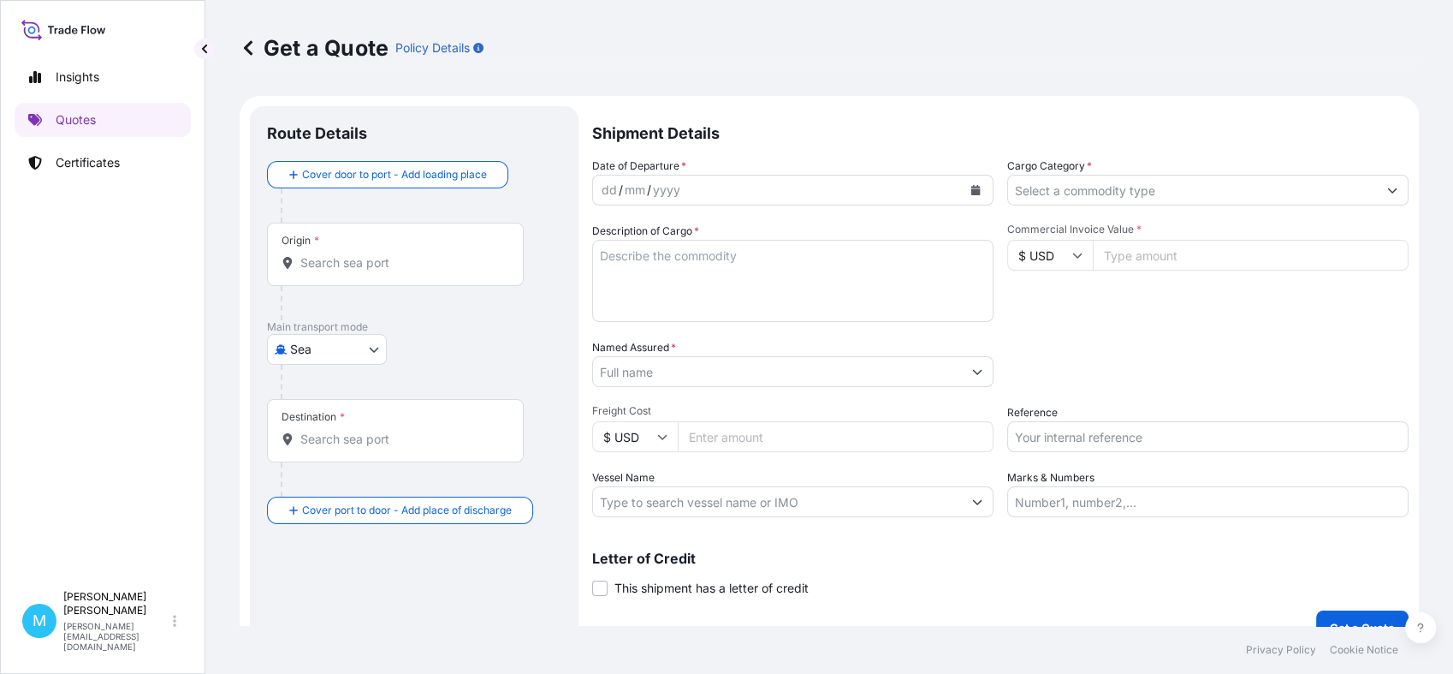
scroll to position [27, 0]
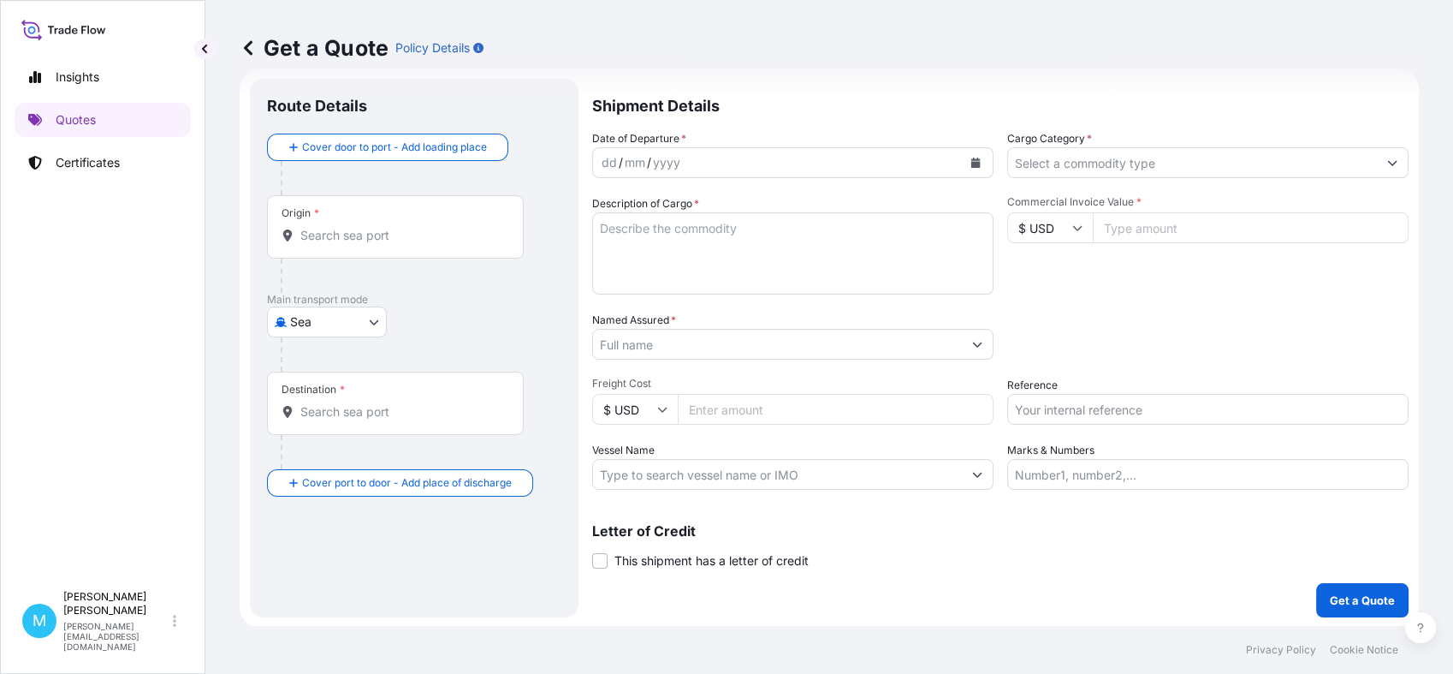
click at [379, 322] on body "Insights Quotes Certificates M [PERSON_NAME] [EMAIL_ADDRESS][DOMAIN_NAME] Get a…" at bounding box center [726, 337] width 1453 height 674
click at [326, 419] on span "Road" at bounding box center [314, 427] width 29 height 17
select select "Road"
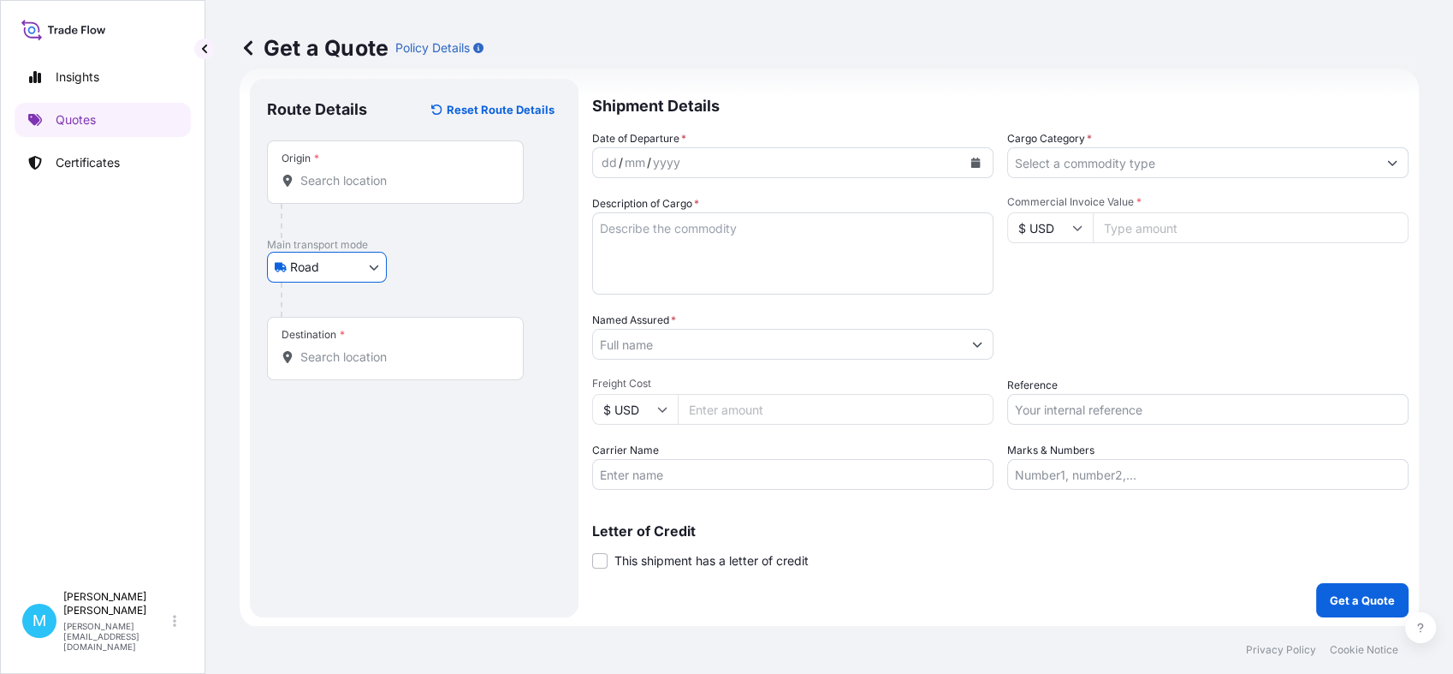
click at [354, 180] on input "Origin *" at bounding box center [401, 180] width 202 height 17
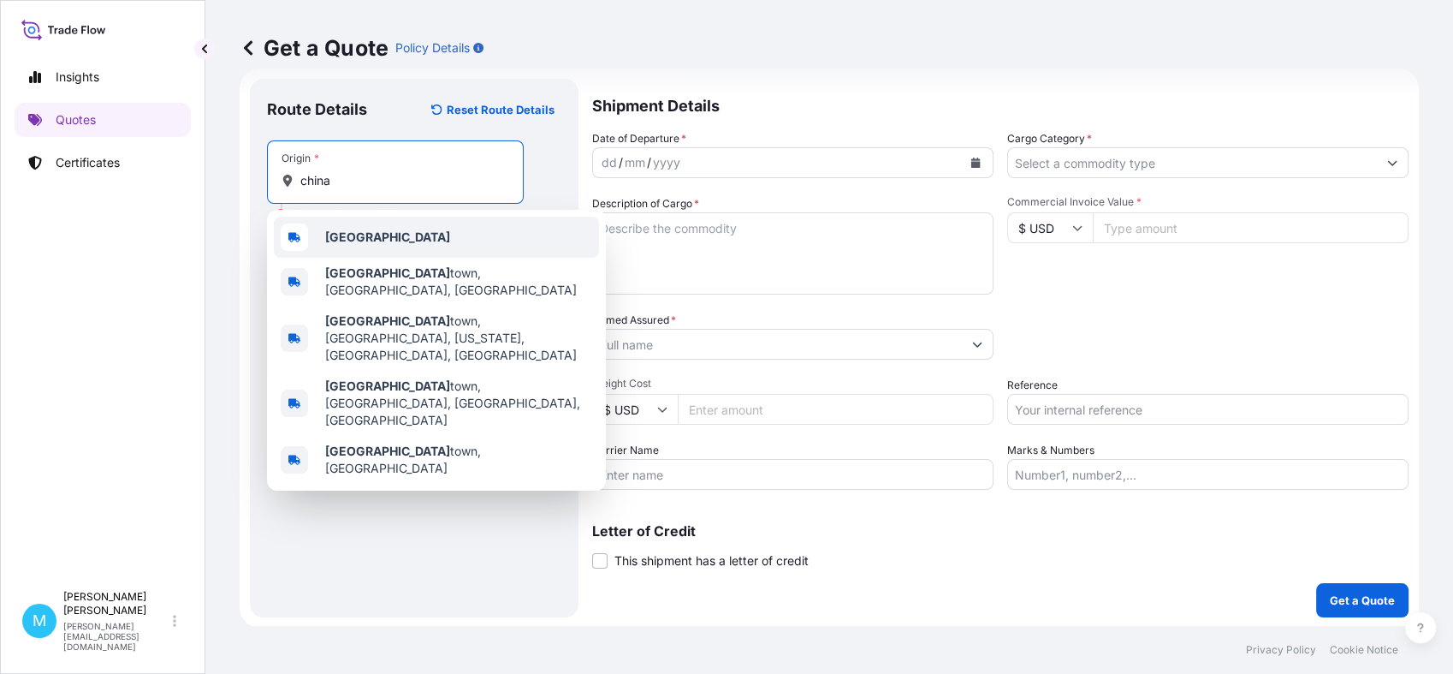
click at [357, 242] on b "[GEOGRAPHIC_DATA]" at bounding box center [387, 236] width 125 height 15
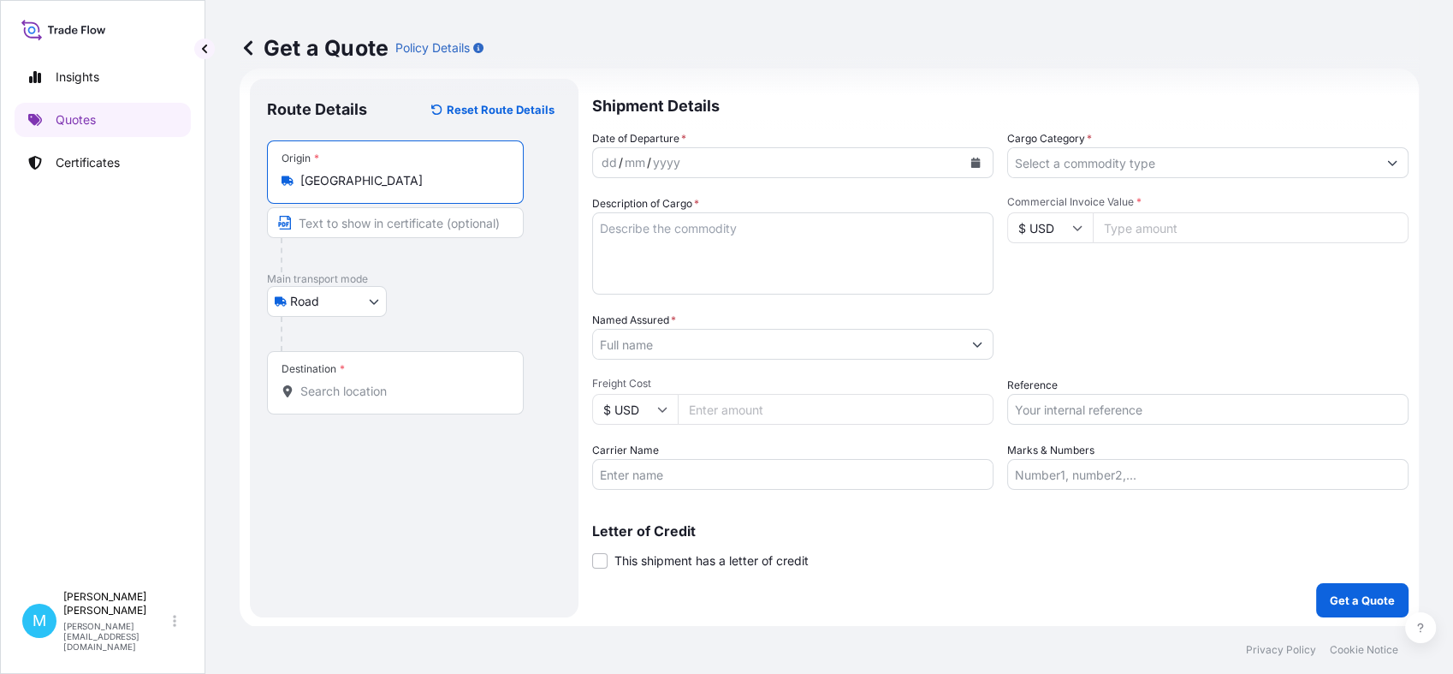
type input "[GEOGRAPHIC_DATA]"
click at [331, 389] on input "Destination *" at bounding box center [401, 391] width 202 height 17
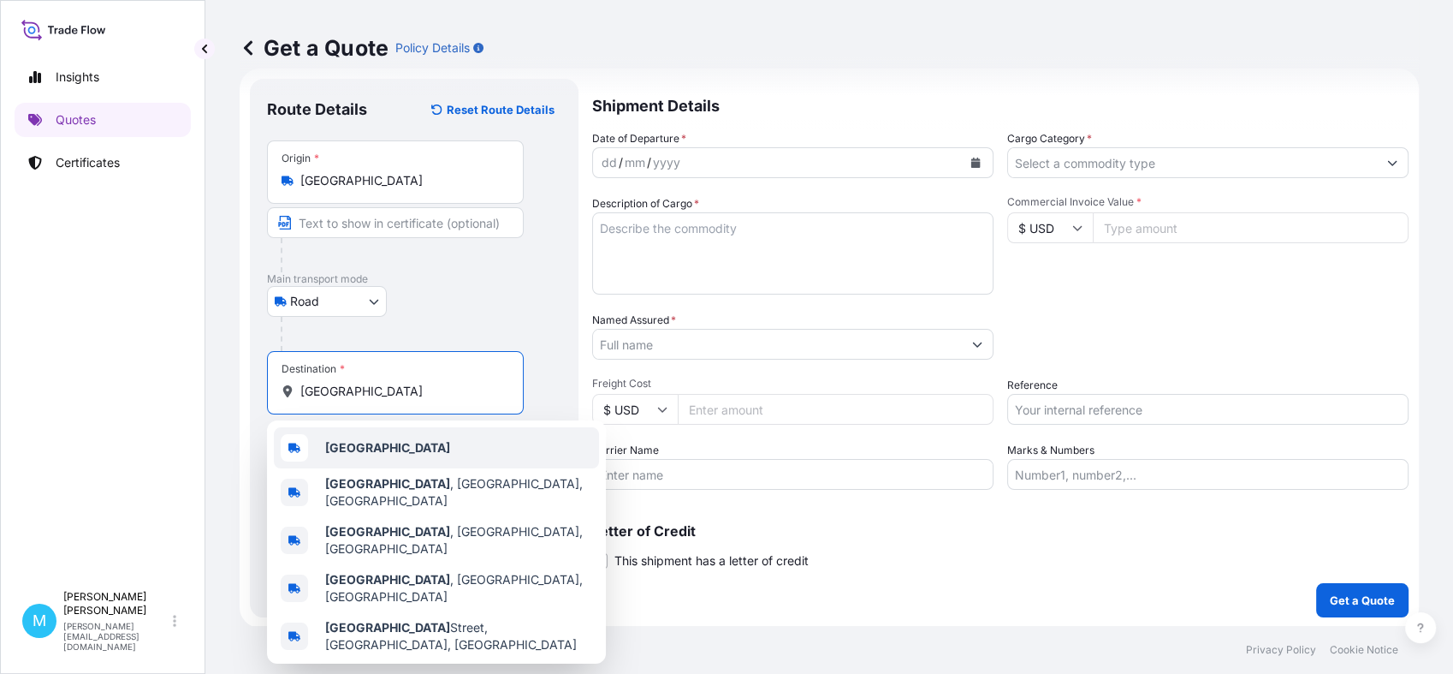
click at [370, 449] on div "[GEOGRAPHIC_DATA]" at bounding box center [436, 447] width 325 height 41
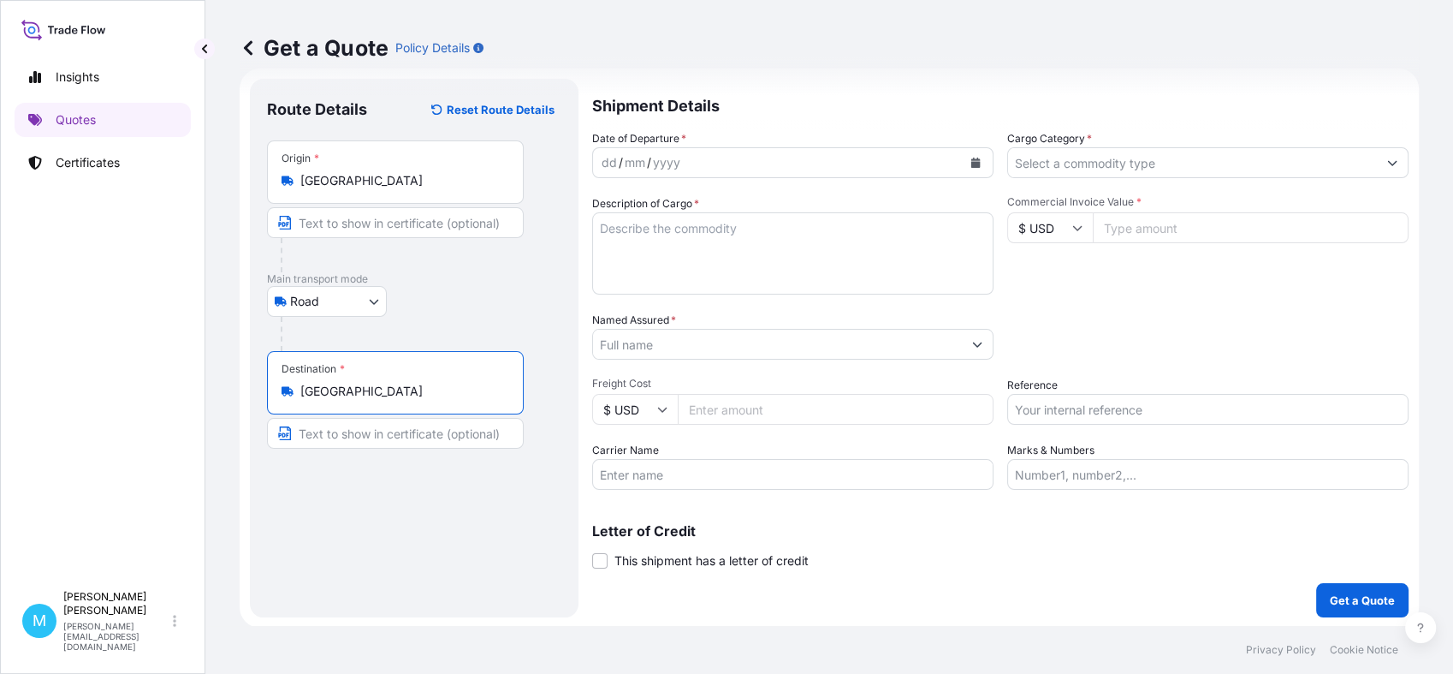
type input "[GEOGRAPHIC_DATA]"
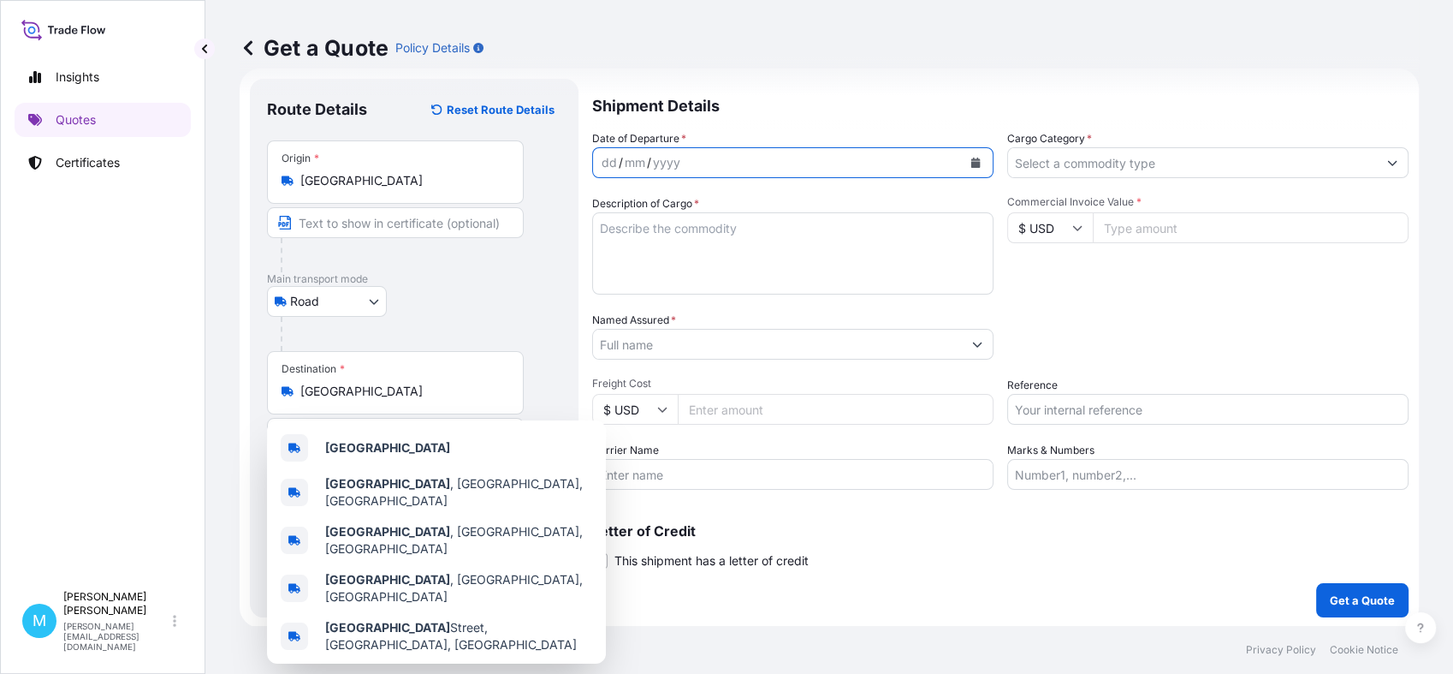
click at [971, 161] on icon "Calendar" at bounding box center [976, 163] width 10 height 10
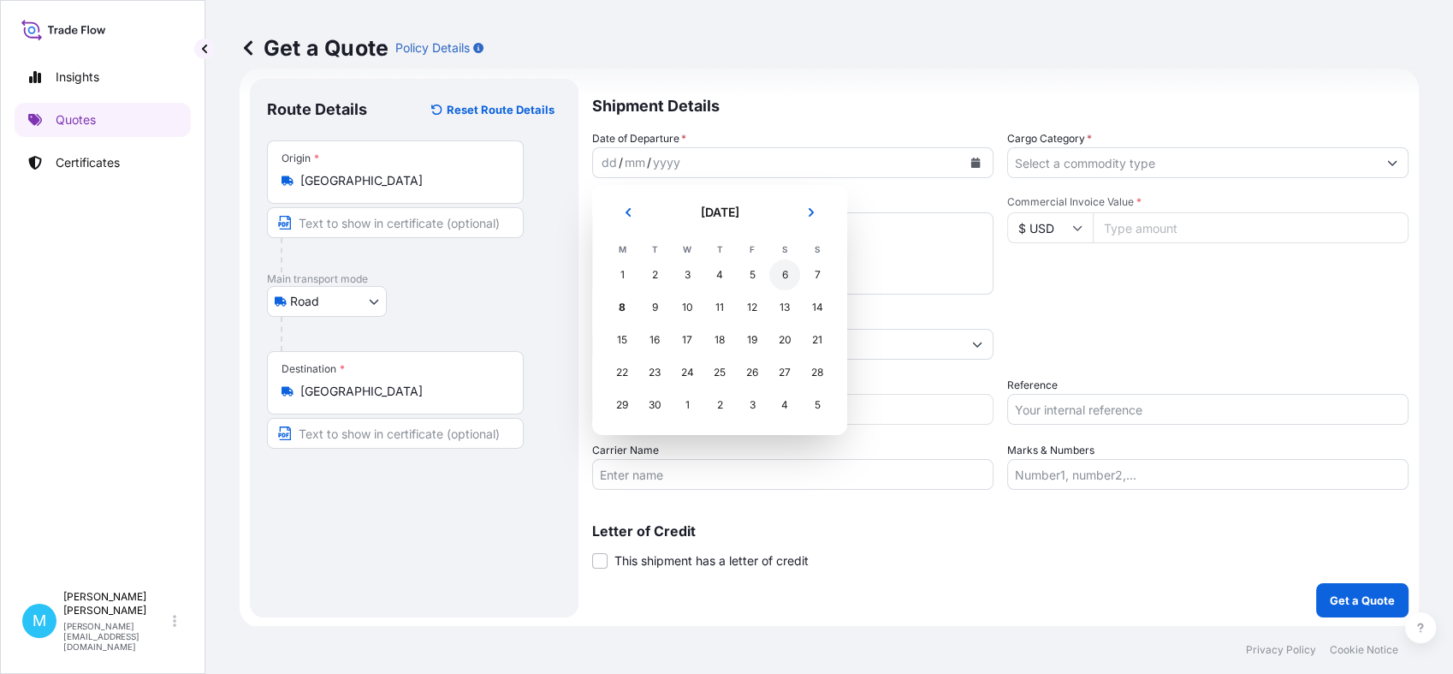
click at [784, 275] on div "6" at bounding box center [785, 274] width 31 height 31
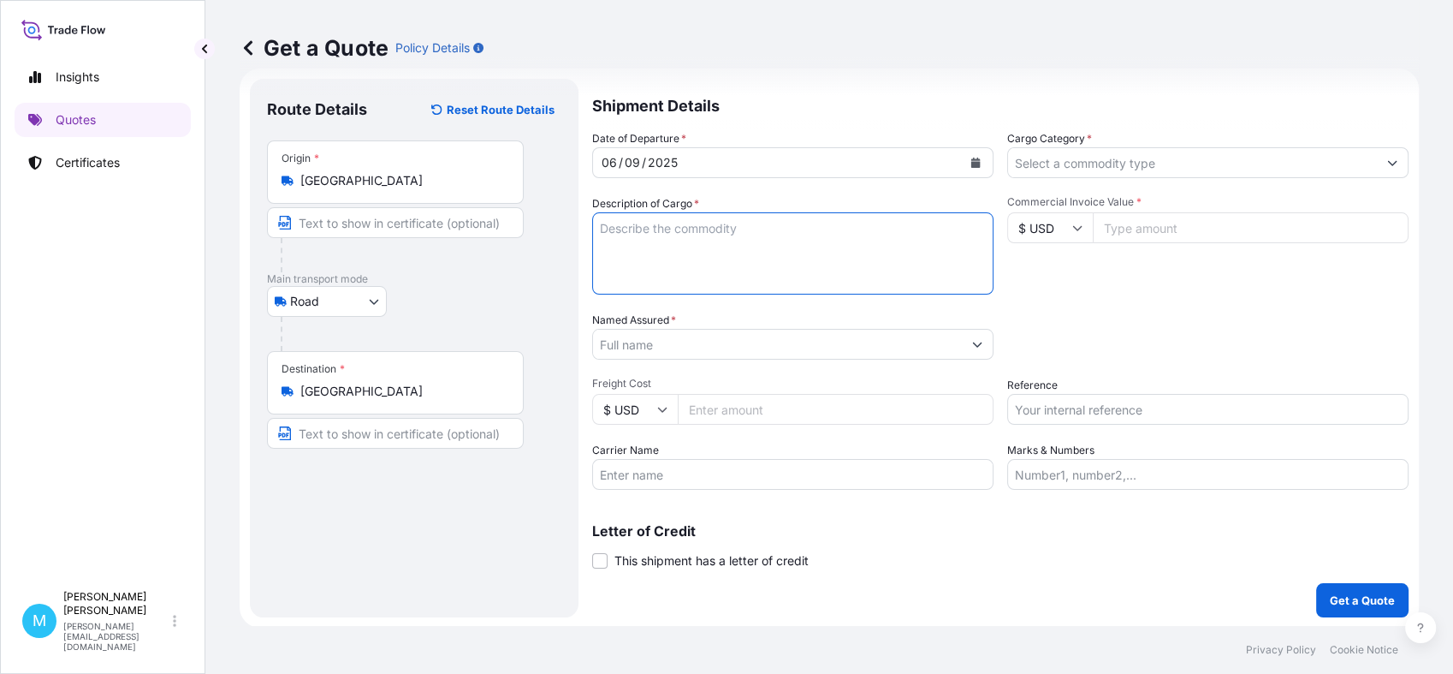
click at [685, 258] on textarea "Description of Cargo *" at bounding box center [792, 253] width 401 height 82
paste textarea "KDCU8014772 SML06083 40HC 14470.40 19.56 25 PLT"
paste textarea "MOTOR PARTS"
type textarea "KDCU8014772 SML06083 40HC 14470.40 19.56 25 PLT || MOTOR PARTS"
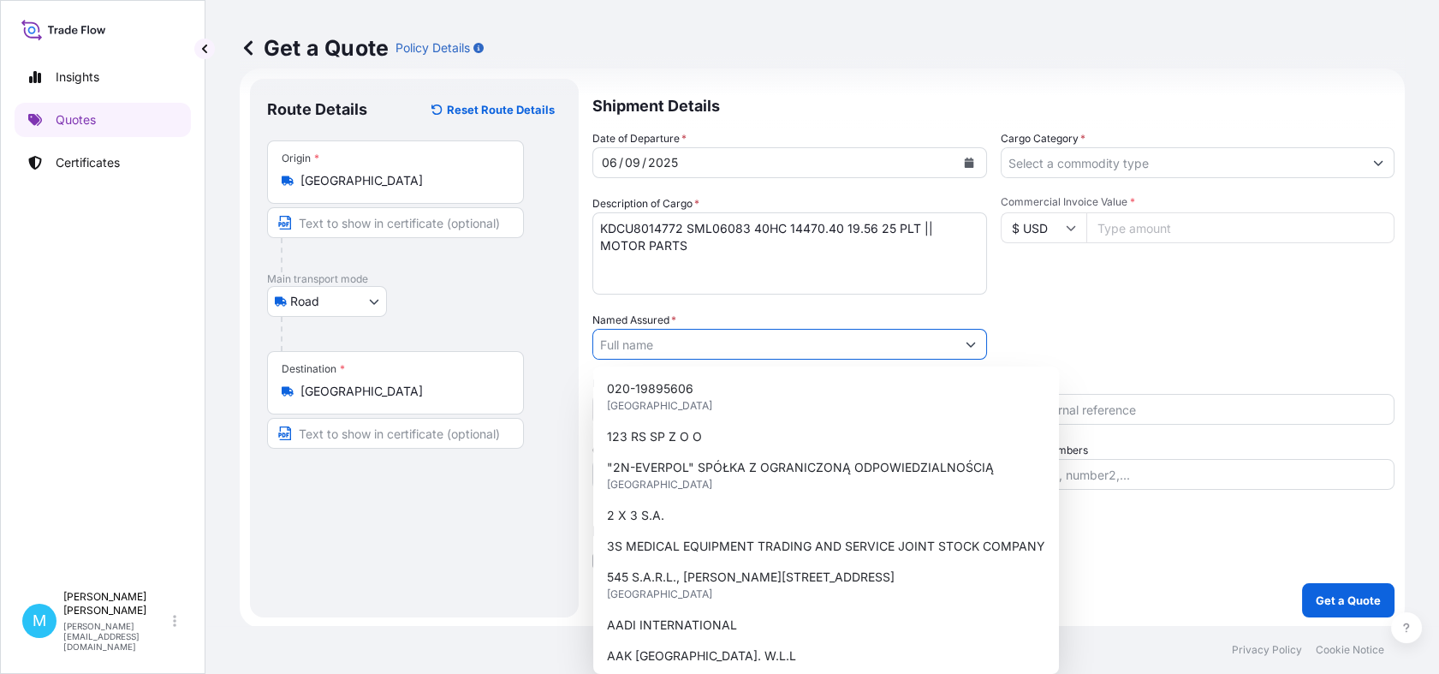
click at [644, 342] on input "Named Assured *" at bounding box center [774, 344] width 362 height 31
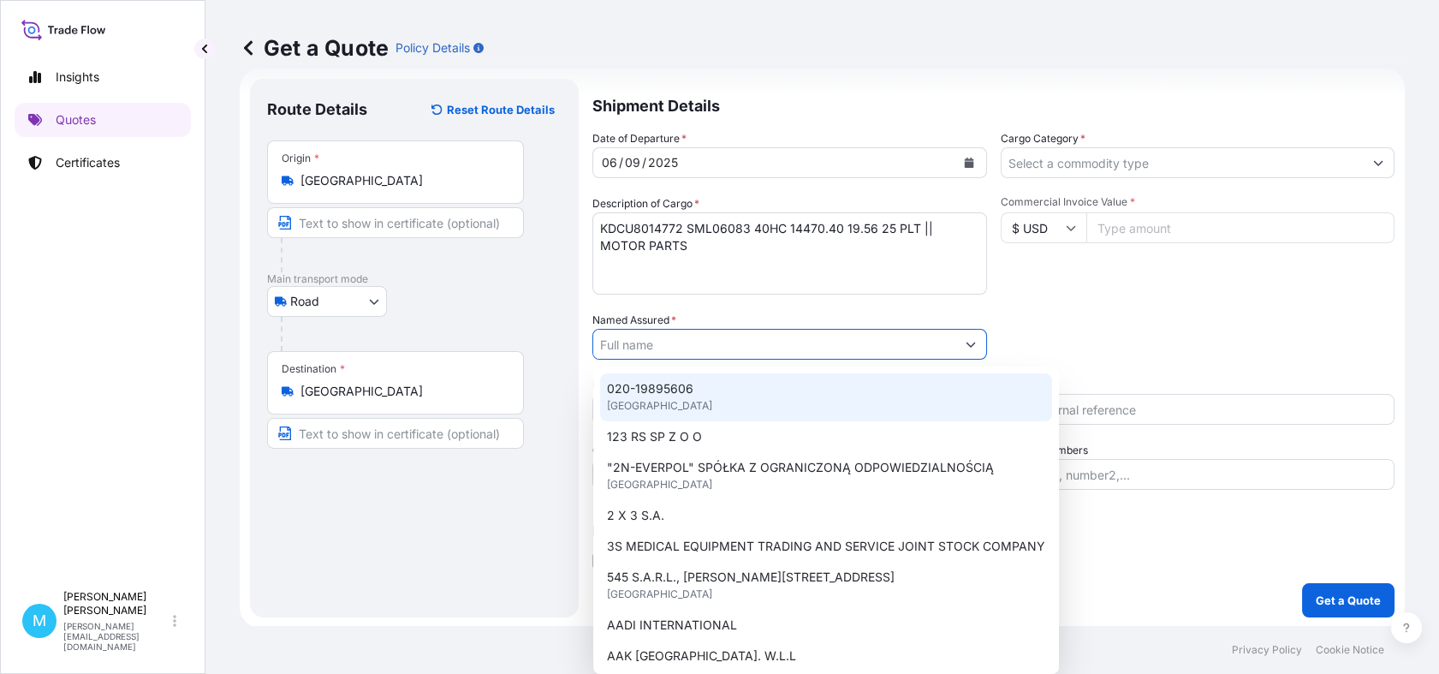
paste input "ATB TAMEL S.A."
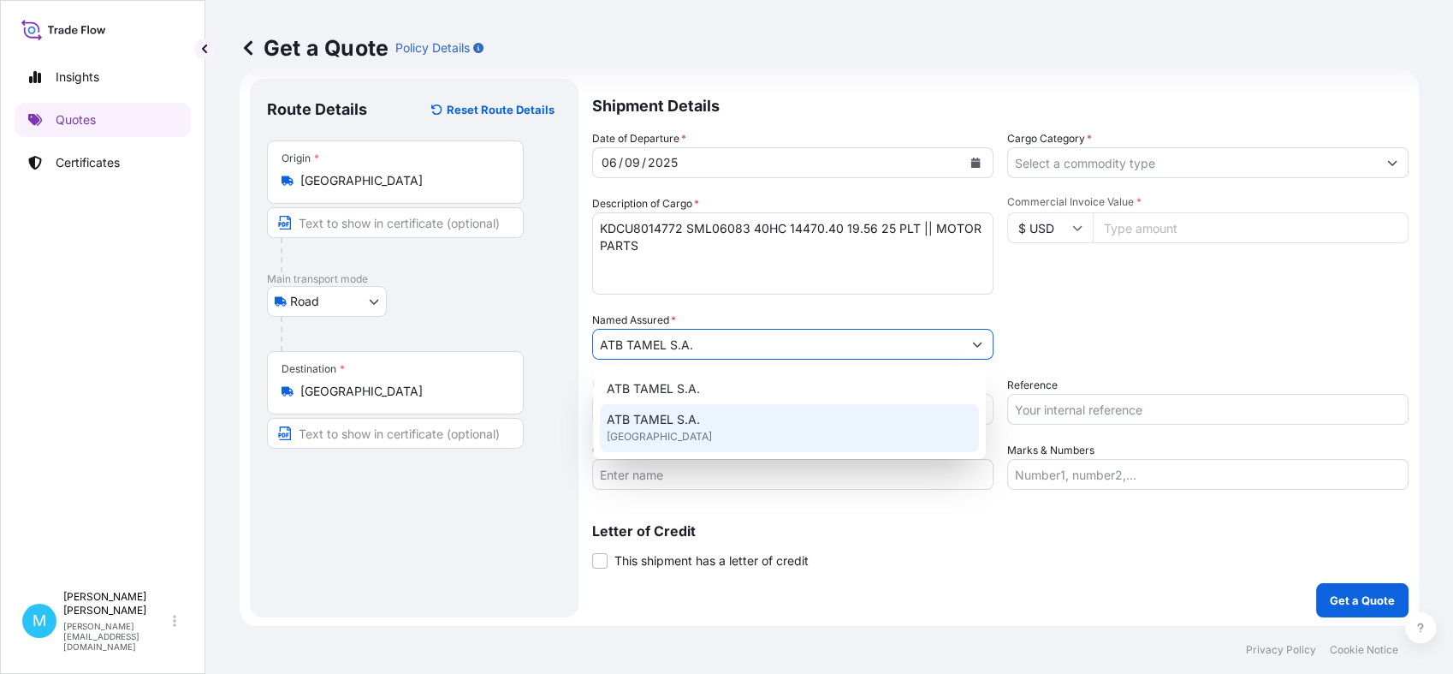
click at [717, 431] on div "ATB TAMEL S.A. [GEOGRAPHIC_DATA]" at bounding box center [789, 428] width 379 height 48
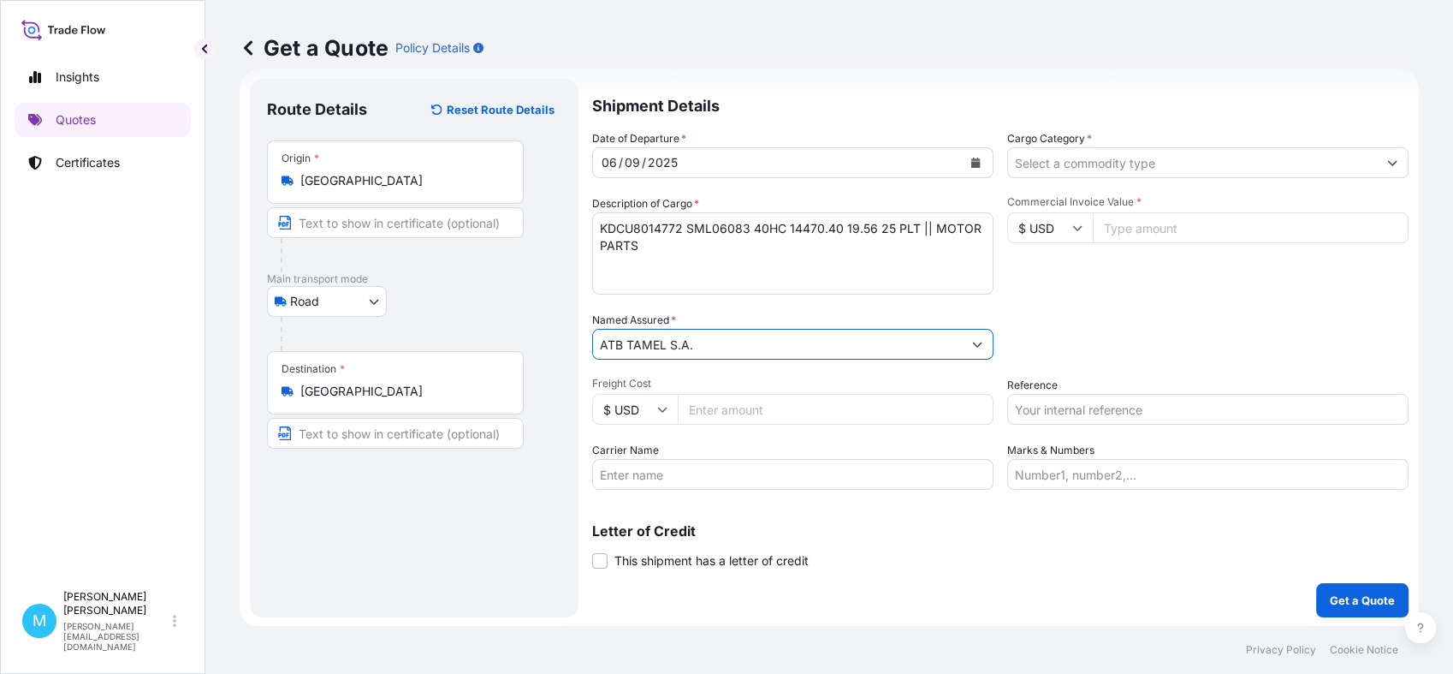
type input "ATB TAMEL S.A."
click at [1122, 163] on input "Cargo Category *" at bounding box center [1192, 162] width 369 height 31
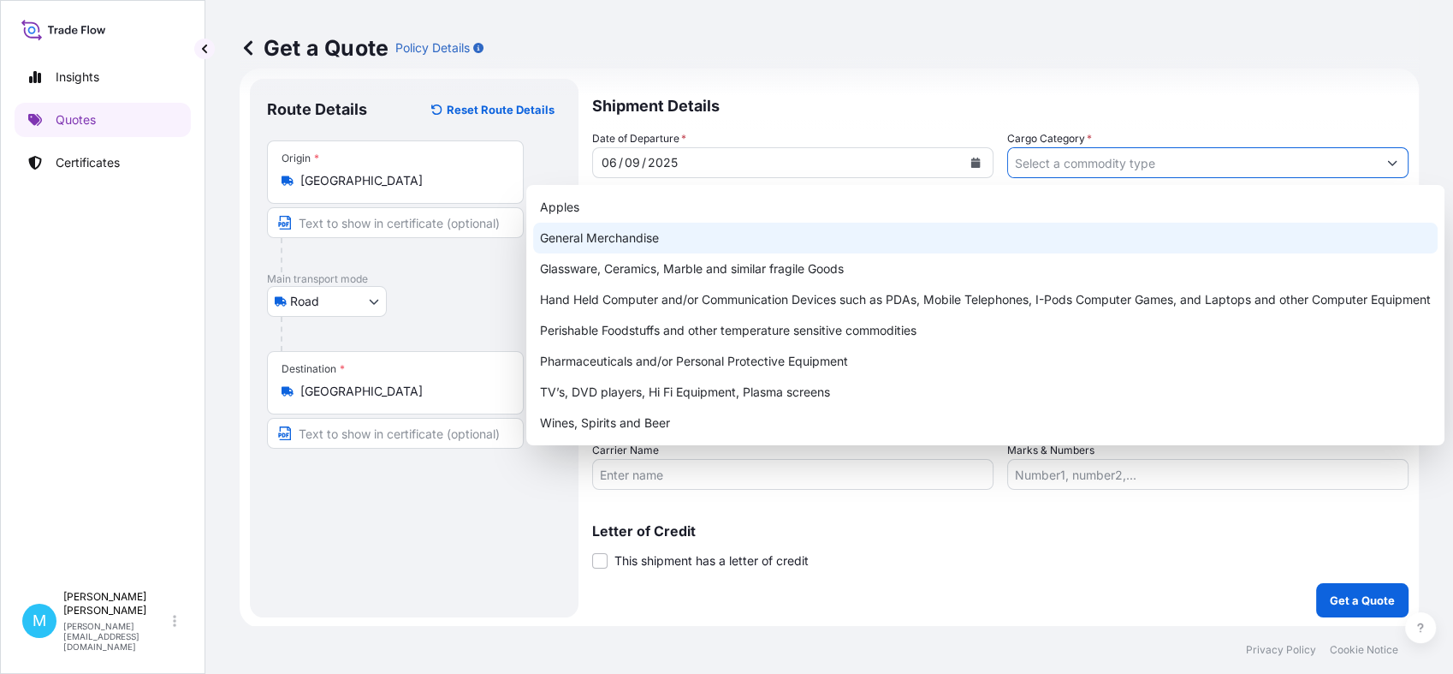
click at [630, 235] on div "General Merchandise" at bounding box center [985, 238] width 905 height 31
type input "General Merchandise"
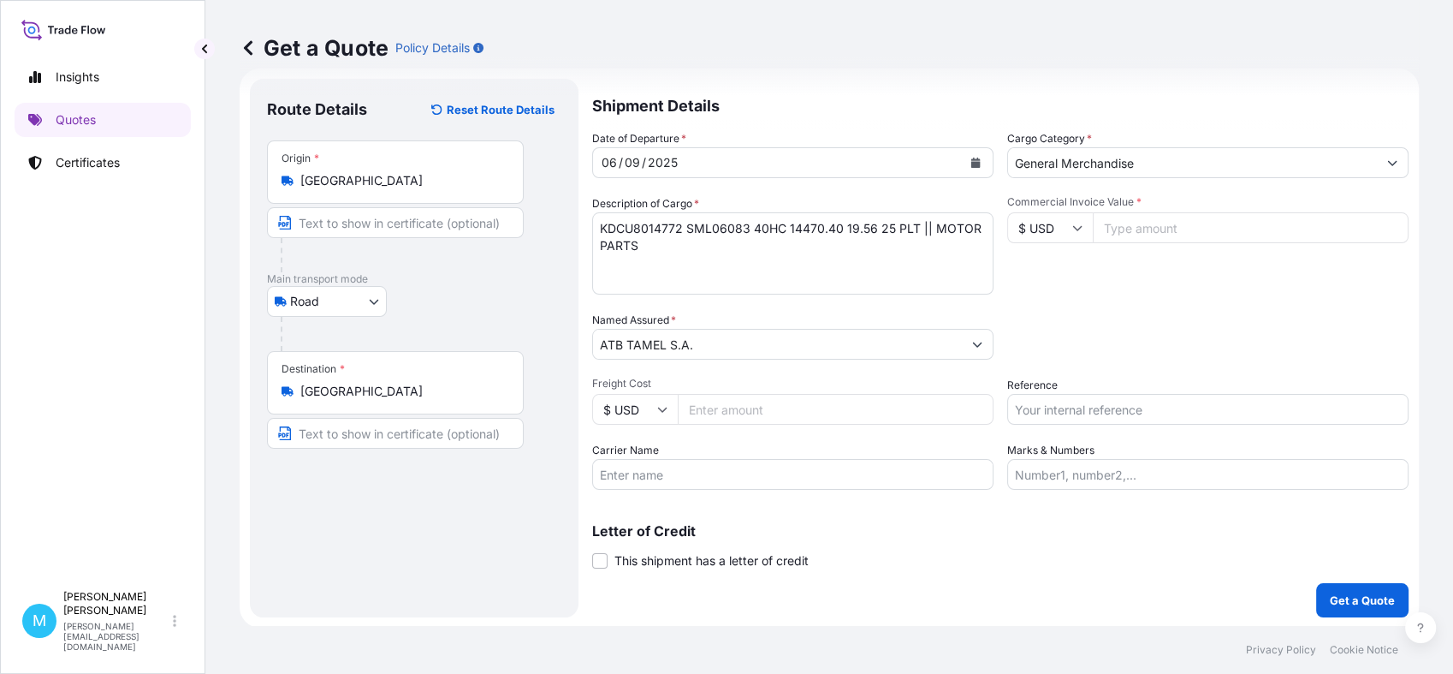
click at [1149, 235] on input "Commercial Invoice Value *" at bounding box center [1251, 227] width 316 height 31
click at [1076, 226] on input "$ USD" at bounding box center [1051, 227] width 86 height 31
click at [1049, 275] on div "€ EUR" at bounding box center [1043, 275] width 72 height 33
type input "€ EUR"
click at [1125, 234] on input "Commercial Invoice Value *" at bounding box center [1251, 227] width 316 height 31
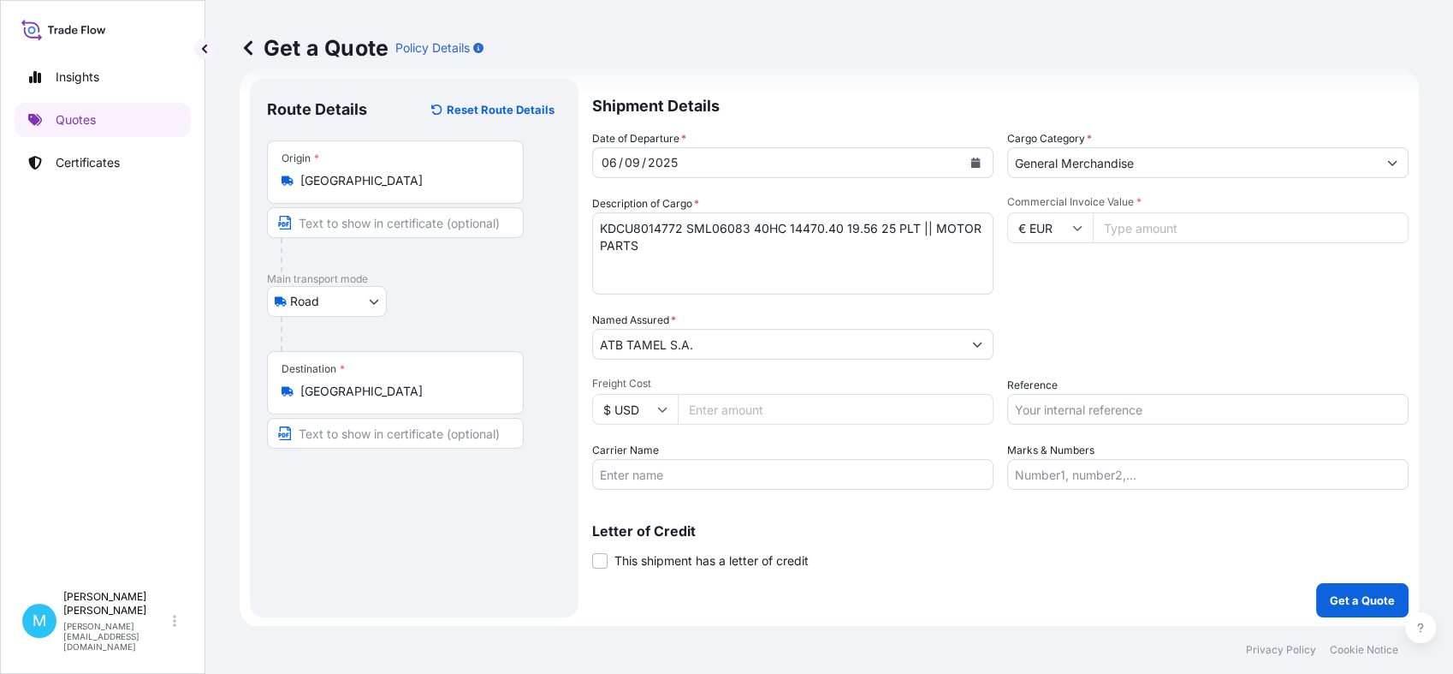
paste input "13342.33"
type input "13342.33"
click at [1056, 406] on input "Reference" at bounding box center [1208, 409] width 401 height 31
click at [1033, 403] on input "Reference" at bounding box center [1208, 409] width 401 height 31
paste input "LCL KOLEJ"
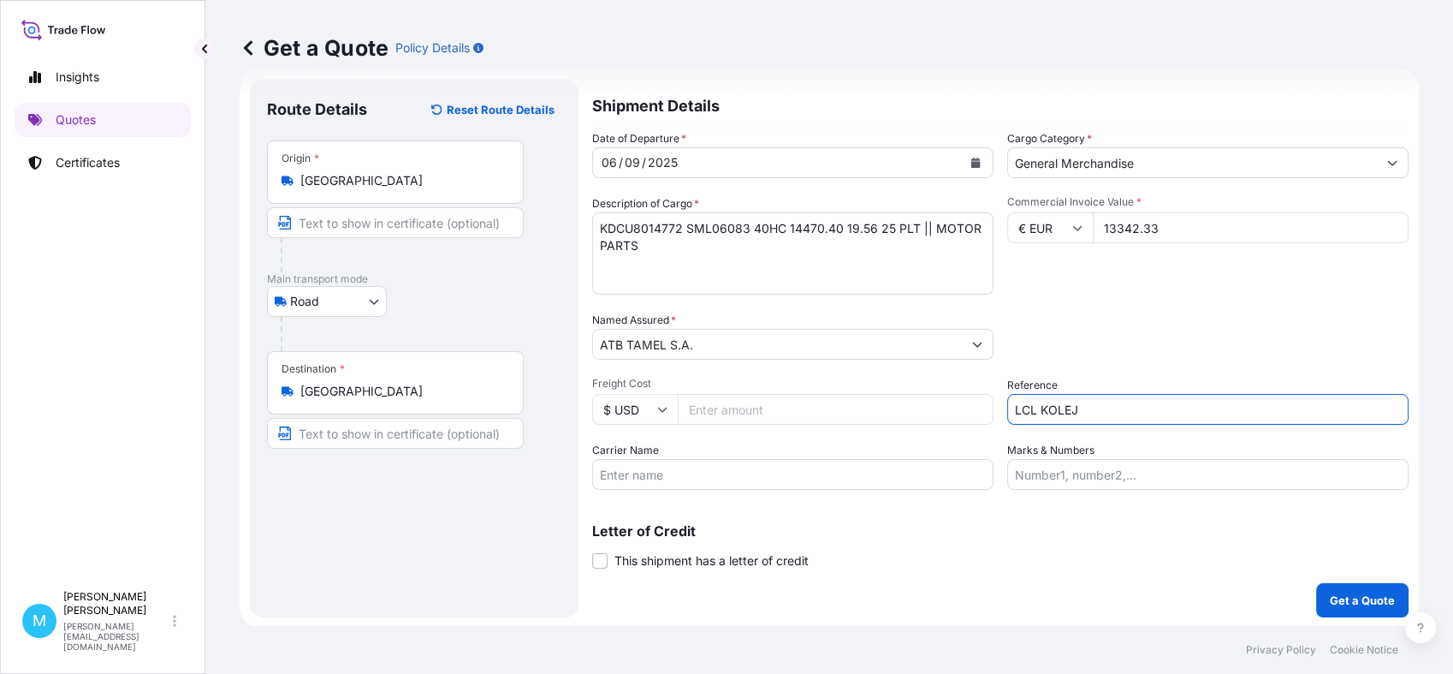
click at [1032, 412] on input "LCL KOLEJ" at bounding box center [1208, 409] width 401 height 31
paste input "LCL KOLEJ"
drag, startPoint x: 917, startPoint y: 409, endPoint x: 886, endPoint y: 410, distance: 30.8
click at [886, 410] on div "Date of Departure * [DATE] Cargo Category * General Merchandise Description of …" at bounding box center [1000, 310] width 817 height 360
paste input "text"
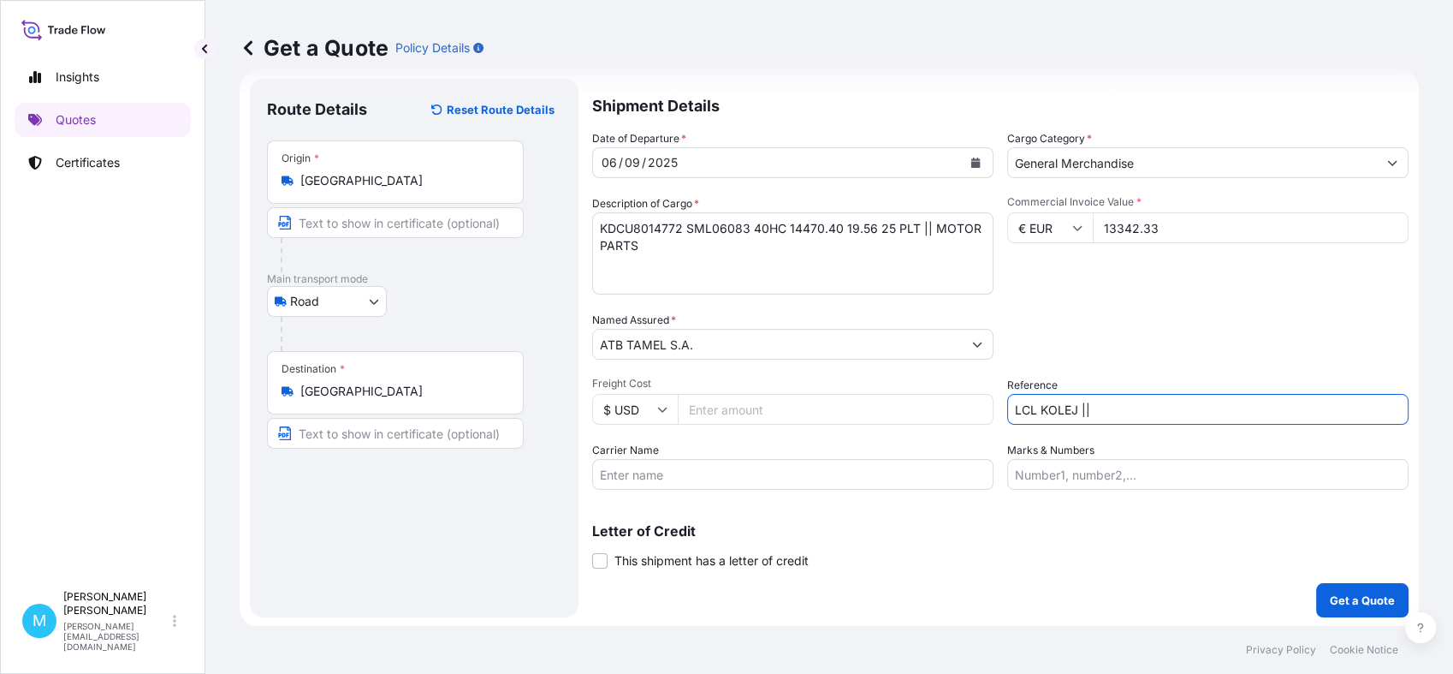
paste input "S02026261"
type input "LCL KOLEJ || S02026261"
click at [1352, 603] on p "Get a Quote" at bounding box center [1362, 599] width 65 height 17
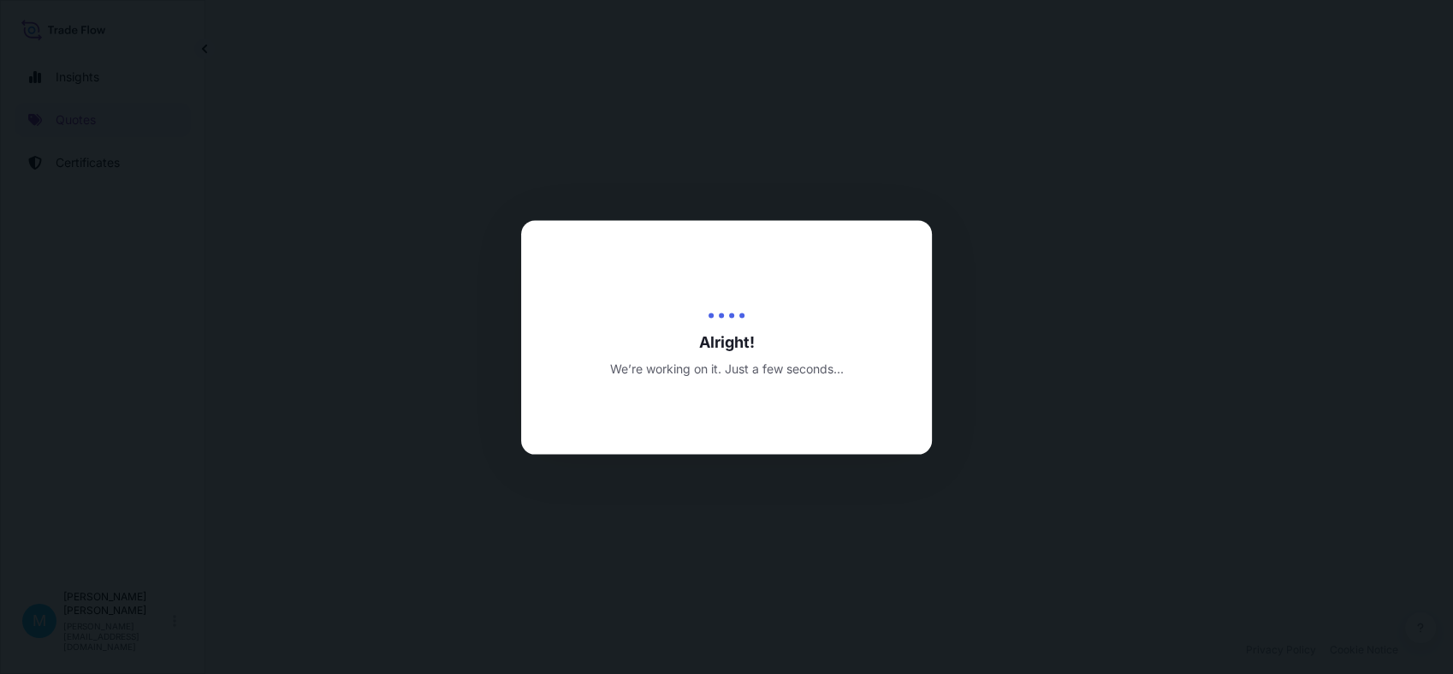
select select "Road"
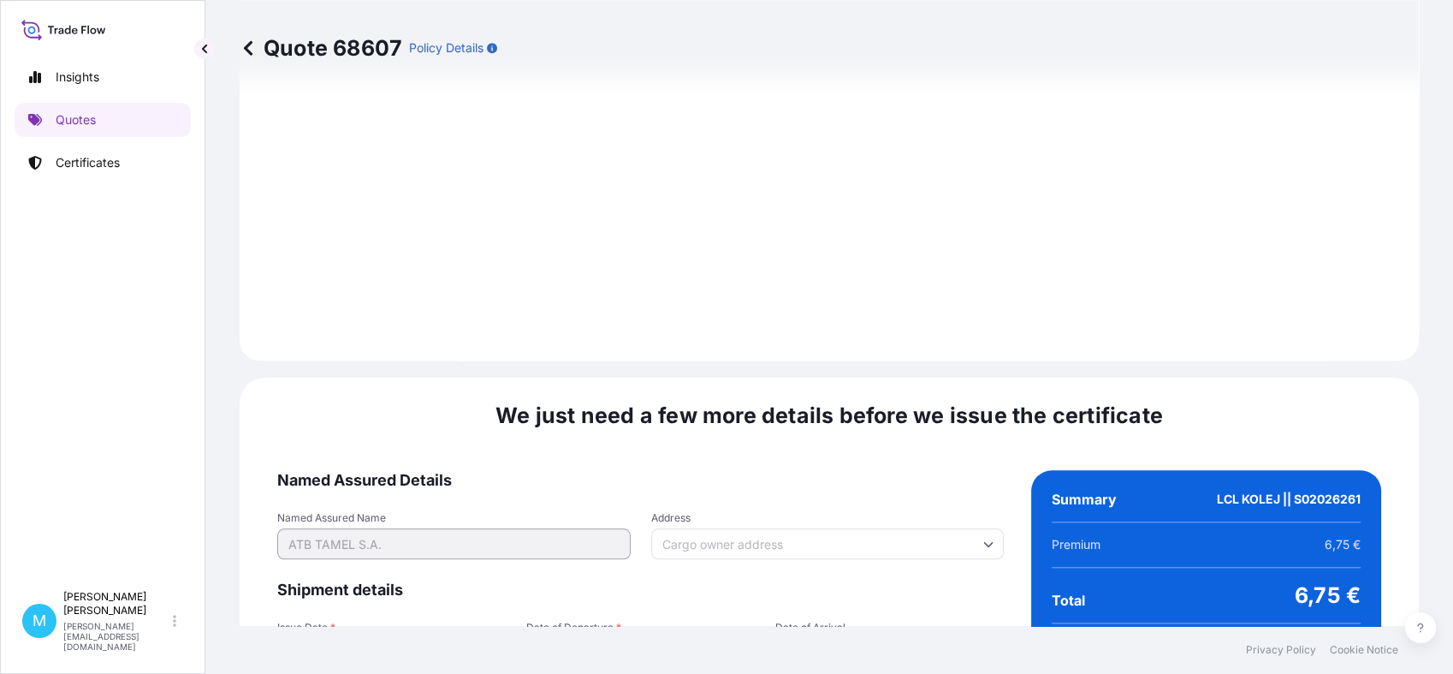
scroll to position [1903, 0]
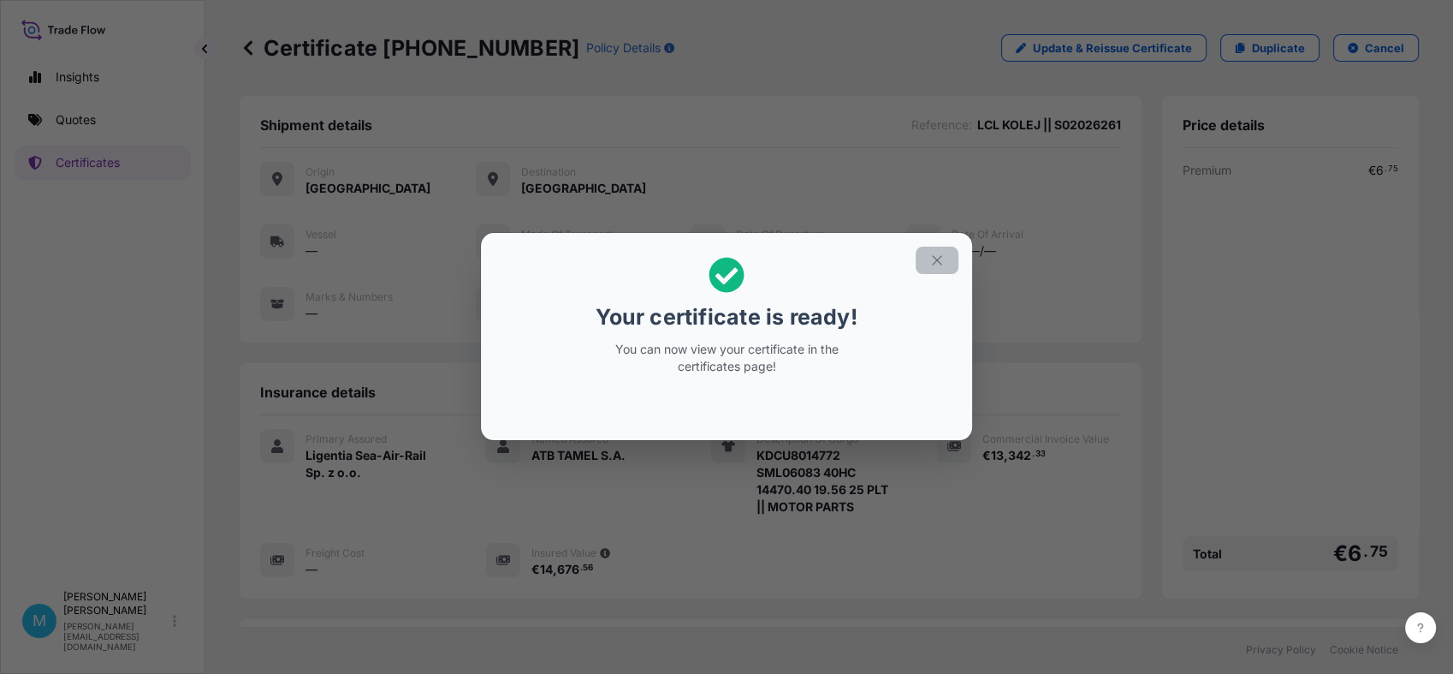
click at [931, 256] on icon "button" at bounding box center [937, 260] width 15 height 15
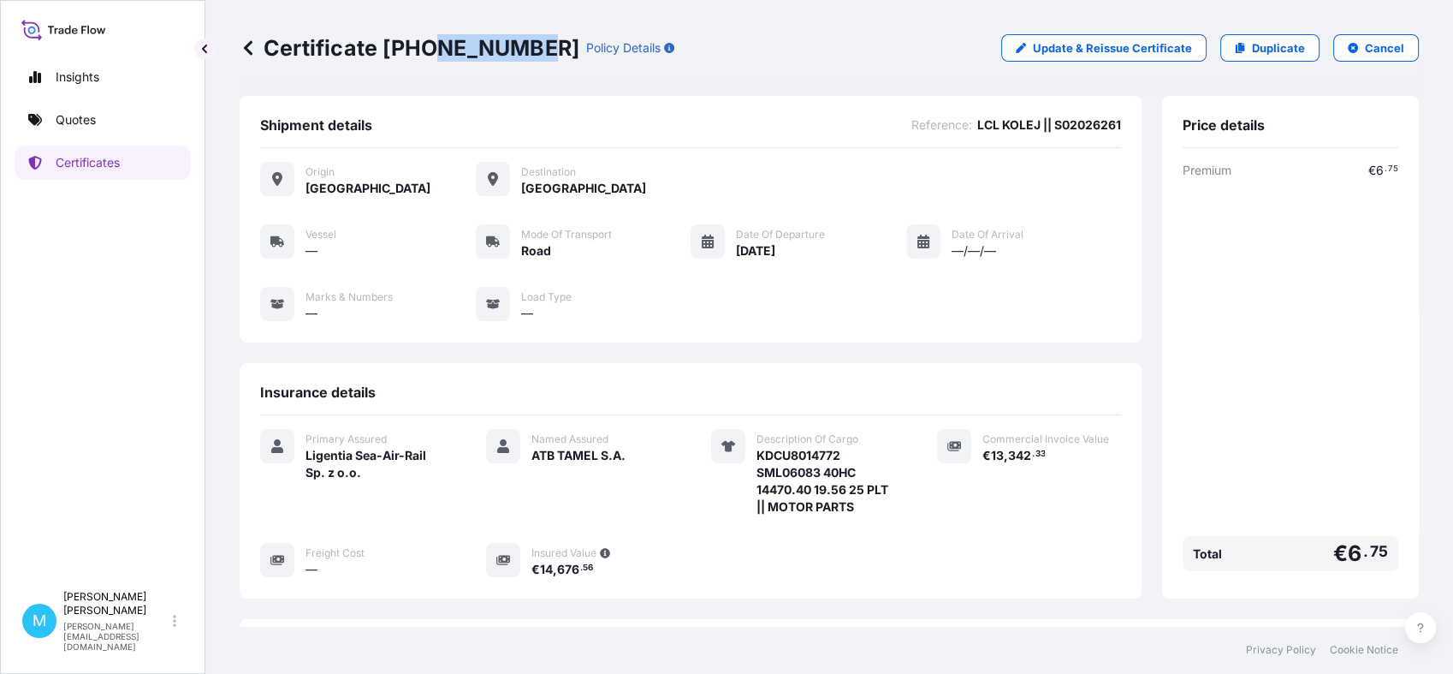
drag, startPoint x: 526, startPoint y: 39, endPoint x: 438, endPoint y: 40, distance: 88.2
click at [438, 40] on p "Certificate [PHONE_NUMBER]" at bounding box center [410, 47] width 340 height 27
click at [589, 99] on div "Shipment details Reference : LCL KOLEJ || S02026261 Origin [GEOGRAPHIC_DATA] De…" at bounding box center [691, 219] width 902 height 247
drag, startPoint x: 528, startPoint y: 38, endPoint x: 527, endPoint y: 49, distance: 11.2
click at [527, 49] on div "Certificate [PHONE_NUMBER] Policy Details" at bounding box center [457, 47] width 435 height 27
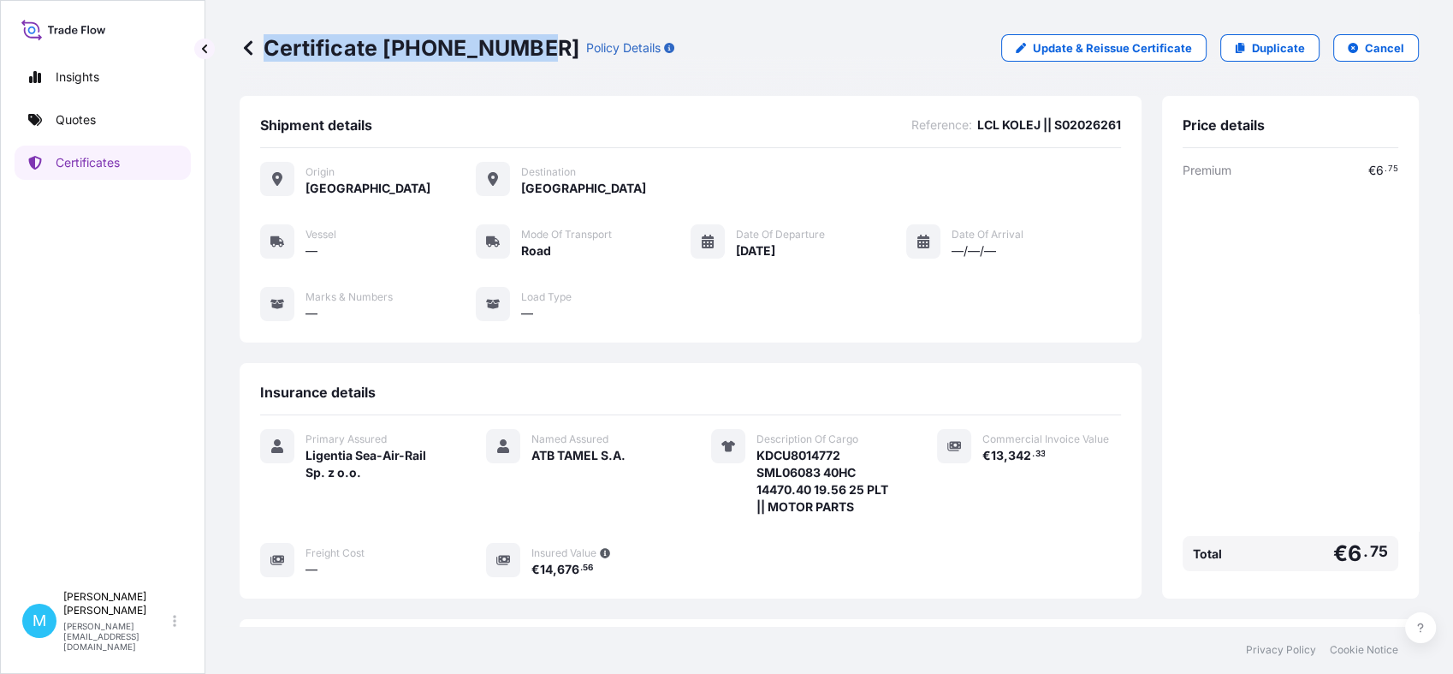
drag, startPoint x: 527, startPoint y: 49, endPoint x: 505, endPoint y: 49, distance: 22.3
copy p "Certificate [PHONE_NUMBER]"
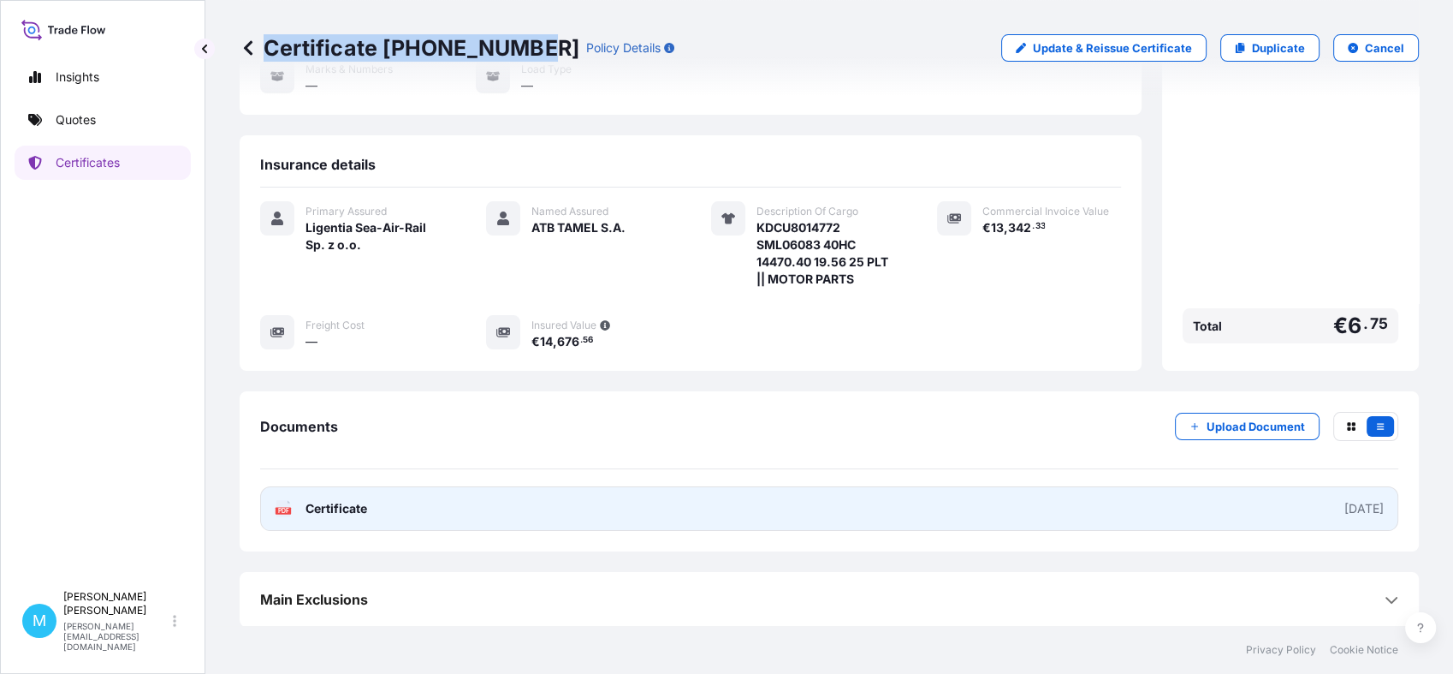
click at [619, 507] on link "PDF Certificate [DATE]" at bounding box center [829, 508] width 1138 height 45
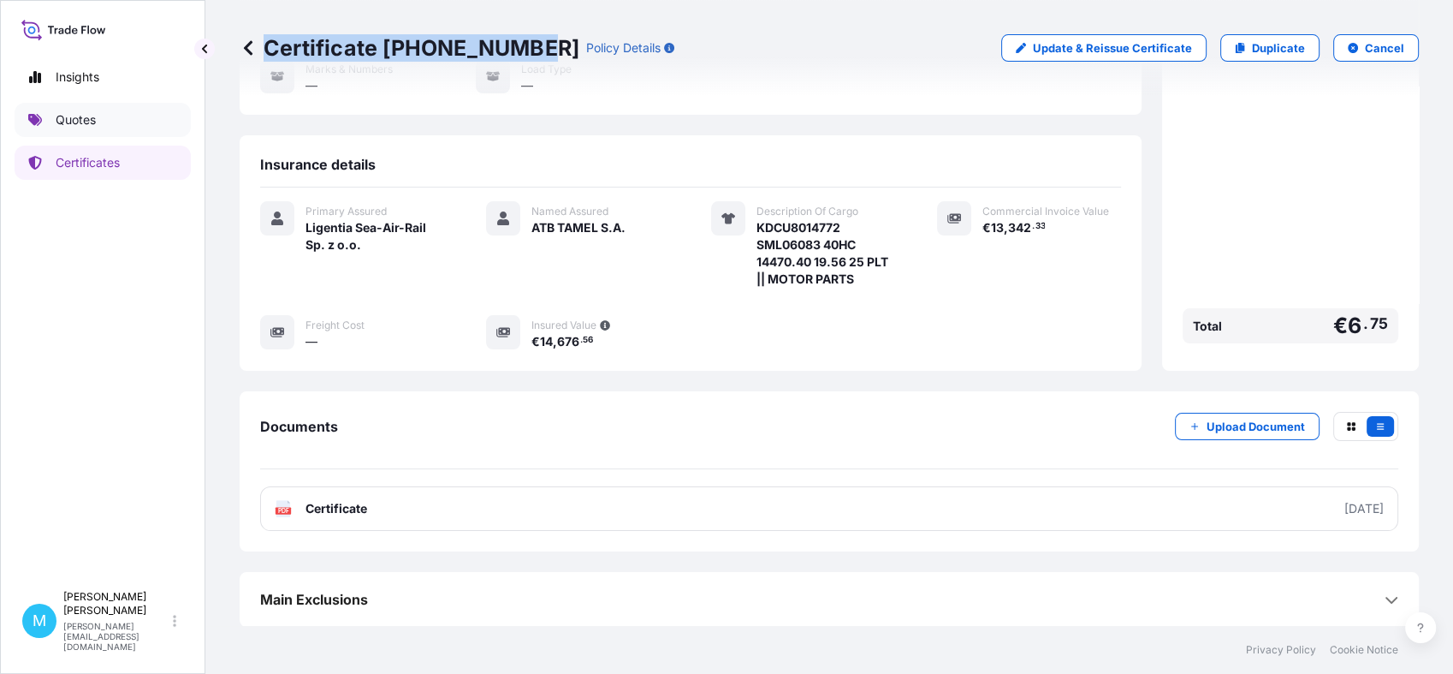
click at [128, 110] on link "Quotes" at bounding box center [103, 120] width 176 height 34
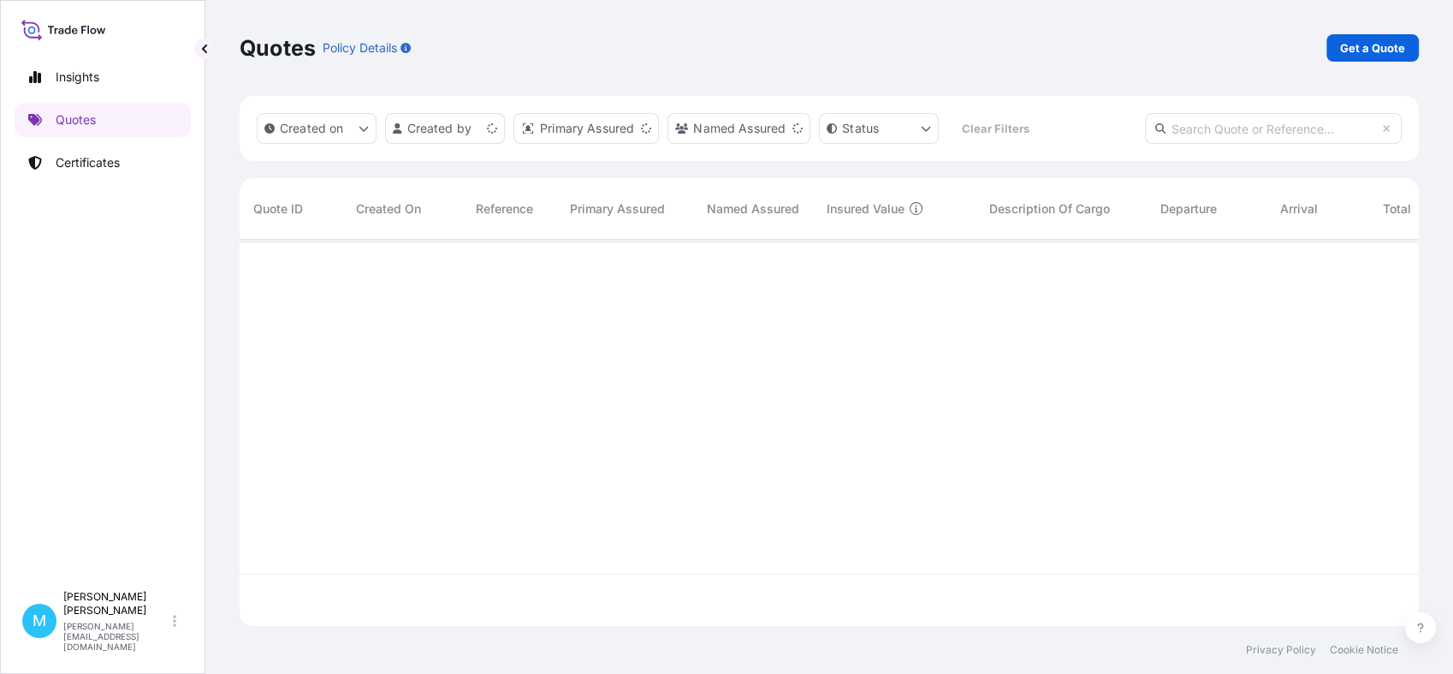
scroll to position [380, 1164]
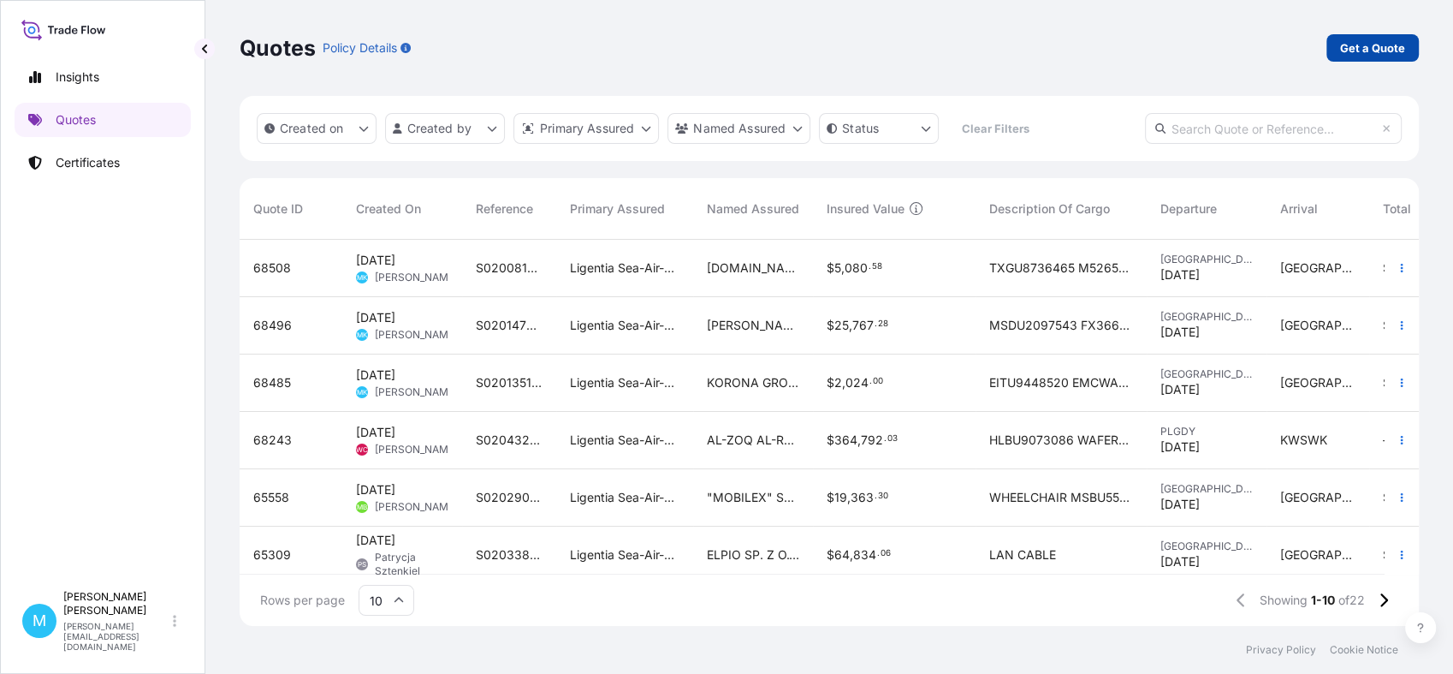
click at [1371, 49] on p "Get a Quote" at bounding box center [1372, 47] width 65 height 17
select select "Sea"
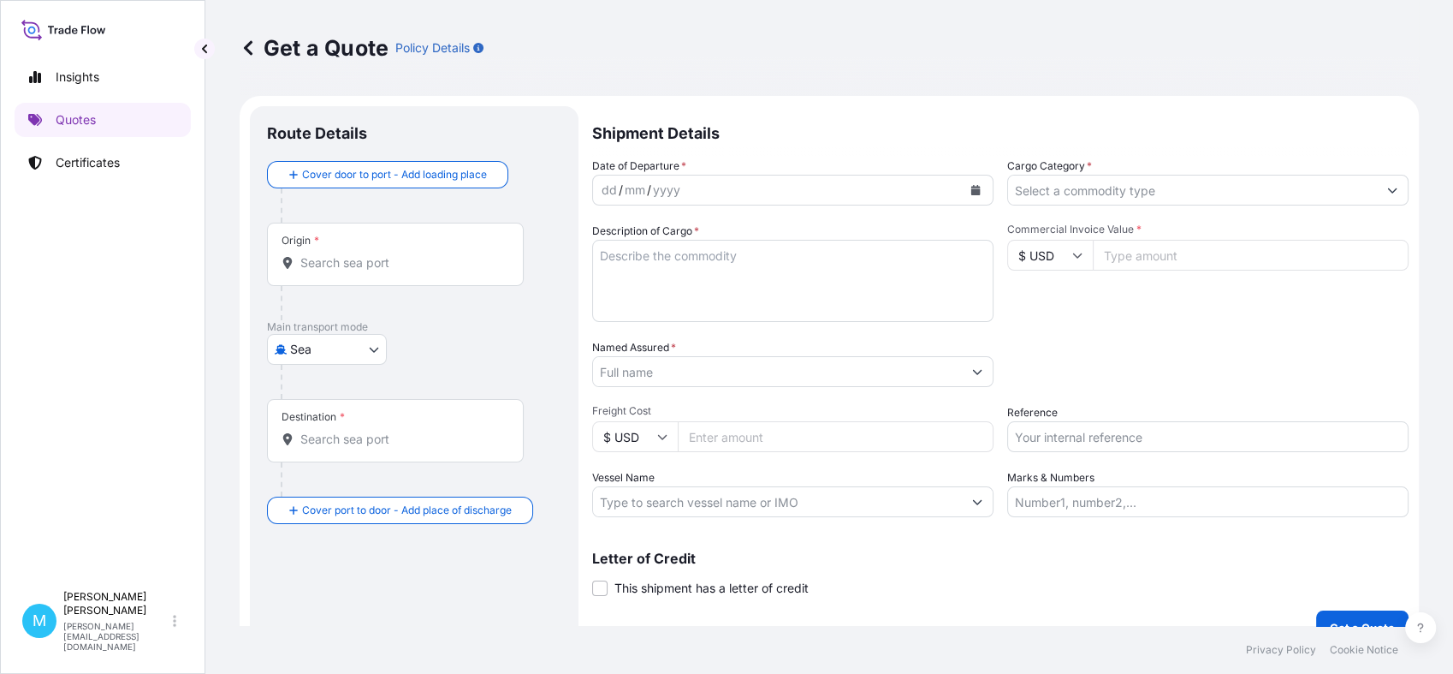
scroll to position [27, 0]
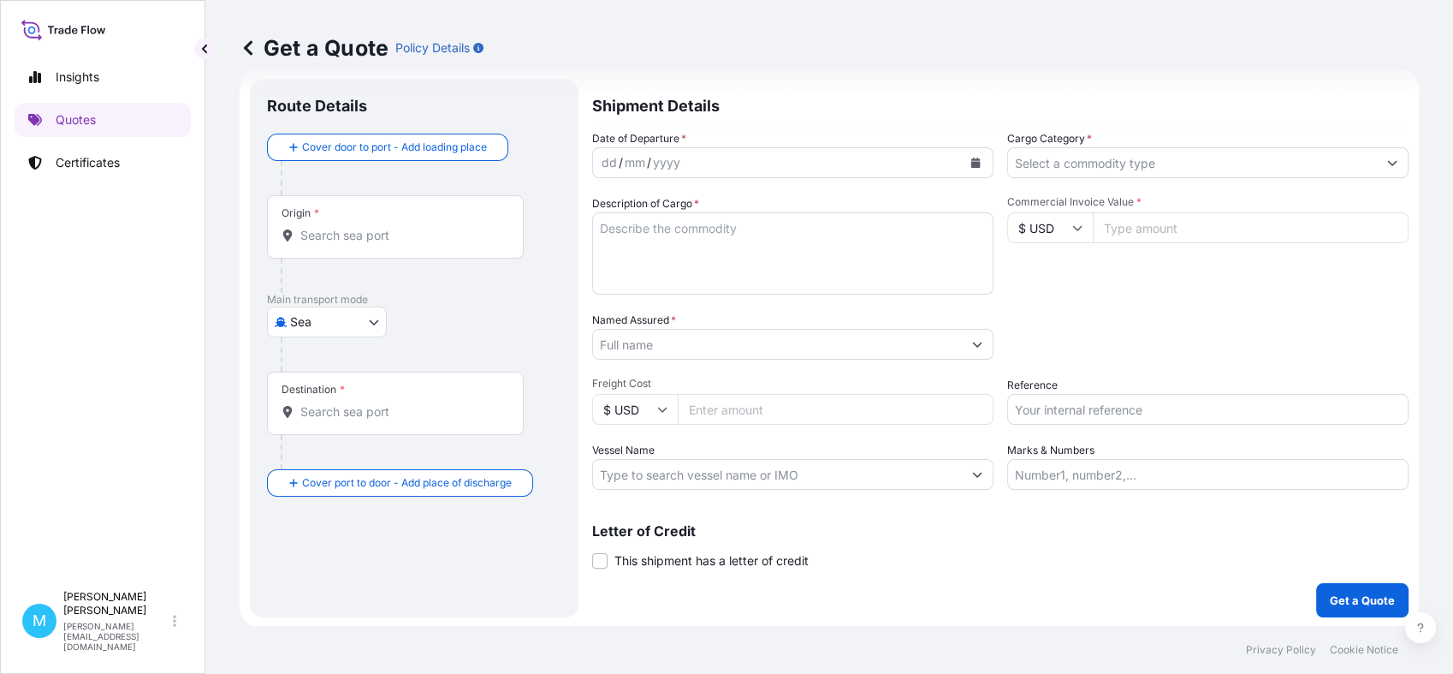
click at [337, 237] on input "Origin *" at bounding box center [401, 235] width 202 height 17
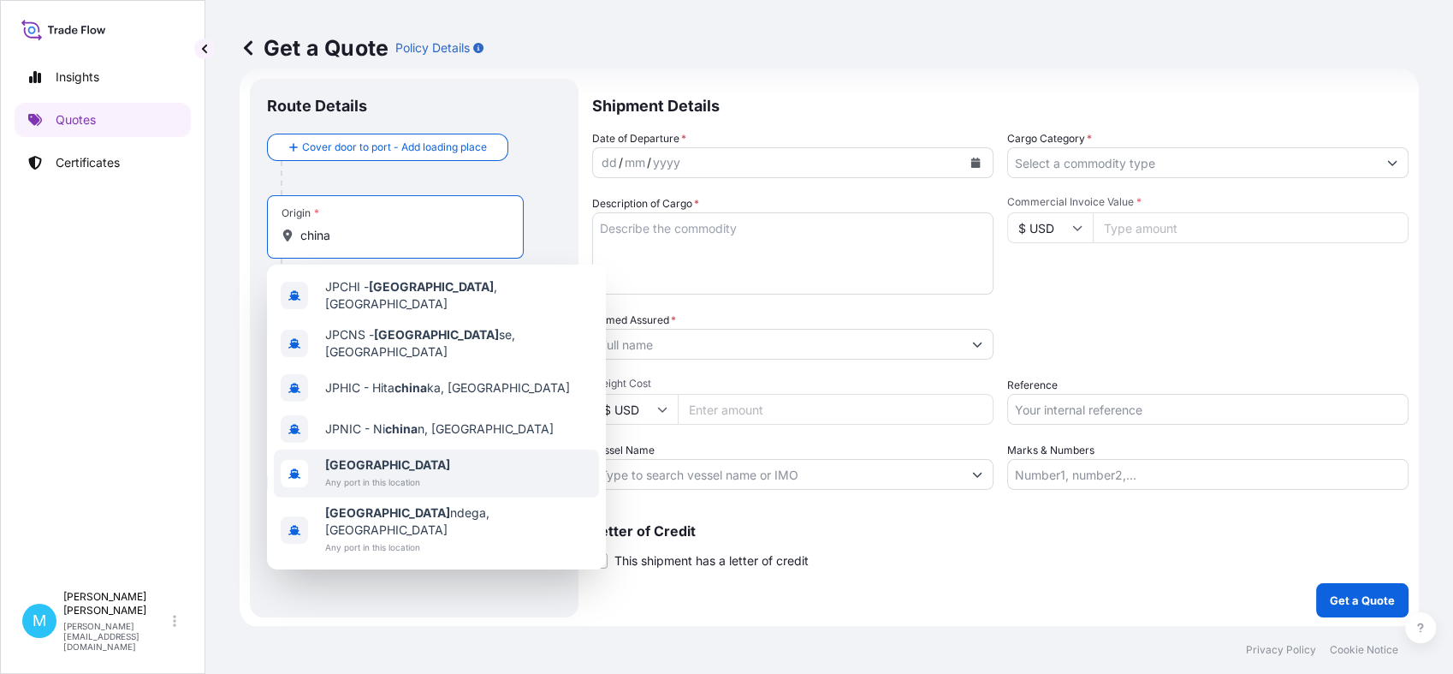
click at [360, 456] on span "[GEOGRAPHIC_DATA]" at bounding box center [387, 464] width 125 height 17
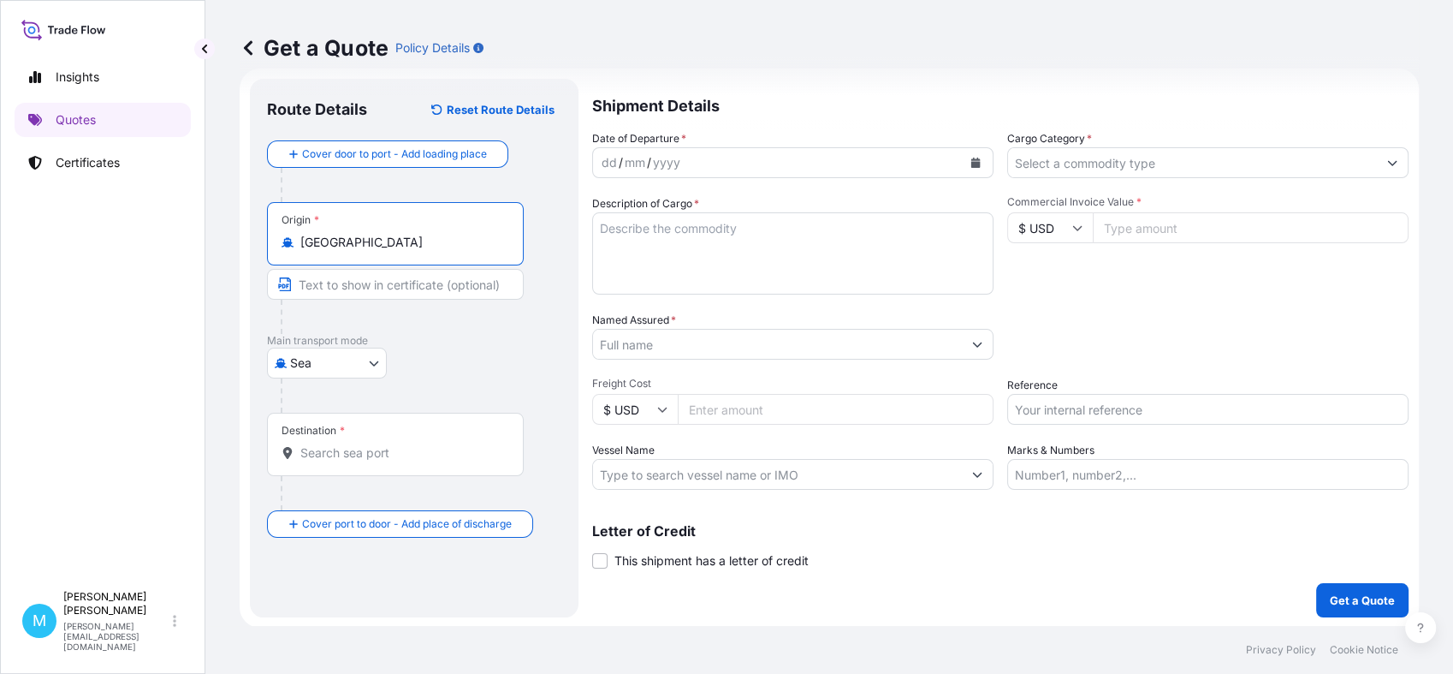
type input "[GEOGRAPHIC_DATA]"
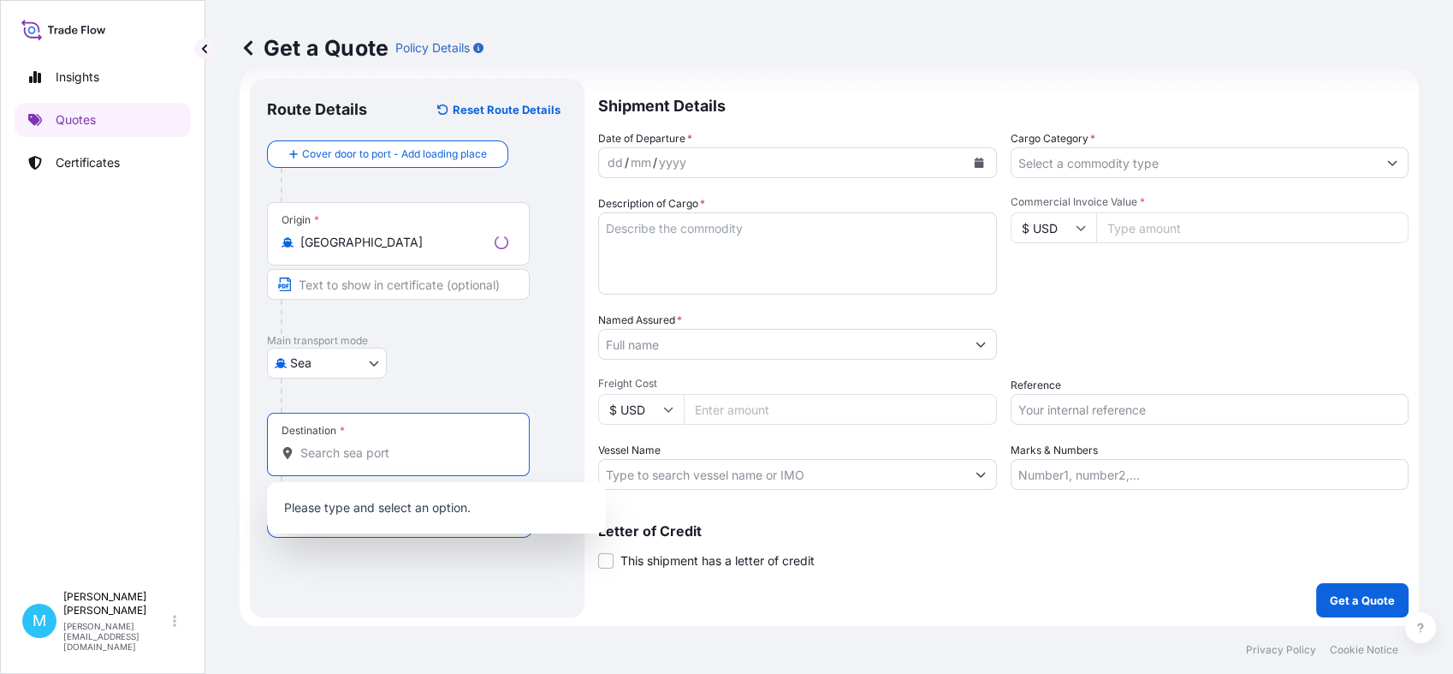
click at [315, 448] on input "Destination *" at bounding box center [404, 452] width 208 height 17
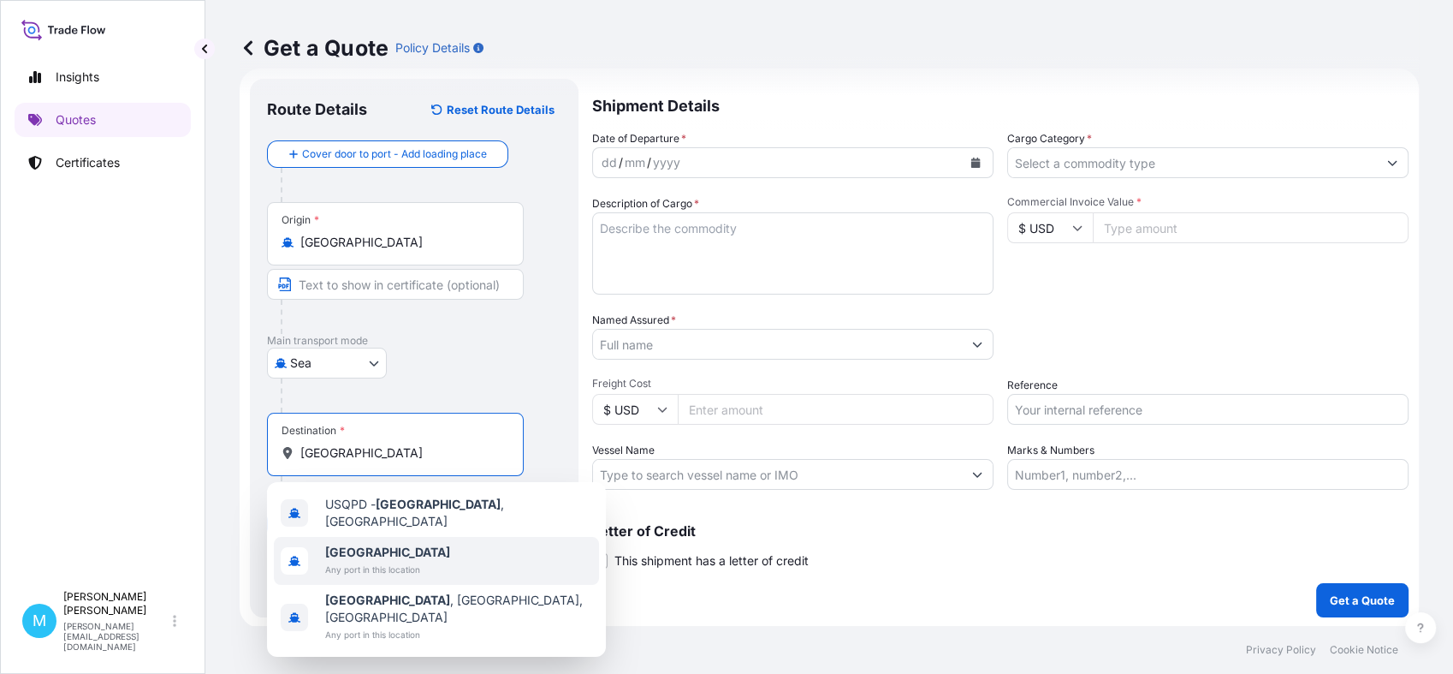
click at [369, 537] on div "[GEOGRAPHIC_DATA] Any port in this location" at bounding box center [436, 561] width 325 height 48
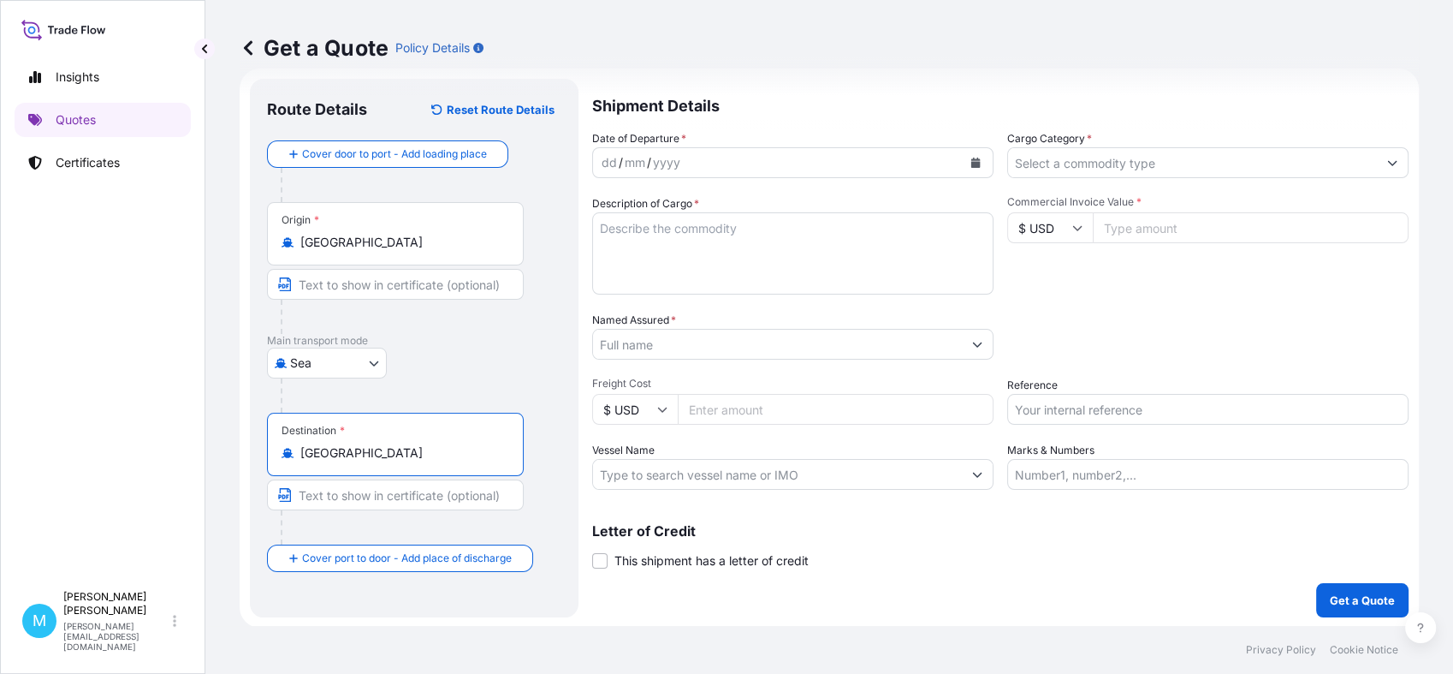
type input "[GEOGRAPHIC_DATA]"
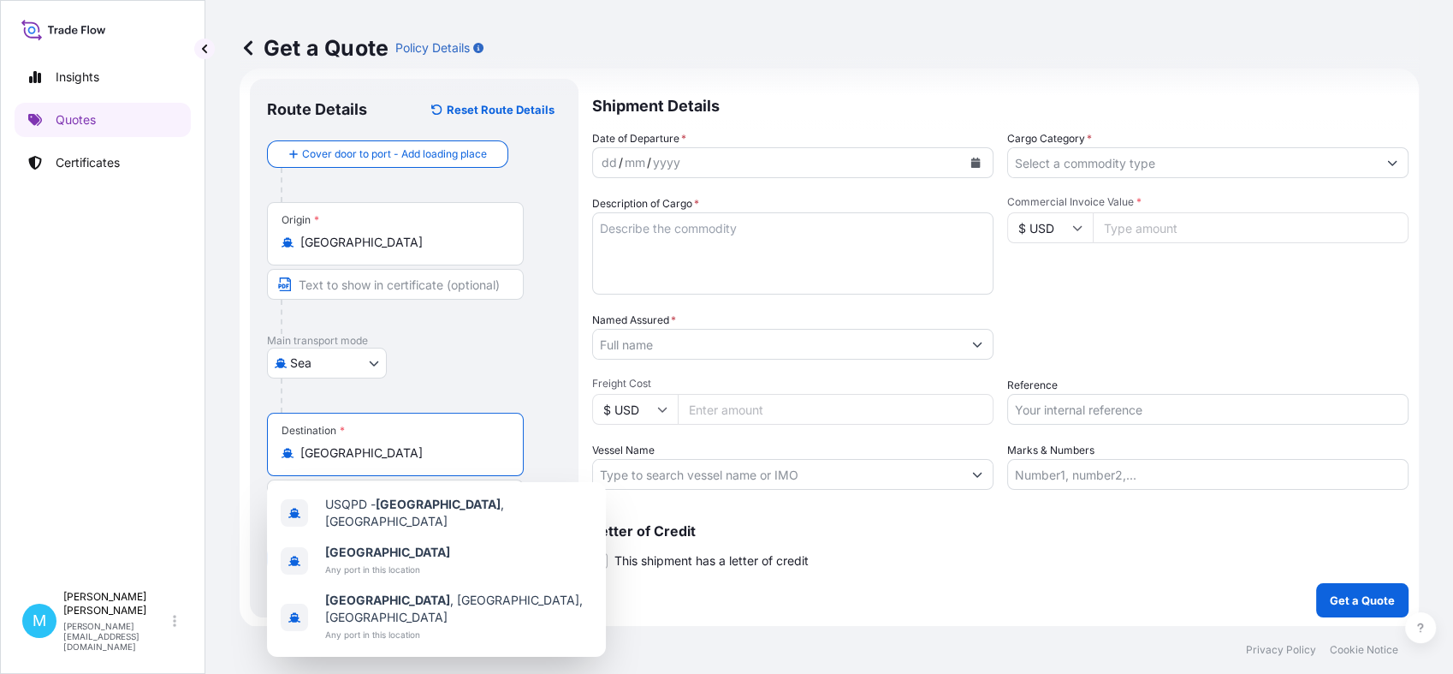
click at [434, 380] on div at bounding box center [421, 395] width 281 height 34
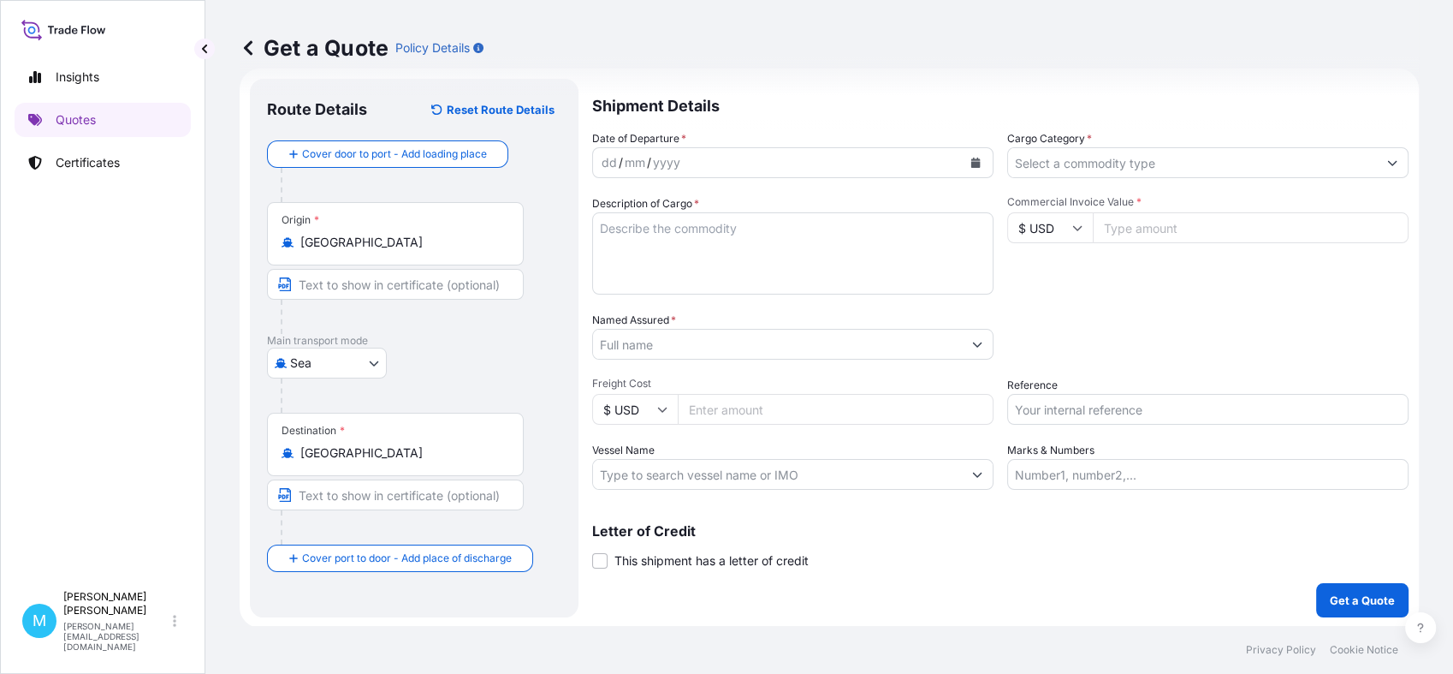
click at [368, 361] on body "3 options available. Insights Quotes Certificates M [PERSON_NAME] [EMAIL_ADDRES…" at bounding box center [726, 337] width 1453 height 674
click at [972, 163] on icon "Calendar" at bounding box center [976, 163] width 9 height 10
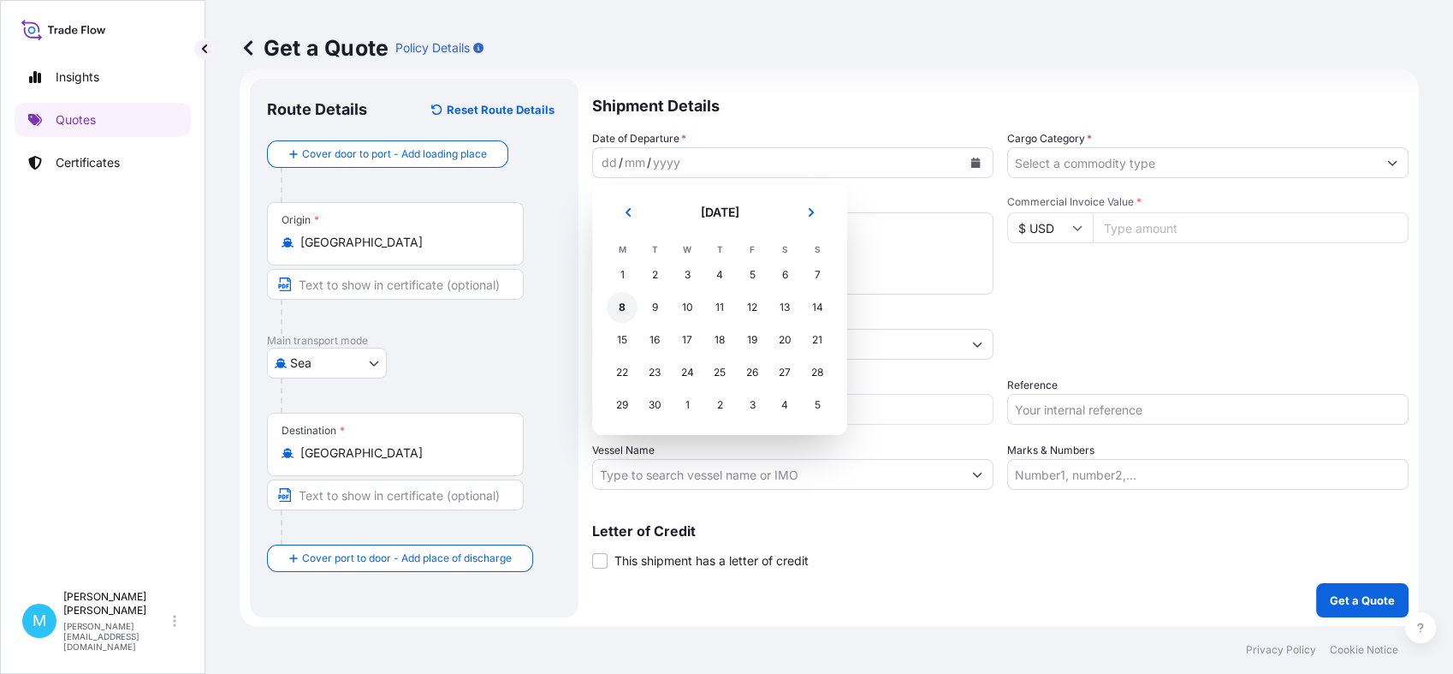
click at [623, 312] on div "8" at bounding box center [622, 307] width 31 height 31
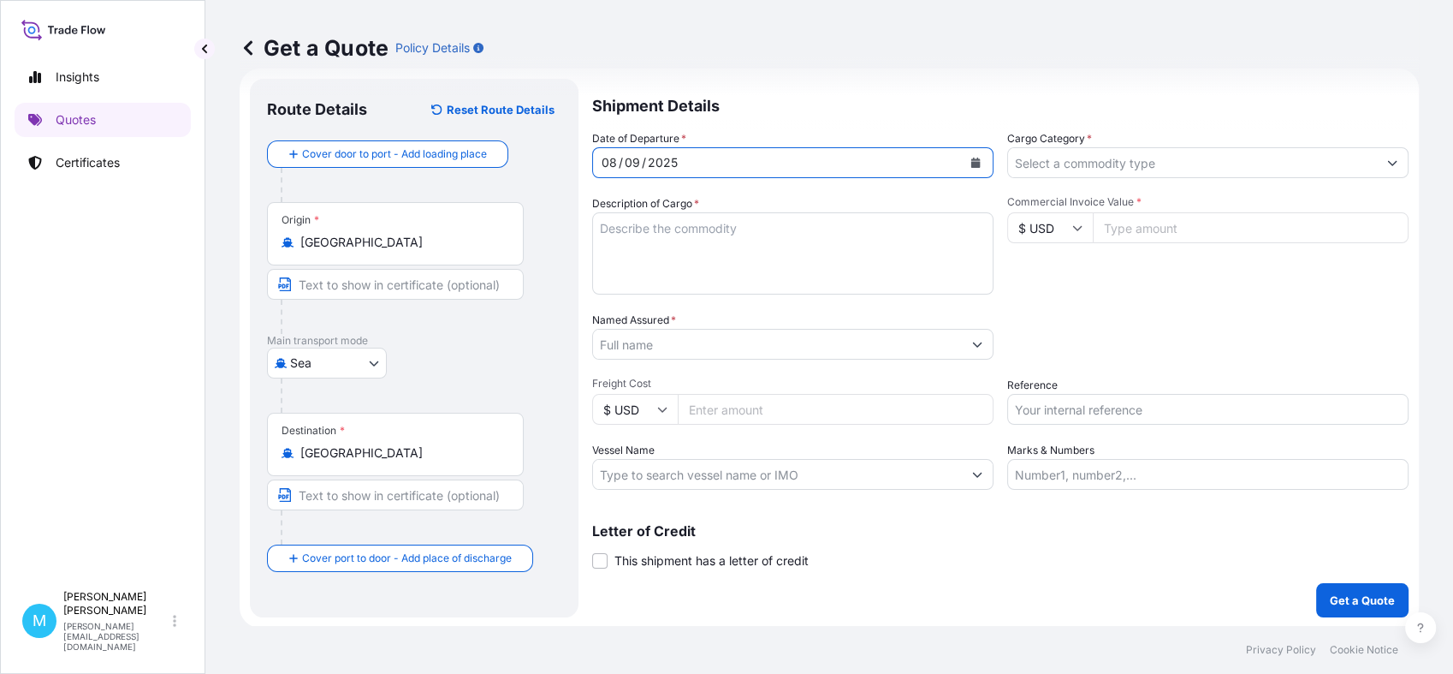
click at [644, 226] on textarea "Description of Cargo *" at bounding box center [792, 253] width 401 height 82
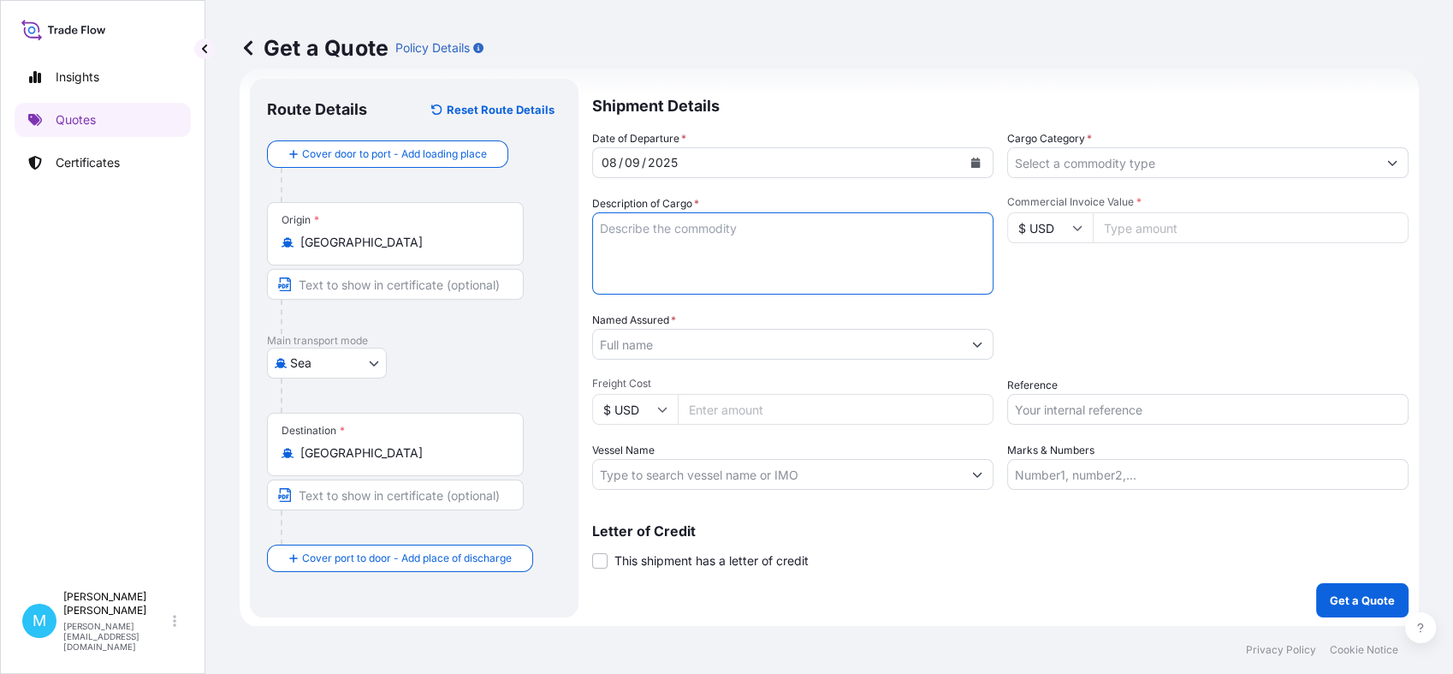
paste textarea "odlewy żeliwne do silników elektrycznych"
click at [600, 224] on textarea "odlewy żeliwne do silników elektrycznych" at bounding box center [792, 253] width 401 height 82
click at [618, 247] on textarea "odlewy żeliwne do silników elektrycznych" at bounding box center [792, 253] width 401 height 82
click at [846, 231] on textarea "odlewy żeliwne do silników elektrycznych" at bounding box center [792, 253] width 401 height 82
paste textarea "Rail FTL + FCL 40’HC EXW Yiyuan ([GEOGRAPHIC_DATA],[GEOGRAPHIC_DATA], [GEOGRAPH…"
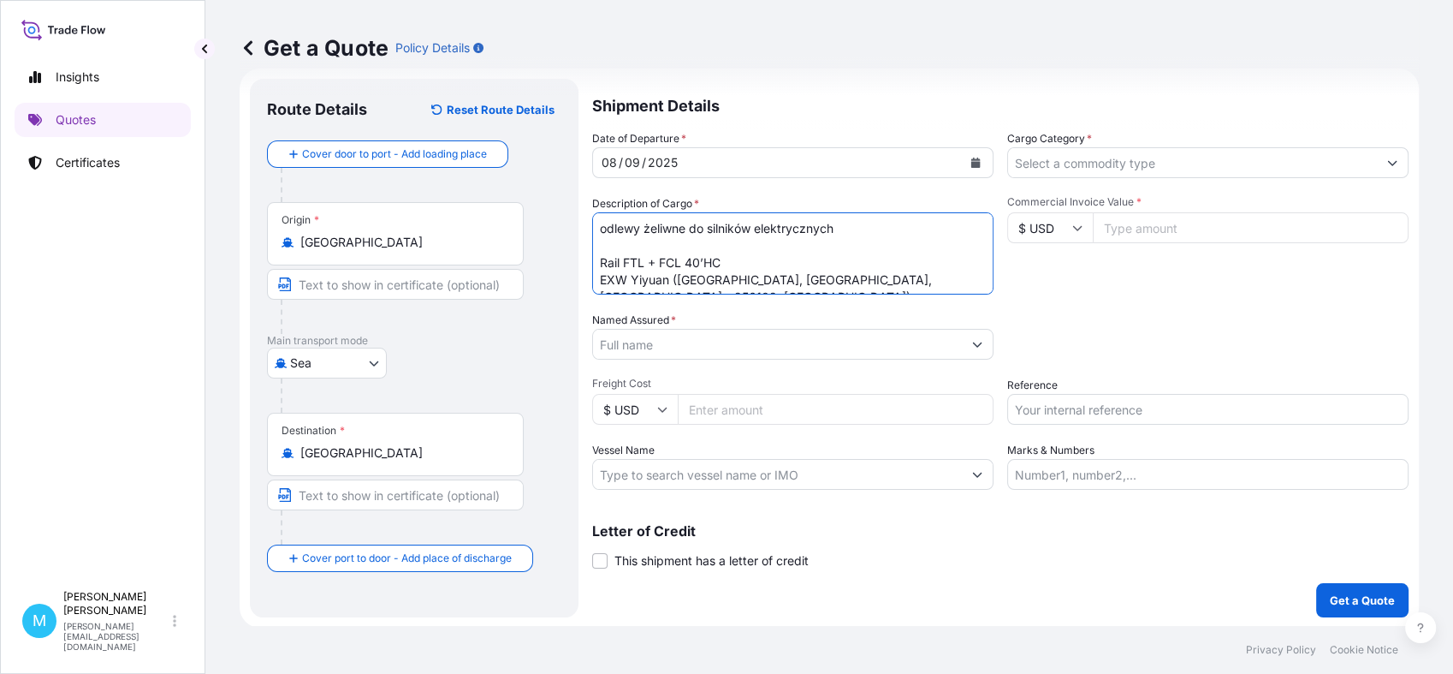
click at [622, 241] on textarea "odlewy żeliwne do silników elektrycznych Rail FTL + FCL 40’HC EXW Yiyuan ([GEOG…" at bounding box center [792, 253] width 401 height 82
paste textarea "Yiyuan"
paste textarea "Tarnów 33-100"
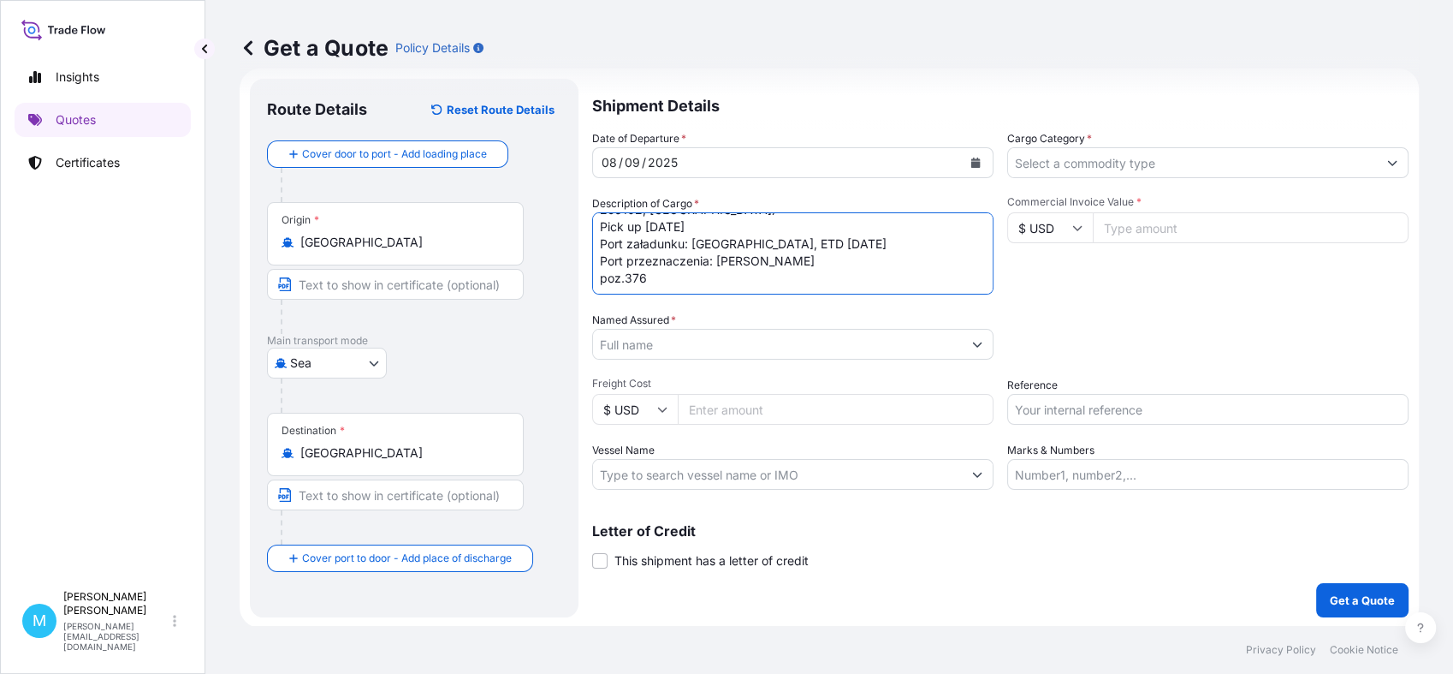
scroll to position [29, 0]
click at [627, 287] on textarea "odlewy żeliwne do silników elektrycznych Relacja: Yiyuan- Tarnów 33-100 Rail FT…" at bounding box center [792, 252] width 401 height 82
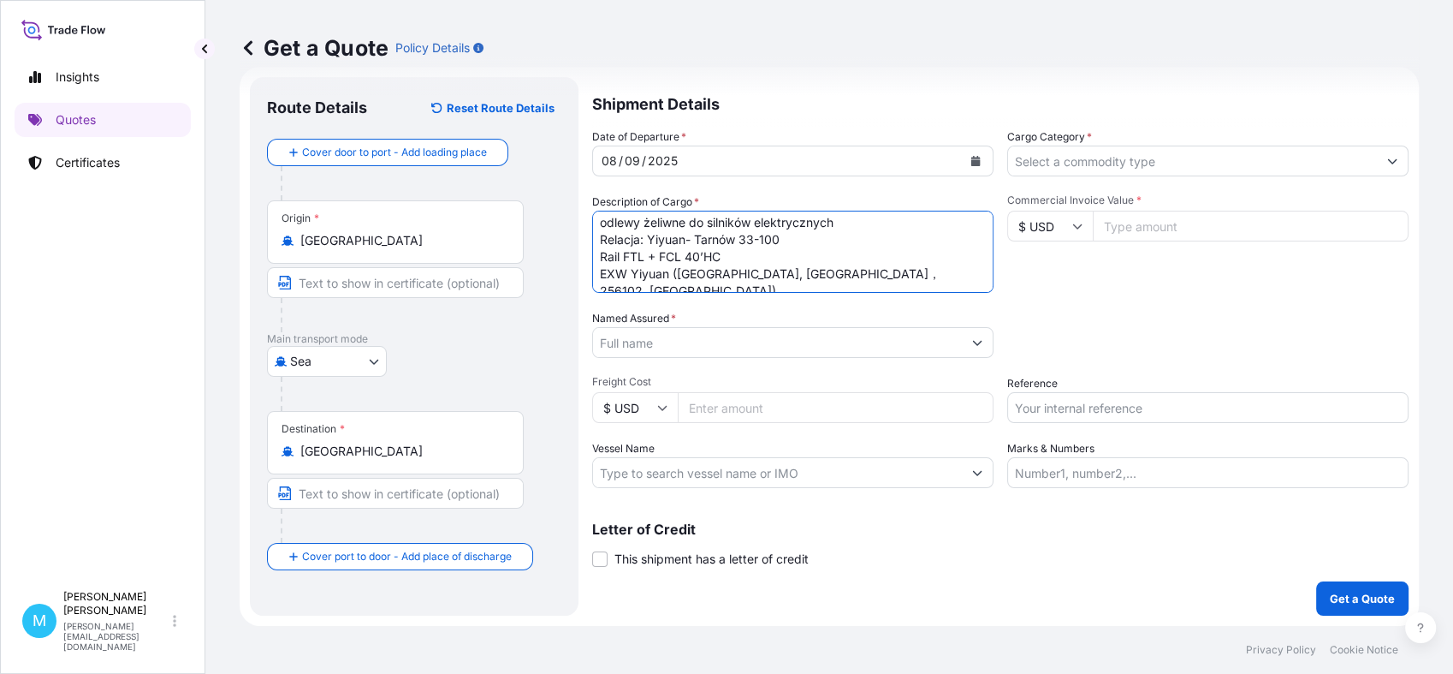
scroll to position [0, 0]
type textarea "odlewy żeliwne do silników elektrycznych Relacja: Yiyuan- Tarnów 33-100 Rail FT…"
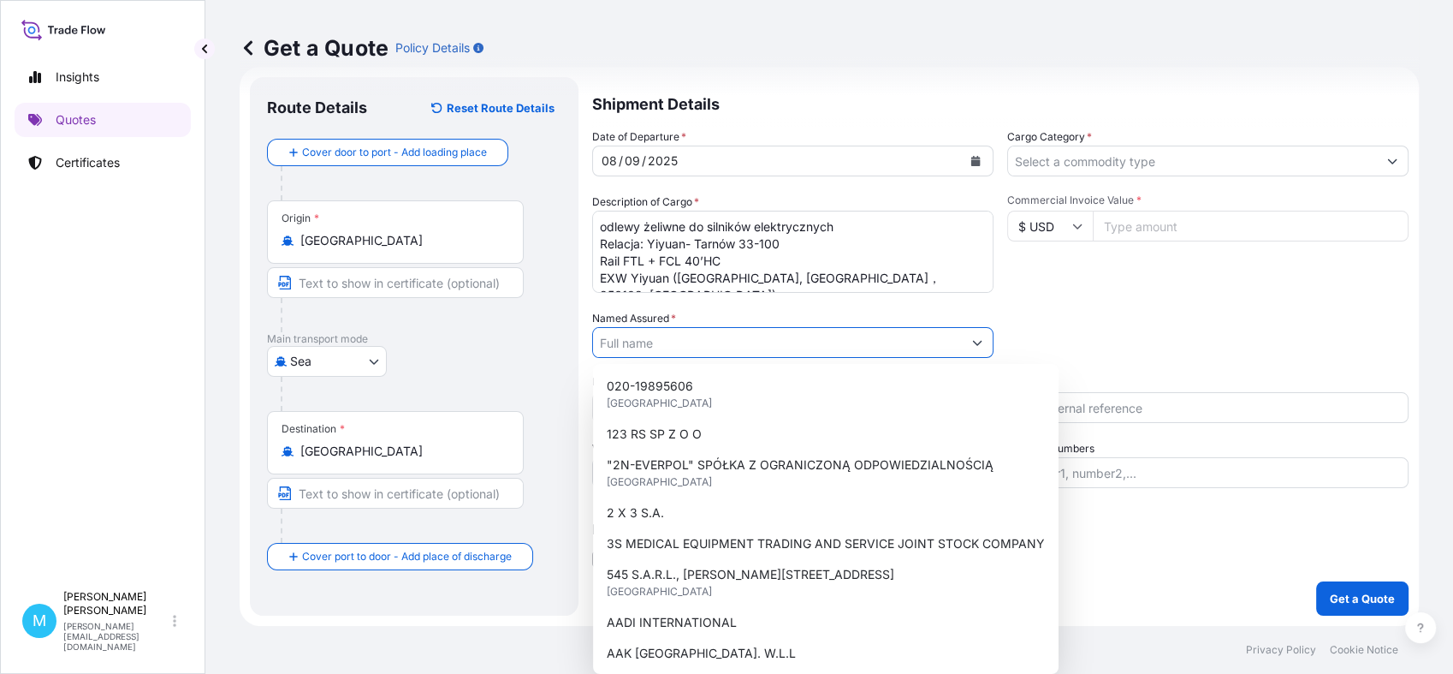
click at [616, 342] on input "Named Assured *" at bounding box center [777, 342] width 369 height 31
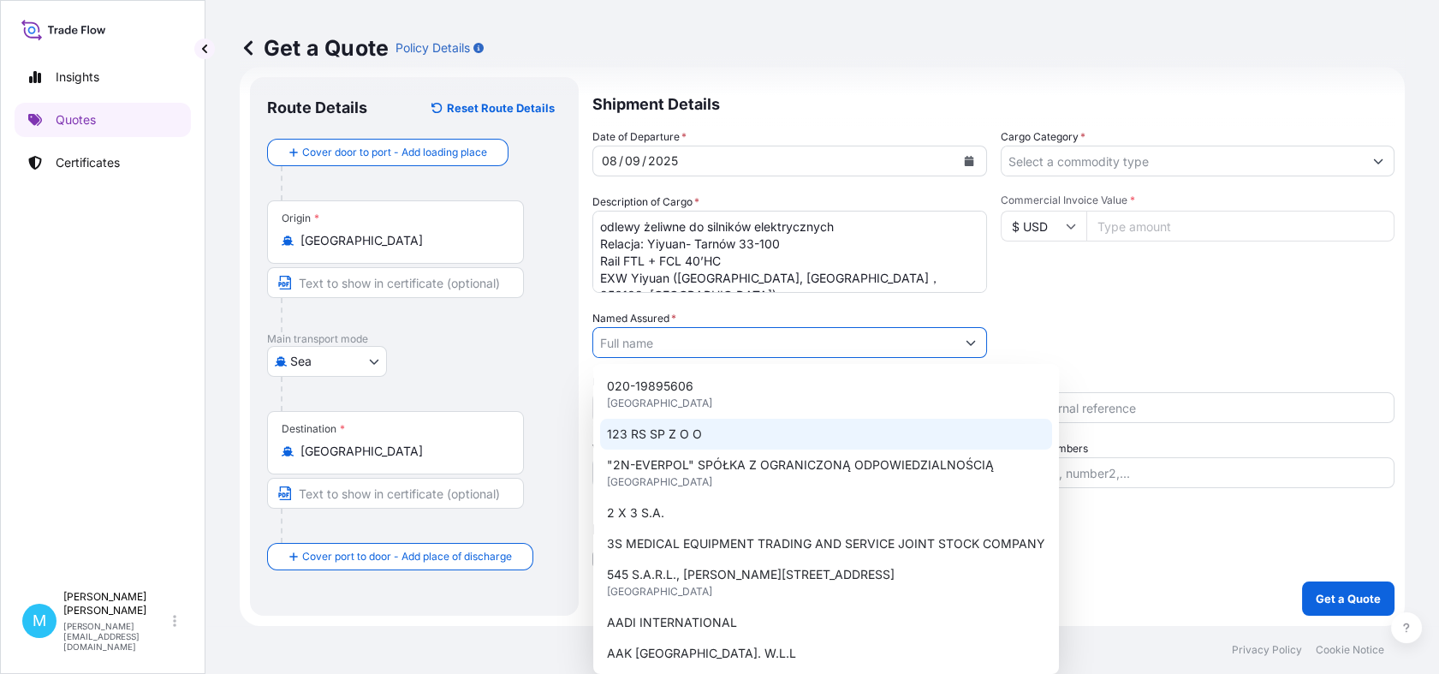
paste input "ATB TAMEL"
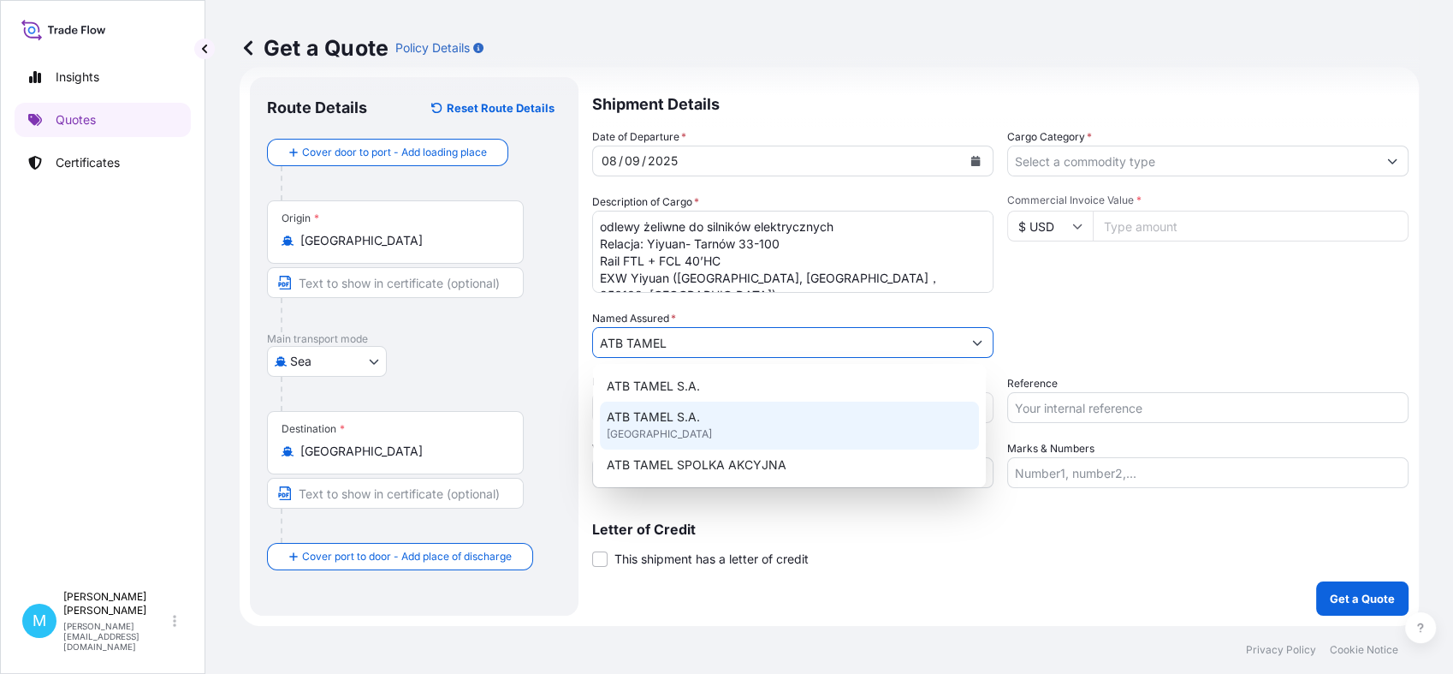
click at [686, 414] on span "ATB TAMEL S.A." at bounding box center [653, 416] width 93 height 17
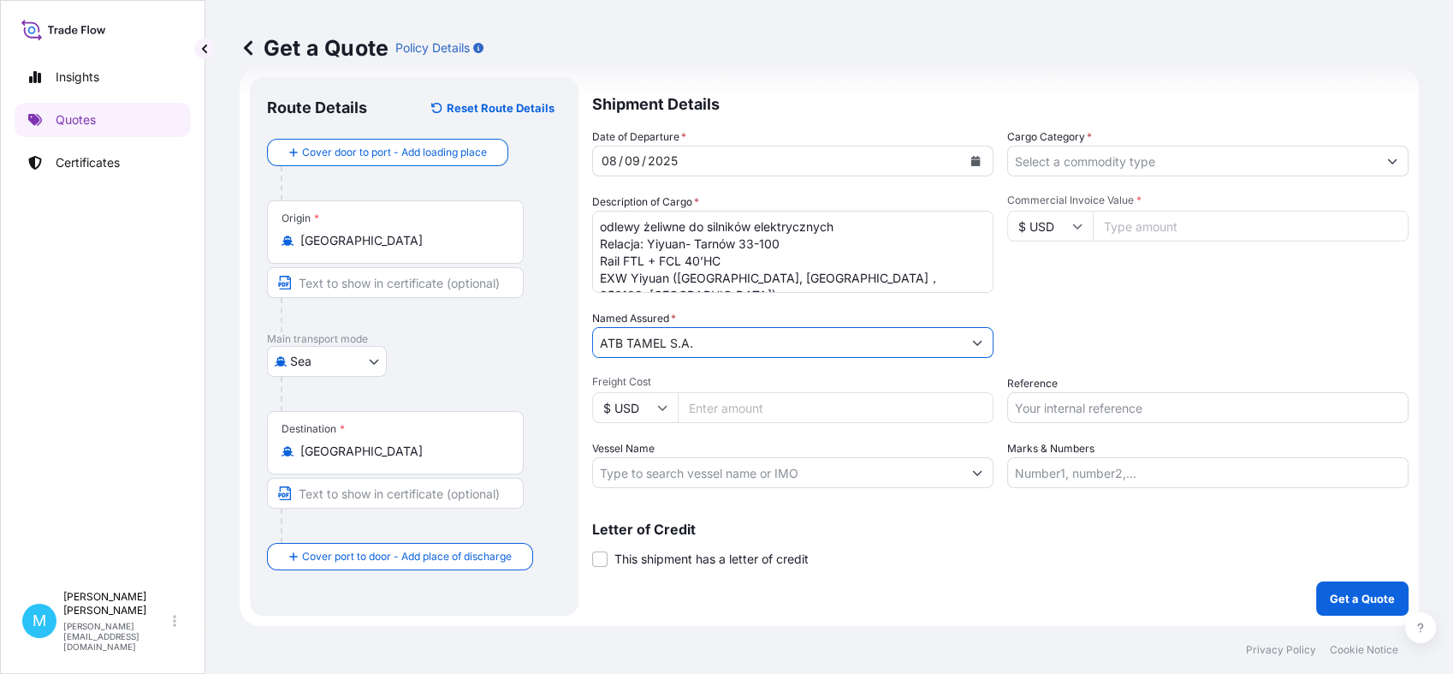
type input "ATB TAMEL S.A."
click at [1107, 161] on input "Cargo Category *" at bounding box center [1192, 161] width 369 height 31
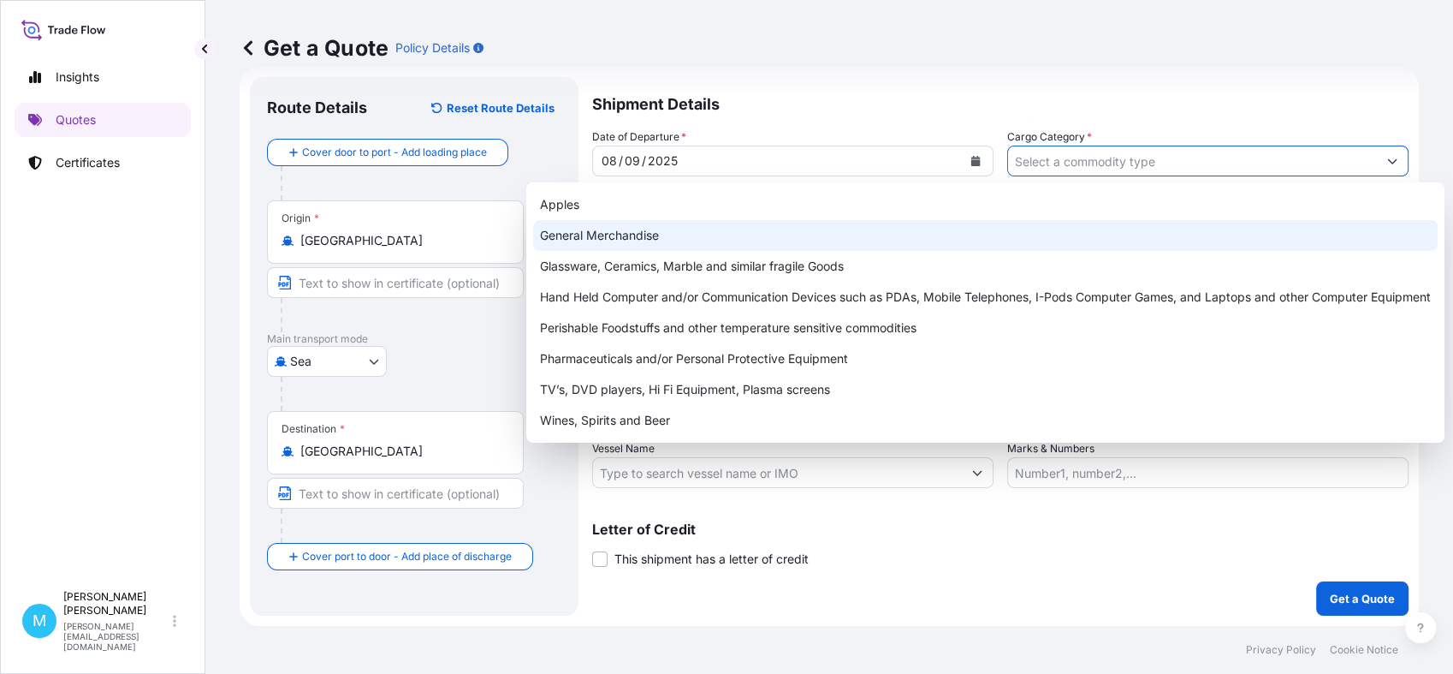
click at [639, 231] on div "General Merchandise" at bounding box center [985, 235] width 905 height 31
type input "General Merchandise"
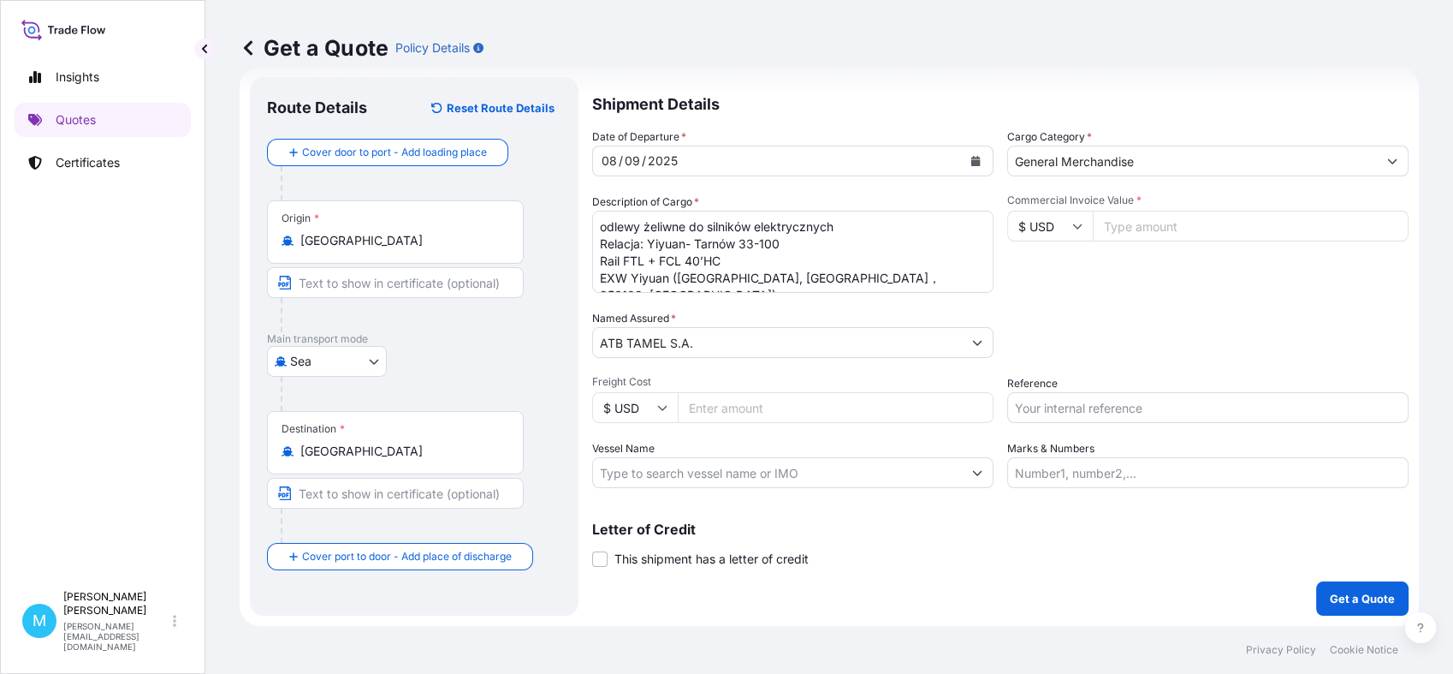
drag, startPoint x: 1144, startPoint y: 229, endPoint x: 1135, endPoint y: 233, distance: 9.6
click at [1141, 227] on input "Commercial Invoice Value *" at bounding box center [1251, 226] width 316 height 31
click at [1074, 224] on icon at bounding box center [1077, 226] width 9 height 5
click at [1047, 275] on div "€ EUR" at bounding box center [1043, 272] width 72 height 33
type input "€ EUR"
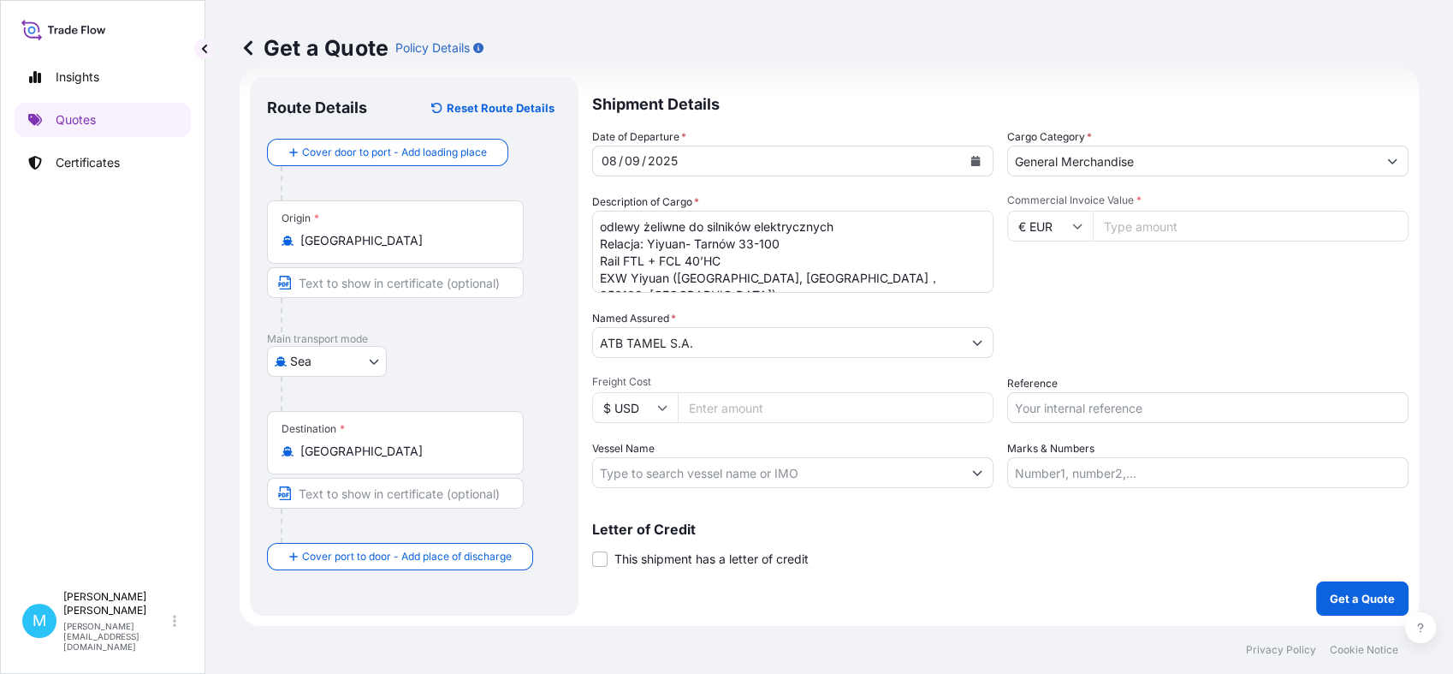
click at [1115, 226] on input "Commercial Invoice Value *" at bounding box center [1251, 226] width 316 height 31
paste input "17158.08"
type input "17158.08"
click at [1016, 404] on input "Reference" at bounding box center [1208, 407] width 401 height 31
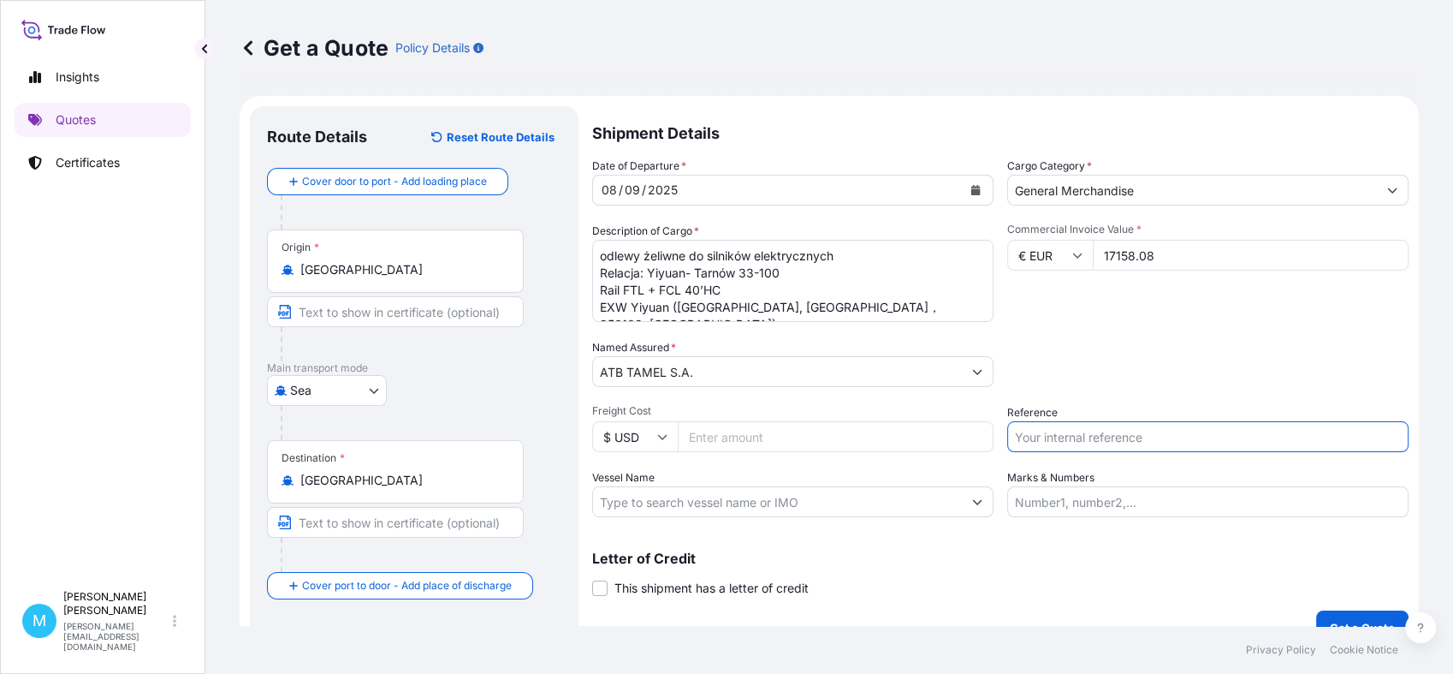
paste input "[DOMAIN_NAME]. 376"
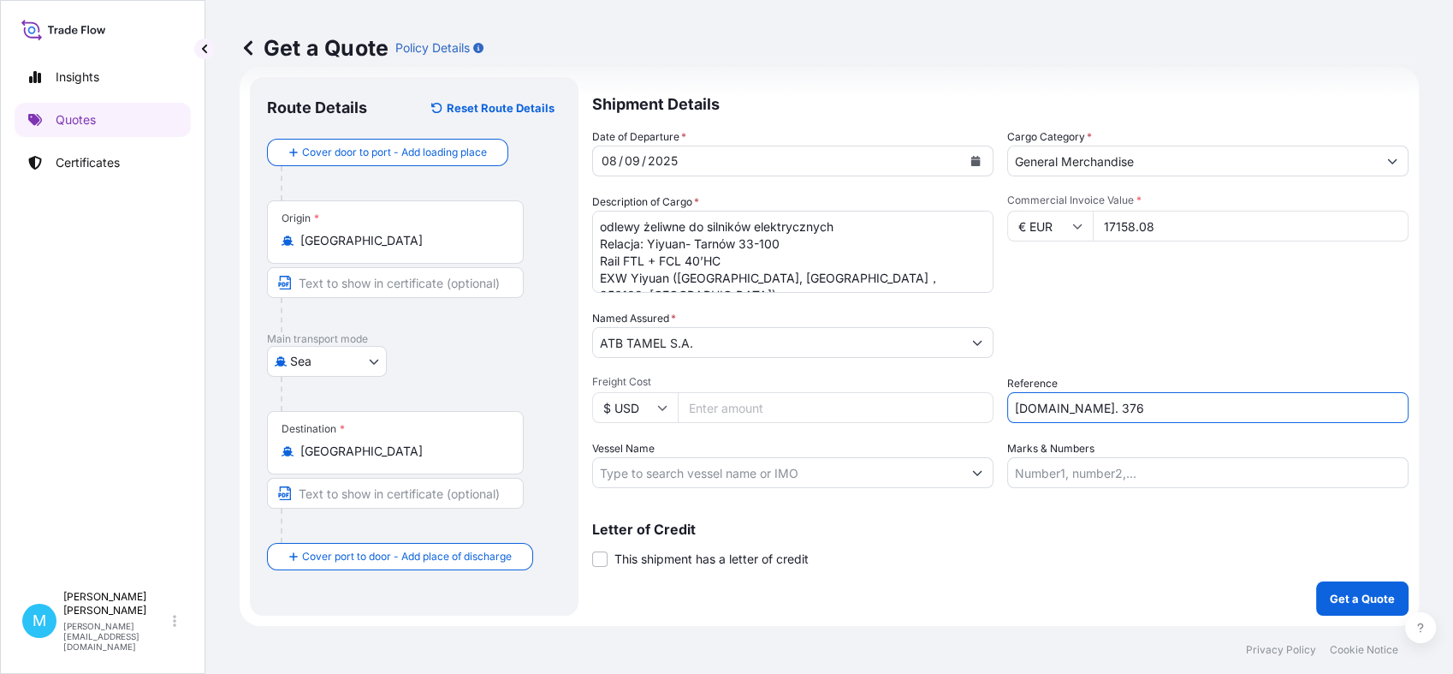
type input "[DOMAIN_NAME]. 376"
click at [1340, 603] on p "Get a Quote" at bounding box center [1362, 598] width 65 height 17
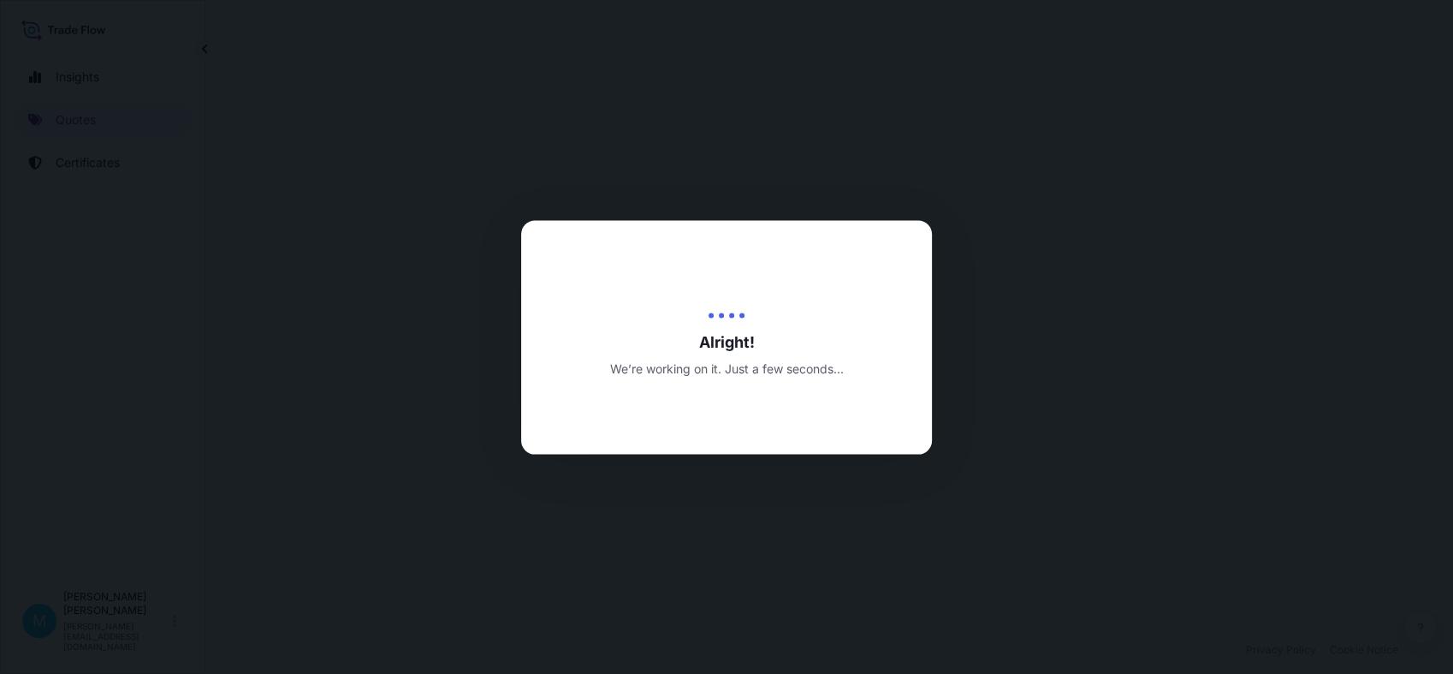
select select "Sea"
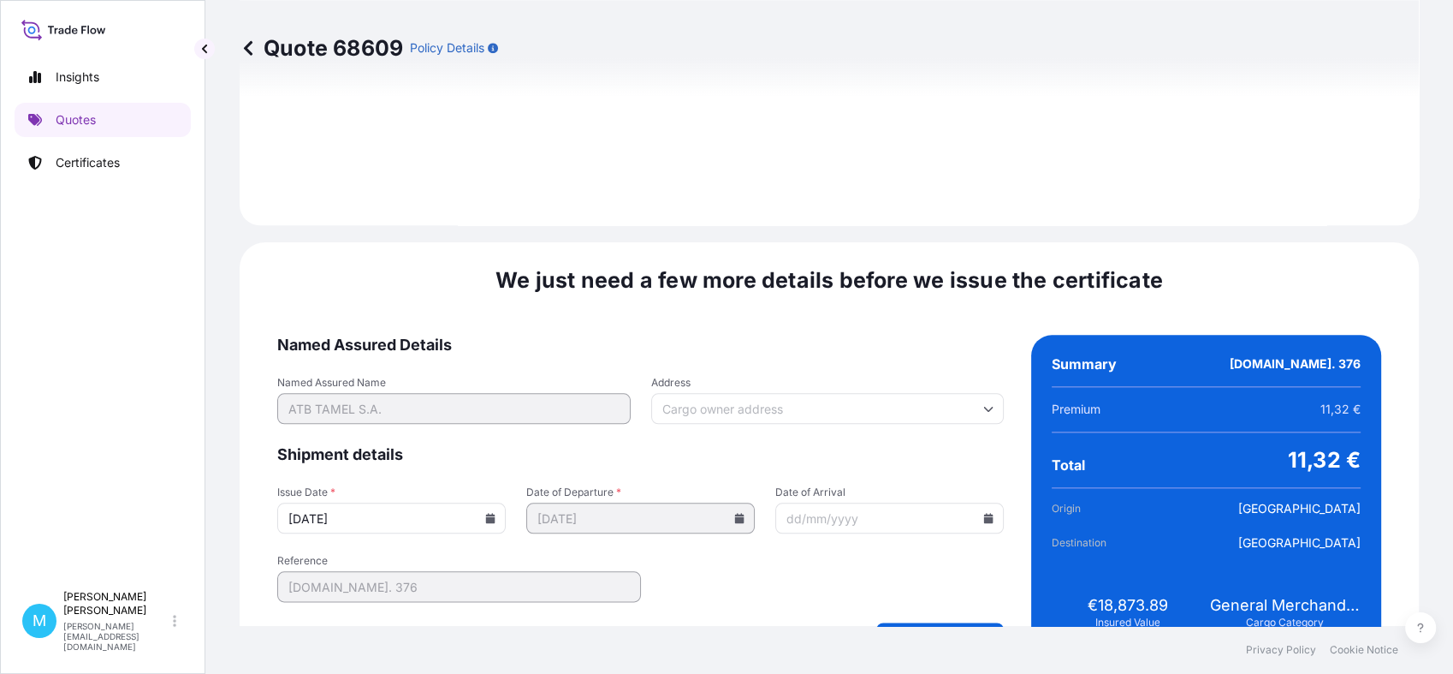
scroll to position [1903, 0]
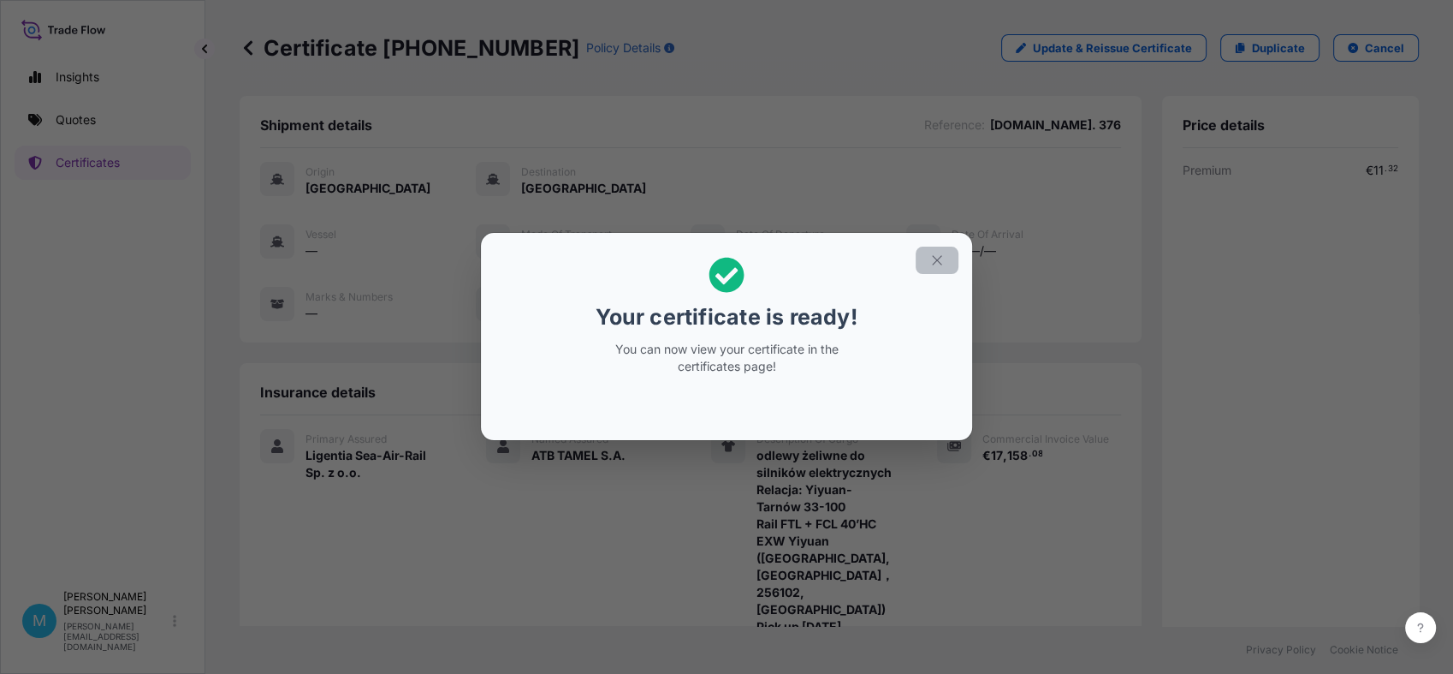
click at [939, 259] on icon "button" at bounding box center [937, 260] width 15 height 15
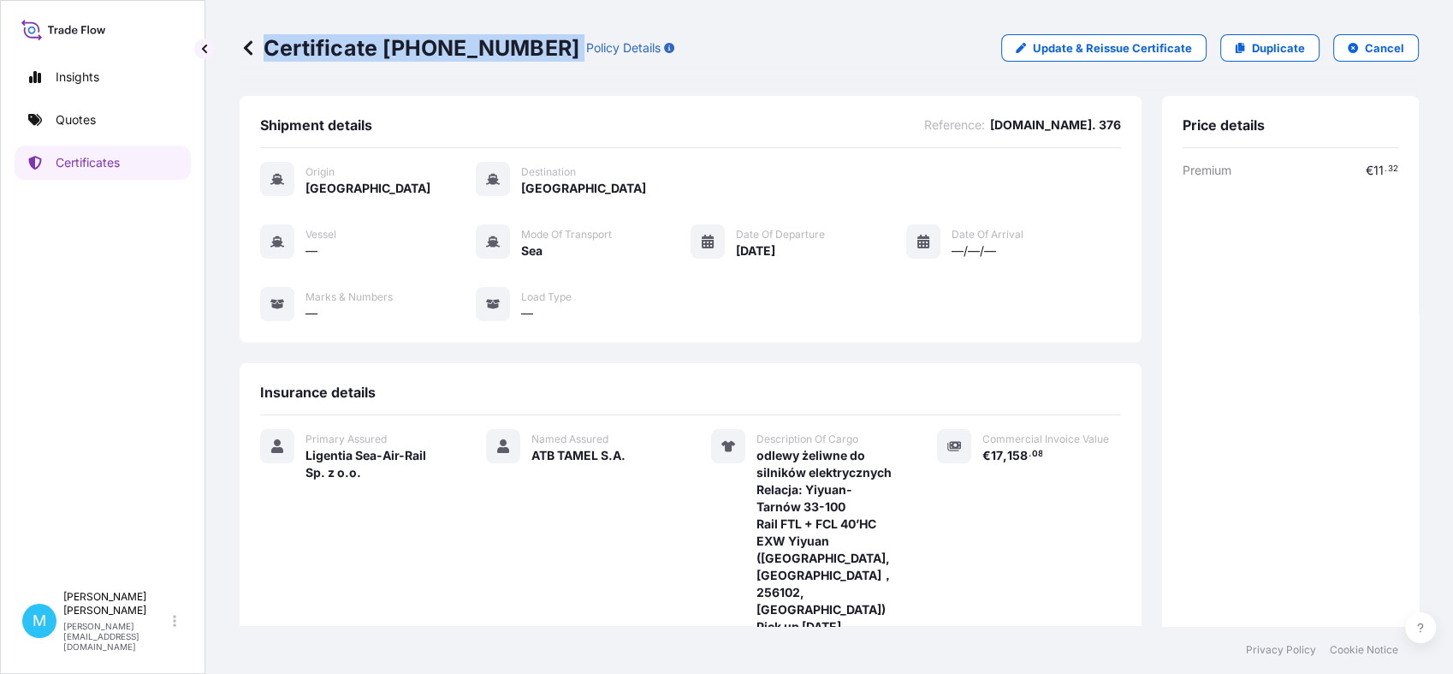
drag, startPoint x: 528, startPoint y: 46, endPoint x: 267, endPoint y: 40, distance: 261.1
click at [267, 40] on div "Certificate [PHONE_NUMBER] Policy Details" at bounding box center [457, 47] width 435 height 27
copy p "Certificate [PHONE_NUMBER]"
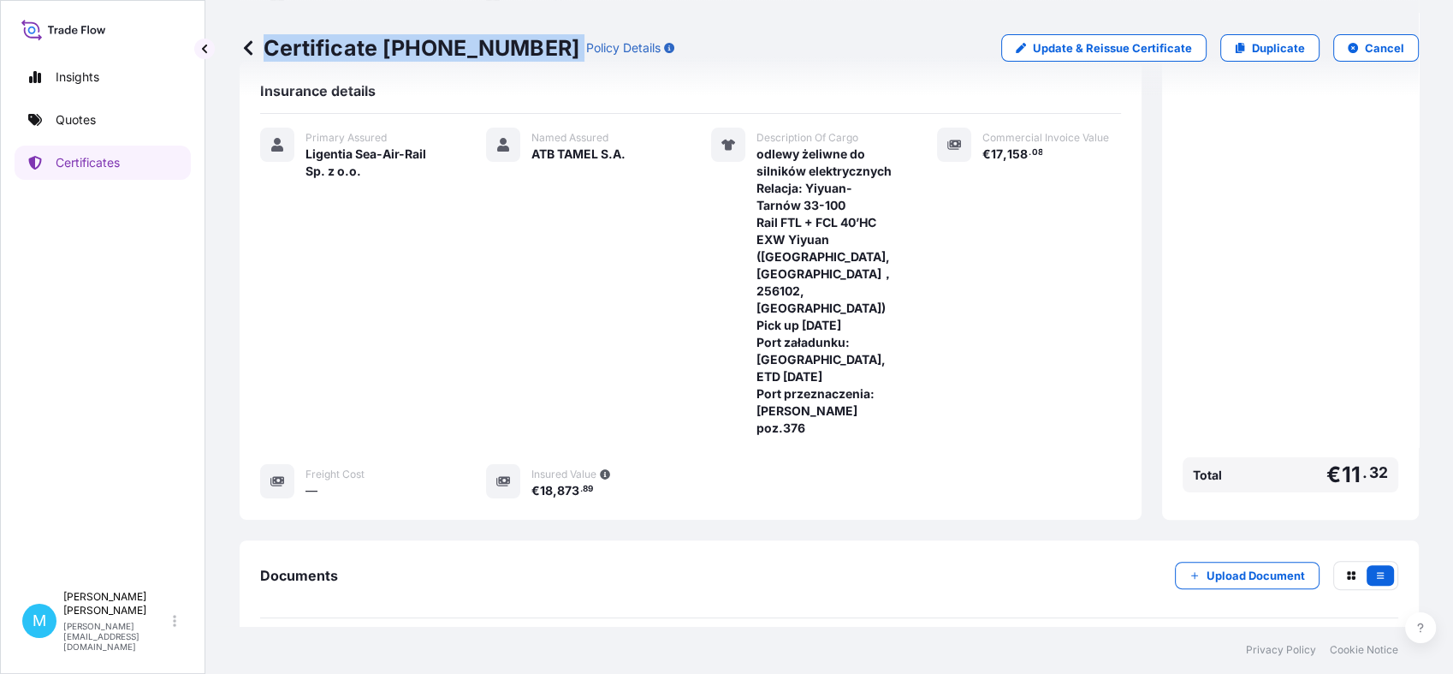
scroll to position [467, 0]
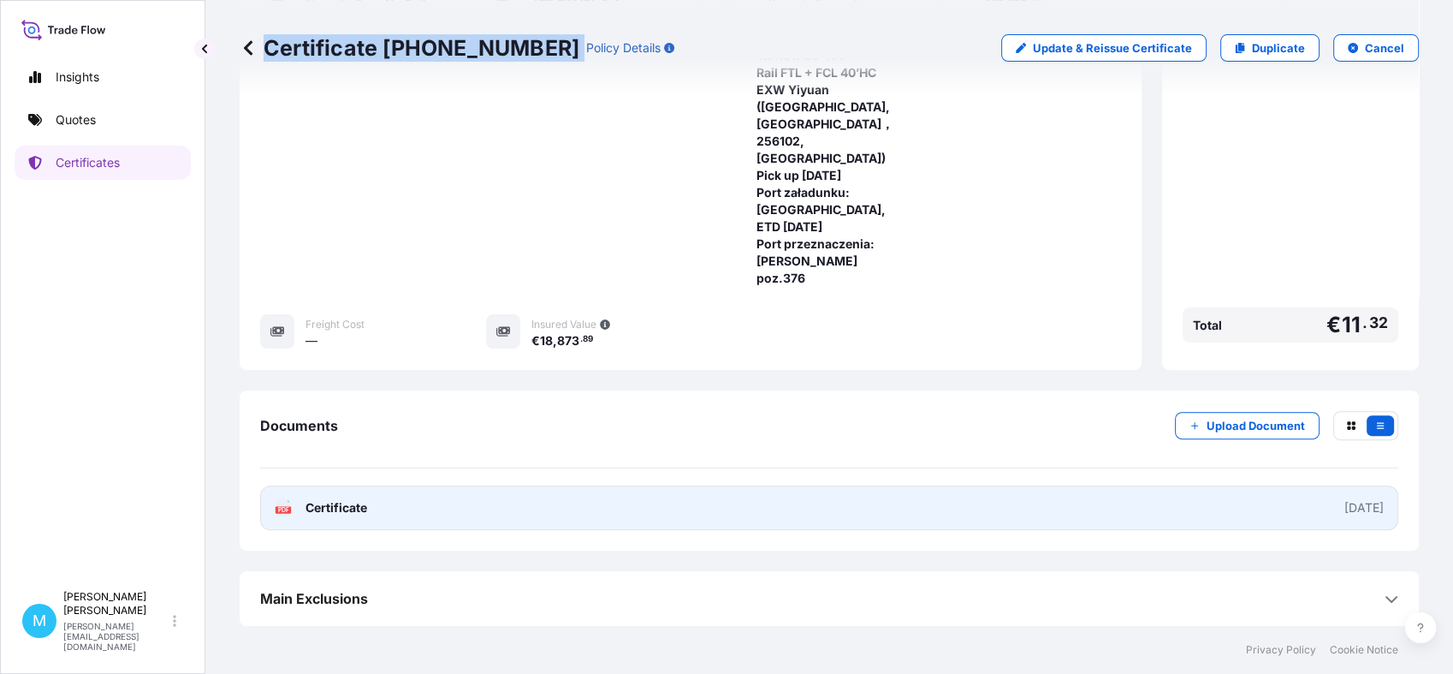
click at [800, 516] on link "PDF Certificate [DATE]" at bounding box center [829, 507] width 1138 height 45
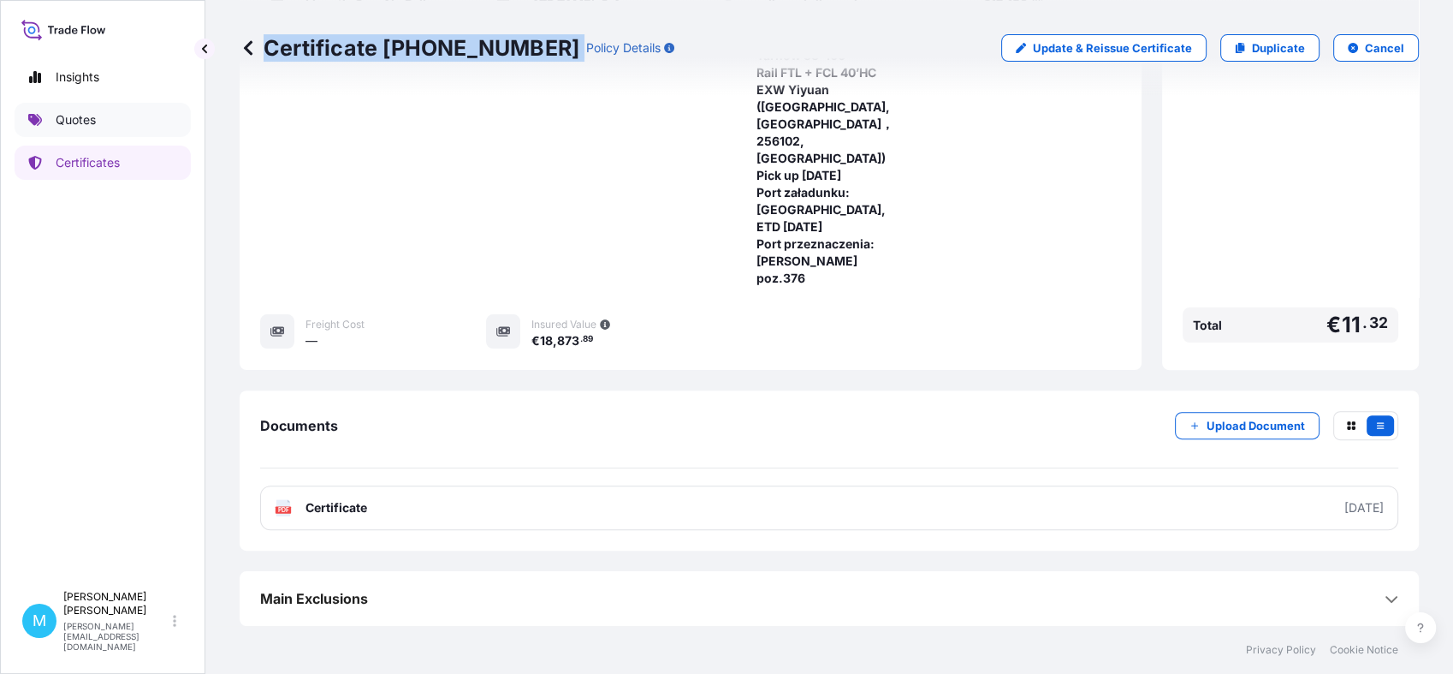
click at [93, 123] on p "Quotes" at bounding box center [76, 119] width 40 height 17
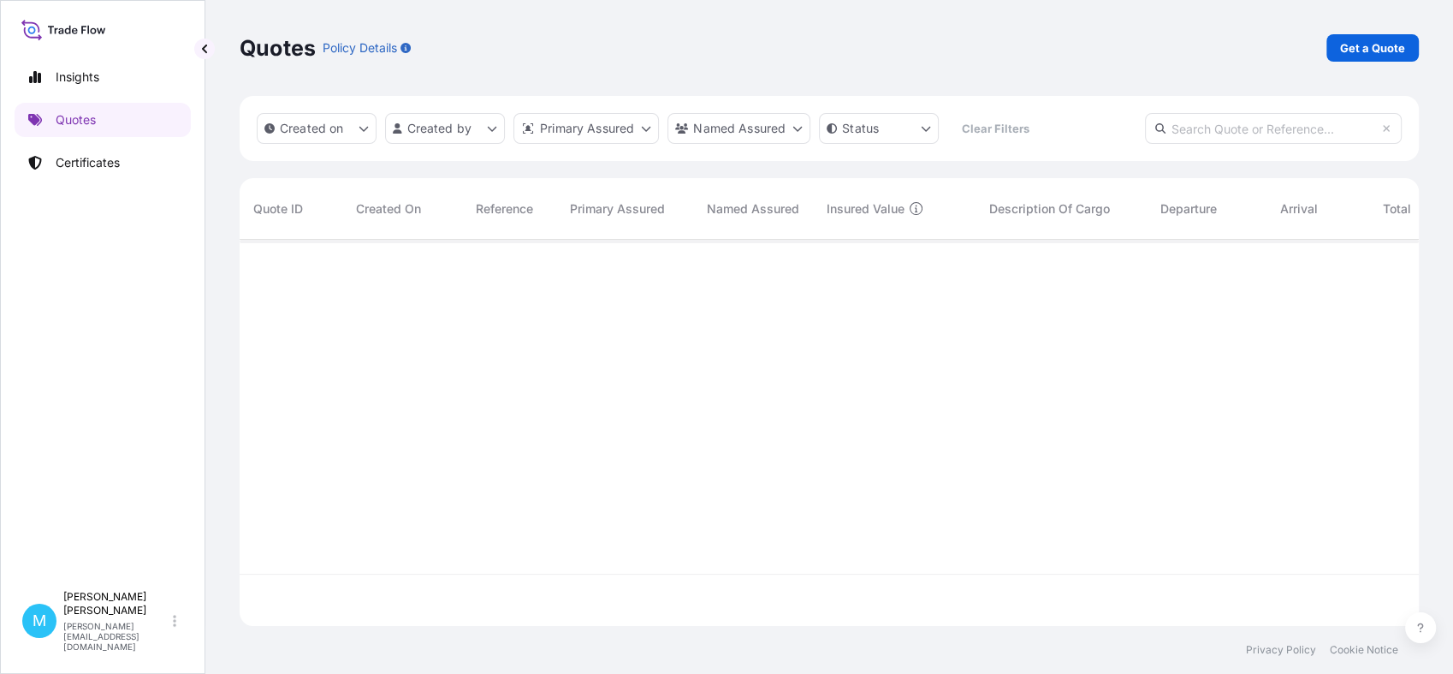
scroll to position [380, 1164]
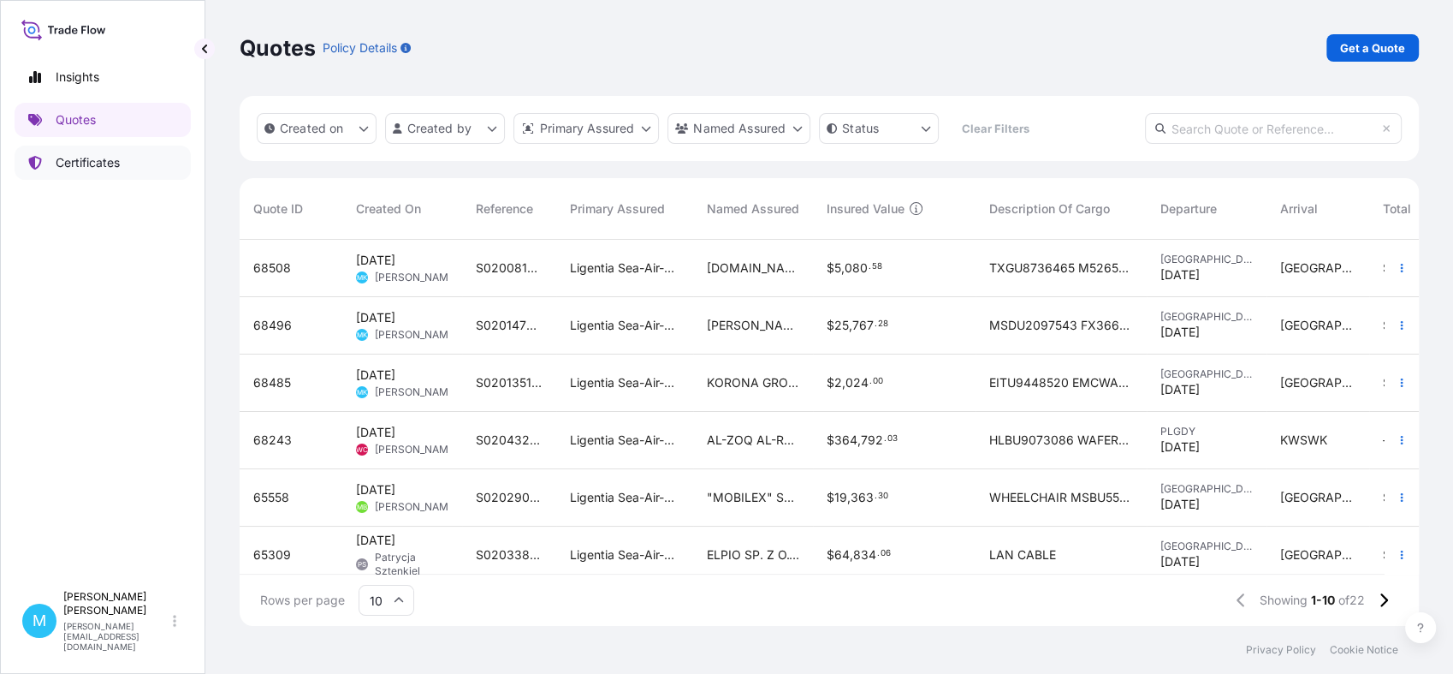
click at [117, 158] on p "Certificates" at bounding box center [88, 162] width 64 height 17
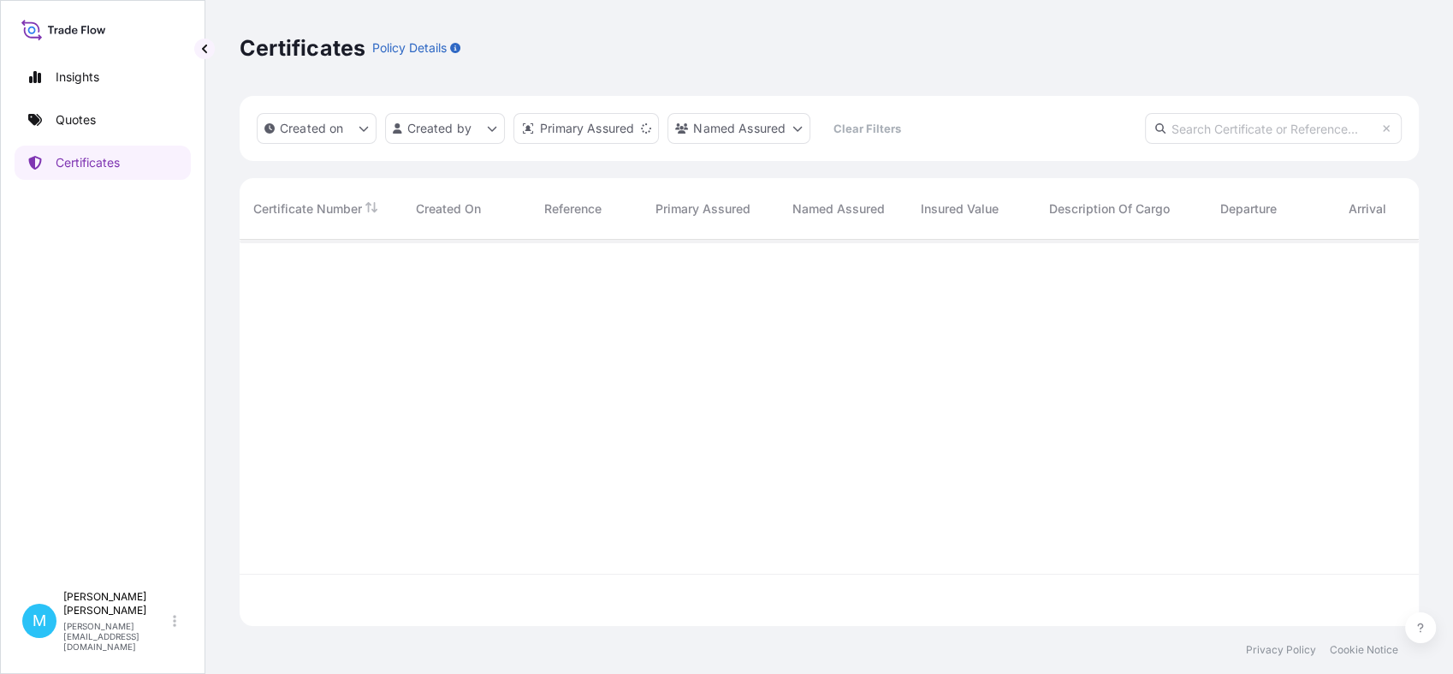
scroll to position [380, 1164]
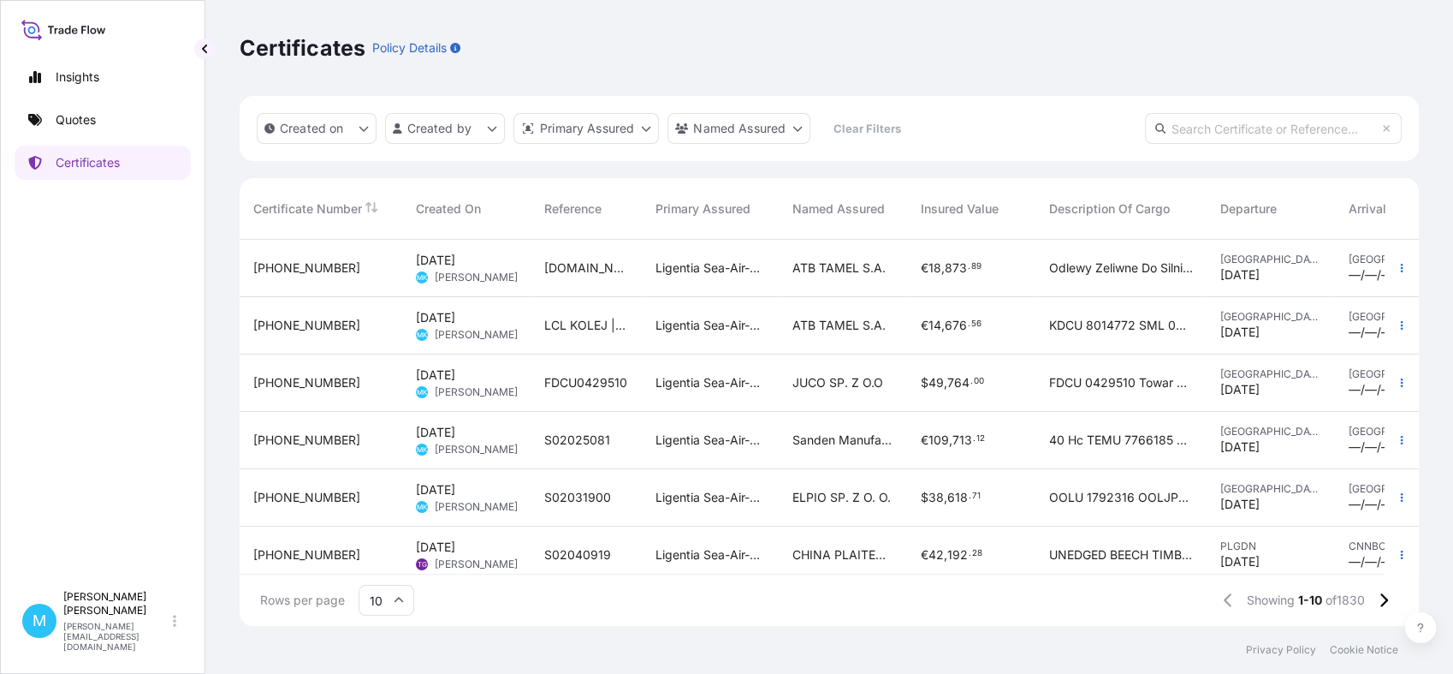
click at [617, 264] on div "[DOMAIN_NAME]. 376" at bounding box center [586, 267] width 84 height 17
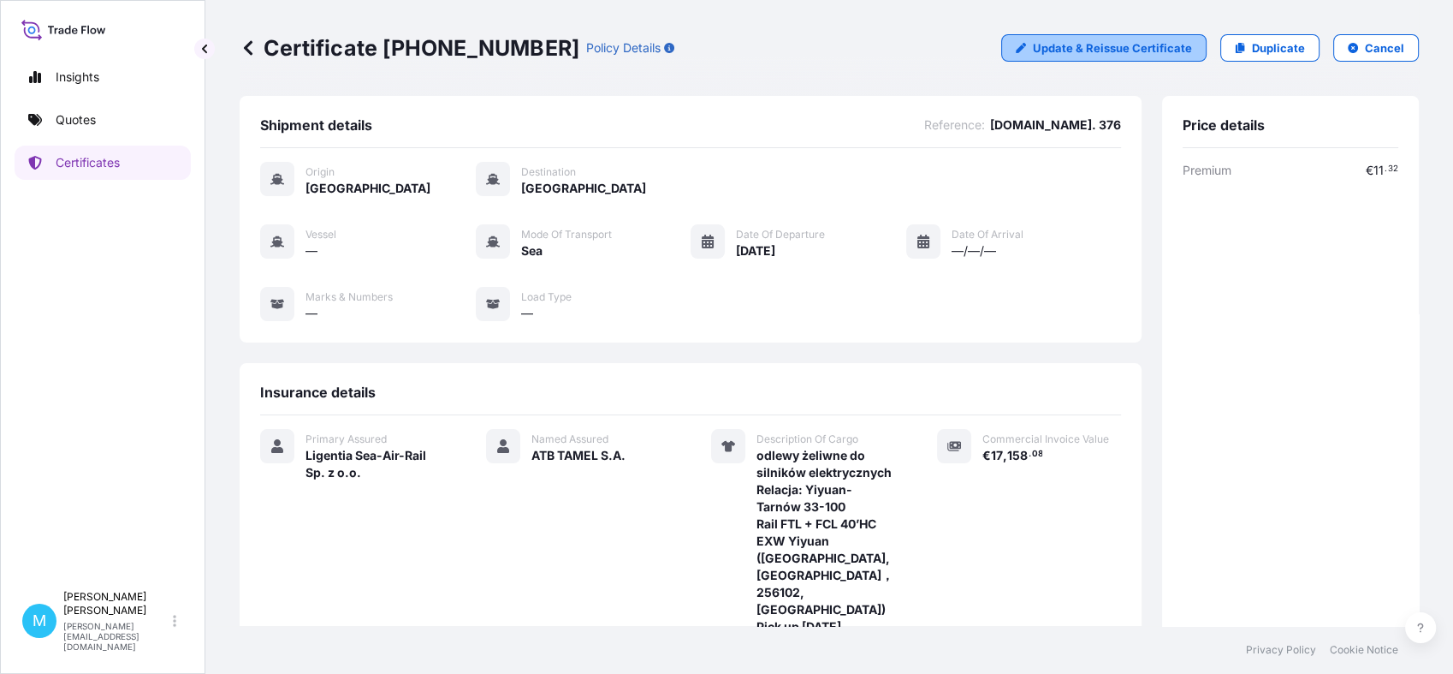
click at [1123, 51] on p "Update & Reissue Certificate" at bounding box center [1112, 47] width 159 height 17
select select "Sea"
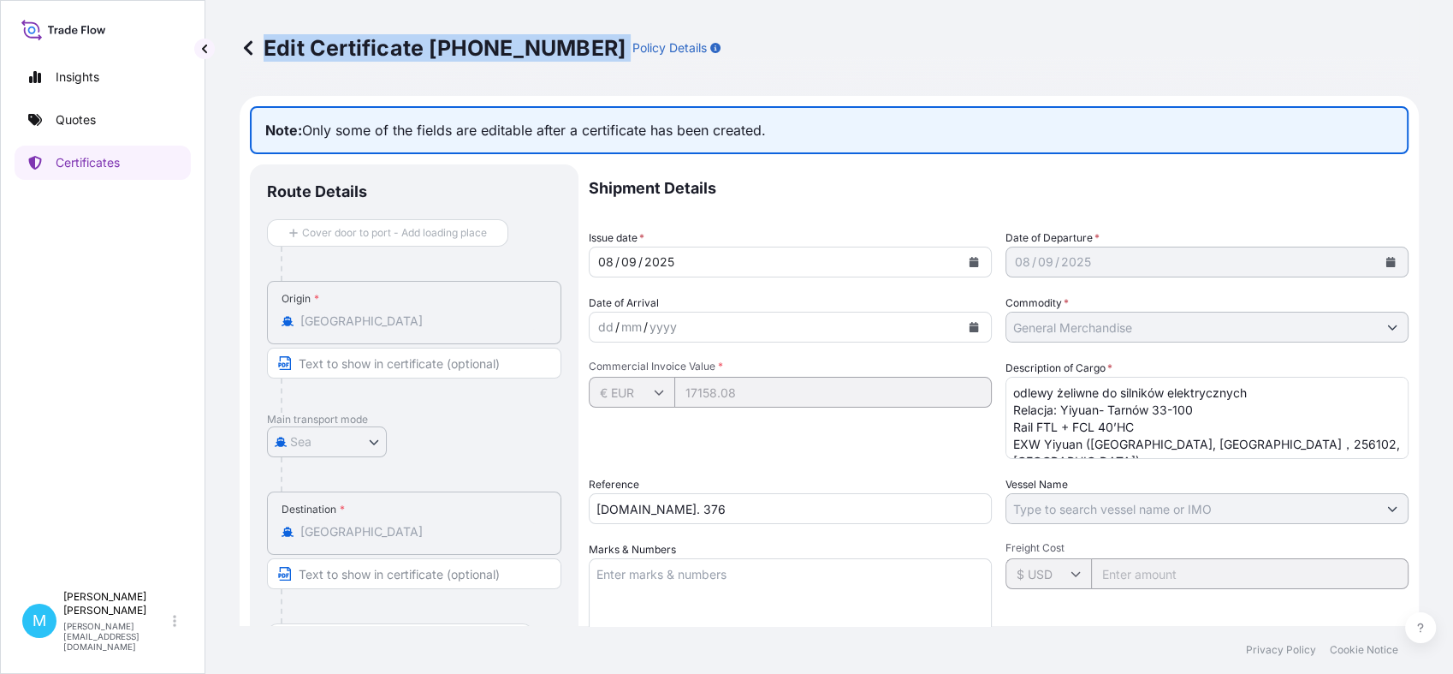
drag, startPoint x: 572, startPoint y: 41, endPoint x: 575, endPoint y: 56, distance: 15.8
click at [575, 56] on div "Edit Certificate [PHONE_NUMBER] Policy Details" at bounding box center [480, 47] width 481 height 27
drag, startPoint x: 575, startPoint y: 56, endPoint x: 537, endPoint y: 48, distance: 39.5
copy p "Edit Certificate [PHONE_NUMBER]"
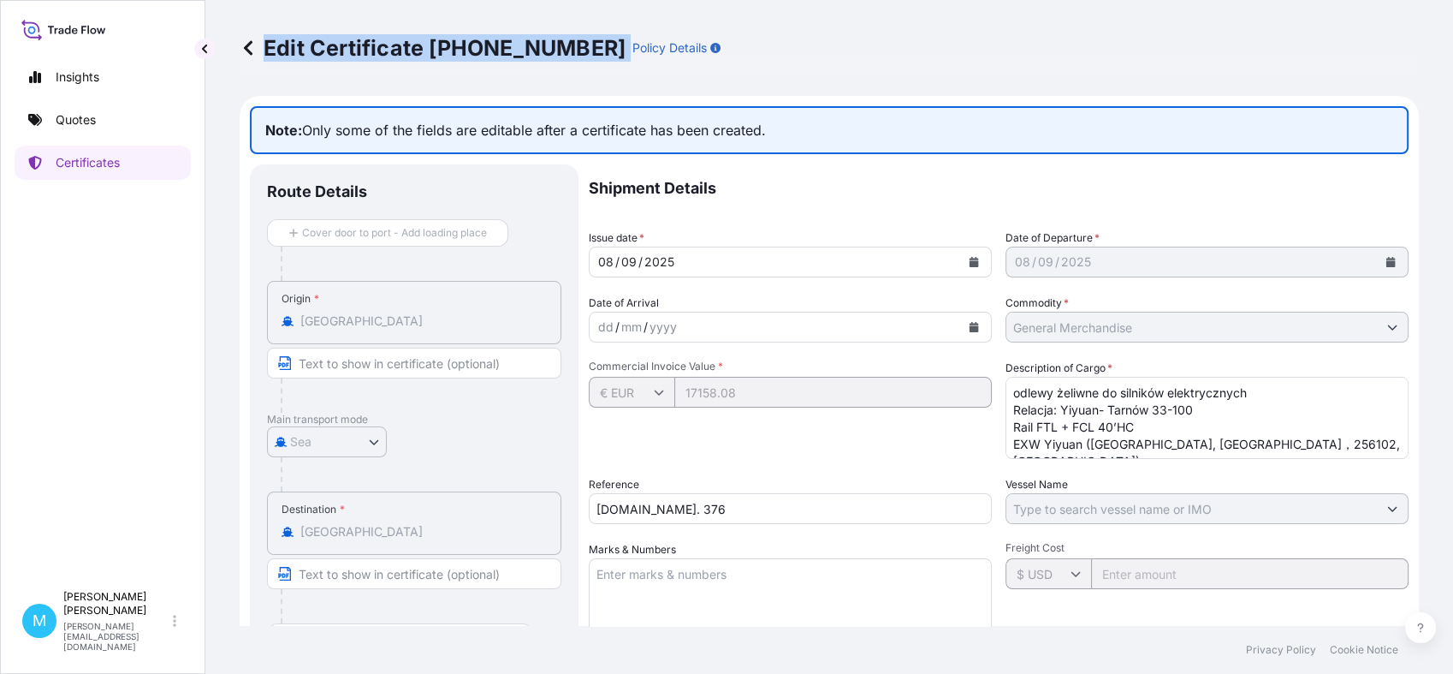
copy p "Edit Certificate [PHONE_NUMBER]"
